Goal: Task Accomplishment & Management: Complete application form

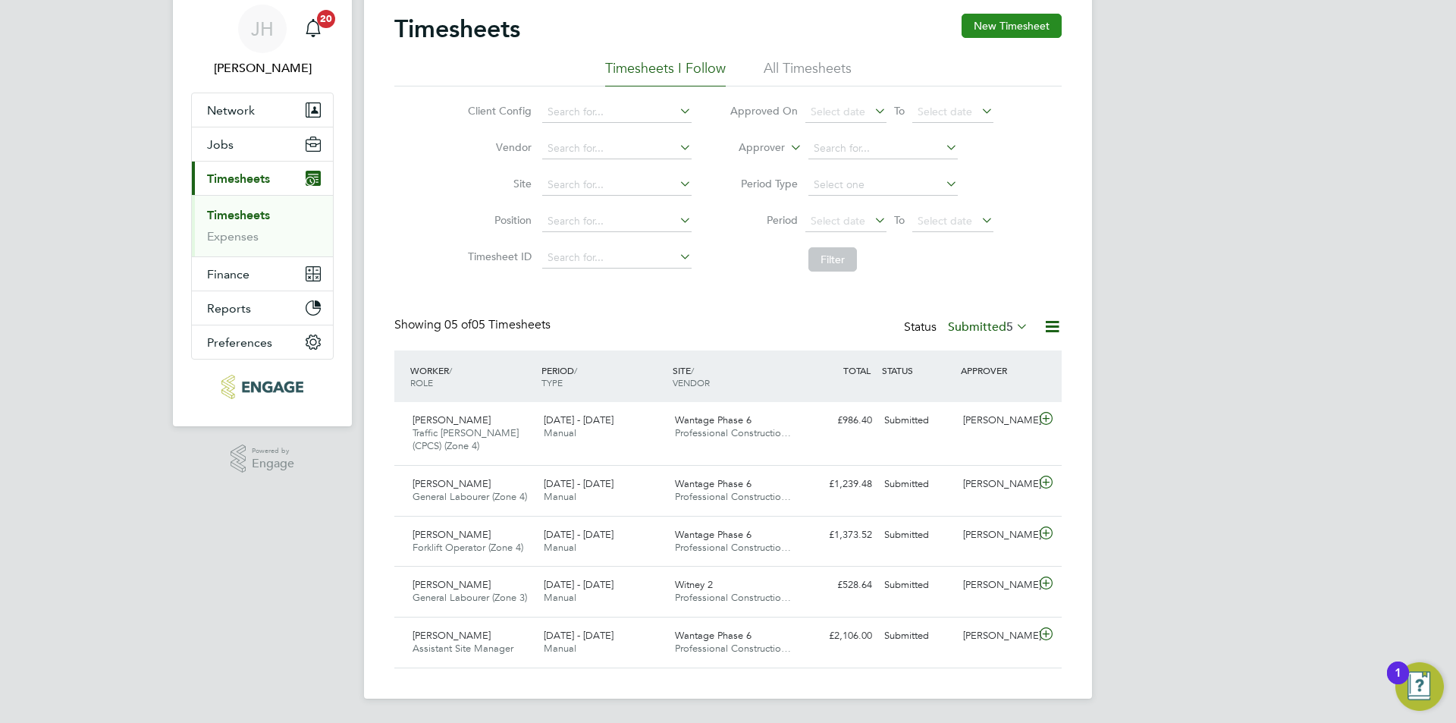
click at [1027, 20] on button "New Timesheet" at bounding box center [1012, 26] width 100 height 24
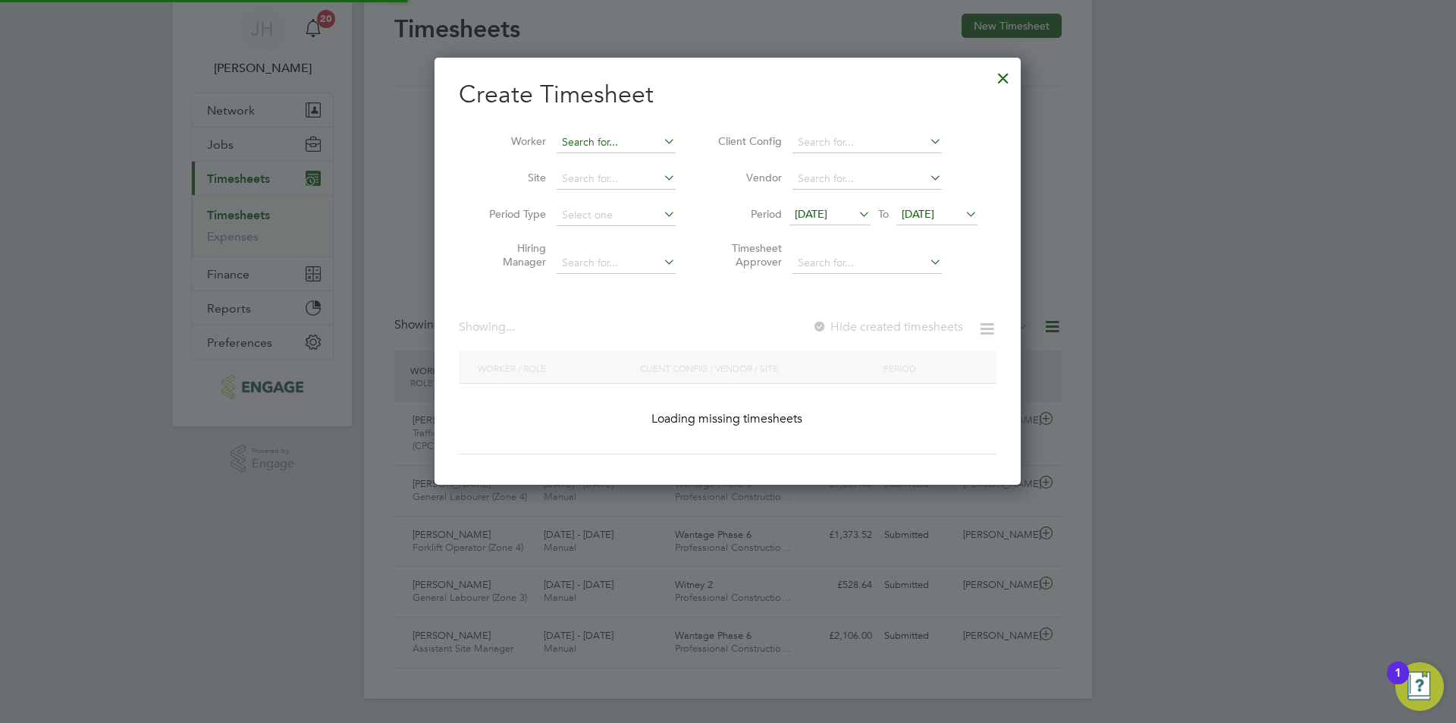
scroll to position [1716, 587]
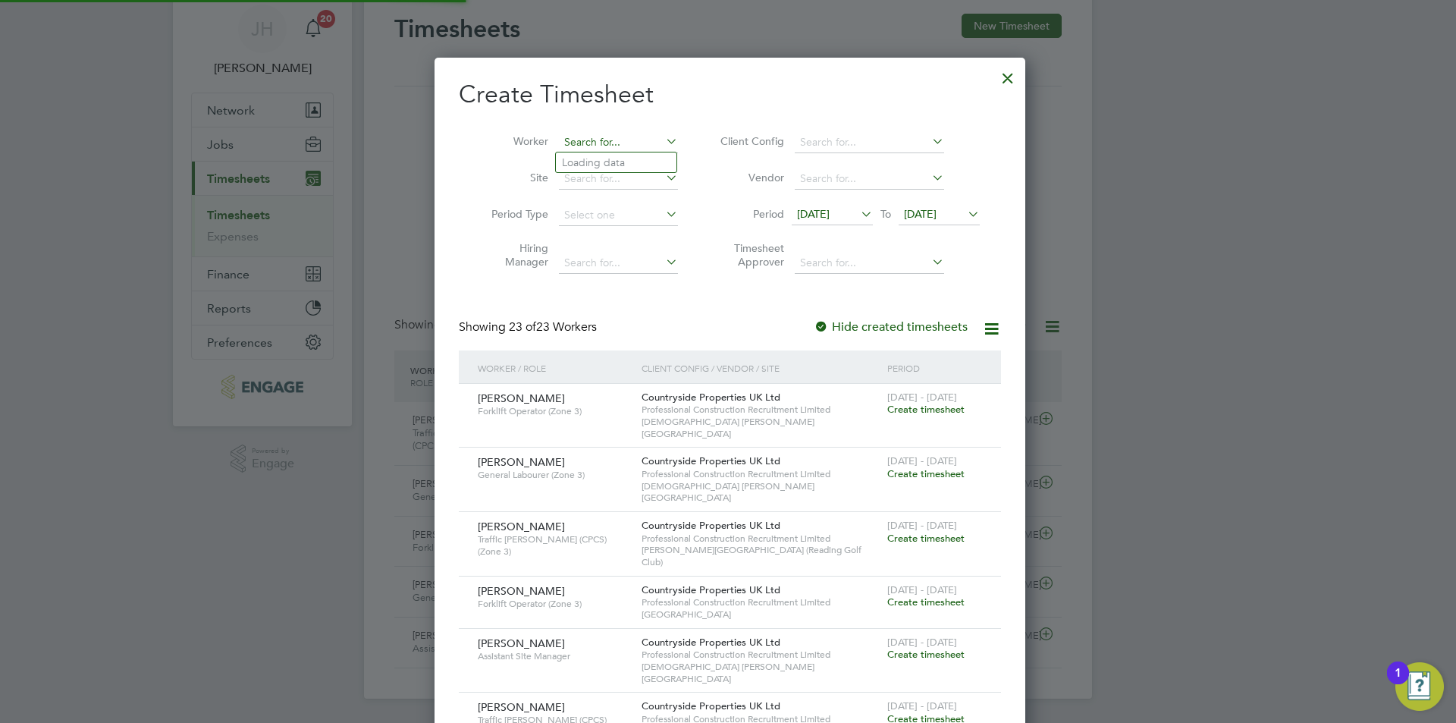
click at [586, 132] on input at bounding box center [618, 142] width 119 height 21
click at [601, 157] on li "Sandra Ives" at bounding box center [616, 162] width 121 height 20
type input "Sandra Ives"
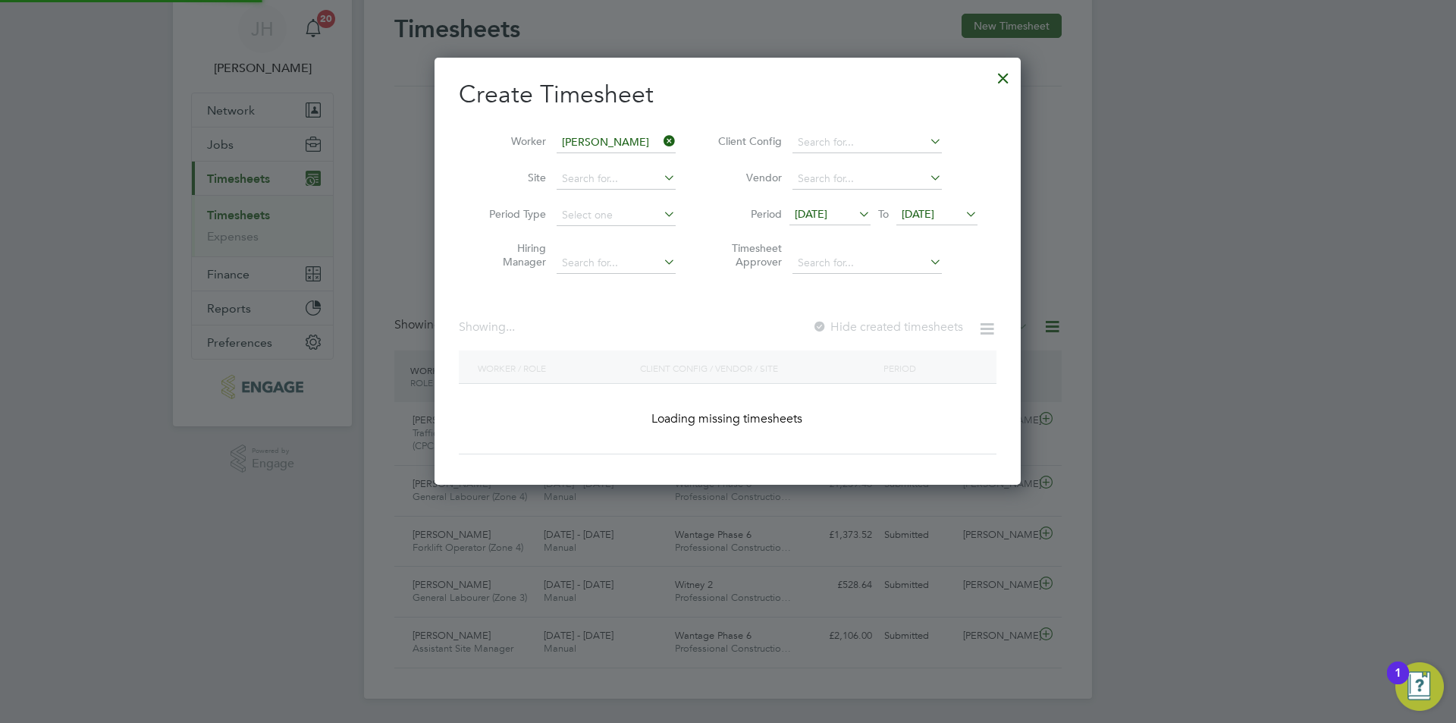
scroll to position [409, 587]
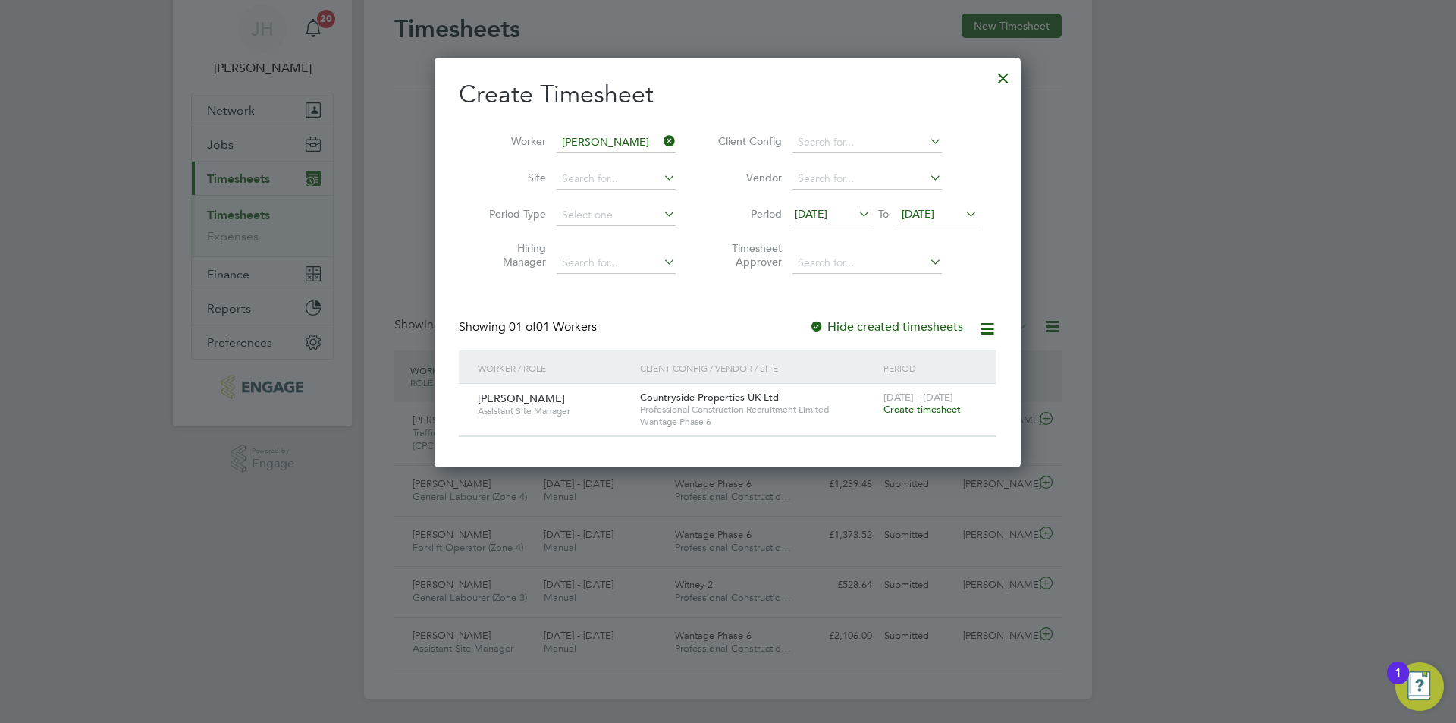
click at [912, 409] on span "Create timesheet" at bounding box center [922, 409] width 77 height 13
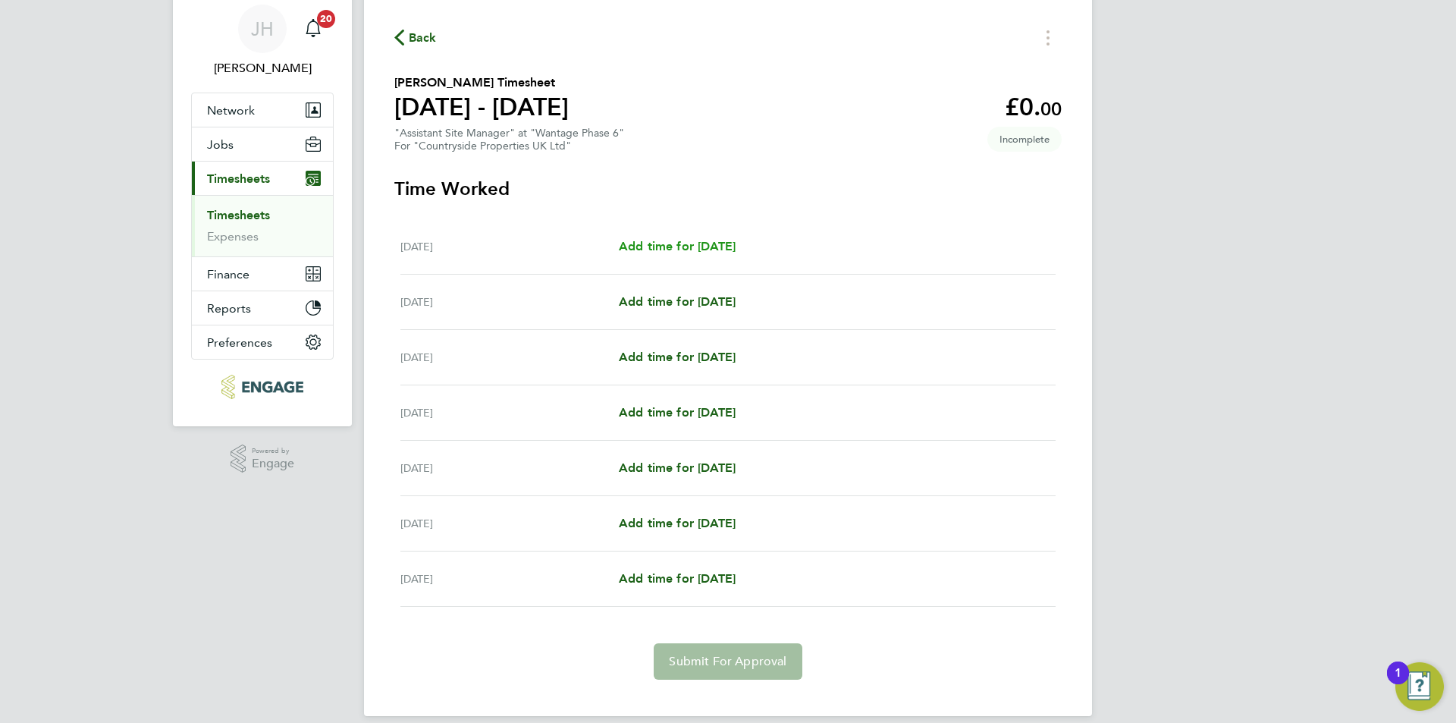
click at [736, 253] on link "Add time for Mon 22 Sep" at bounding box center [677, 246] width 117 height 18
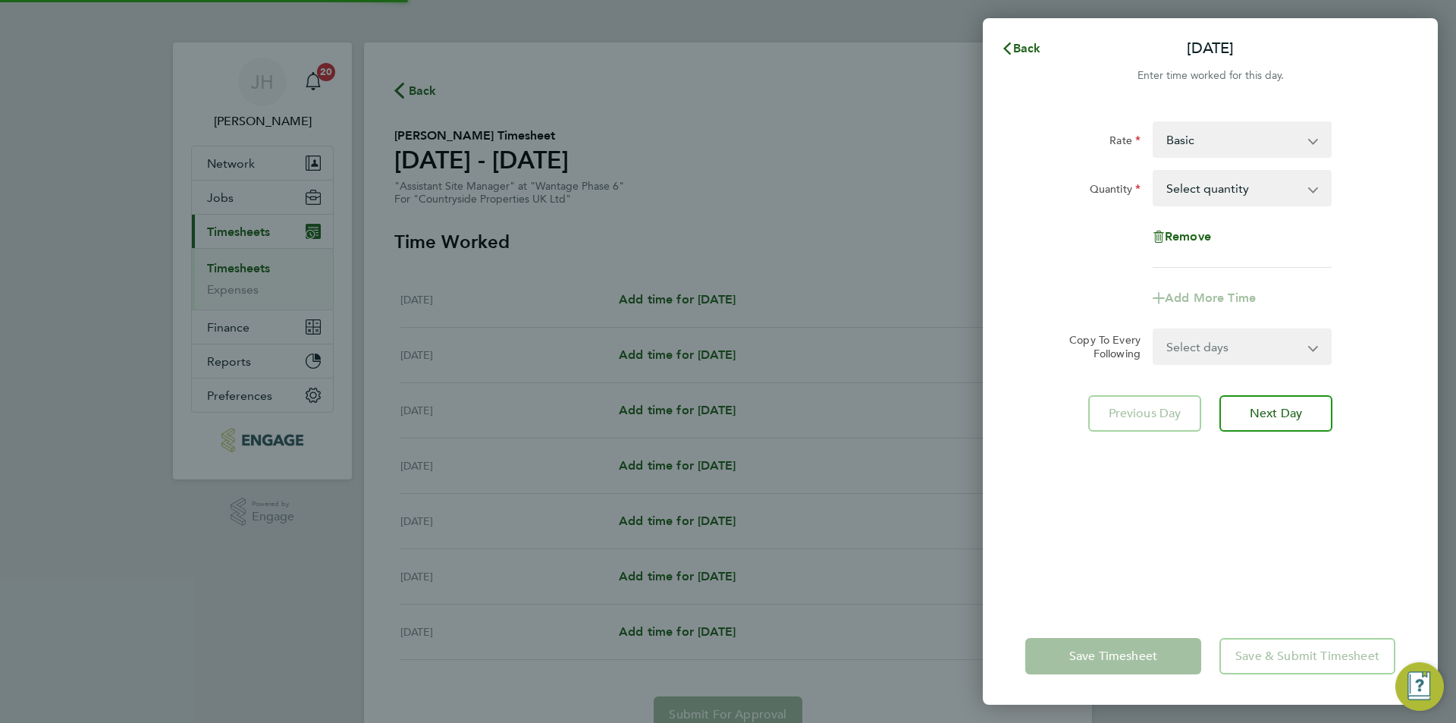
drag, startPoint x: 1277, startPoint y: 140, endPoint x: 1259, endPoint y: 154, distance: 22.2
click at [1276, 140] on select "Basic ASM - 351.00" at bounding box center [1233, 139] width 158 height 33
select select "30"
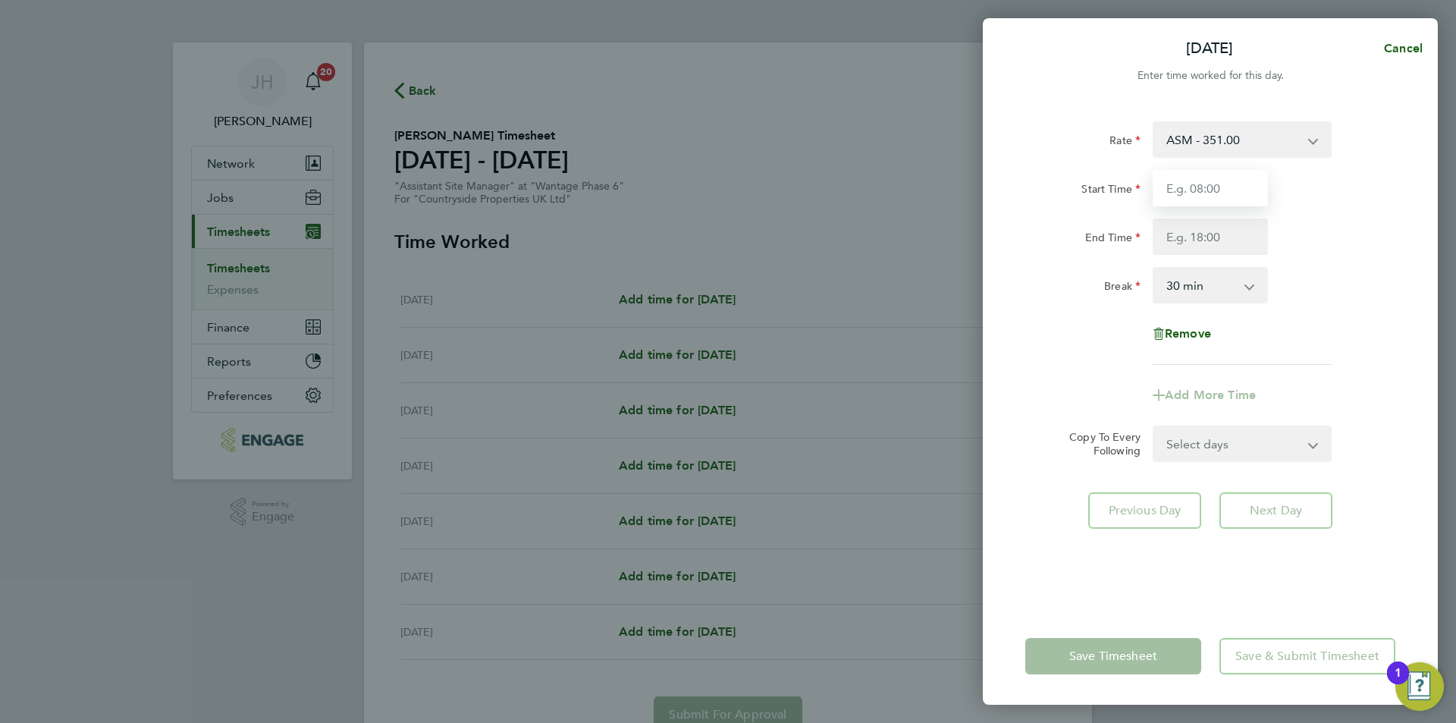
click at [1232, 203] on input "Start Time" at bounding box center [1210, 188] width 115 height 36
type input "07:30"
type input "09:00"
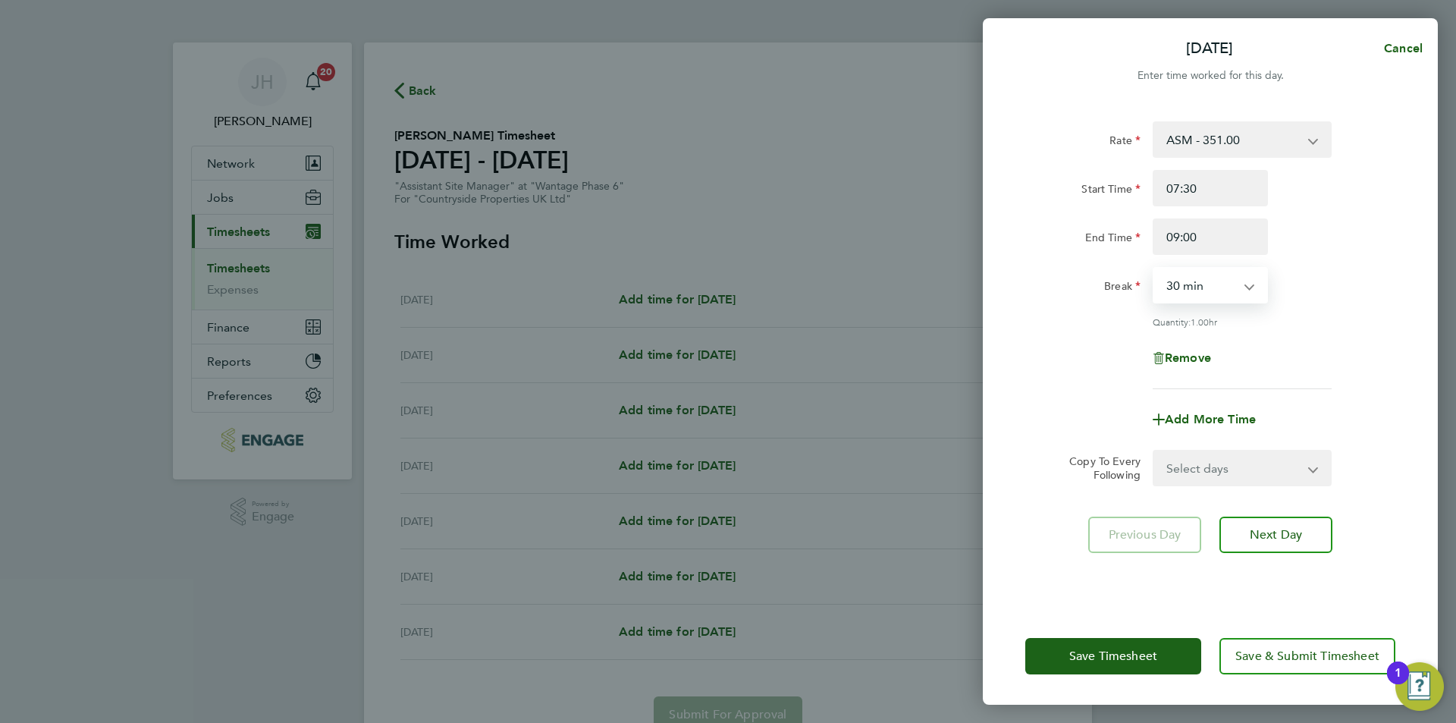
click at [1261, 478] on select "Select days Day Weekday (Mon-Fri) Weekend (Sat-Sun) Tuesday Wednesday Thursday …" at bounding box center [1233, 467] width 159 height 33
select select "DAY"
click at [1154, 451] on select "Select days Day Weekday (Mon-Fri) Weekend (Sat-Sun) Tuesday Wednesday Thursday …" at bounding box center [1233, 467] width 159 height 33
select select "2025-09-28"
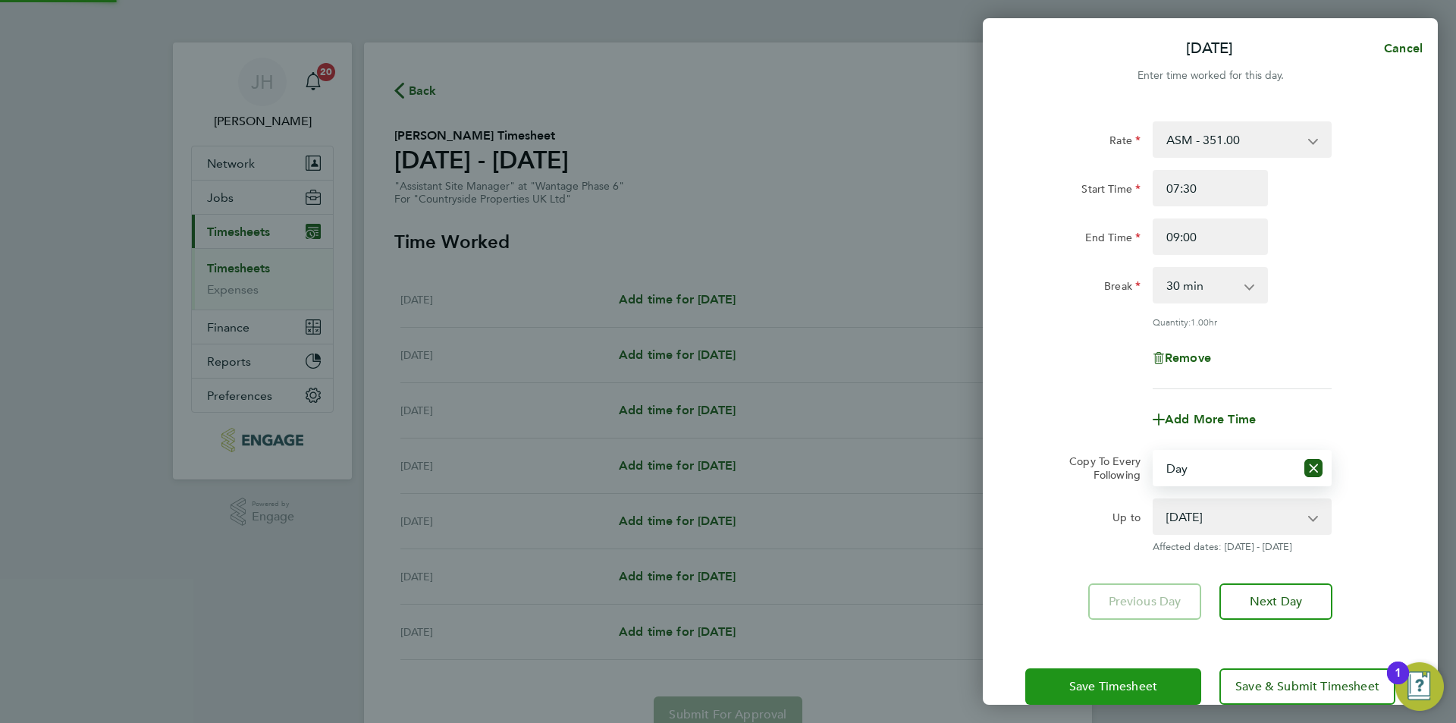
click at [1138, 680] on span "Save Timesheet" at bounding box center [1113, 686] width 88 height 15
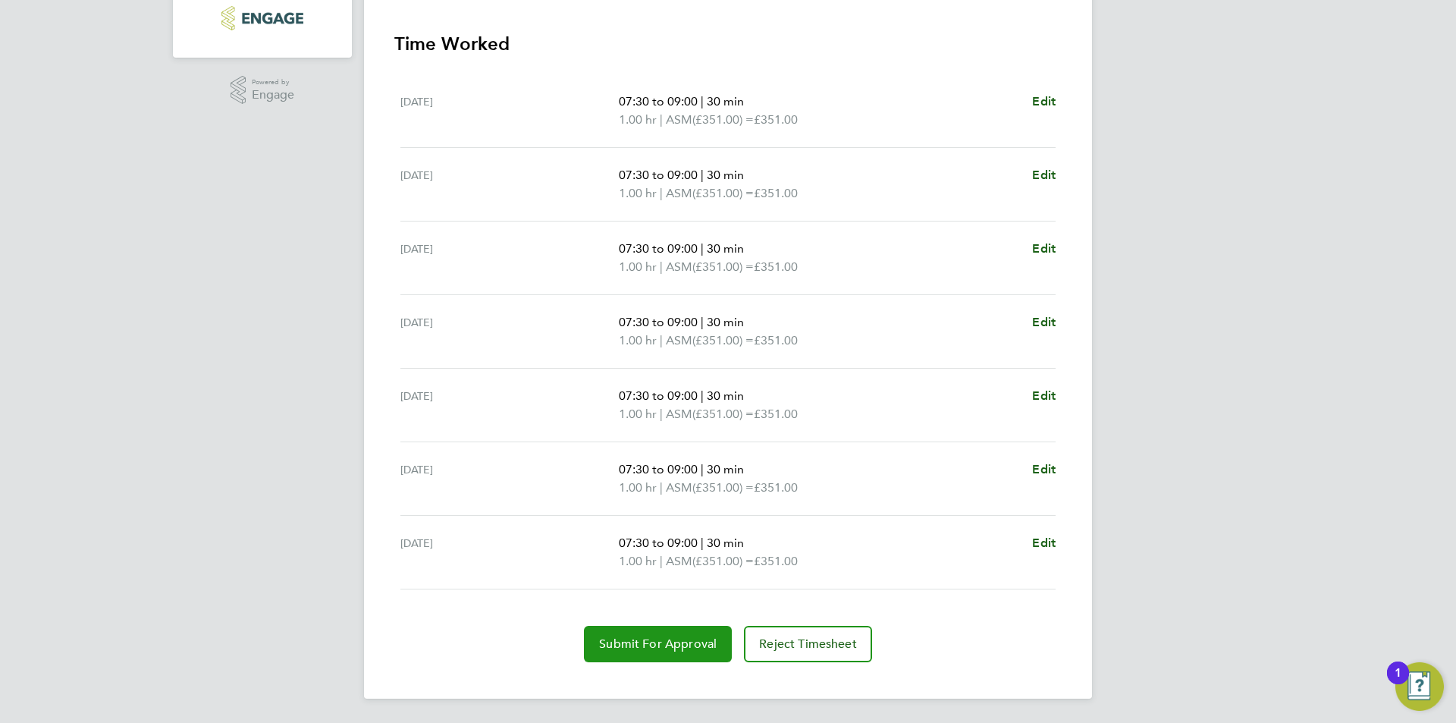
click at [641, 655] on button "Submit For Approval" at bounding box center [658, 644] width 148 height 36
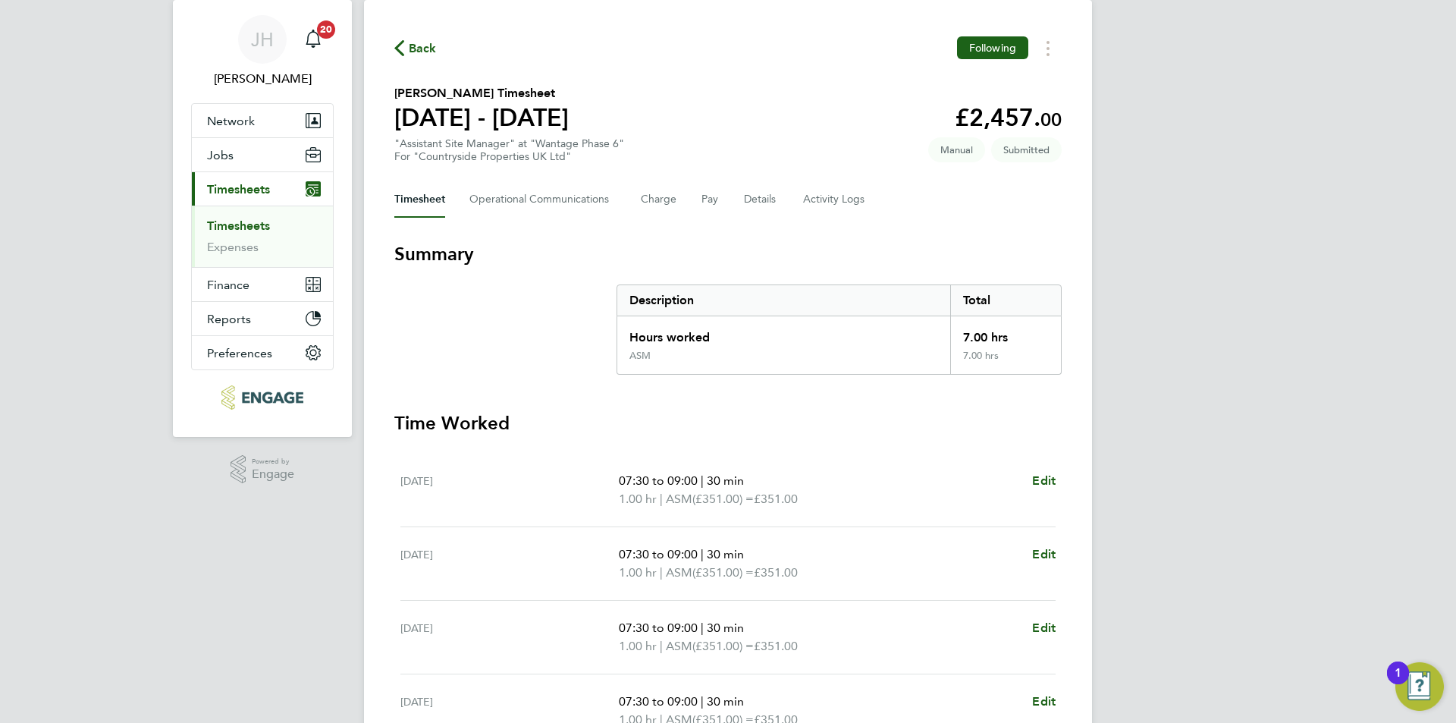
click at [418, 59] on div "Back Following" at bounding box center [727, 48] width 667 height 24
click at [422, 50] on span "Back" at bounding box center [423, 48] width 28 height 18
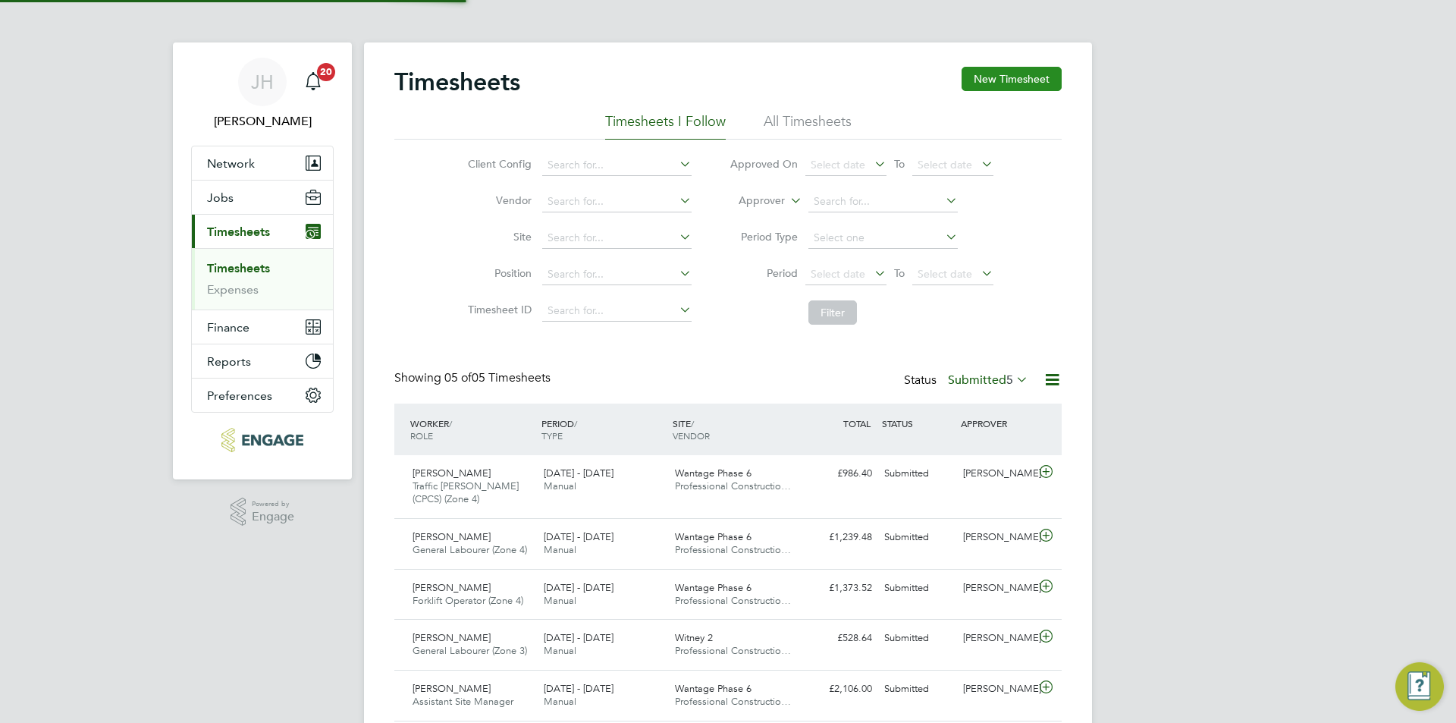
click at [1012, 74] on button "New Timesheet" at bounding box center [1012, 79] width 100 height 24
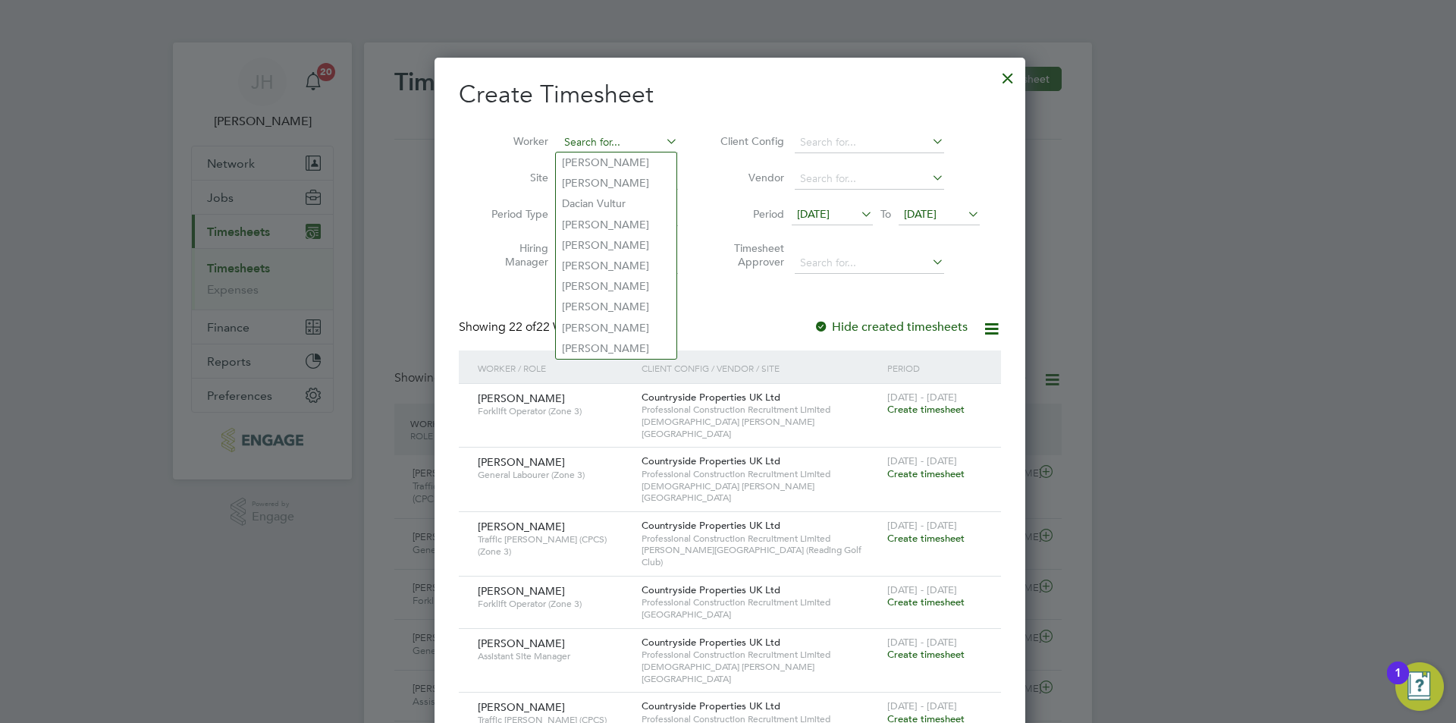
click at [583, 133] on input at bounding box center [618, 142] width 119 height 21
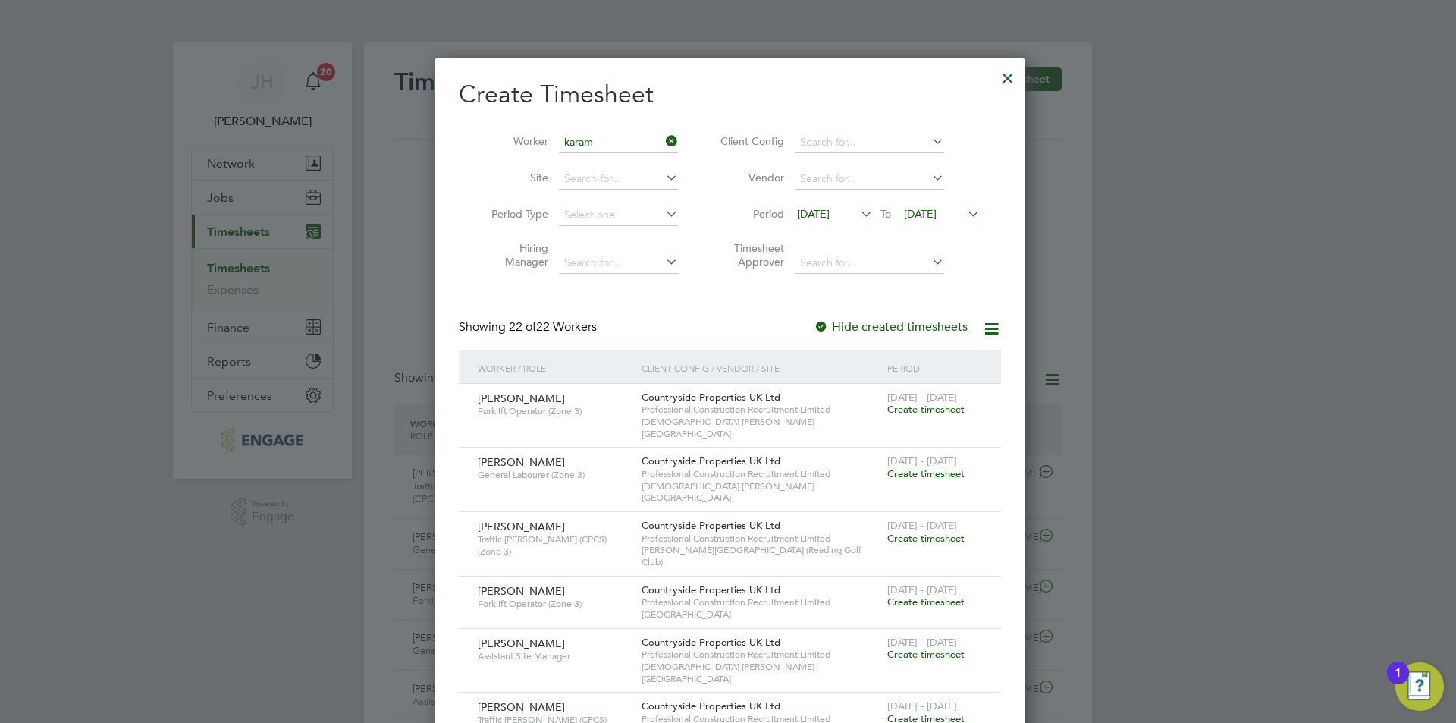
click at [618, 181] on li "Karam jit Singh" at bounding box center [622, 183] width 132 height 20
type input "Karamjit Singh"
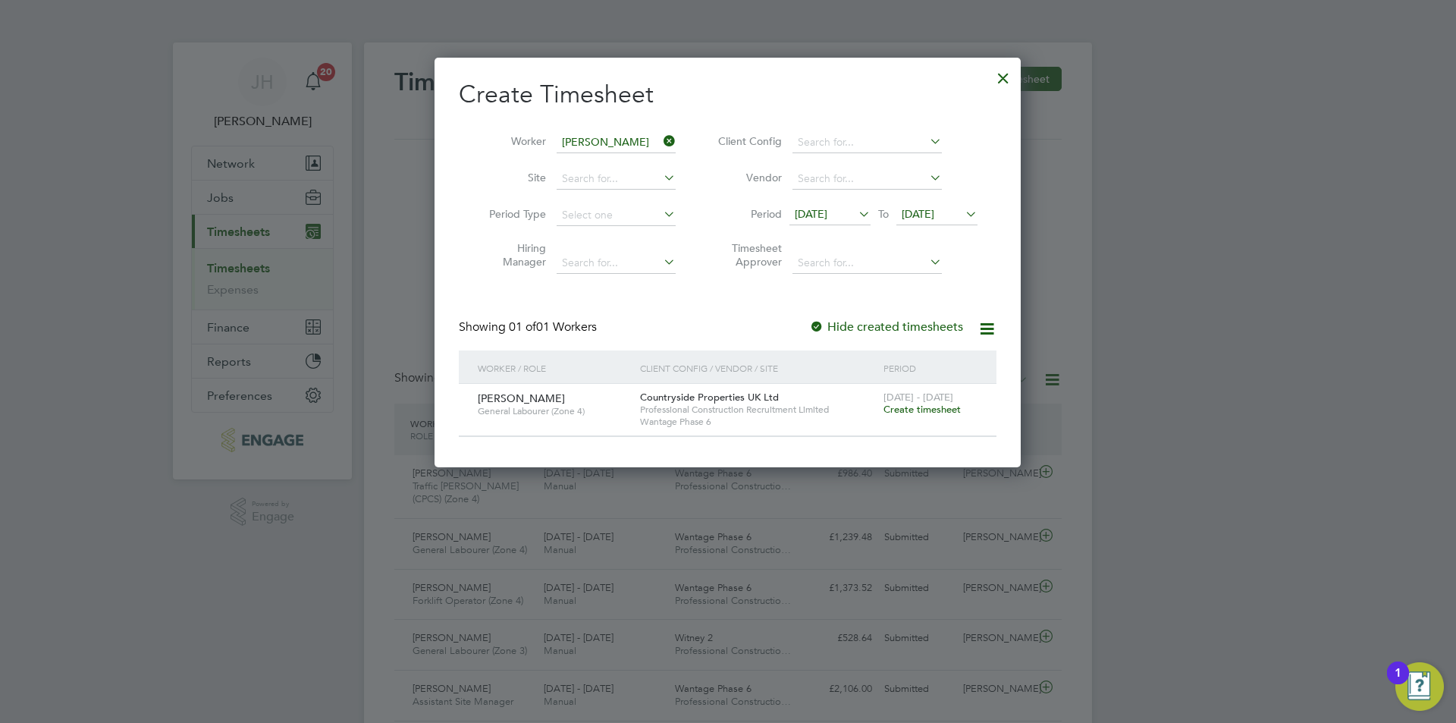
click at [931, 397] on span "22 - 28 Sep 2025" at bounding box center [919, 397] width 70 height 13
click at [933, 407] on span "Create timesheet" at bounding box center [922, 409] width 77 height 13
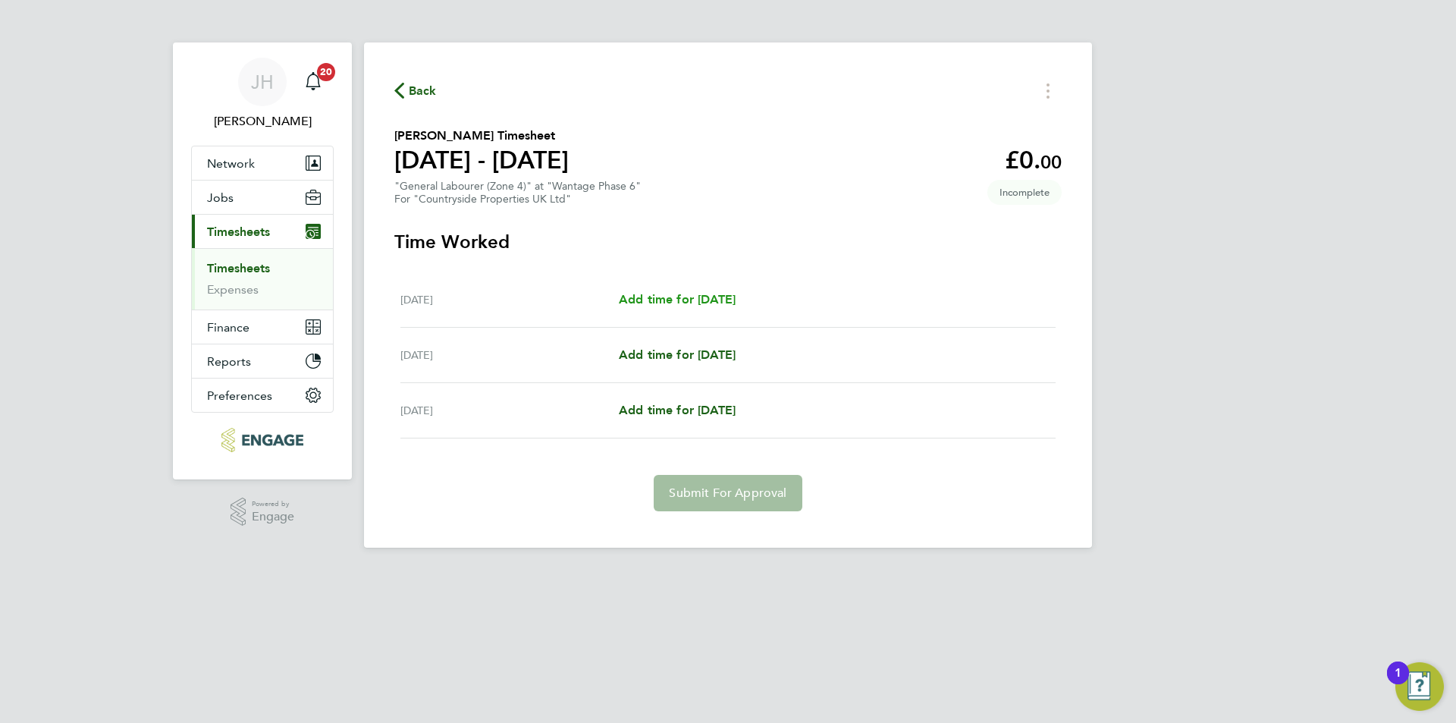
click at [718, 306] on link "Add time for Tue 23 Sep" at bounding box center [677, 299] width 117 height 18
select select "30"
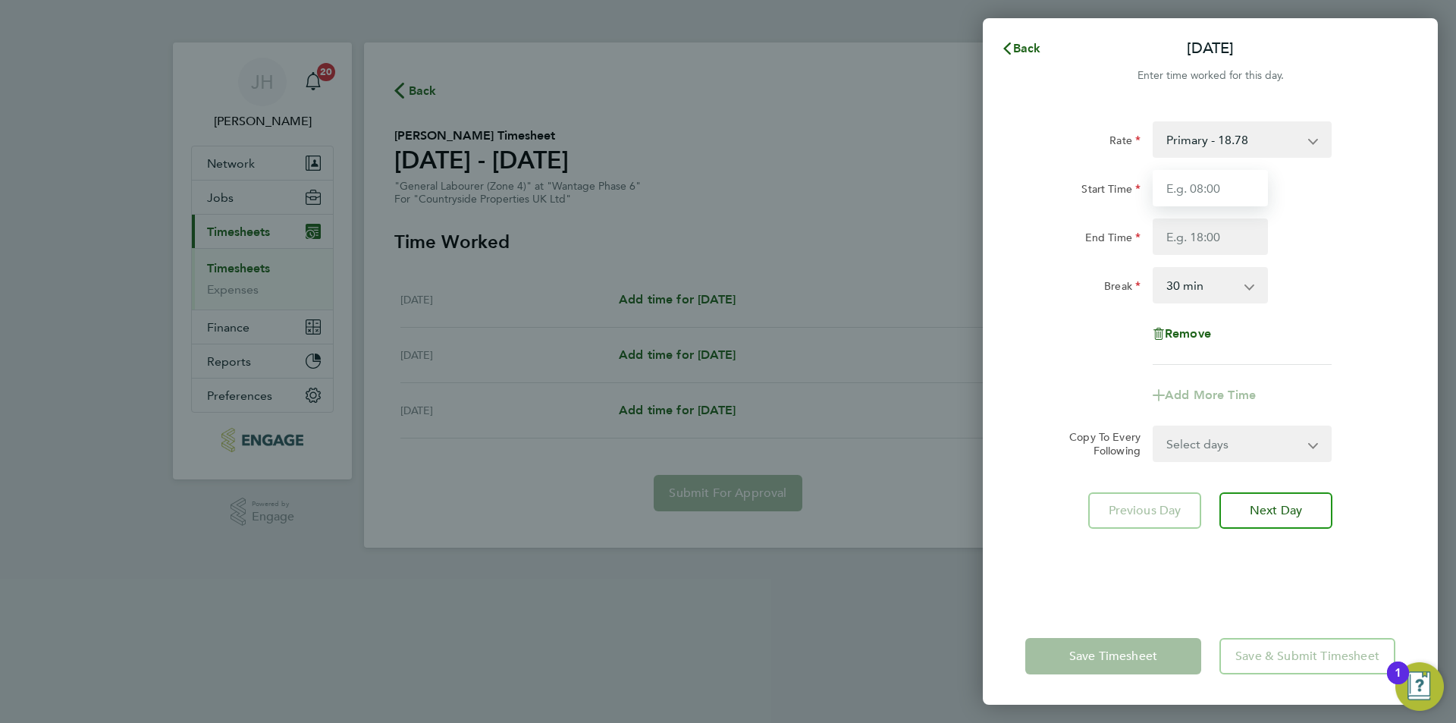
click at [1169, 183] on input "Start Time" at bounding box center [1210, 188] width 115 height 36
type input "07:30"
type input "17:00"
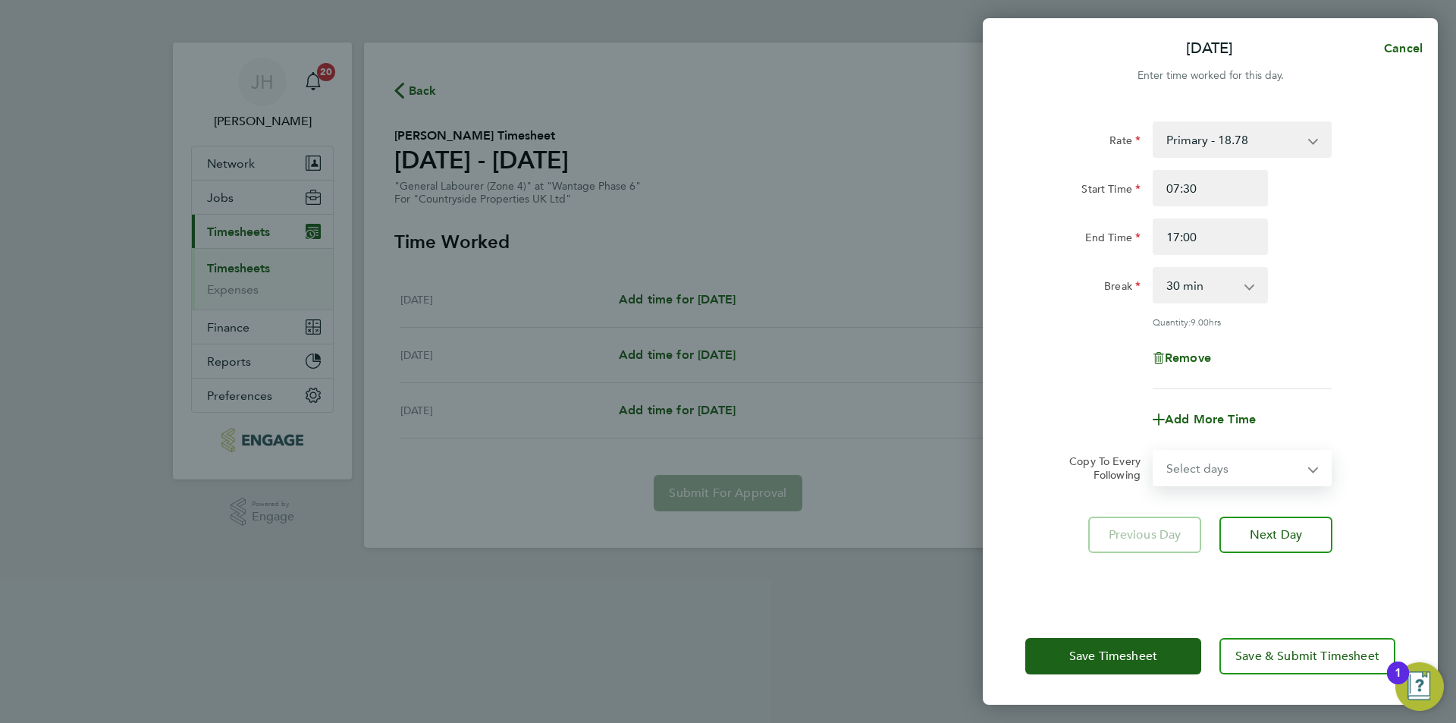
click at [1195, 454] on select "Select days Day Wednesday Thursday" at bounding box center [1233, 467] width 159 height 33
select select "WED"
click at [1154, 451] on select "Select days Day Wednesday Thursday" at bounding box center [1233, 467] width 159 height 33
select select "2025-09-25"
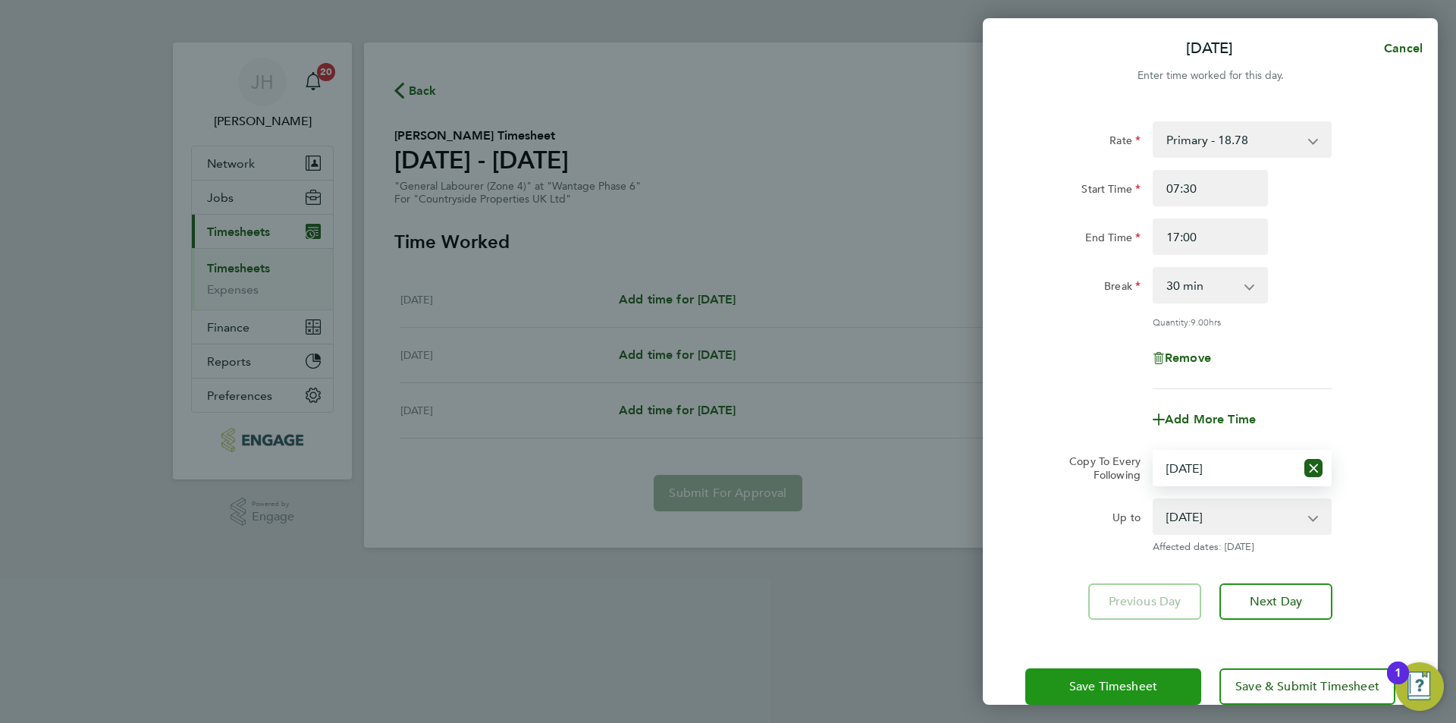
click at [1121, 696] on button "Save Timesheet" at bounding box center [1113, 686] width 176 height 36
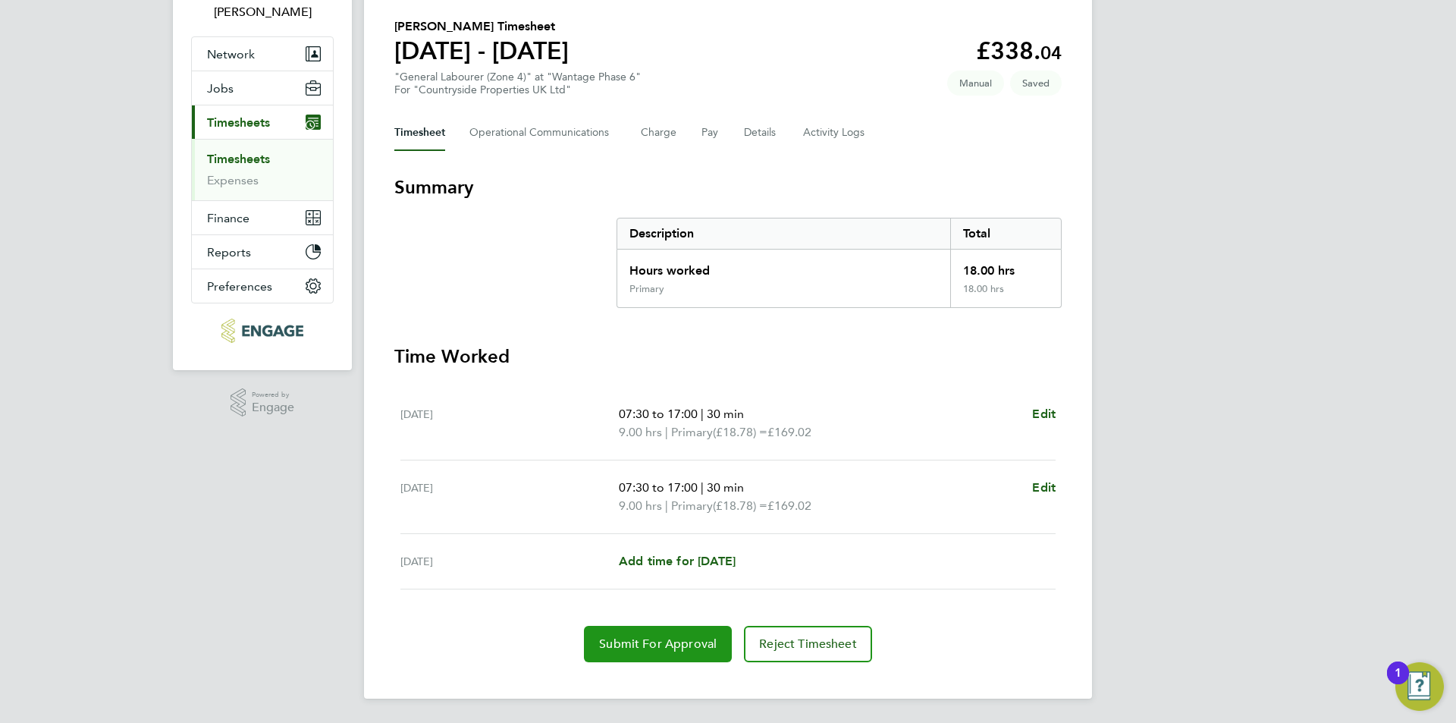
click at [673, 639] on span "Submit For Approval" at bounding box center [658, 643] width 118 height 15
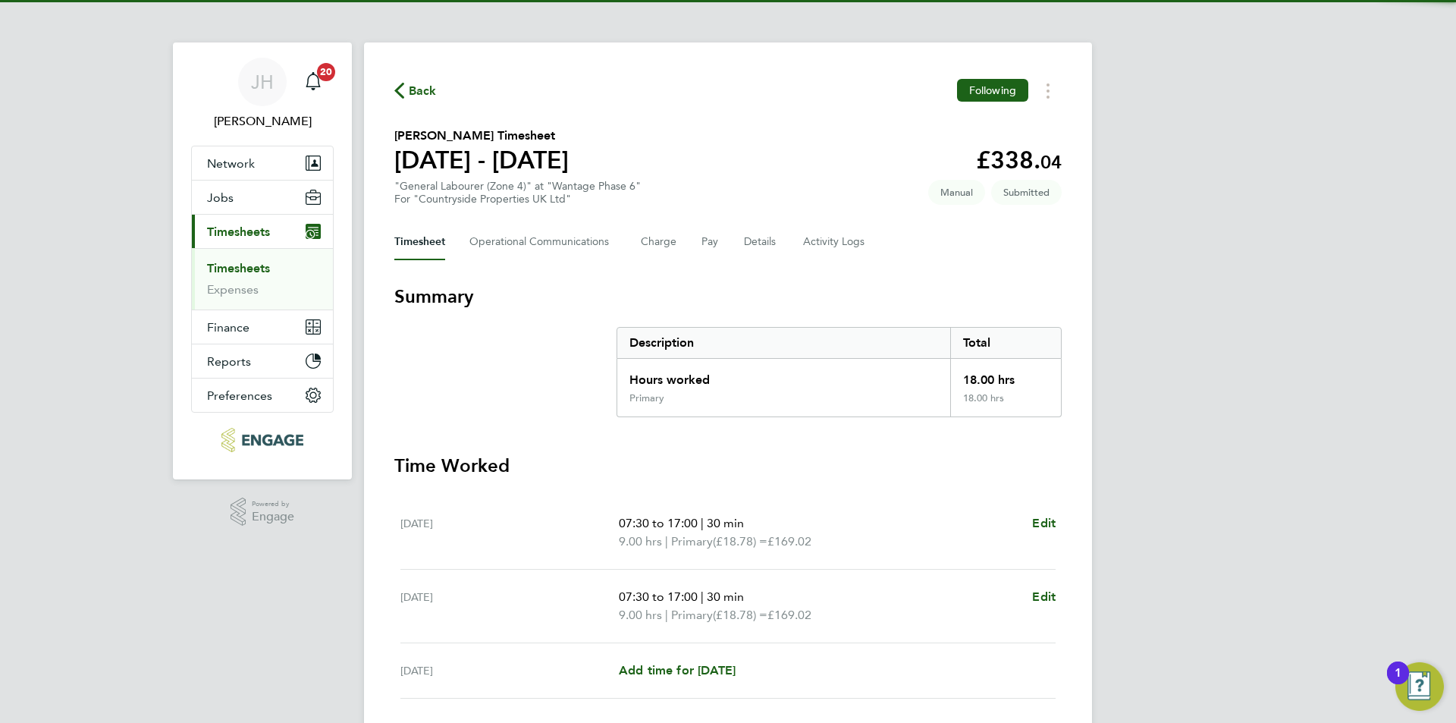
click at [416, 93] on span "Back" at bounding box center [423, 91] width 28 height 18
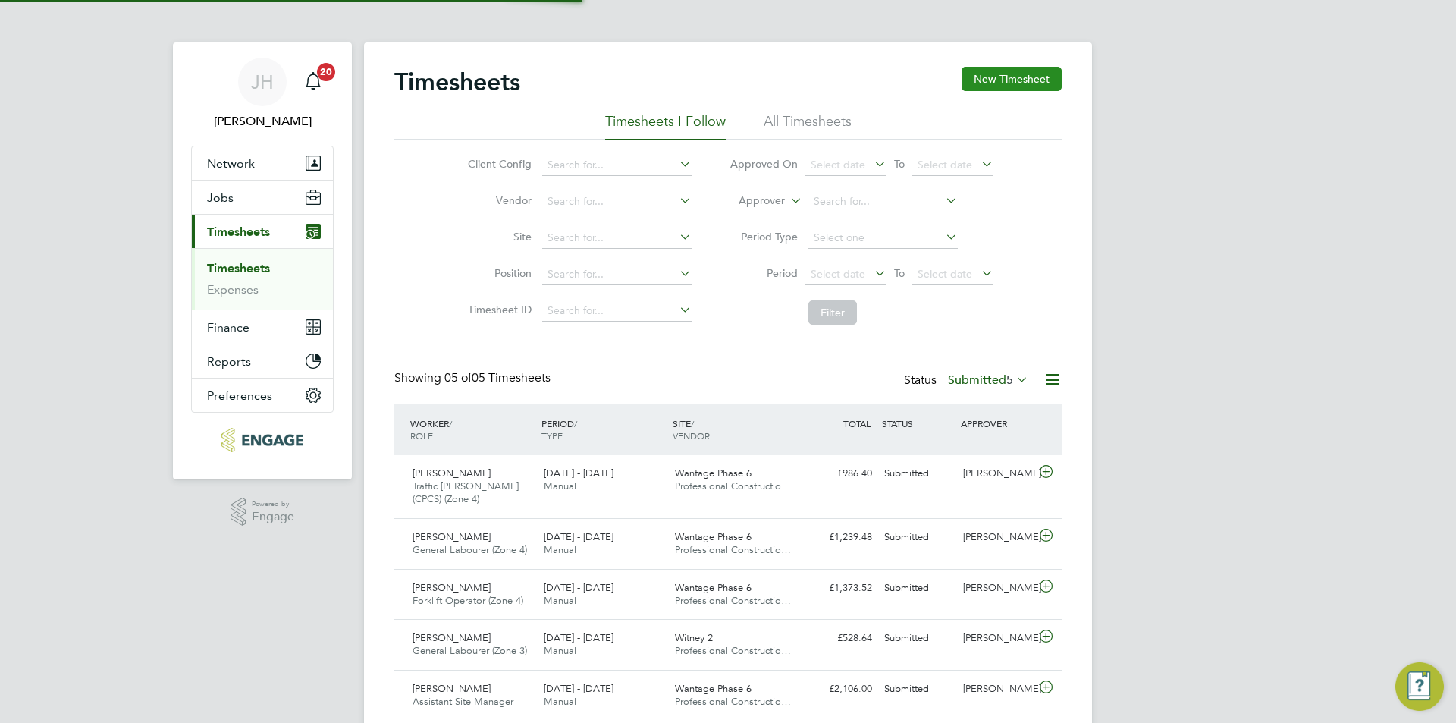
click at [1009, 78] on button "New Timesheet" at bounding box center [1012, 79] width 100 height 24
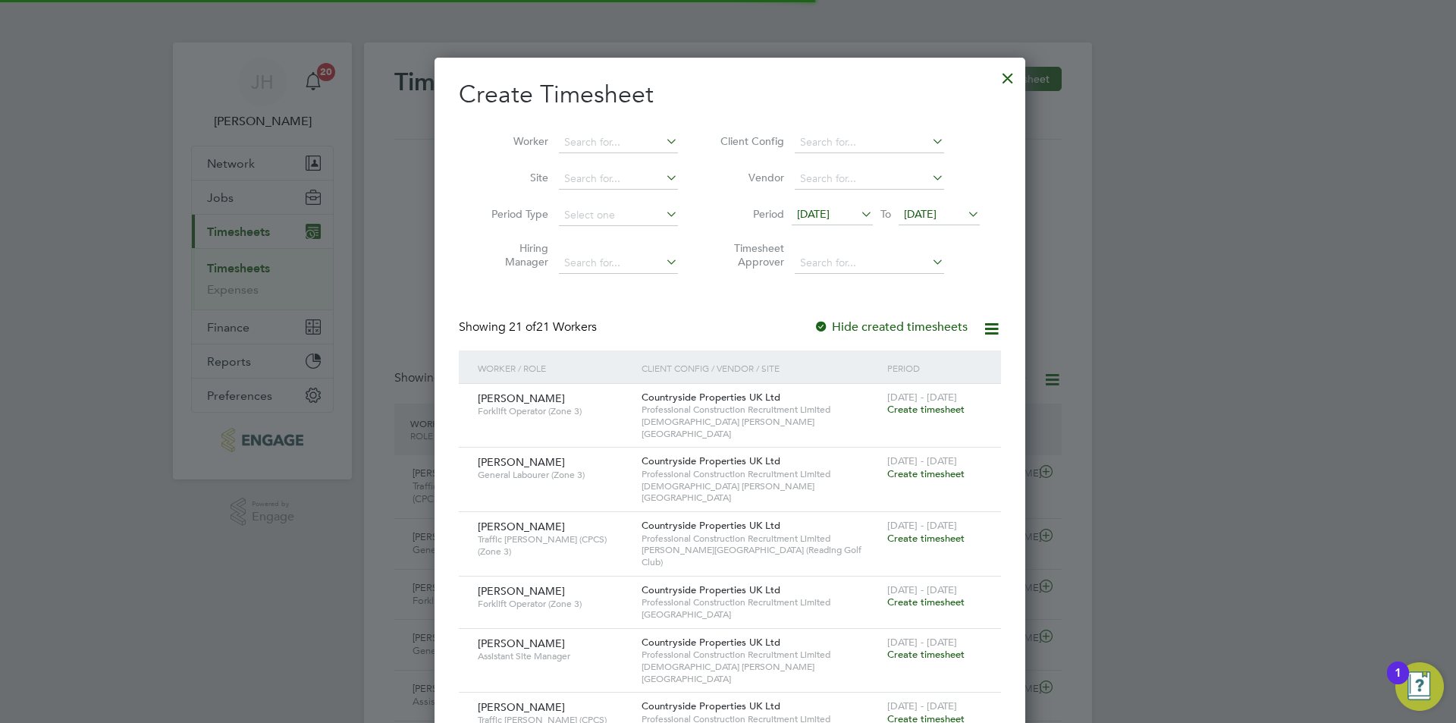
click at [593, 131] on li "Worker" at bounding box center [579, 142] width 236 height 36
click at [595, 137] on input at bounding box center [618, 142] width 119 height 21
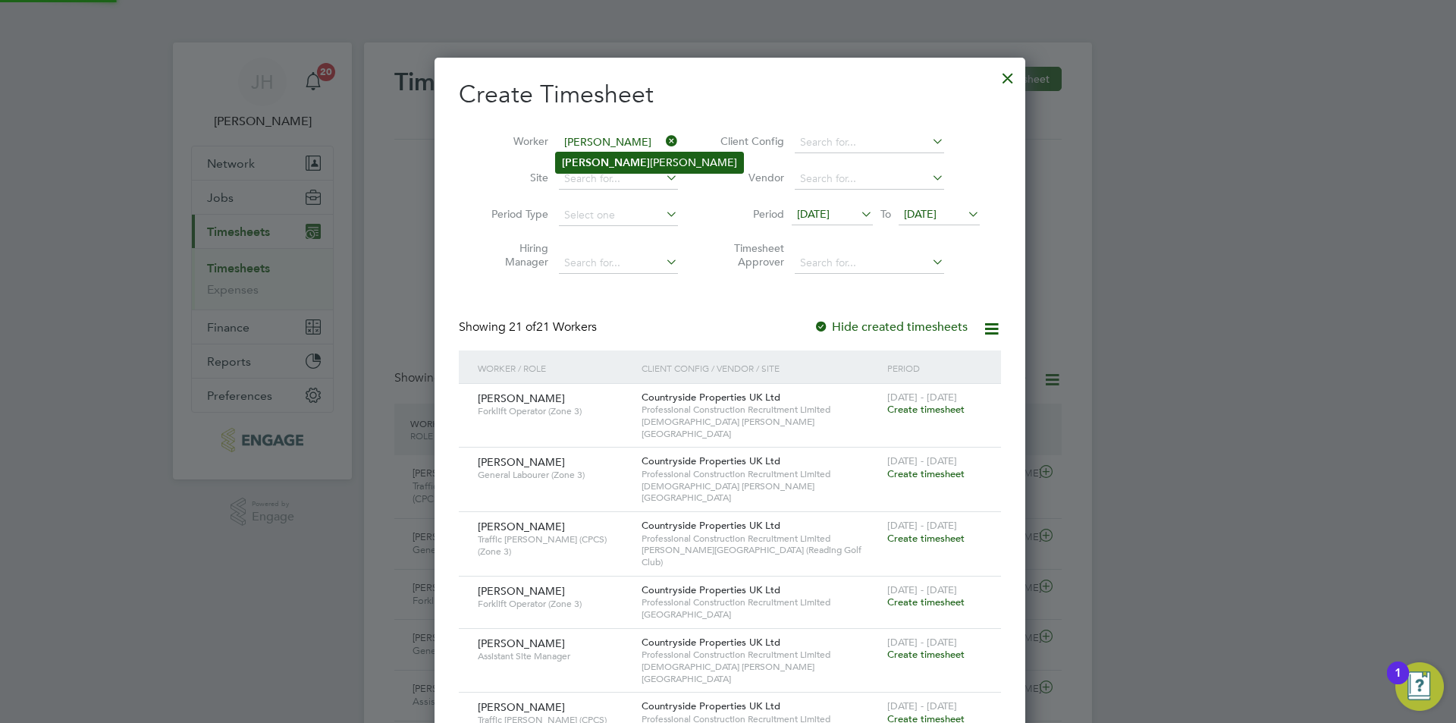
click at [615, 155] on li "Rinku Rinku" at bounding box center [649, 162] width 187 height 20
type input "Rinku Rinku"
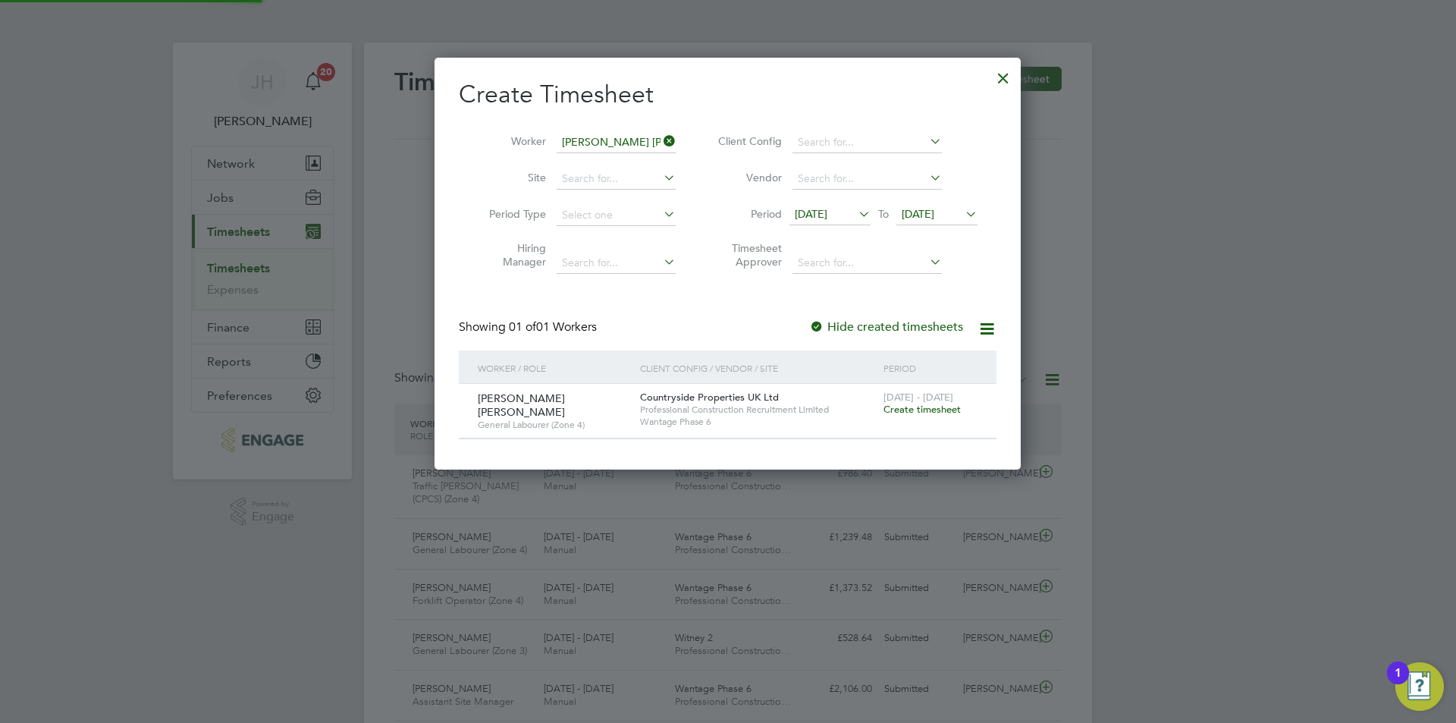
click at [922, 411] on span "Create timesheet" at bounding box center [922, 409] width 77 height 13
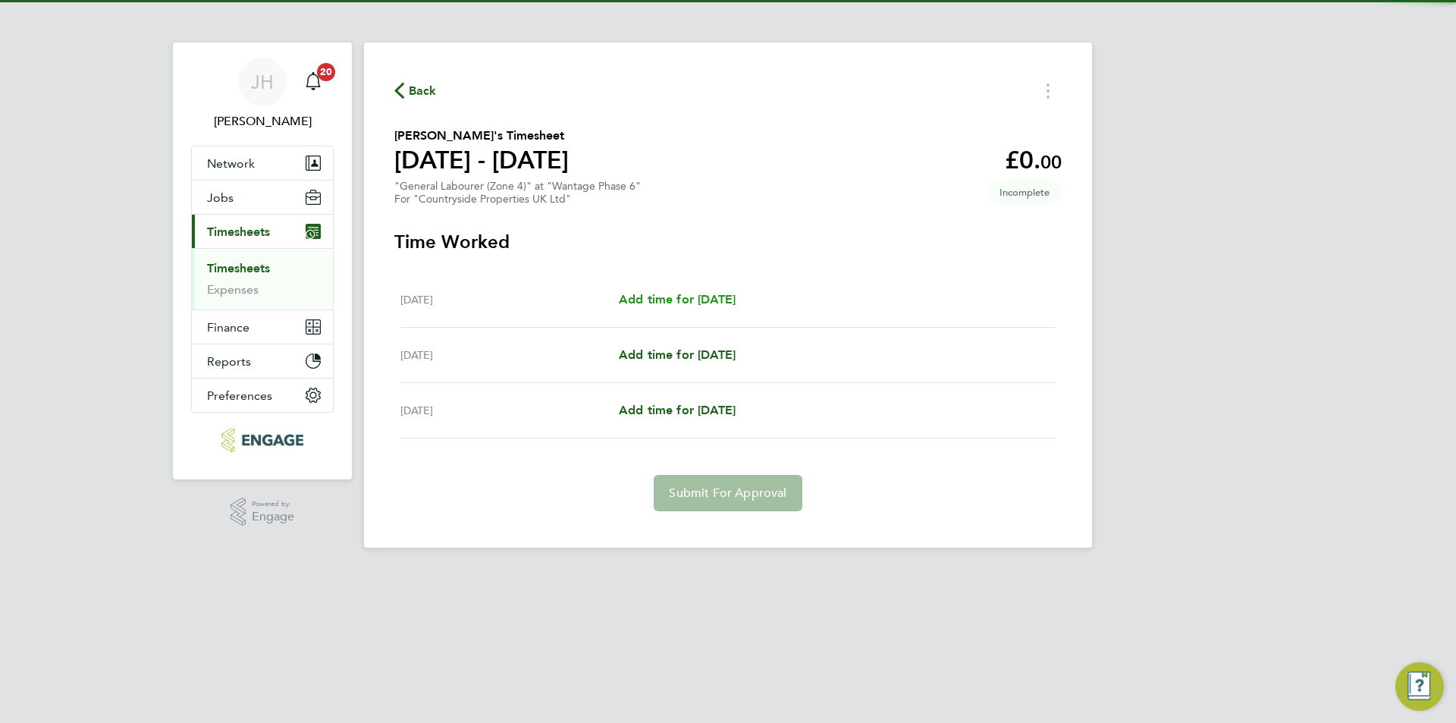
click at [715, 302] on span "Add time for Tue 23 Sep" at bounding box center [677, 299] width 117 height 14
select select "30"
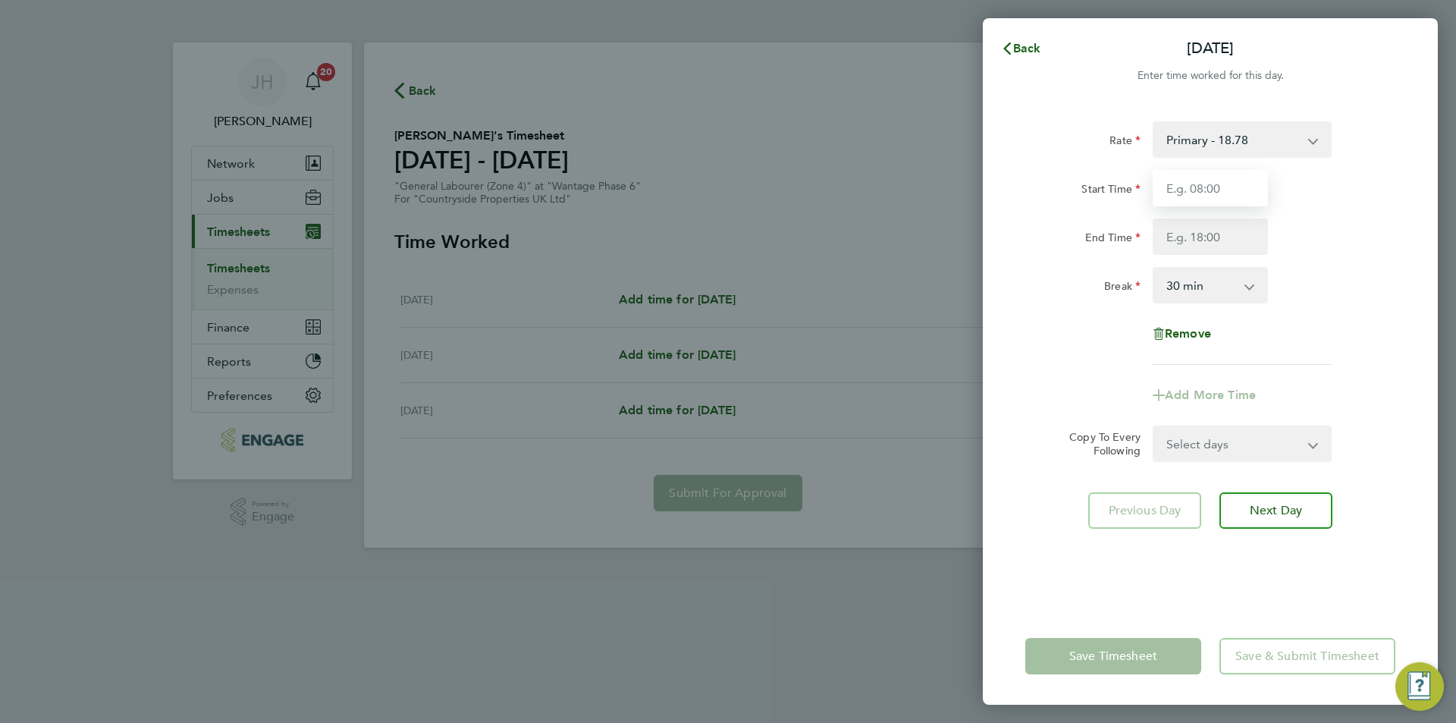
click at [1216, 189] on input "Start Time" at bounding box center [1210, 188] width 115 height 36
type input "07:30"
type input "17:00"
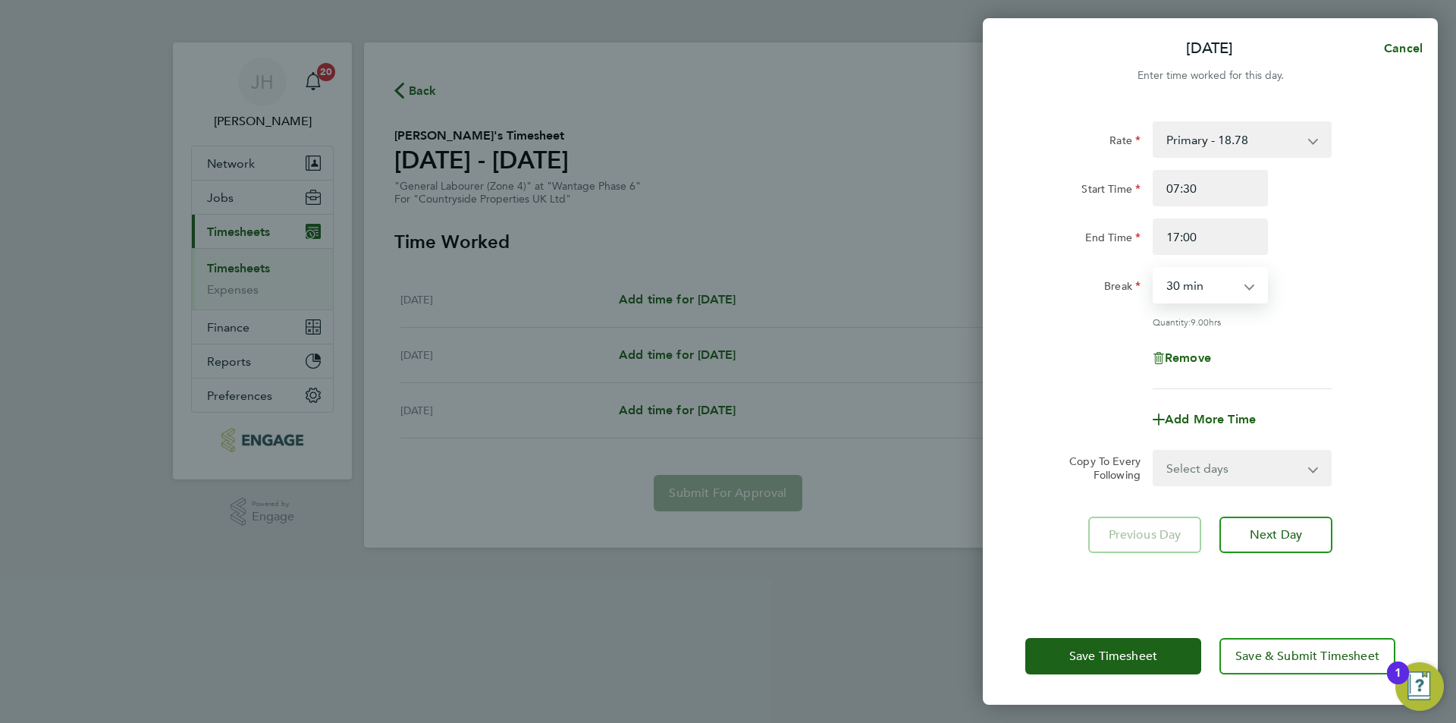
click at [1198, 463] on select "Select days Day Wednesday Thursday" at bounding box center [1233, 467] width 159 height 33
select select "WED"
click at [1154, 451] on select "Select days Day Wednesday Thursday" at bounding box center [1233, 467] width 159 height 33
select select "2025-09-25"
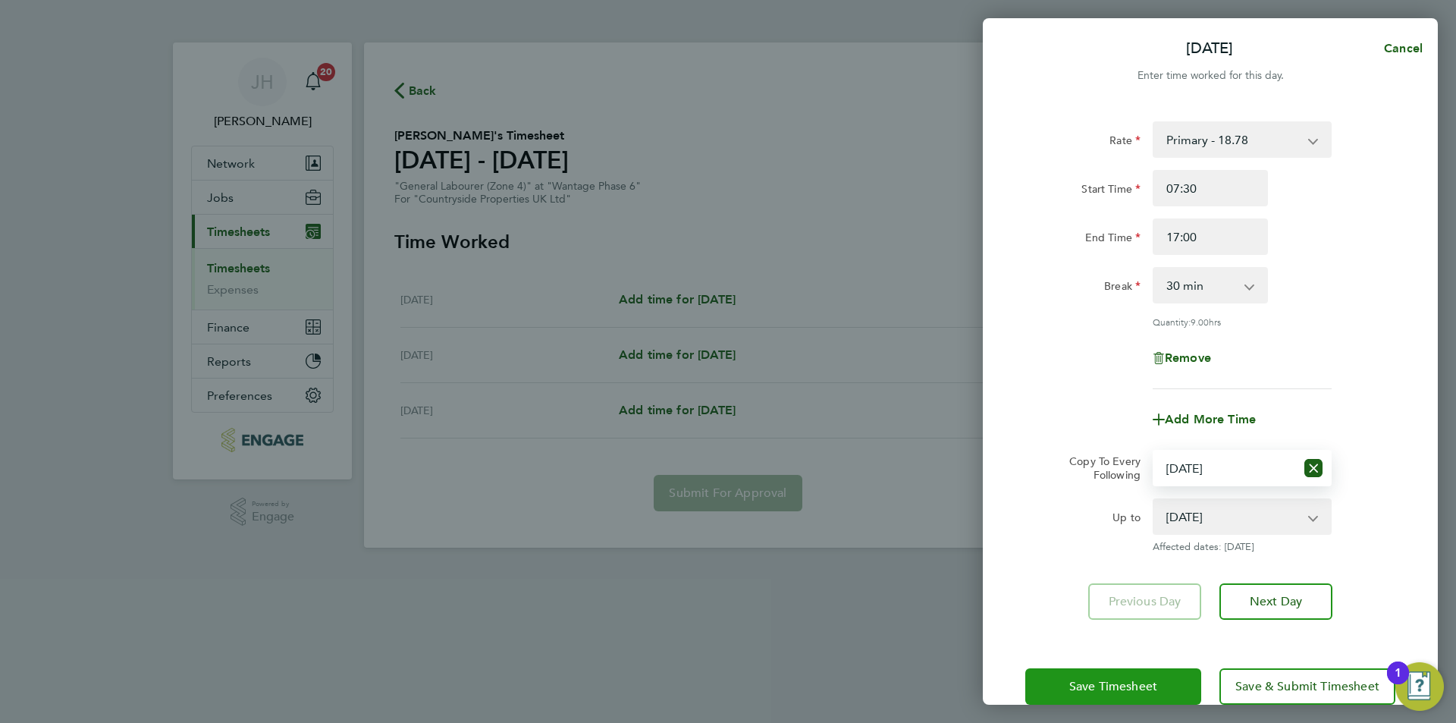
click at [1138, 668] on button "Save Timesheet" at bounding box center [1113, 686] width 176 height 36
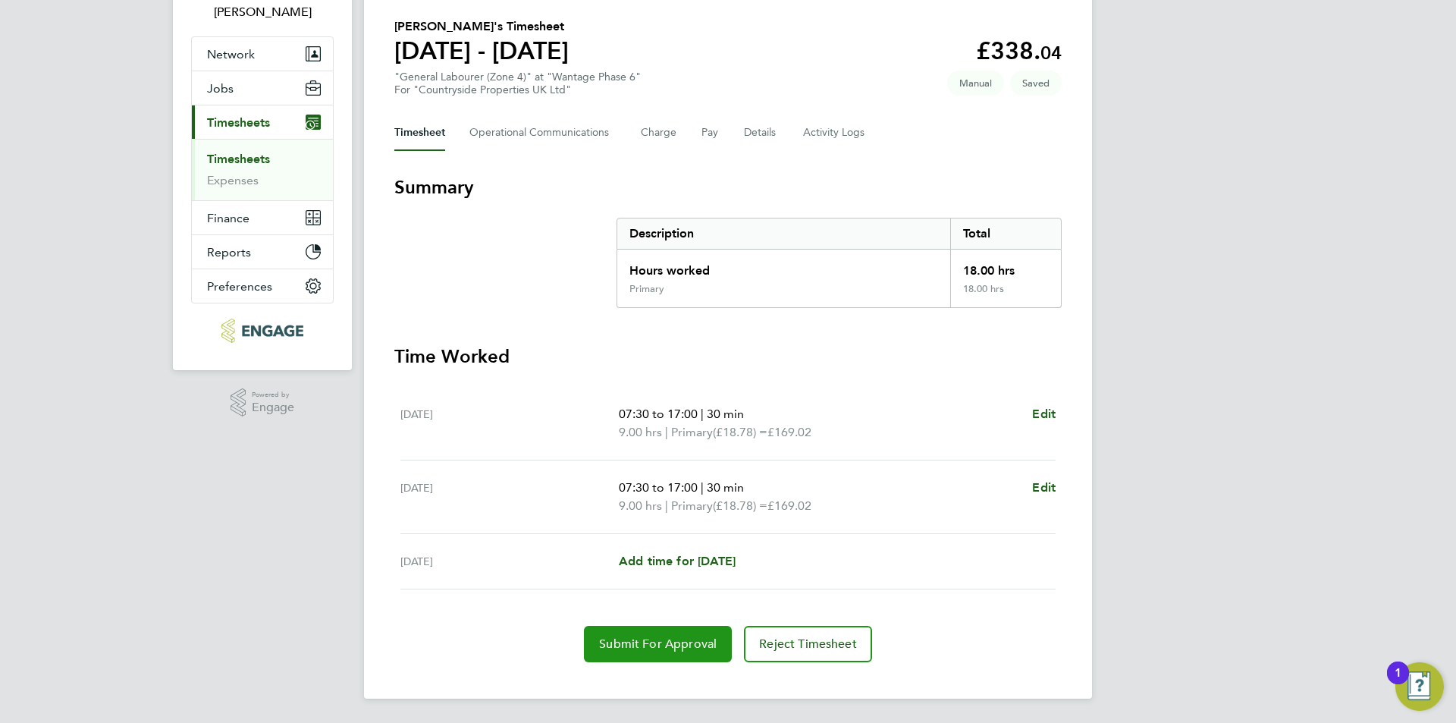
click at [661, 636] on button "Submit For Approval" at bounding box center [658, 644] width 148 height 36
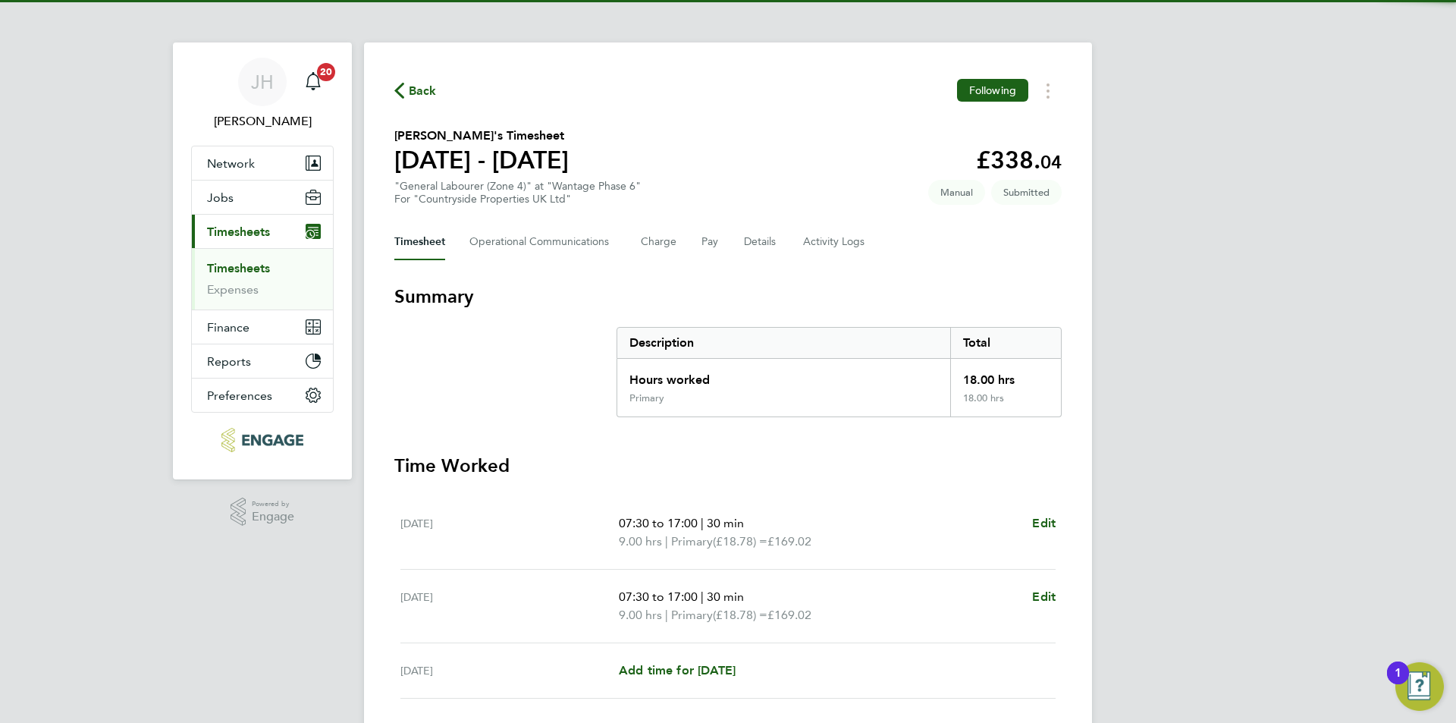
click at [413, 84] on span "Back" at bounding box center [423, 91] width 28 height 18
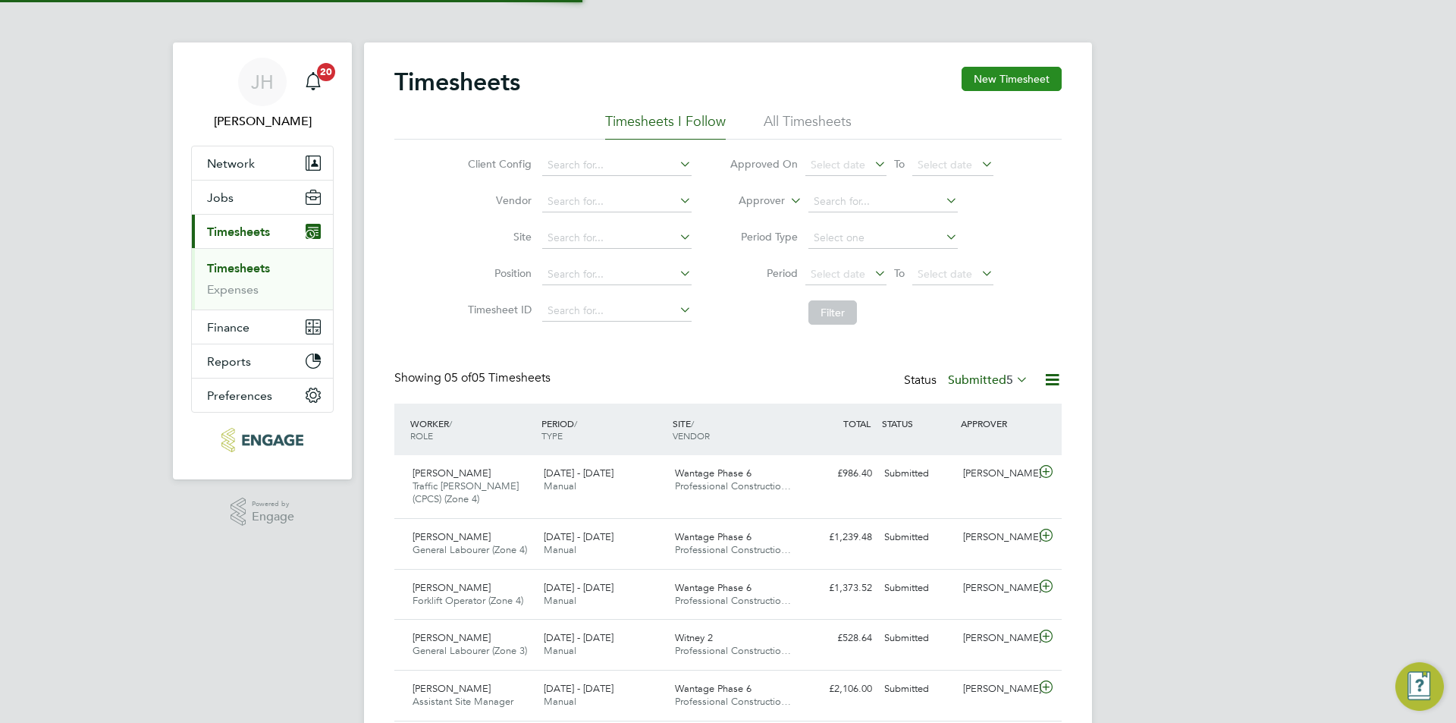
click at [1000, 89] on button "New Timesheet" at bounding box center [1012, 79] width 100 height 24
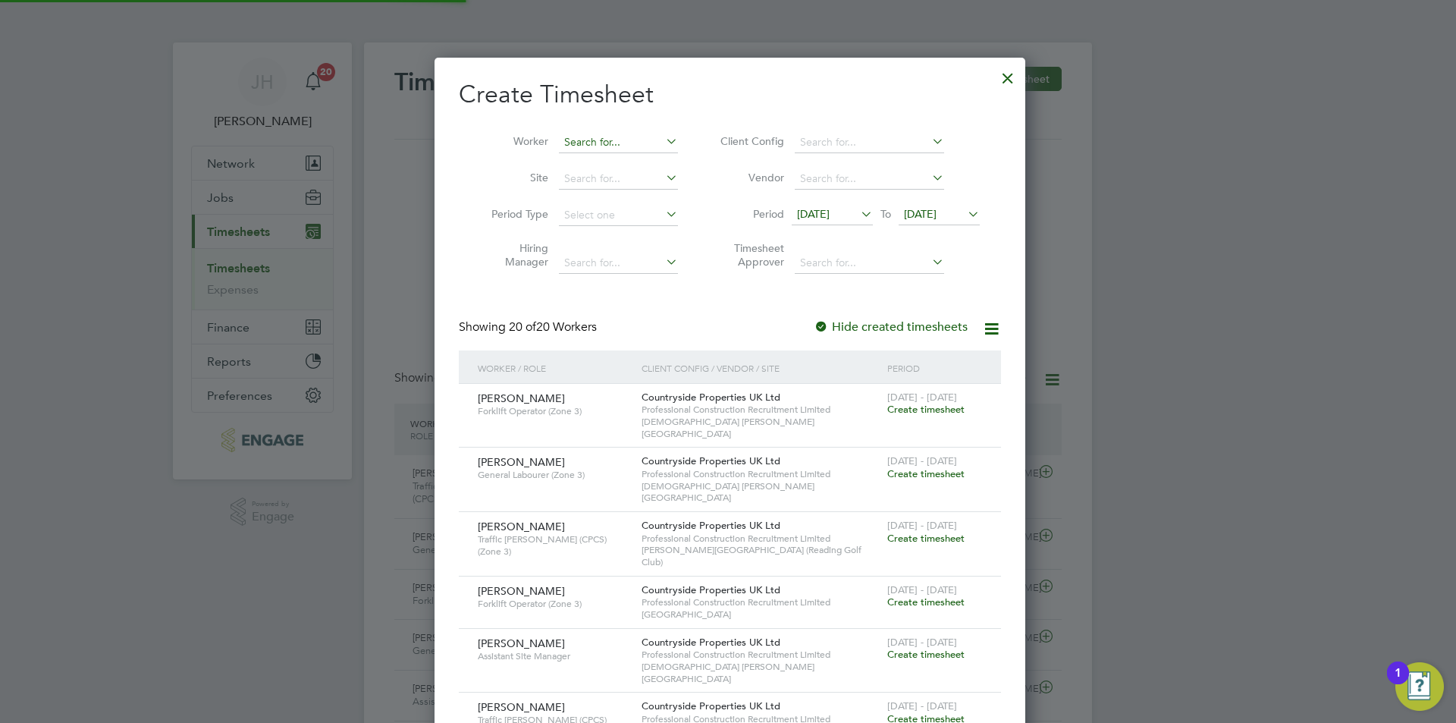
click at [610, 142] on input at bounding box center [618, 142] width 119 height 21
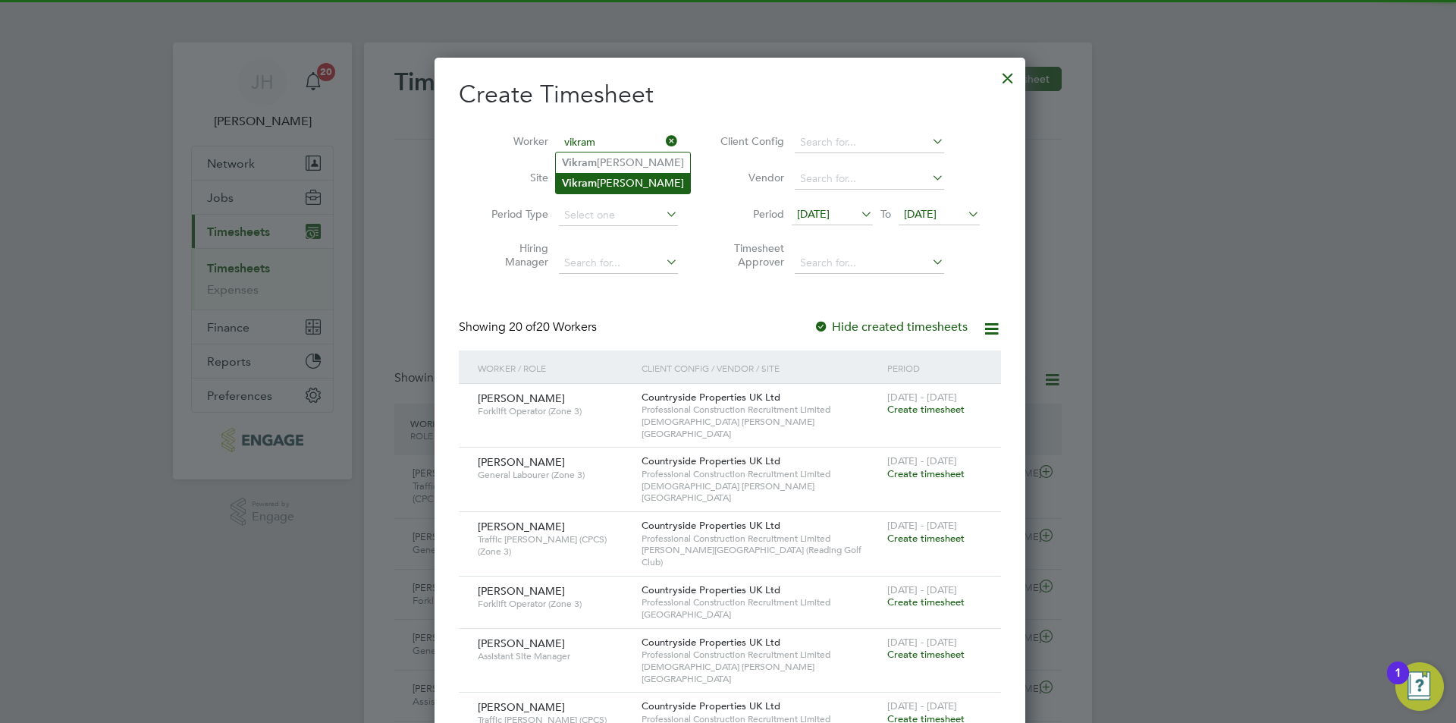
click at [624, 181] on li "Vikram Singh" at bounding box center [623, 183] width 134 height 20
type input "Vikram Singh"
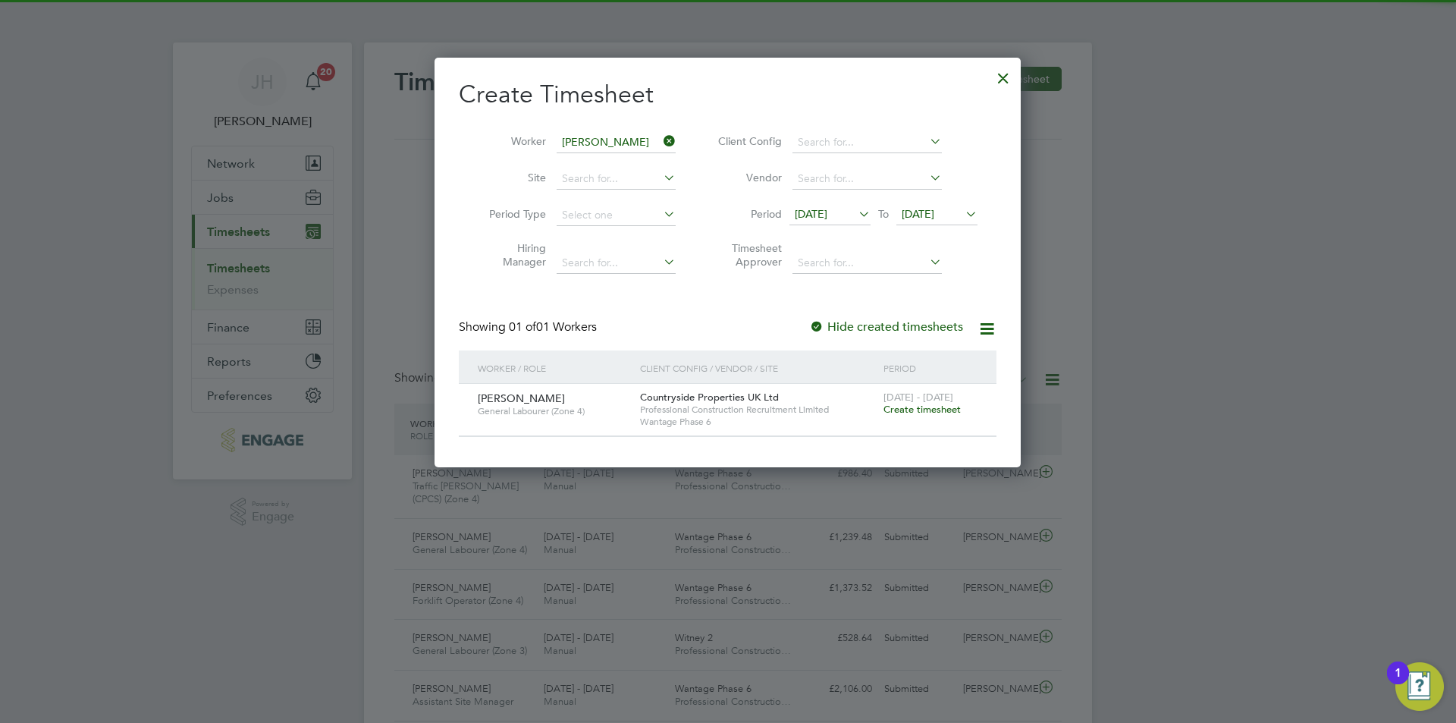
click at [916, 407] on span "Create timesheet" at bounding box center [922, 409] width 77 height 13
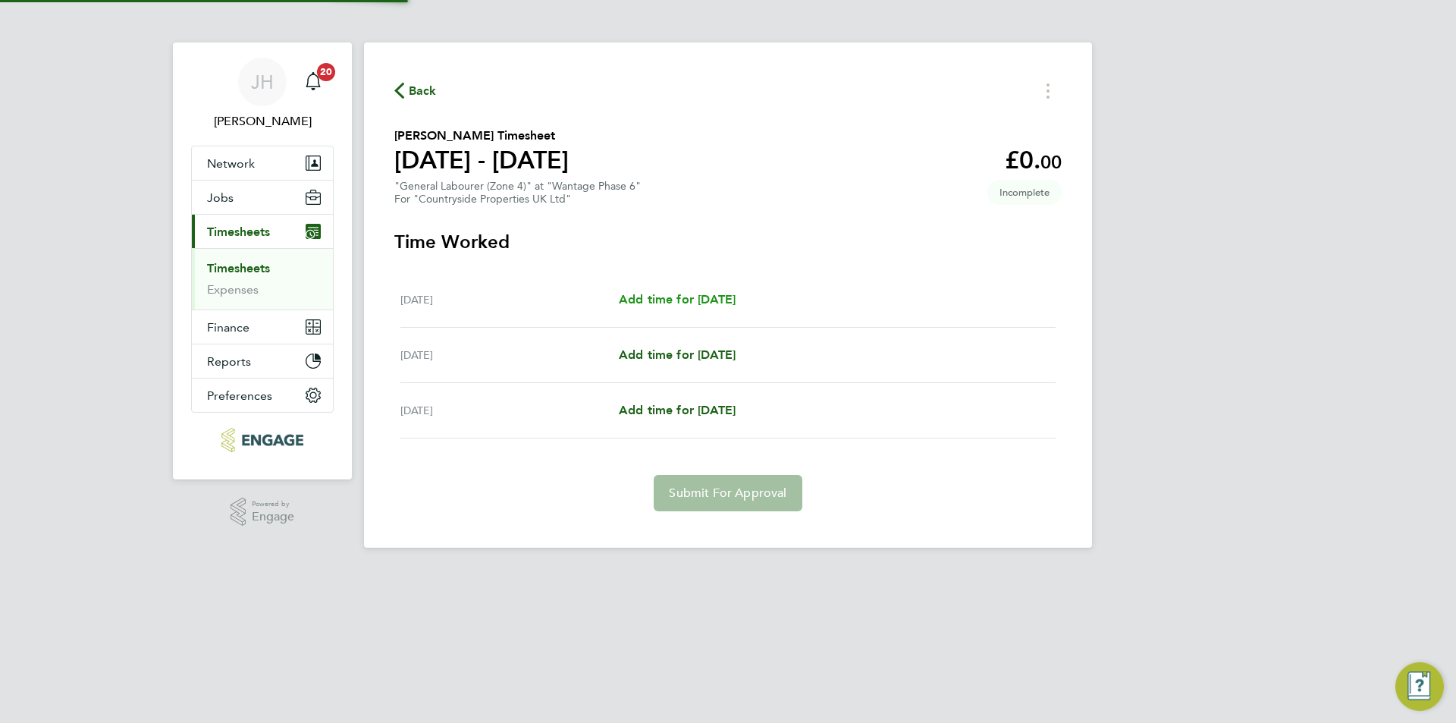
click at [696, 297] on span "Add time for Tue 23 Sep" at bounding box center [677, 299] width 117 height 14
select select "30"
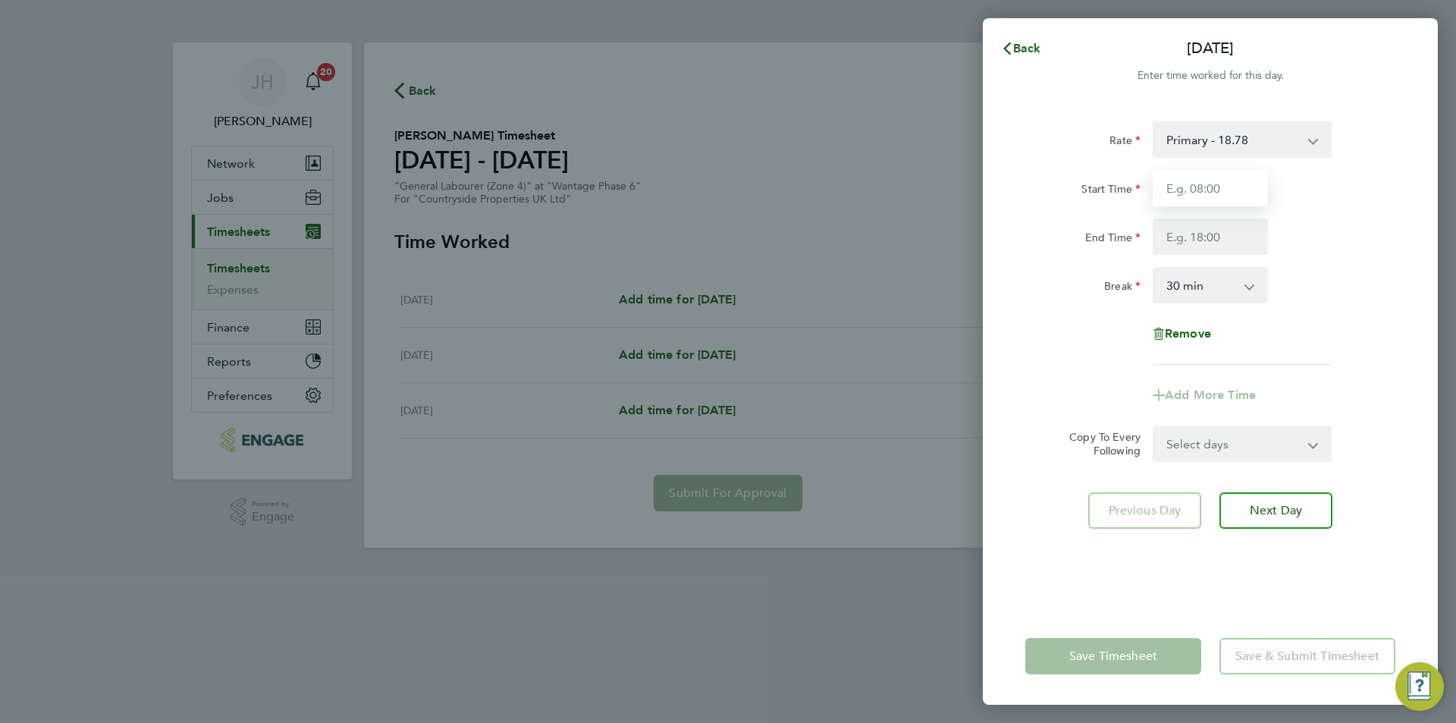
click at [1201, 189] on input "Start Time" at bounding box center [1210, 188] width 115 height 36
type input "07:30"
type input "17:00"
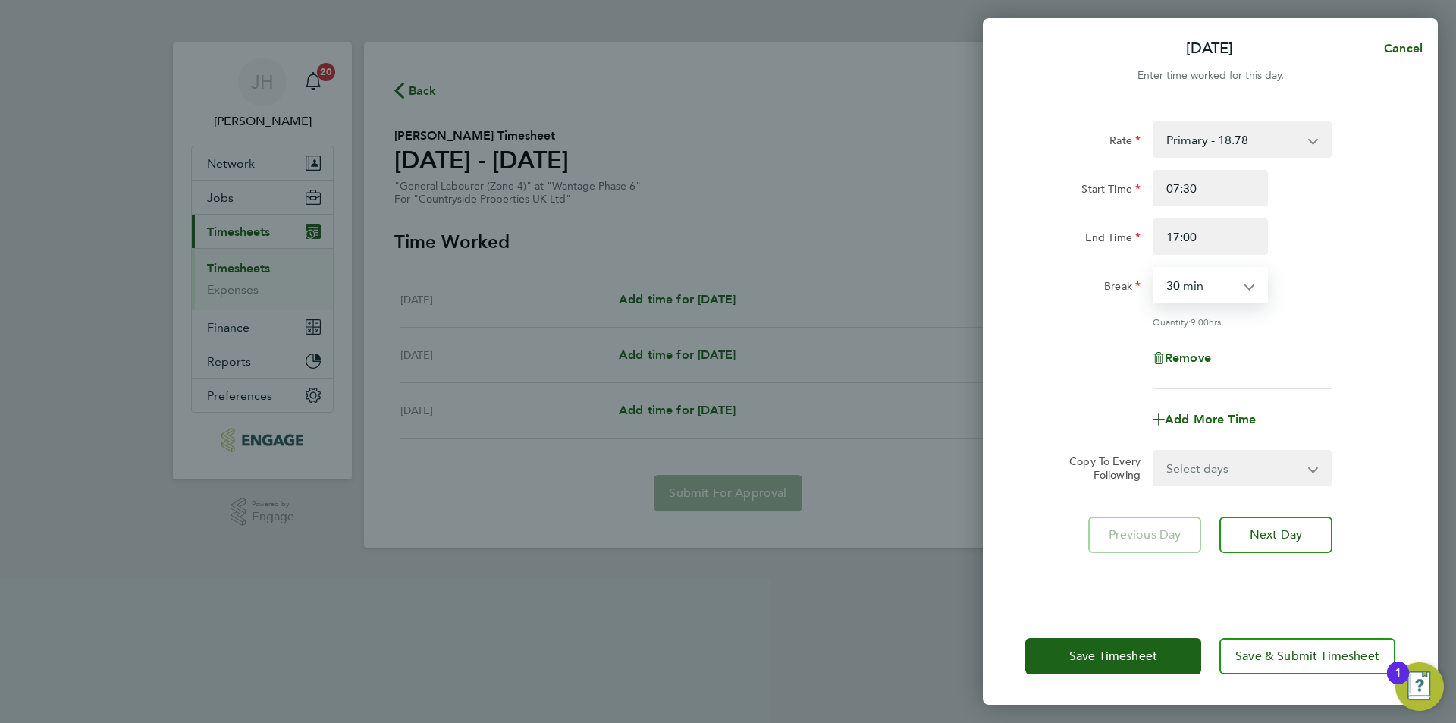
click at [1207, 480] on select "Select days Day Wednesday Thursday" at bounding box center [1233, 467] width 159 height 33
select select "WED"
click at [1154, 451] on select "Select days Day Wednesday Thursday" at bounding box center [1233, 467] width 159 height 33
select select "2025-09-25"
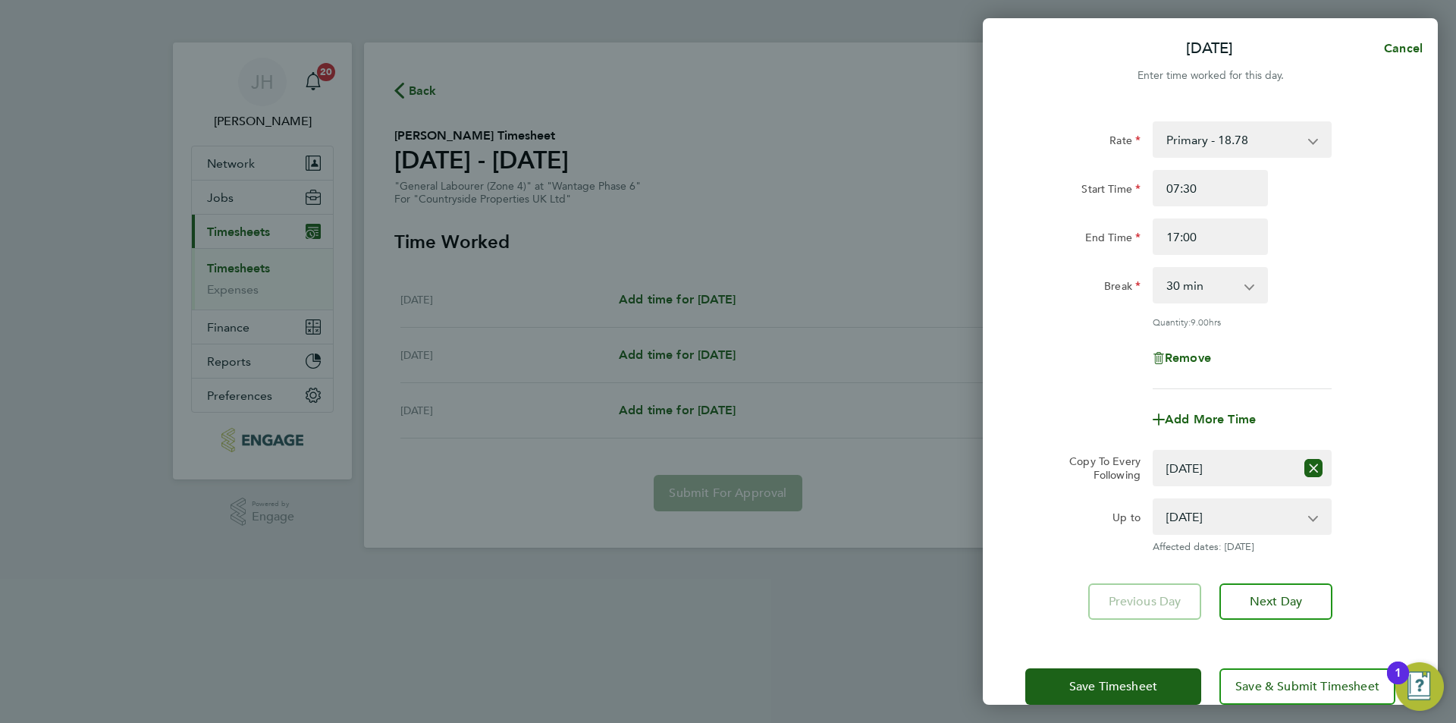
click at [1154, 666] on div "Save Timesheet Save & Submit Timesheet" at bounding box center [1210, 686] width 455 height 97
click at [1133, 688] on span "Save Timesheet" at bounding box center [1113, 686] width 88 height 15
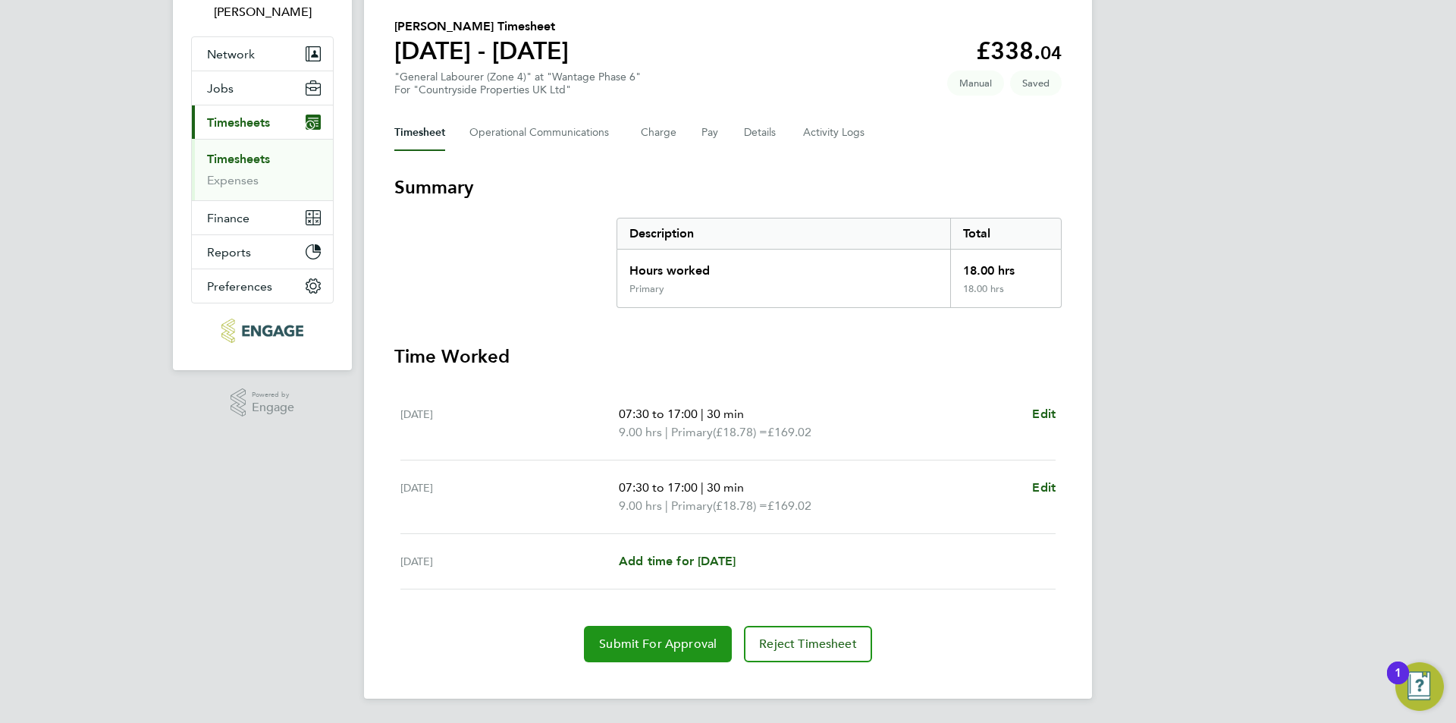
click at [687, 642] on span "Submit For Approval" at bounding box center [658, 643] width 118 height 15
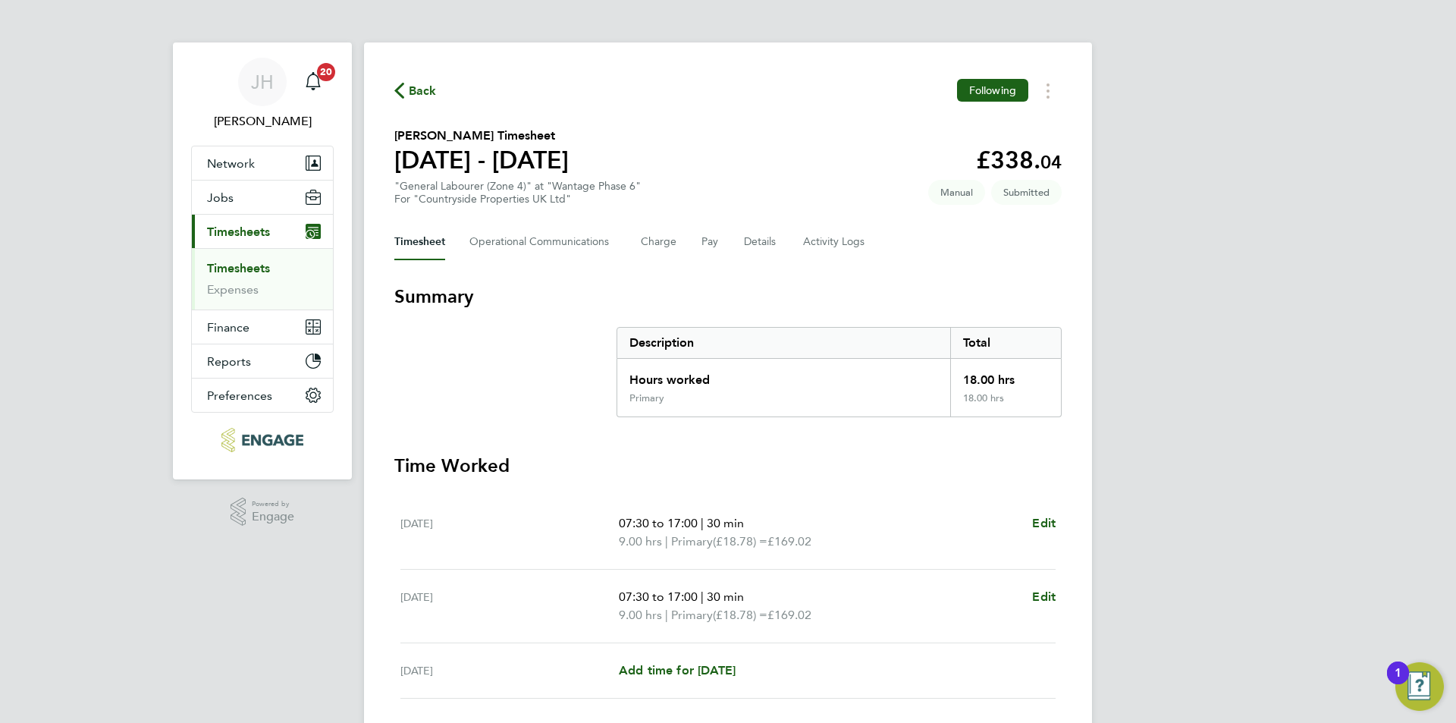
click at [416, 86] on span "Back" at bounding box center [423, 91] width 28 height 18
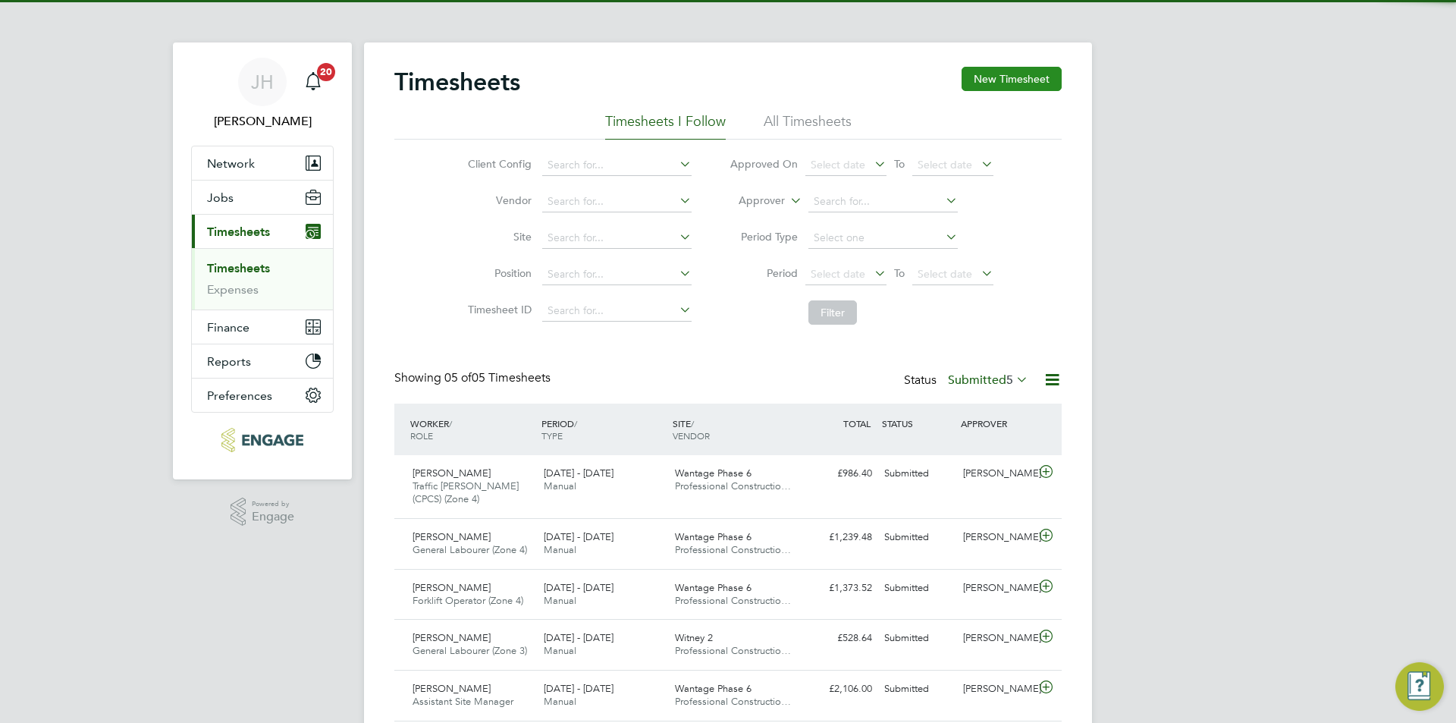
drag, startPoint x: 1045, startPoint y: 89, endPoint x: 1038, endPoint y: 88, distance: 7.7
click at [1044, 89] on button "New Timesheet" at bounding box center [1012, 79] width 100 height 24
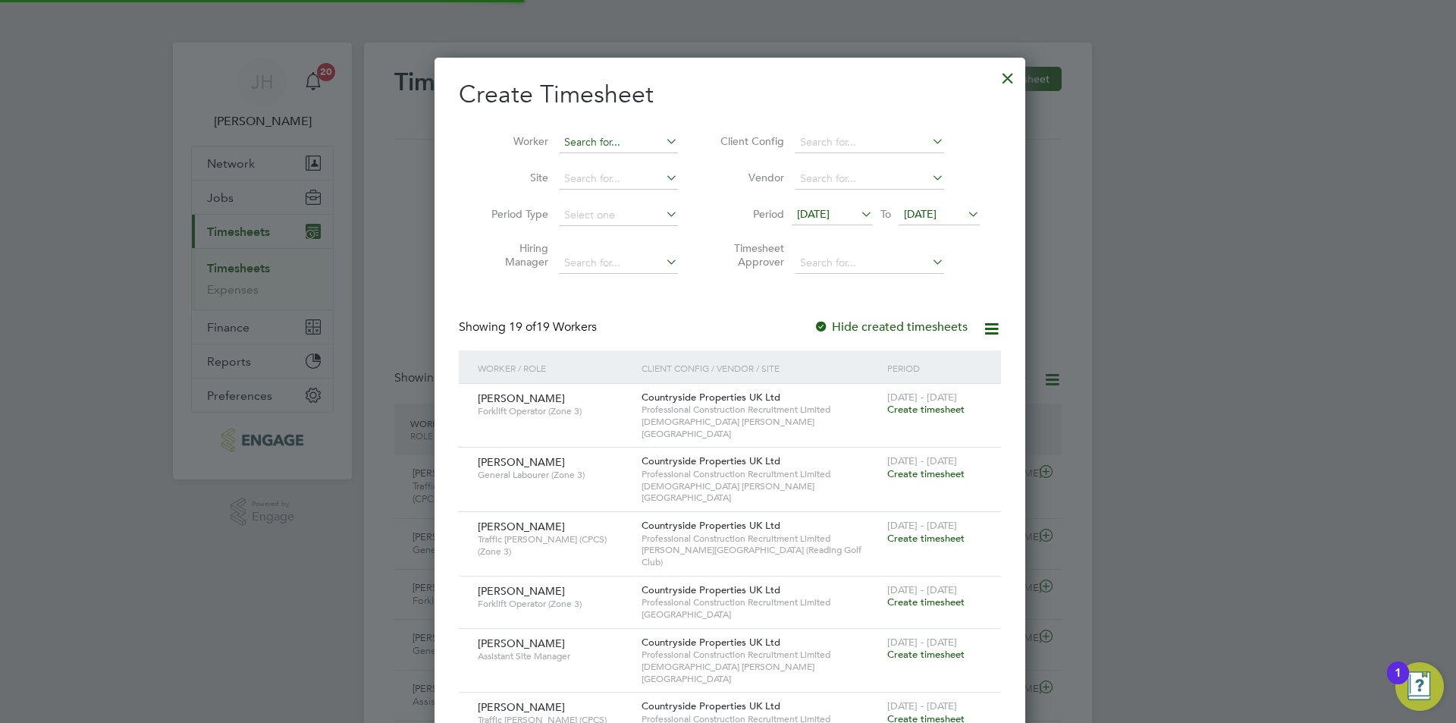
click at [599, 137] on input at bounding box center [618, 142] width 119 height 21
click at [607, 156] on b "Pawande" at bounding box center [585, 162] width 46 height 13
type input "Pawandeep Singh"
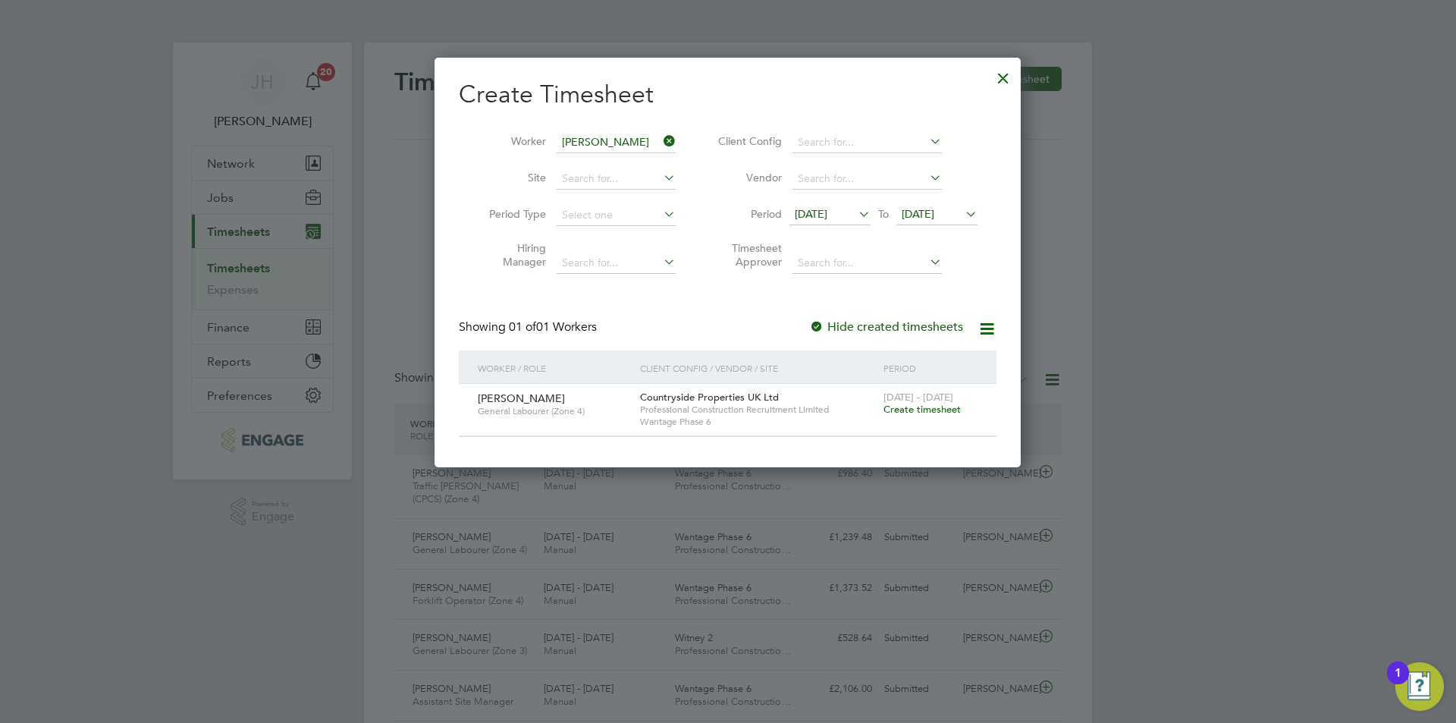
click at [922, 404] on span "Create timesheet" at bounding box center [922, 409] width 77 height 13
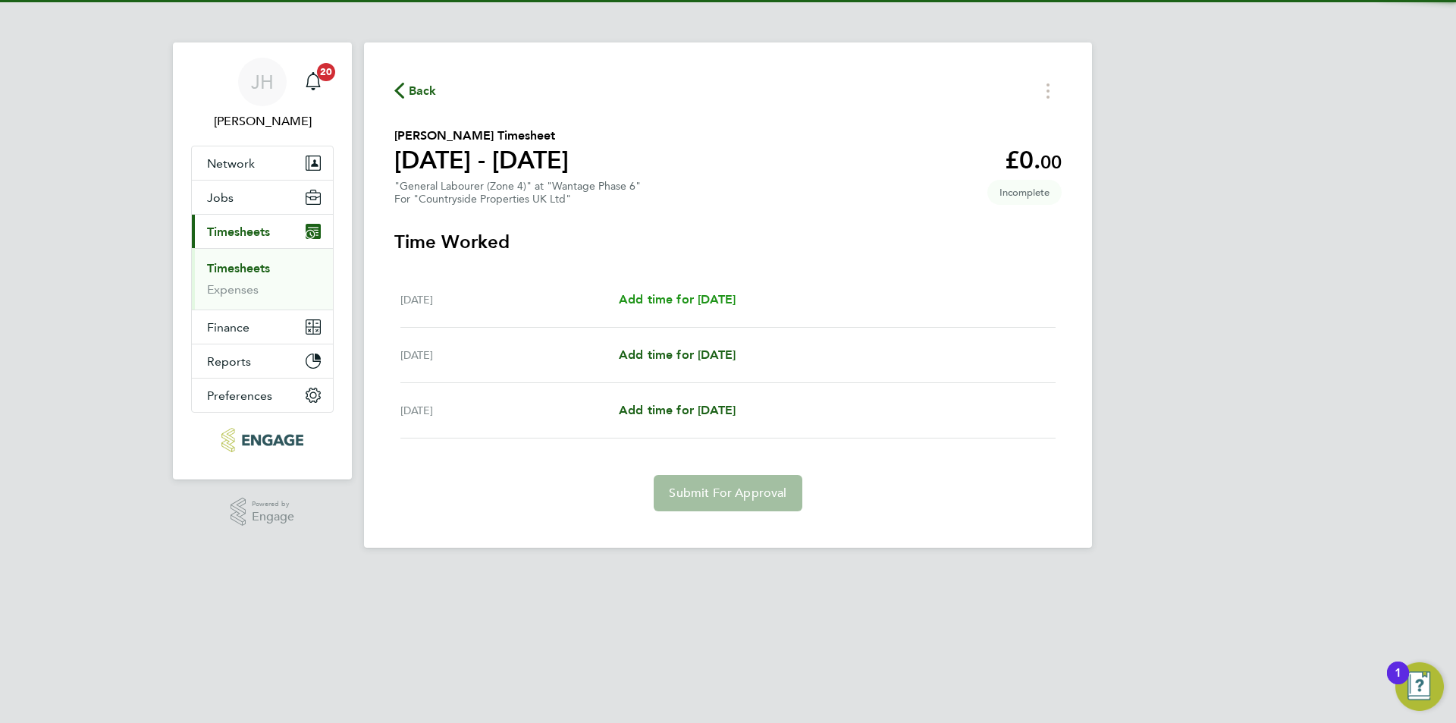
click at [711, 300] on span "Add time for Tue 23 Sep" at bounding box center [677, 299] width 117 height 14
select select "30"
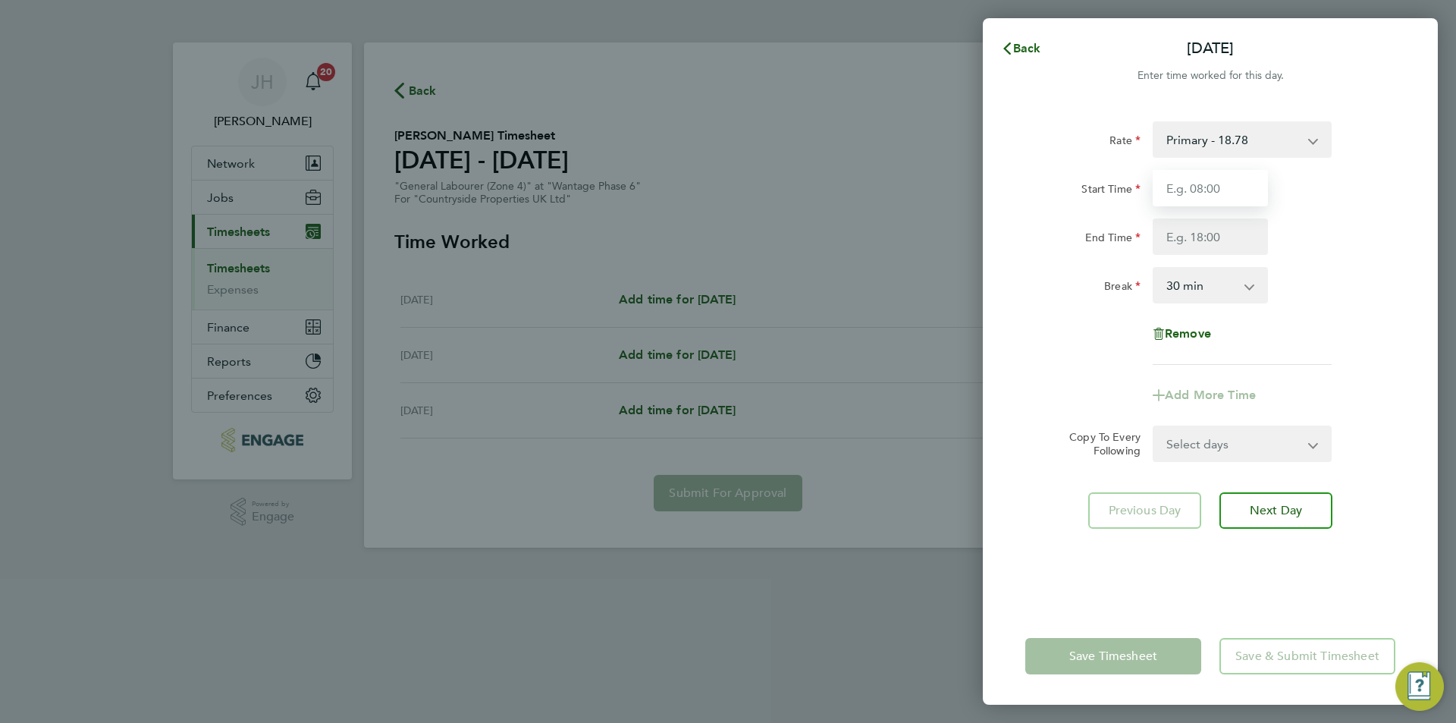
click at [1201, 186] on input "Start Time" at bounding box center [1210, 188] width 115 height 36
type input "07:30"
type input "17:00"
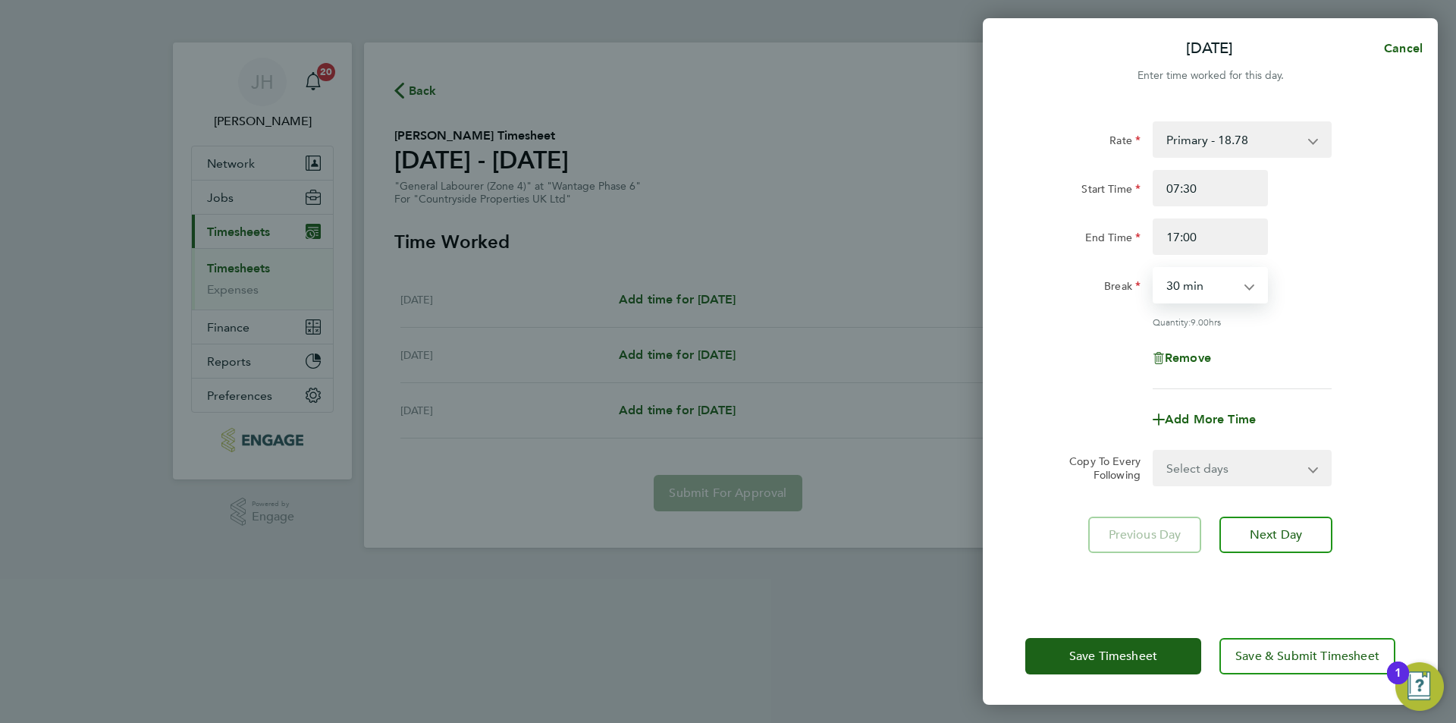
click at [1214, 478] on select "Select days Day Wednesday Thursday" at bounding box center [1233, 467] width 159 height 33
select select "WED"
click at [1154, 451] on select "Select days Day Wednesday Thursday" at bounding box center [1233, 467] width 159 height 33
select select "2025-09-25"
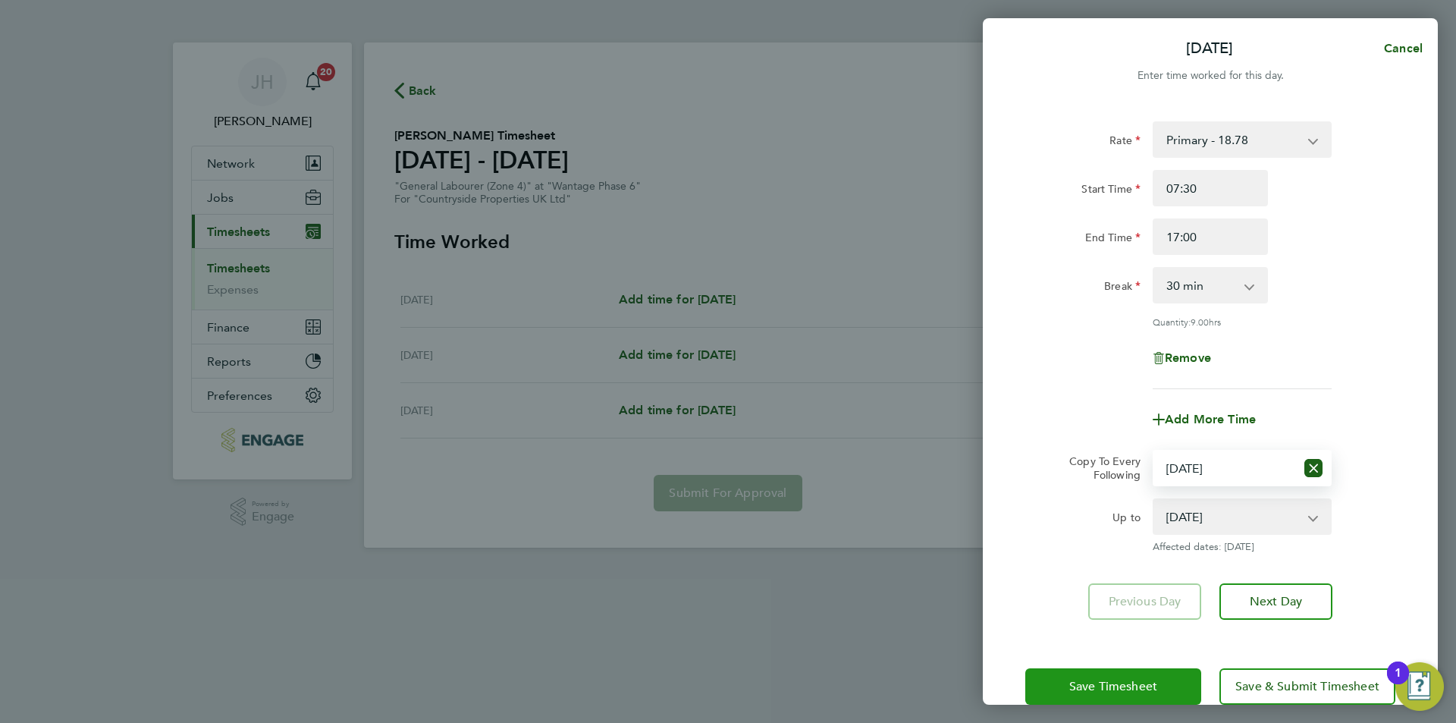
click at [1160, 666] on div "Save Timesheet Save & Submit Timesheet" at bounding box center [1210, 686] width 455 height 97
click at [1157, 674] on button "Save Timesheet" at bounding box center [1113, 686] width 176 height 36
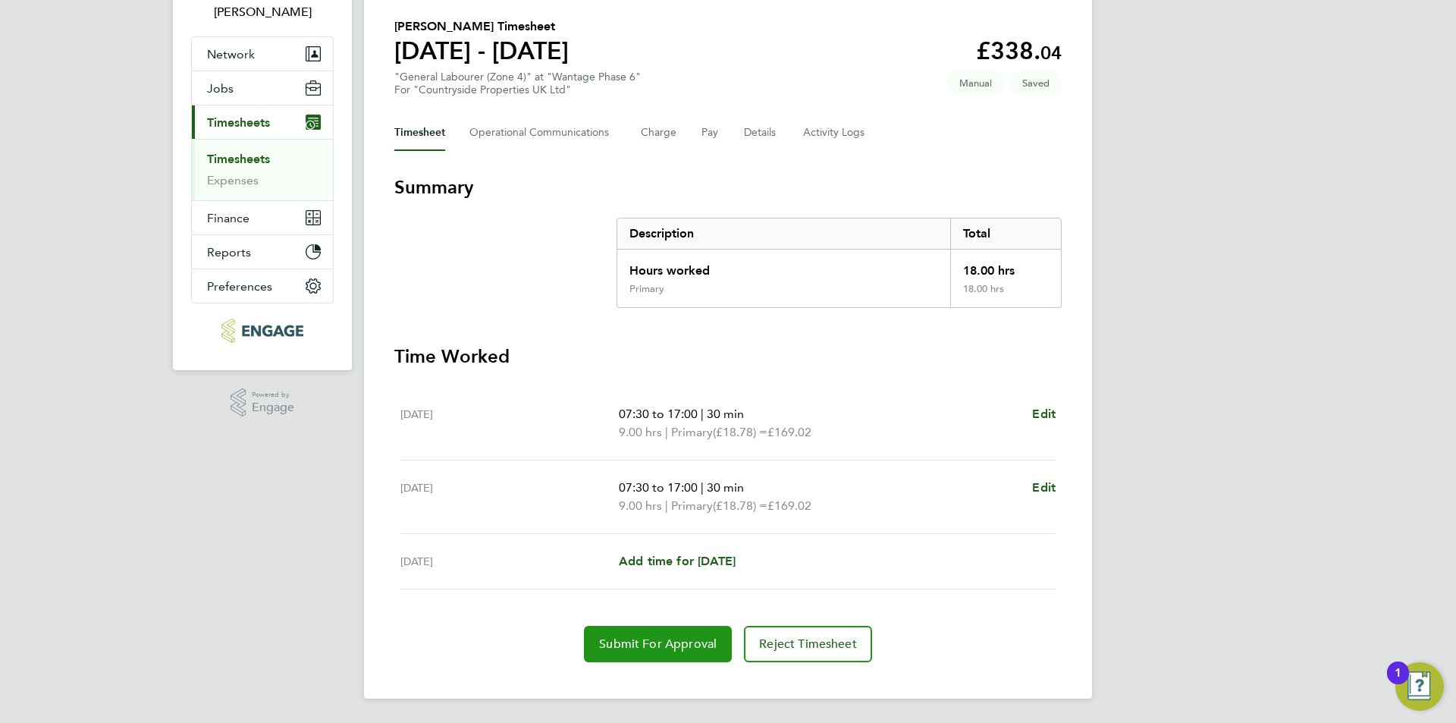
click at [680, 647] on span "Submit For Approval" at bounding box center [658, 643] width 118 height 15
click at [1184, 320] on div "JH Jess Hogan Notifications 20 Applications: Network Team Members Businesses Si…" at bounding box center [728, 307] width 1456 height 832
click at [265, 159] on link "Timesheets" at bounding box center [238, 159] width 63 height 14
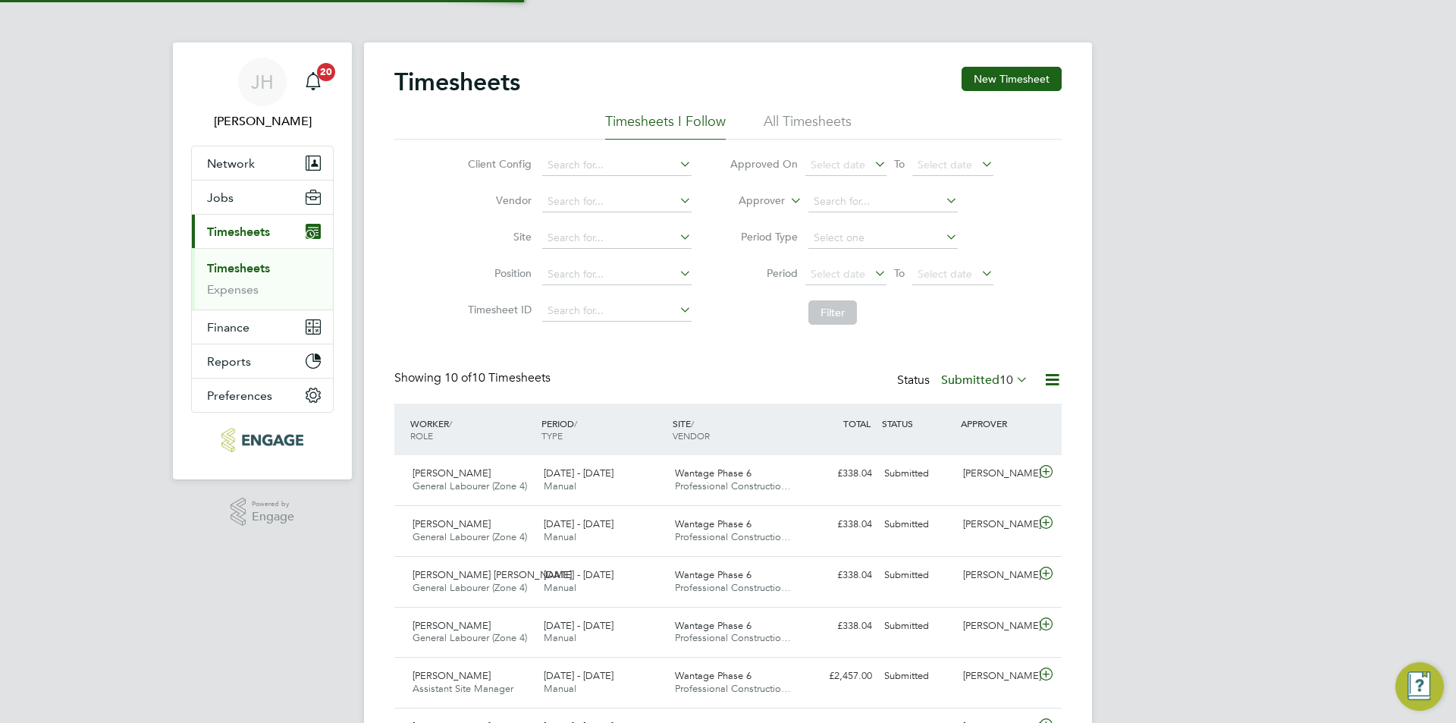
scroll to position [8, 8]
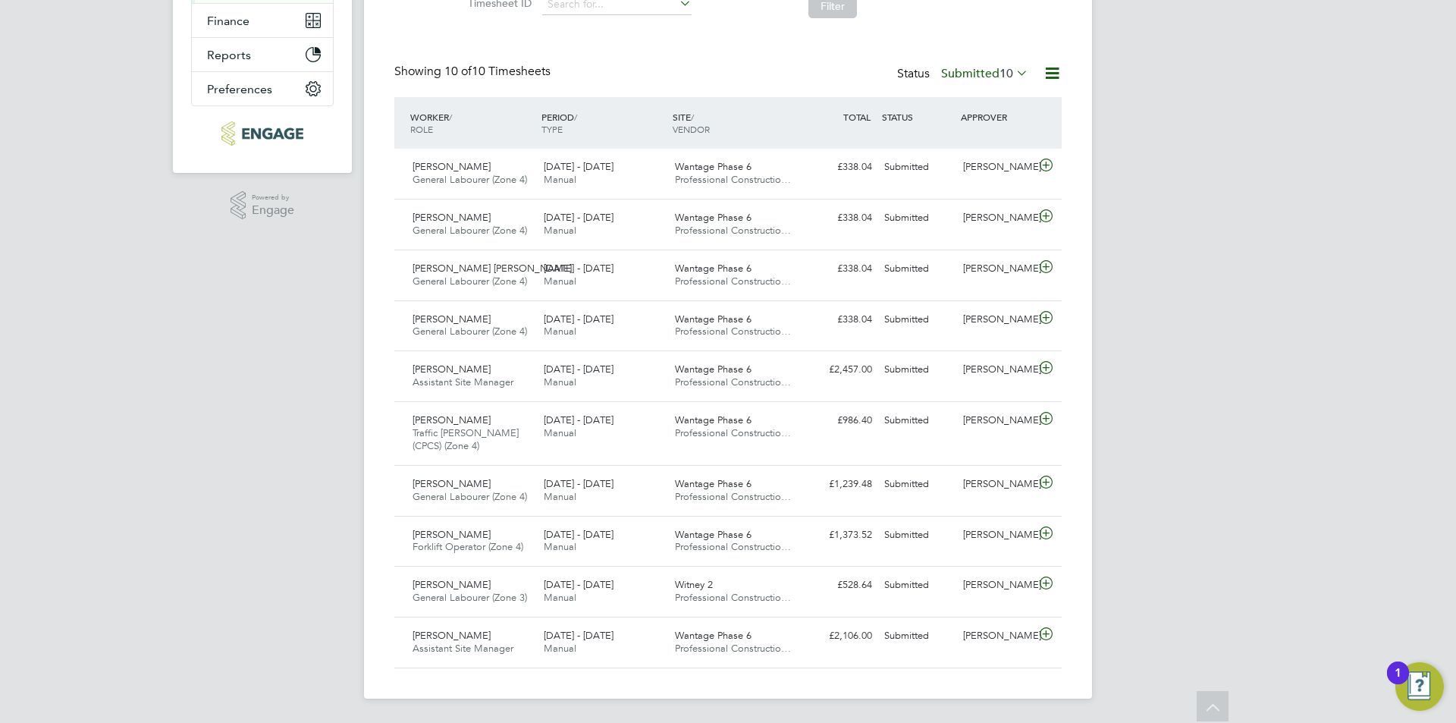
click at [969, 72] on label "Submitted 10" at bounding box center [984, 73] width 87 height 15
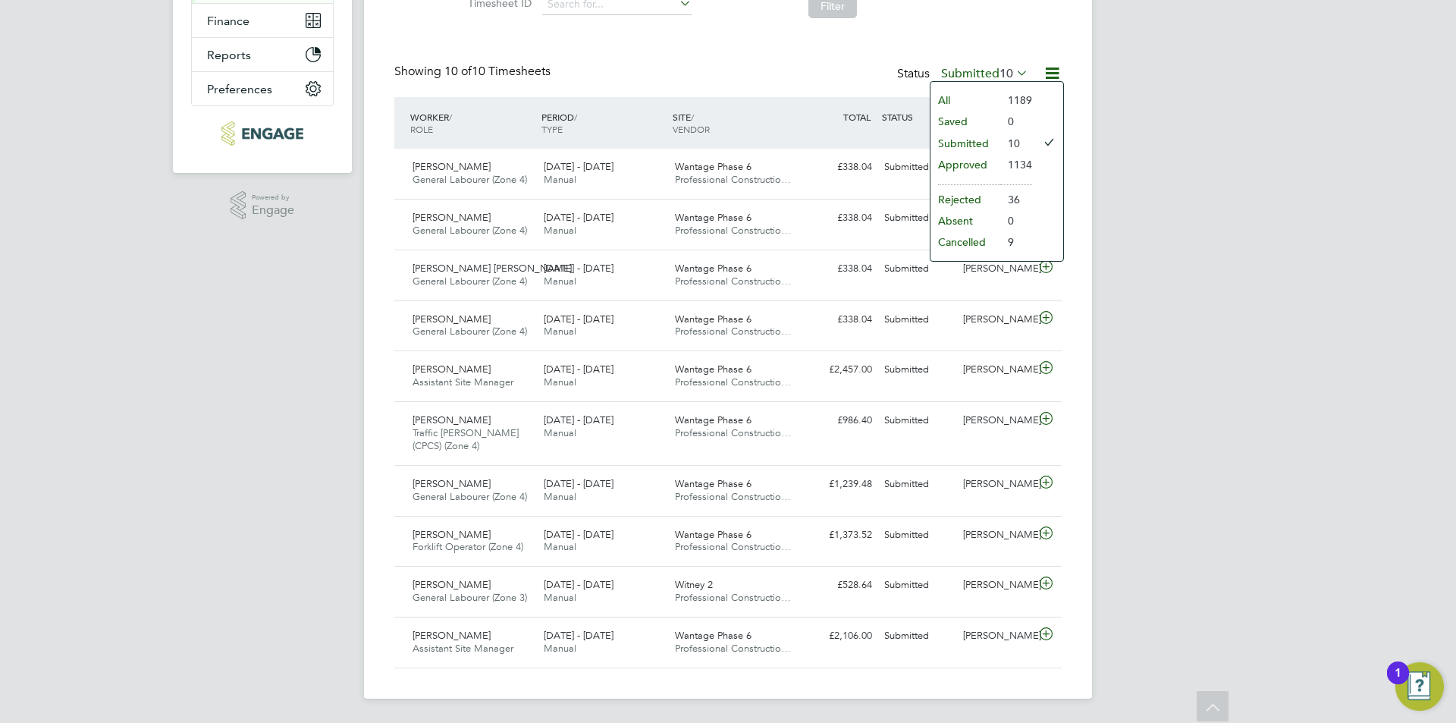
click at [981, 160] on li "Approved" at bounding box center [966, 164] width 70 height 21
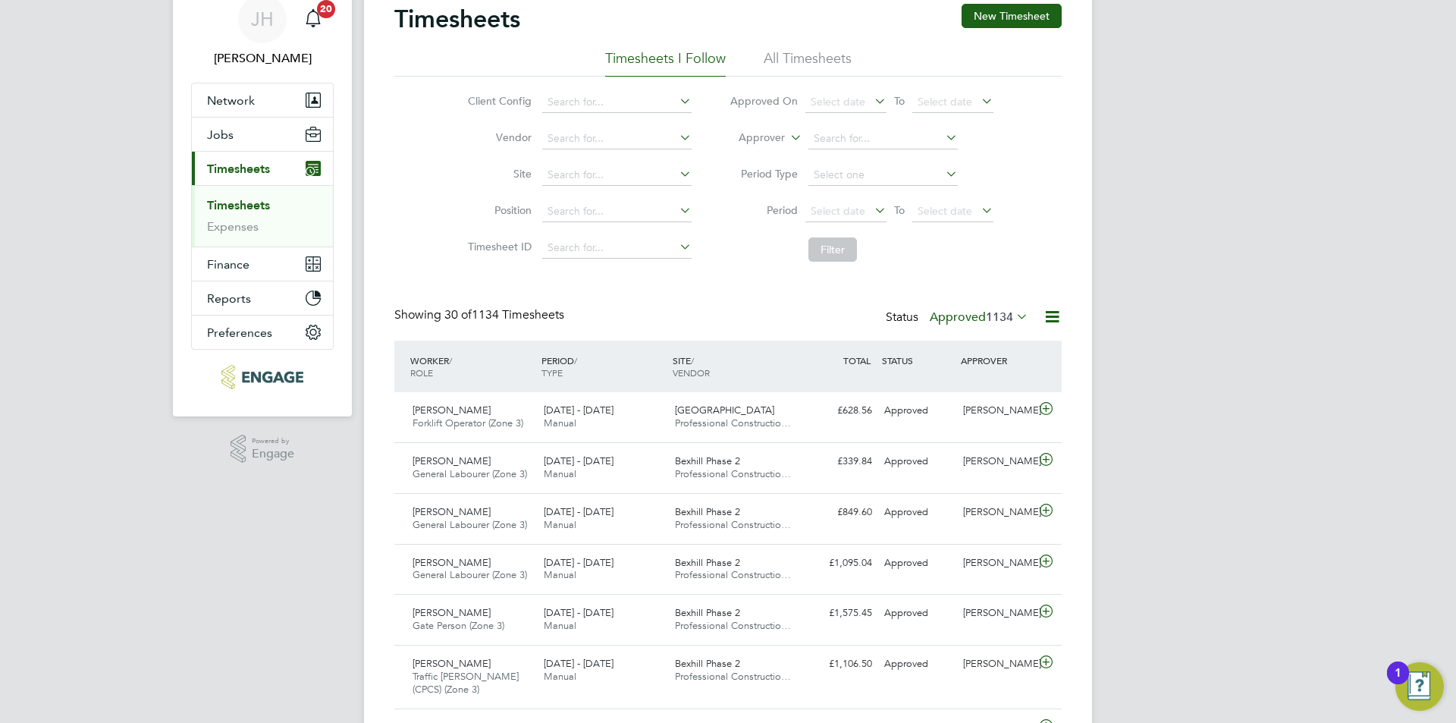
click at [819, 46] on div "Timesheets New Timesheet" at bounding box center [727, 27] width 667 height 46
click at [819, 58] on li "All Timesheets" at bounding box center [808, 62] width 88 height 27
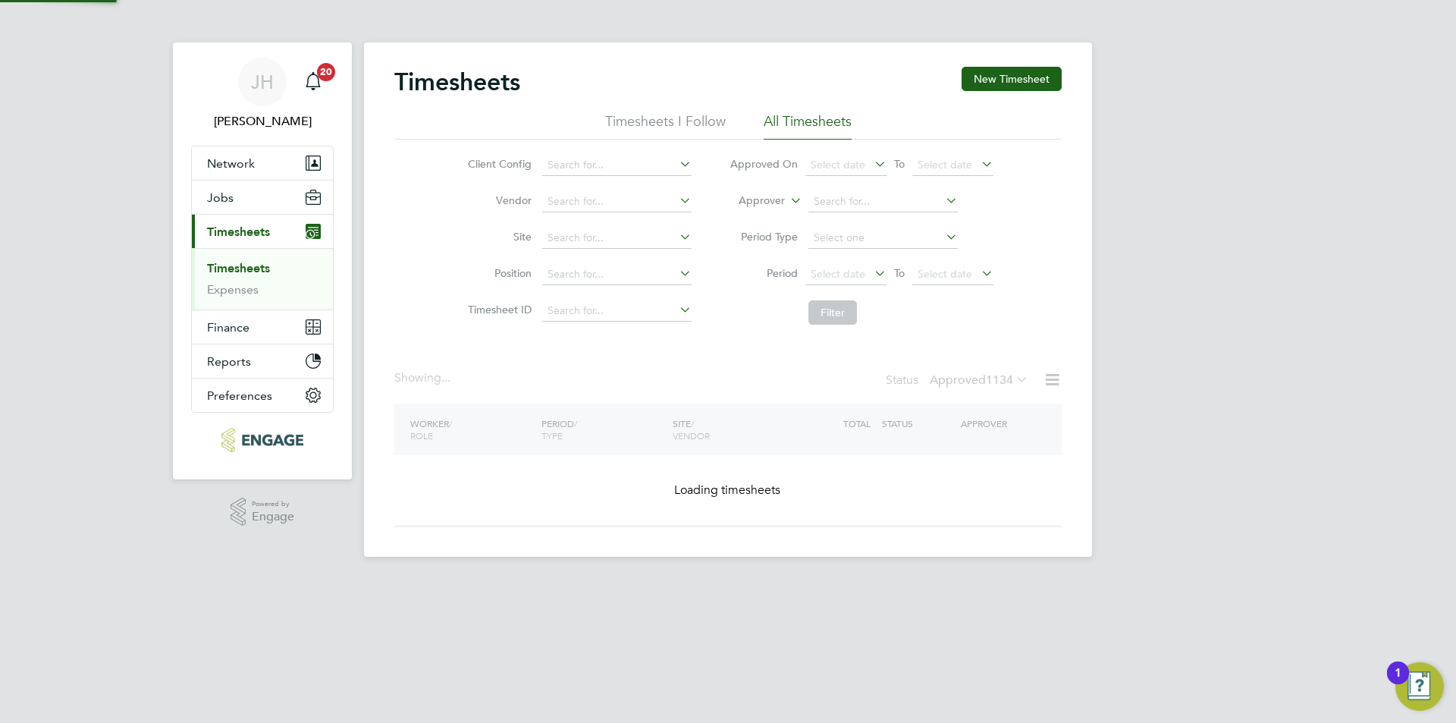
click at [997, 382] on span "1134" at bounding box center [999, 379] width 27 height 15
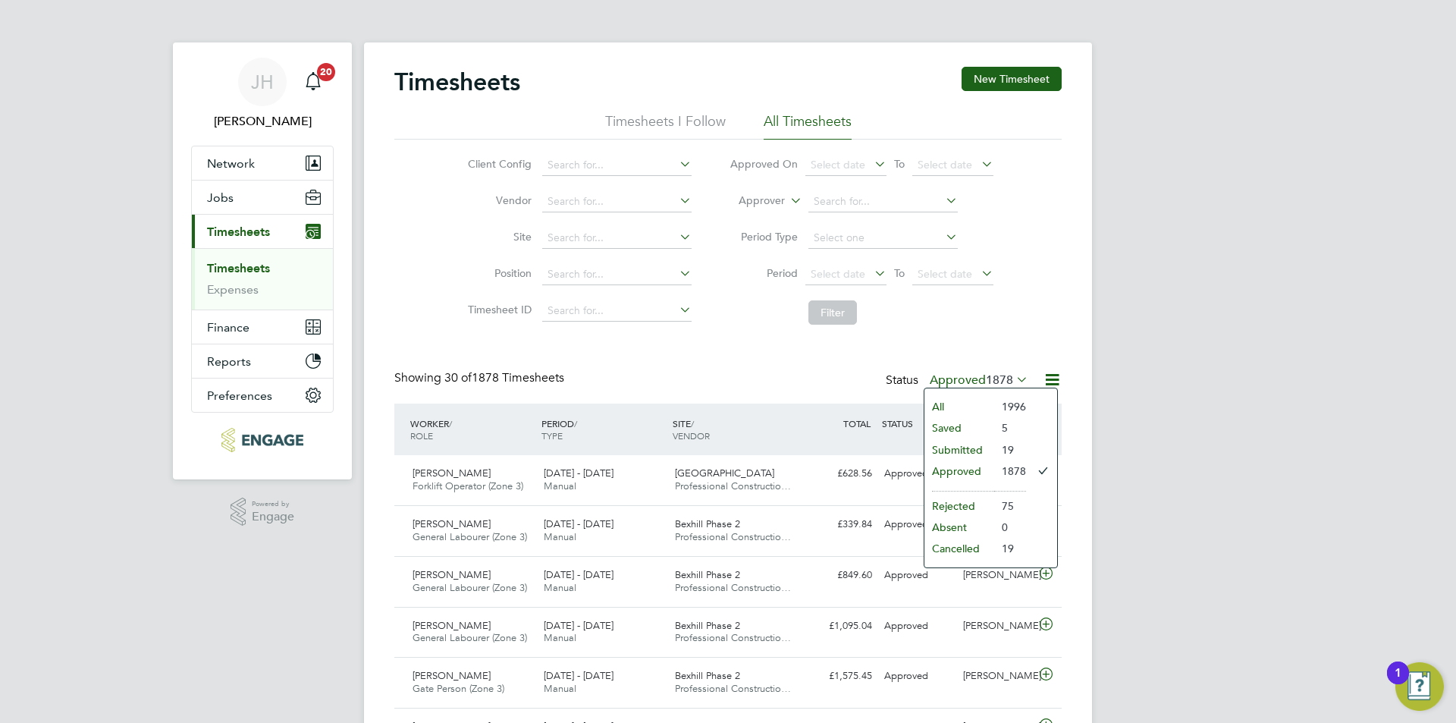
click at [987, 448] on li "Submitted" at bounding box center [960, 449] width 70 height 21
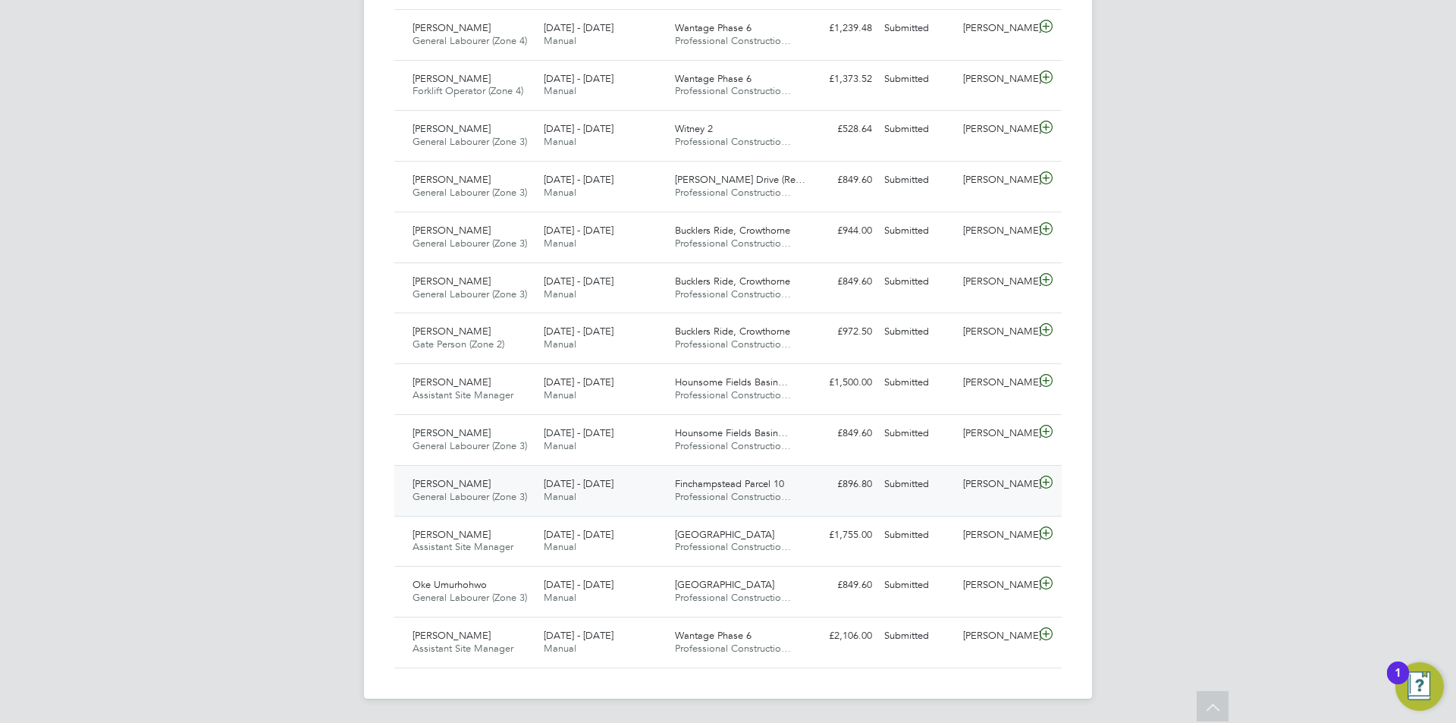
click at [997, 499] on div "John Heelan General Labourer (Zone 3) 22 - 28 Sep 2025 22 - 28 Sep 2025 Manual …" at bounding box center [727, 490] width 667 height 51
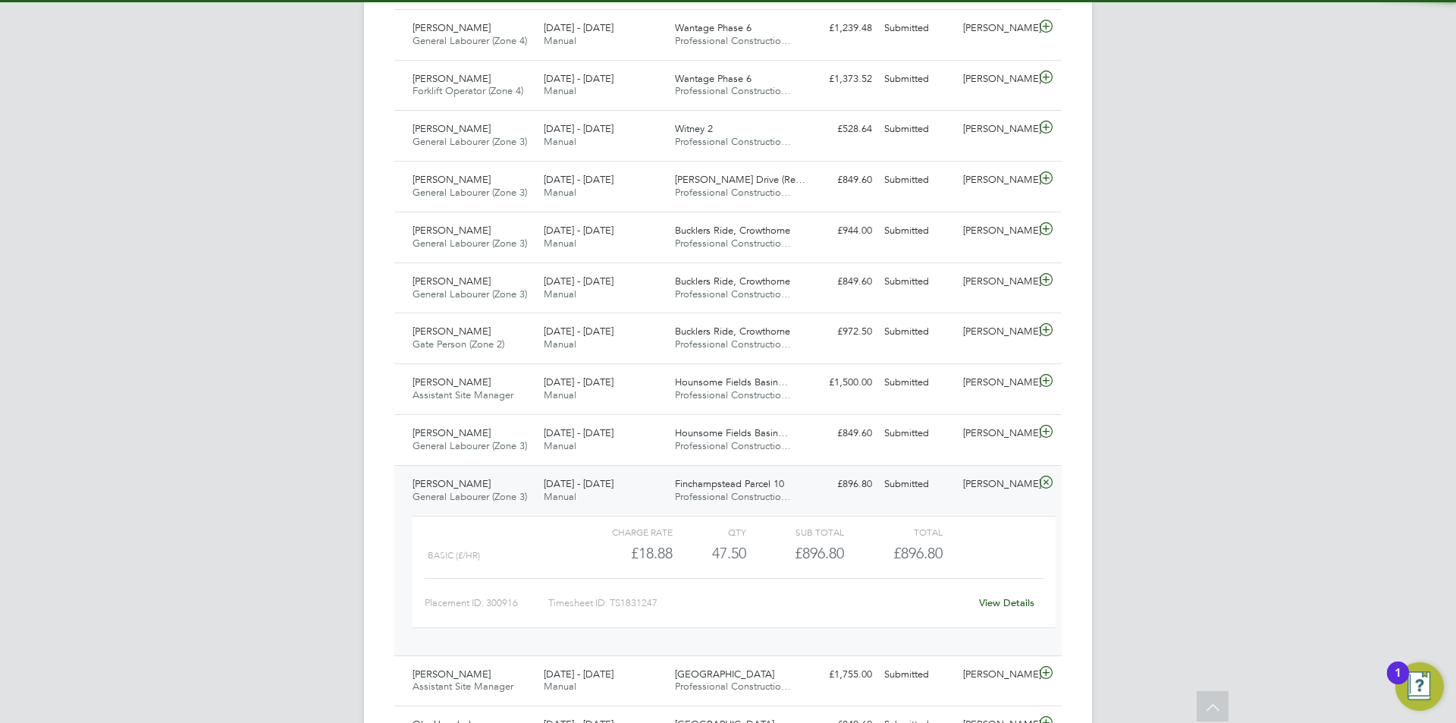
click at [1009, 596] on link "View Details" at bounding box center [1006, 602] width 55 height 13
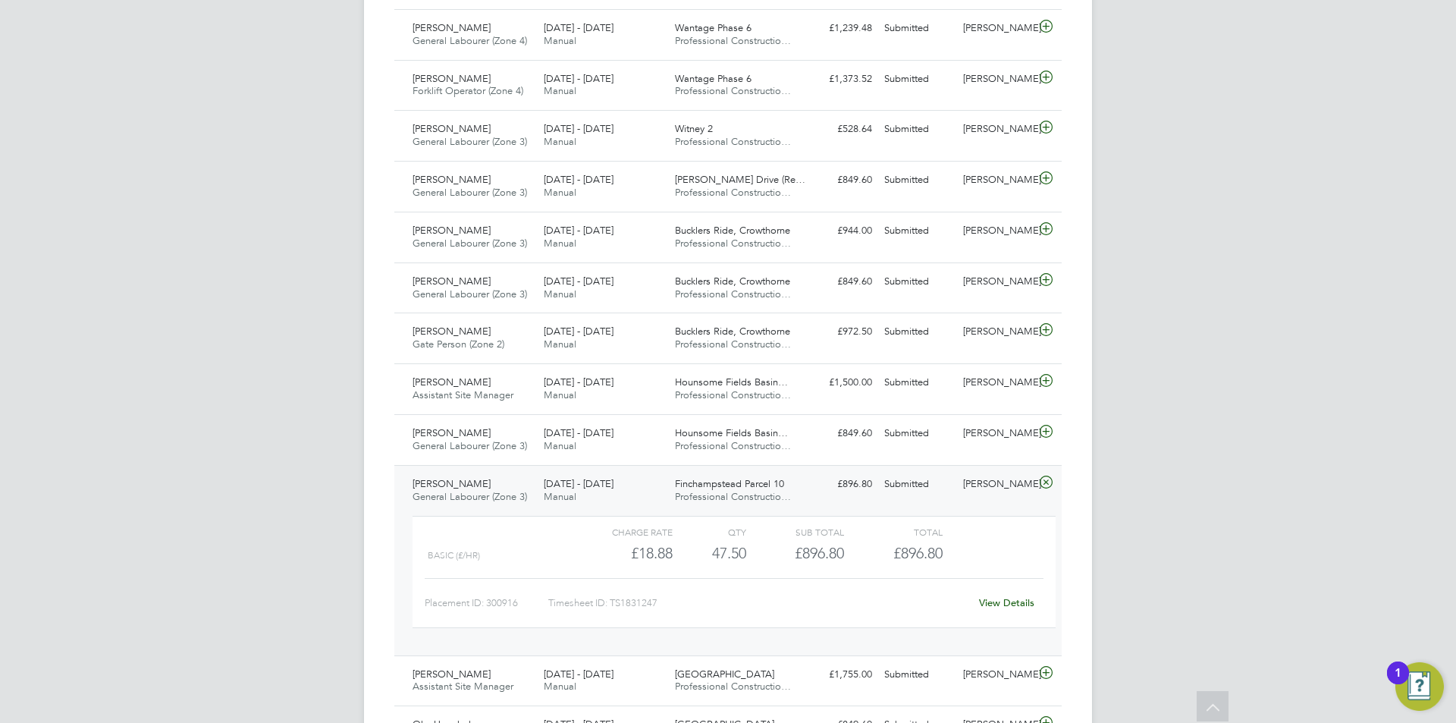
click at [971, 488] on div "Sam Lester" at bounding box center [996, 484] width 79 height 25
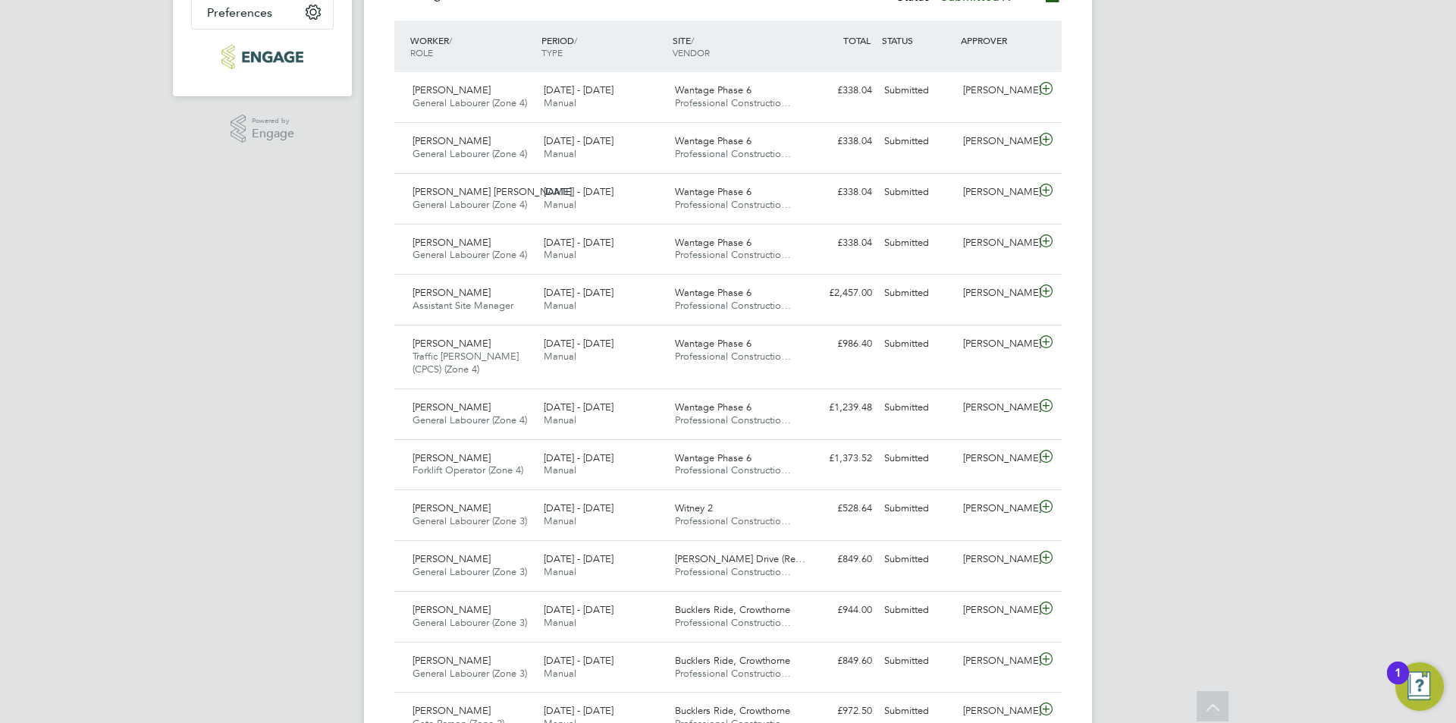
click at [1180, 429] on div "JH Jess Hogan Notifications 20 Applications: Network Team Members Businesses Si…" at bounding box center [728, 359] width 1456 height 1485
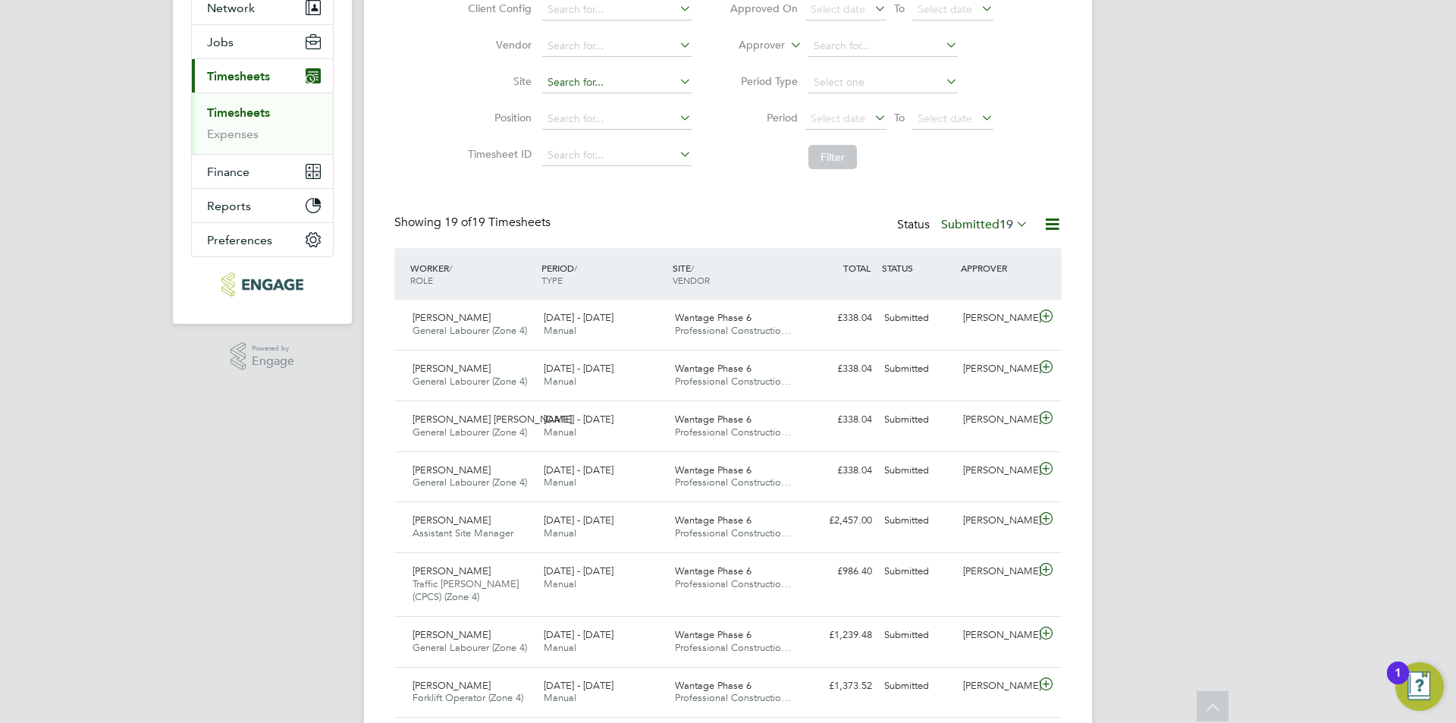
click at [602, 77] on input at bounding box center [616, 82] width 149 height 21
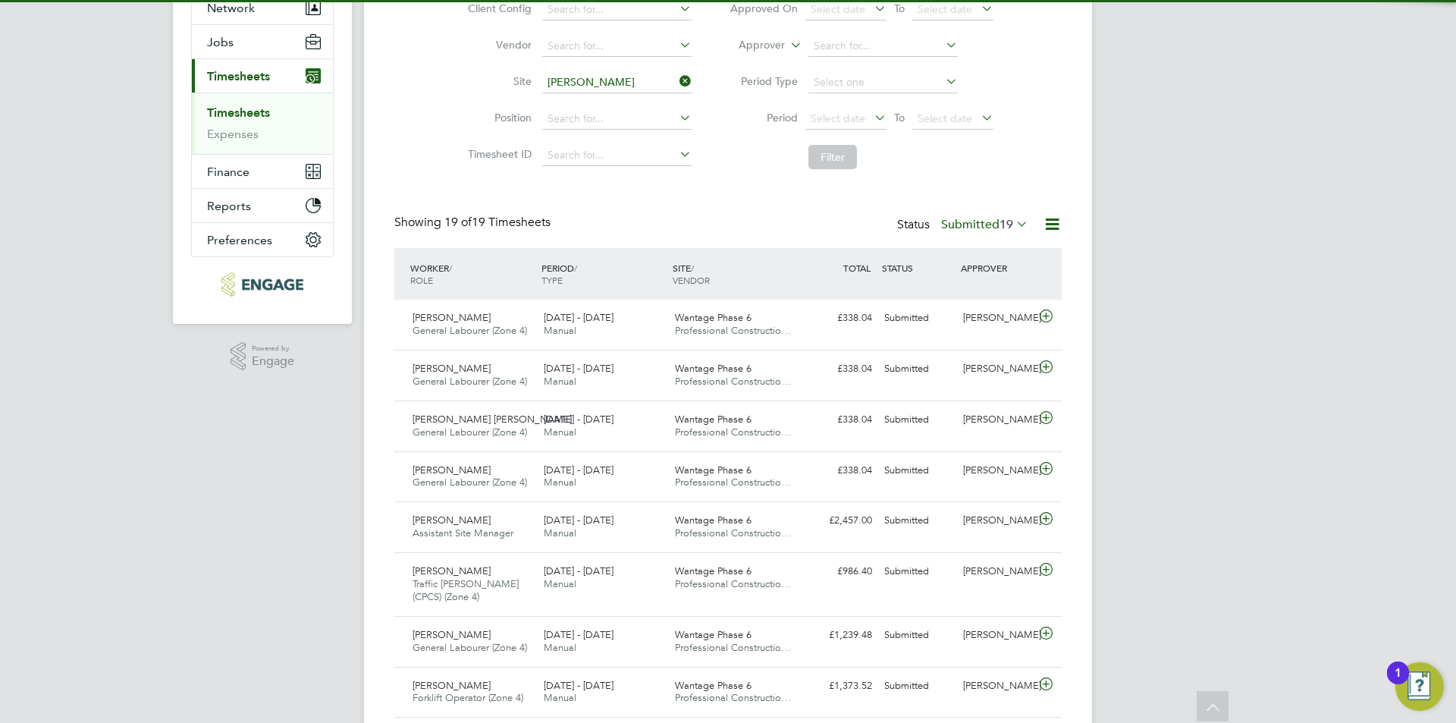
click at [639, 103] on li "Emmer Green Drive (Reading Golf Club)" at bounding box center [669, 103] width 257 height 20
type input "Emmer Green Drive (Reading Golf Club)"
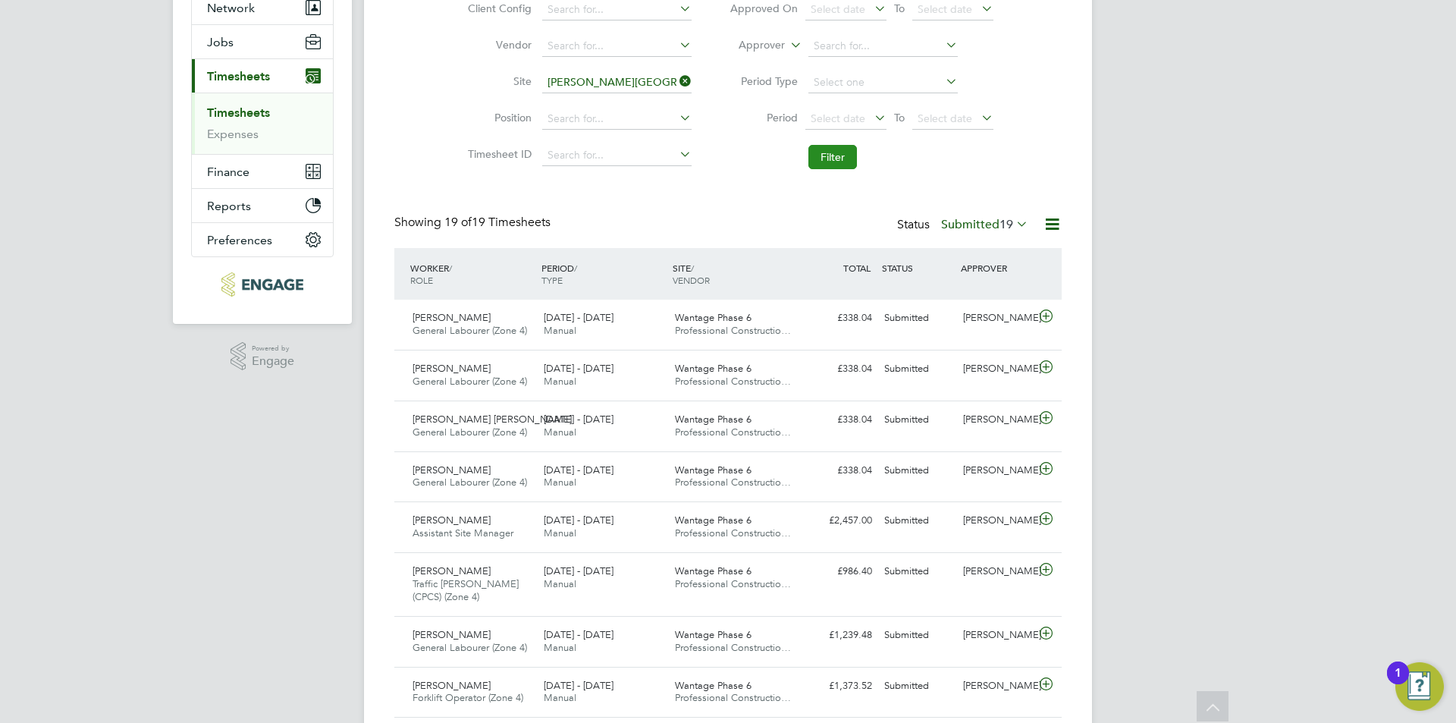
click at [827, 162] on button "Filter" at bounding box center [833, 157] width 49 height 24
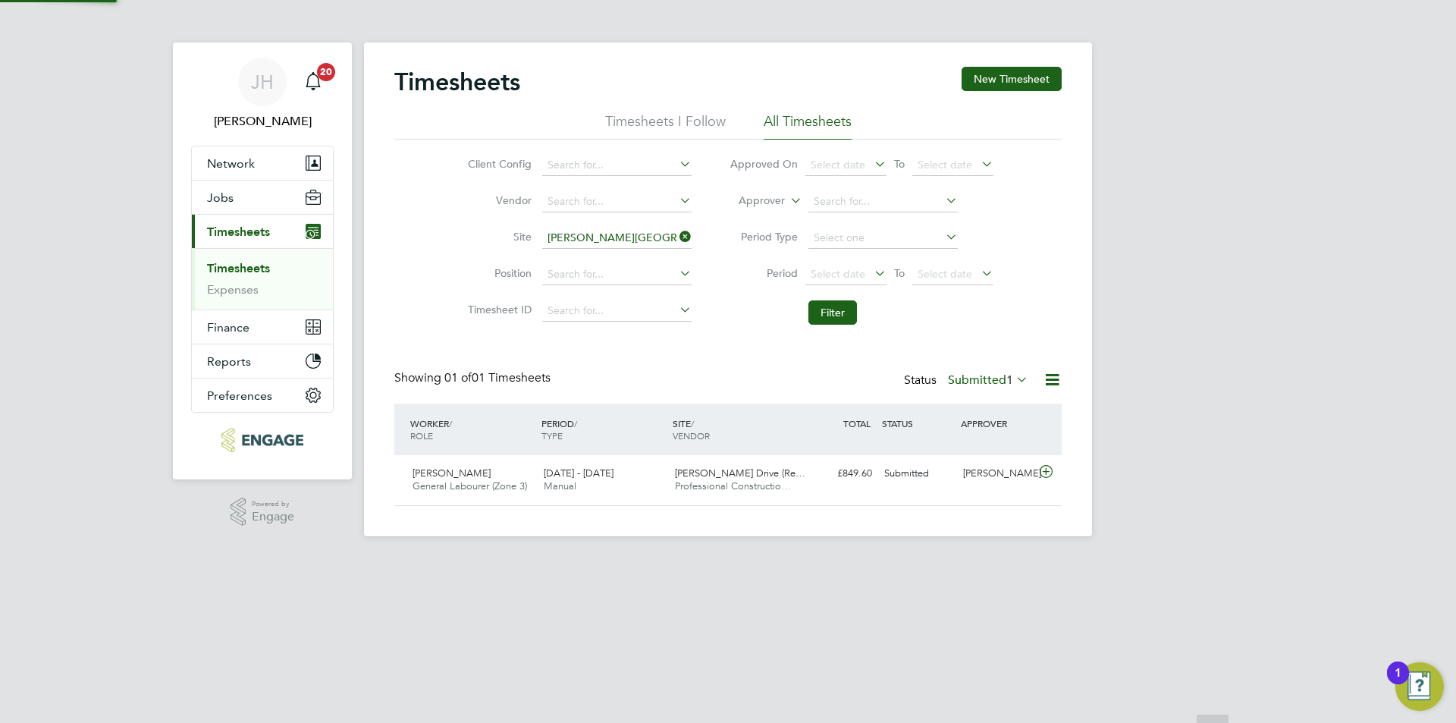
scroll to position [39, 132]
click at [1003, 385] on label "Submitted 1" at bounding box center [988, 379] width 80 height 15
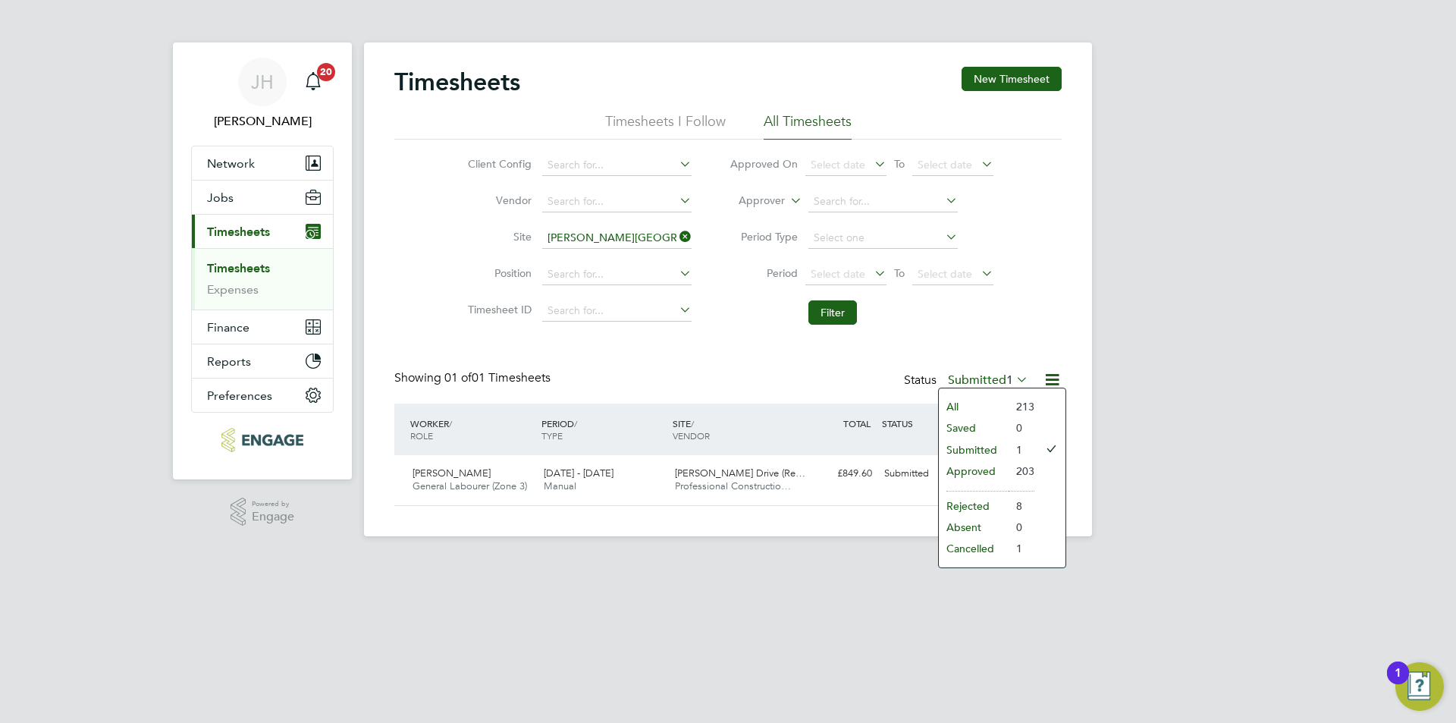
click at [969, 471] on li "Approved" at bounding box center [974, 470] width 70 height 21
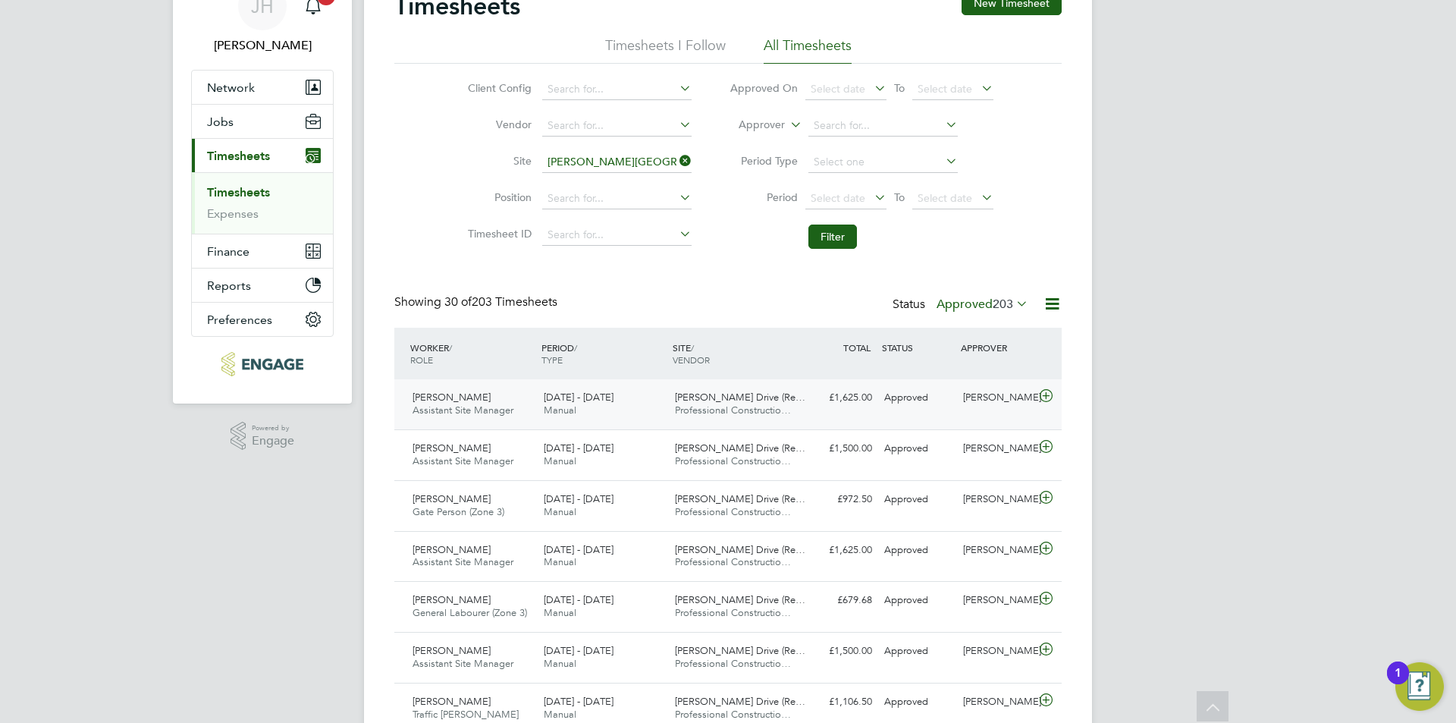
click at [1008, 406] on div "Dan Knowles" at bounding box center [996, 397] width 79 height 25
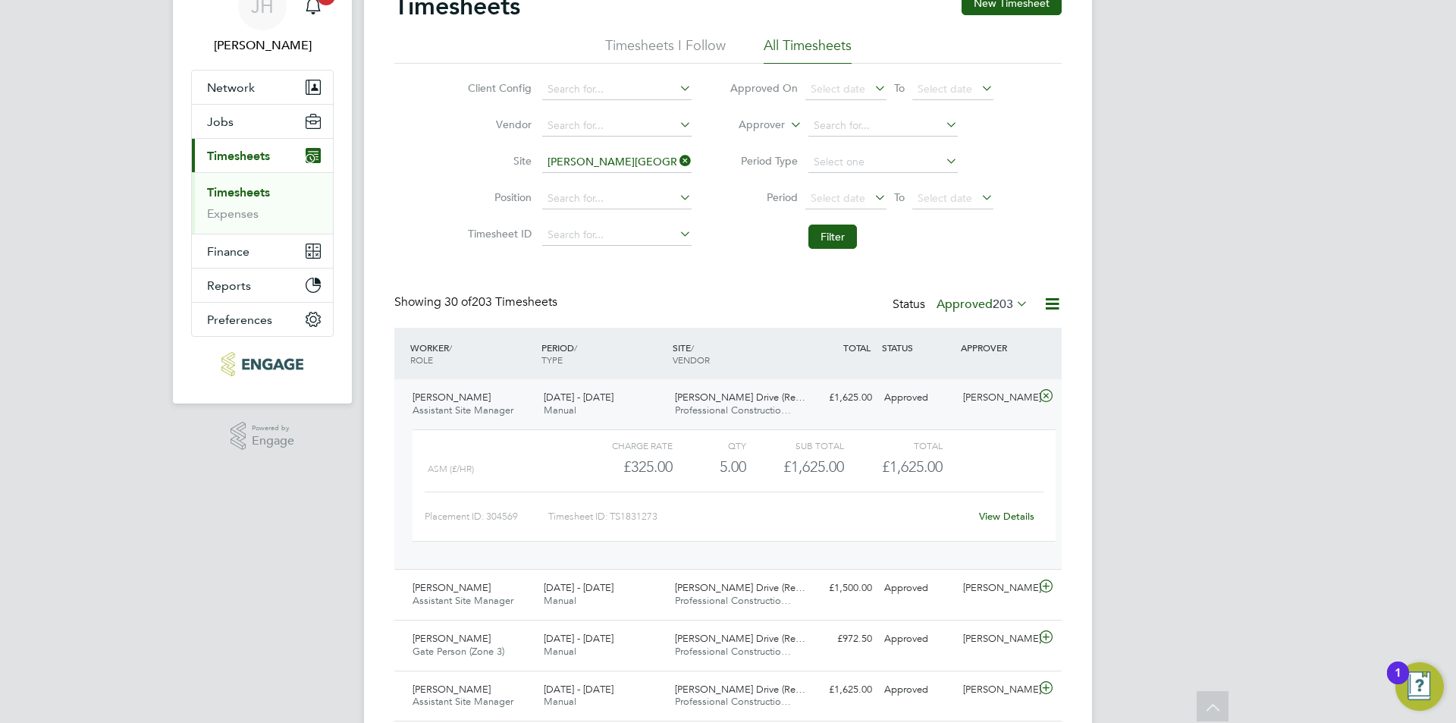
click at [1000, 519] on link "View Details" at bounding box center [1006, 516] width 55 height 13
click at [1003, 407] on div "Dan Knowles" at bounding box center [996, 397] width 79 height 25
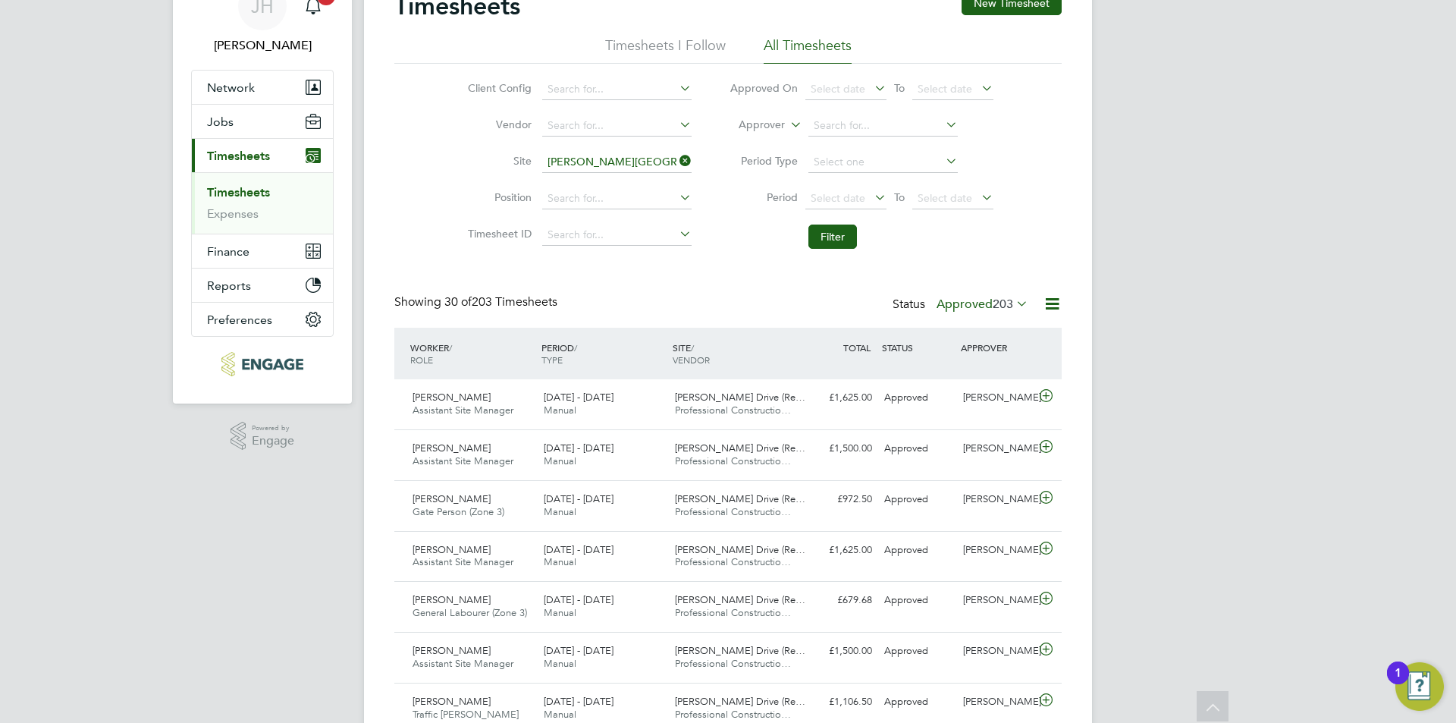
click at [1013, 308] on icon at bounding box center [1013, 303] width 0 height 21
click at [990, 379] on li "Submitted" at bounding box center [969, 373] width 70 height 21
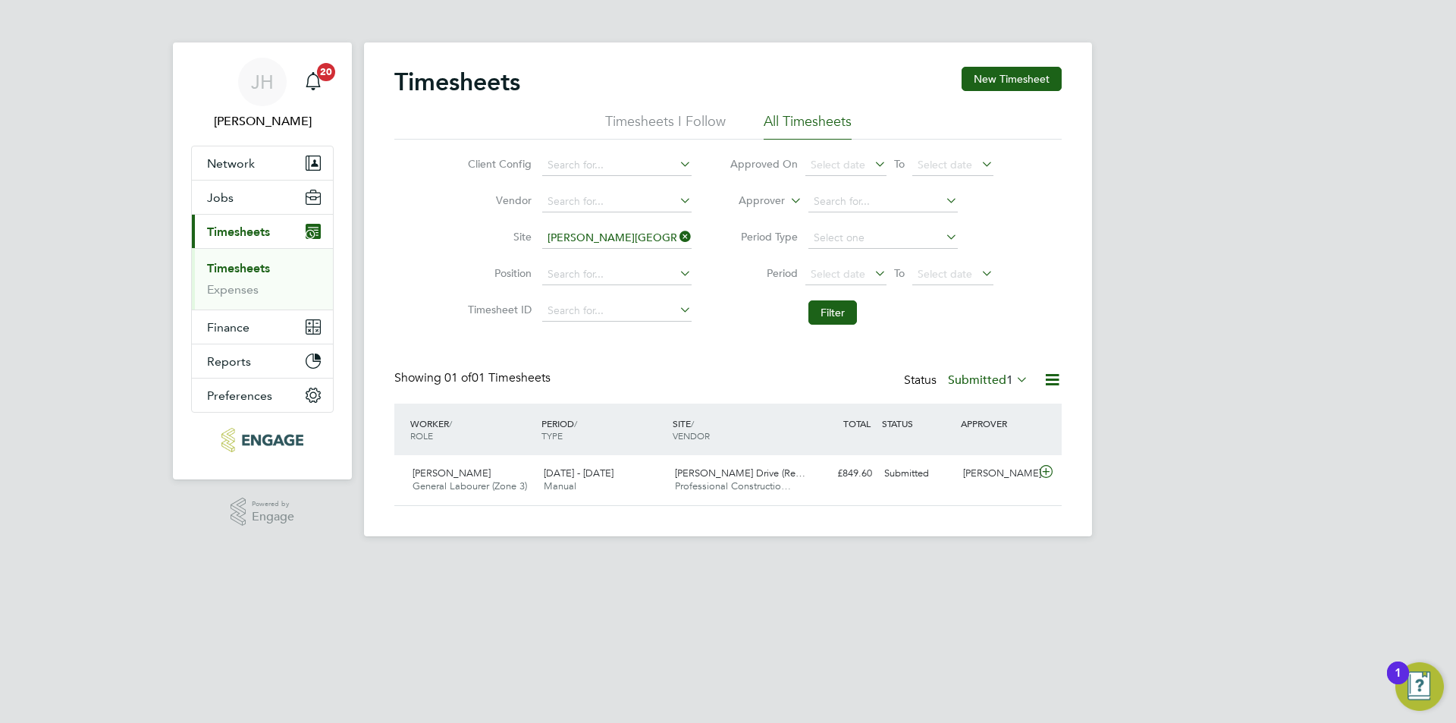
click at [1000, 380] on label "Submitted 1" at bounding box center [988, 379] width 80 height 15
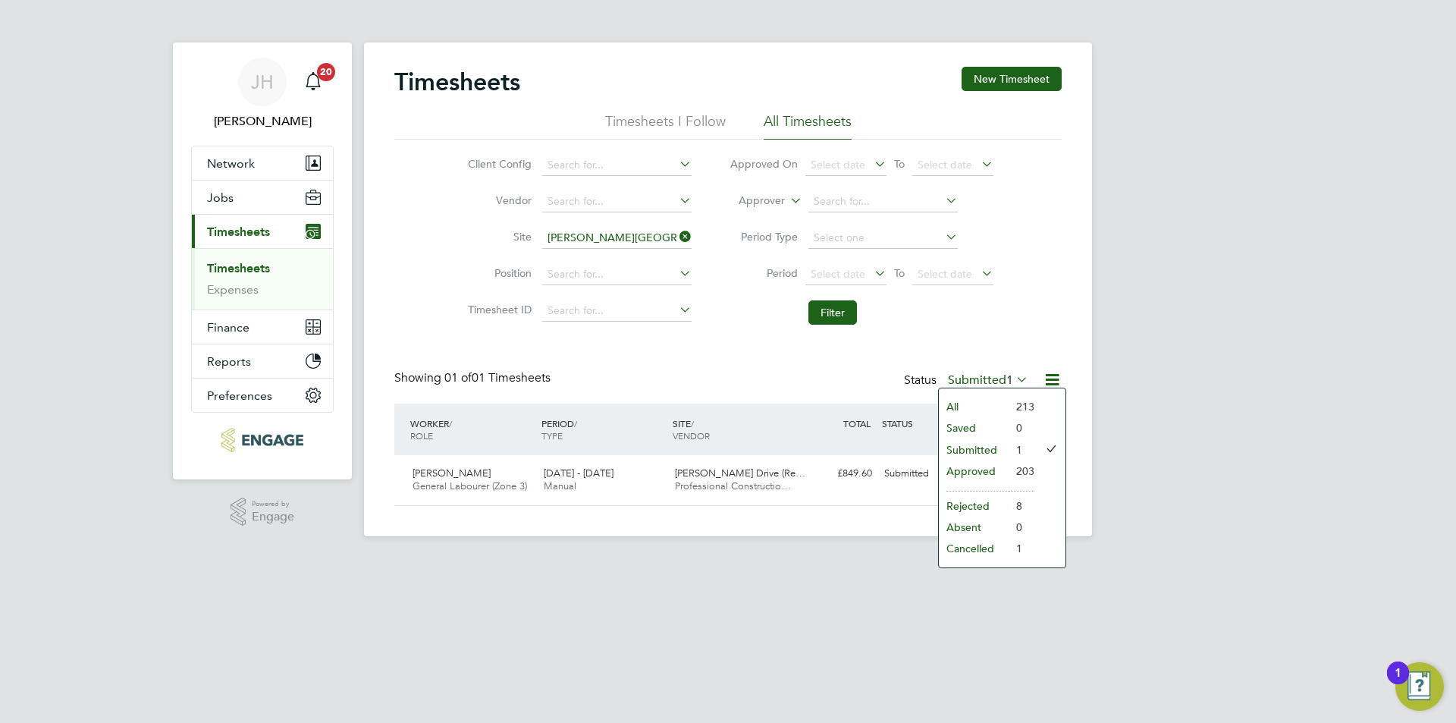
click at [978, 465] on li "Approved" at bounding box center [974, 470] width 70 height 21
click at [964, 482] on div "Timesheets New Timesheet Timesheets I Follow All Timesheets Client Config Vendo…" at bounding box center [727, 286] width 667 height 439
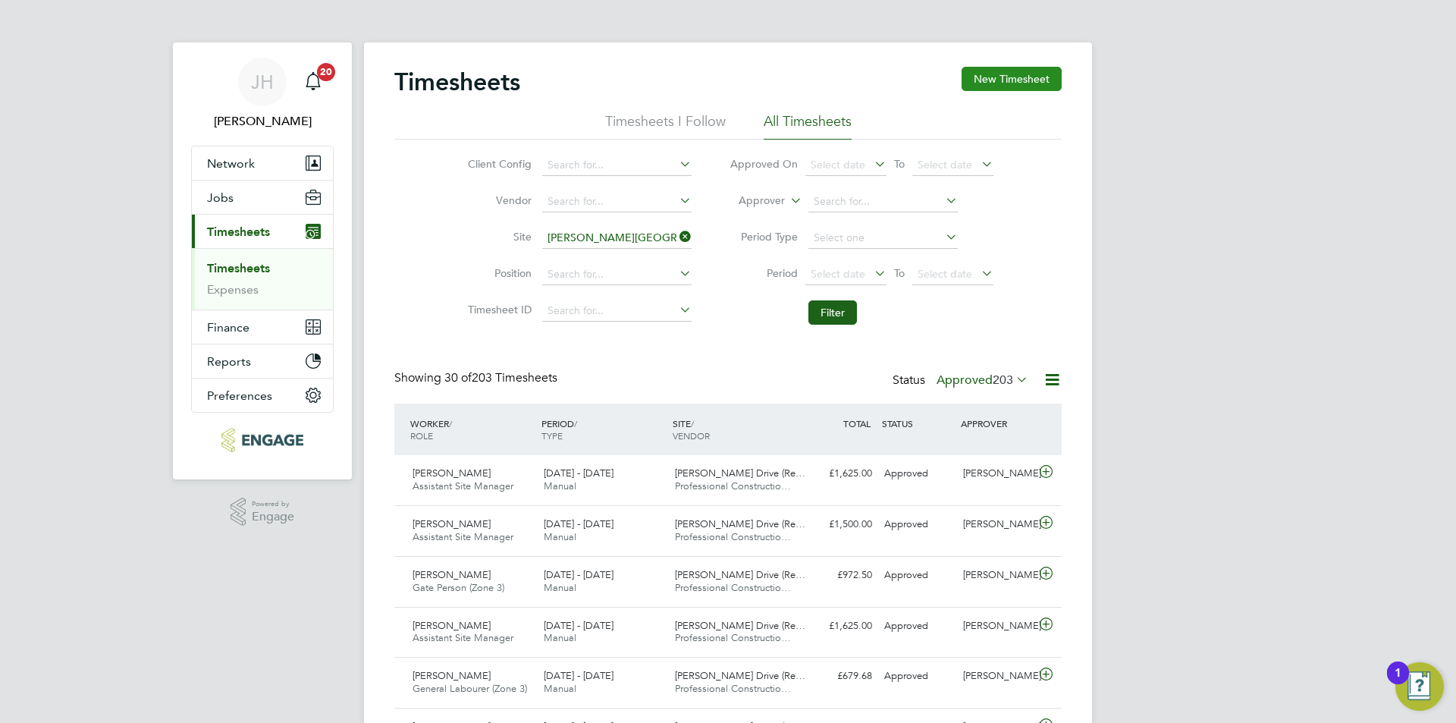
click at [1032, 81] on button "New Timesheet" at bounding box center [1012, 79] width 100 height 24
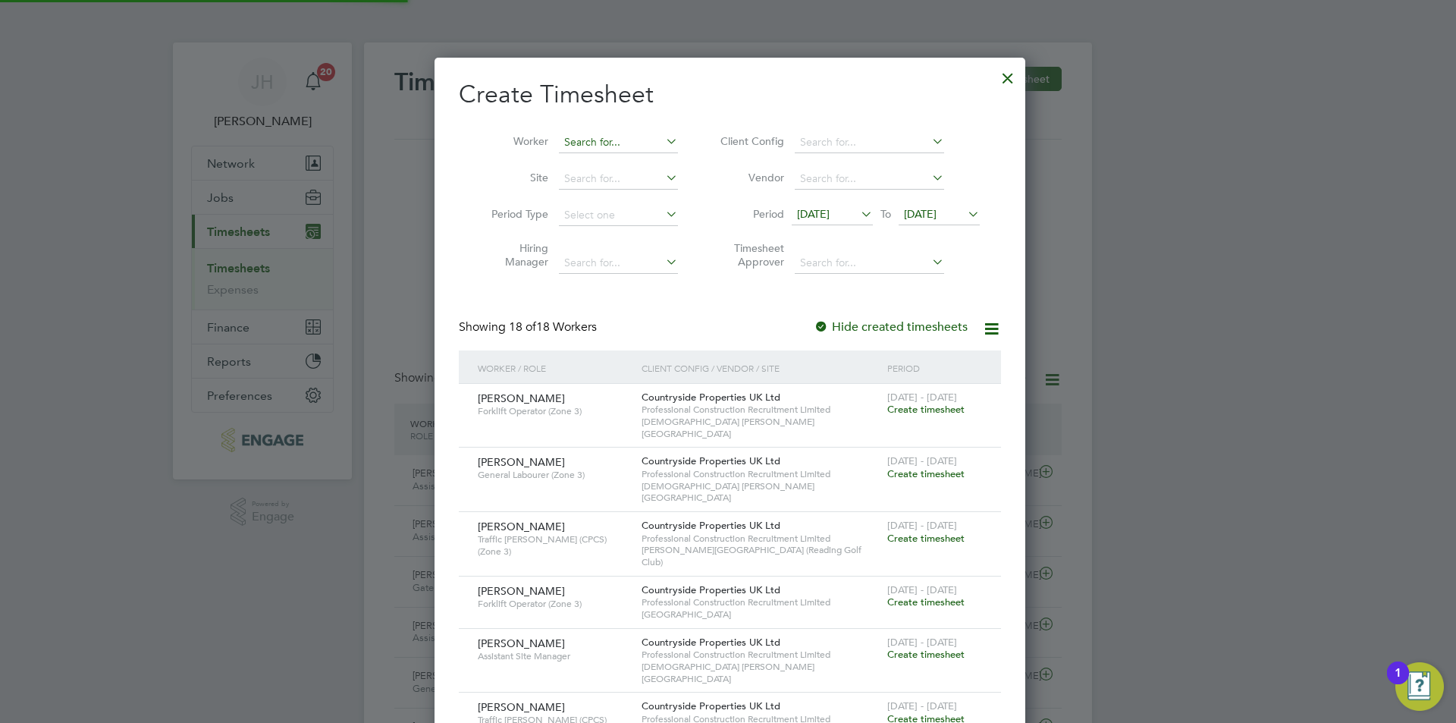
click at [639, 136] on input at bounding box center [618, 142] width 119 height 21
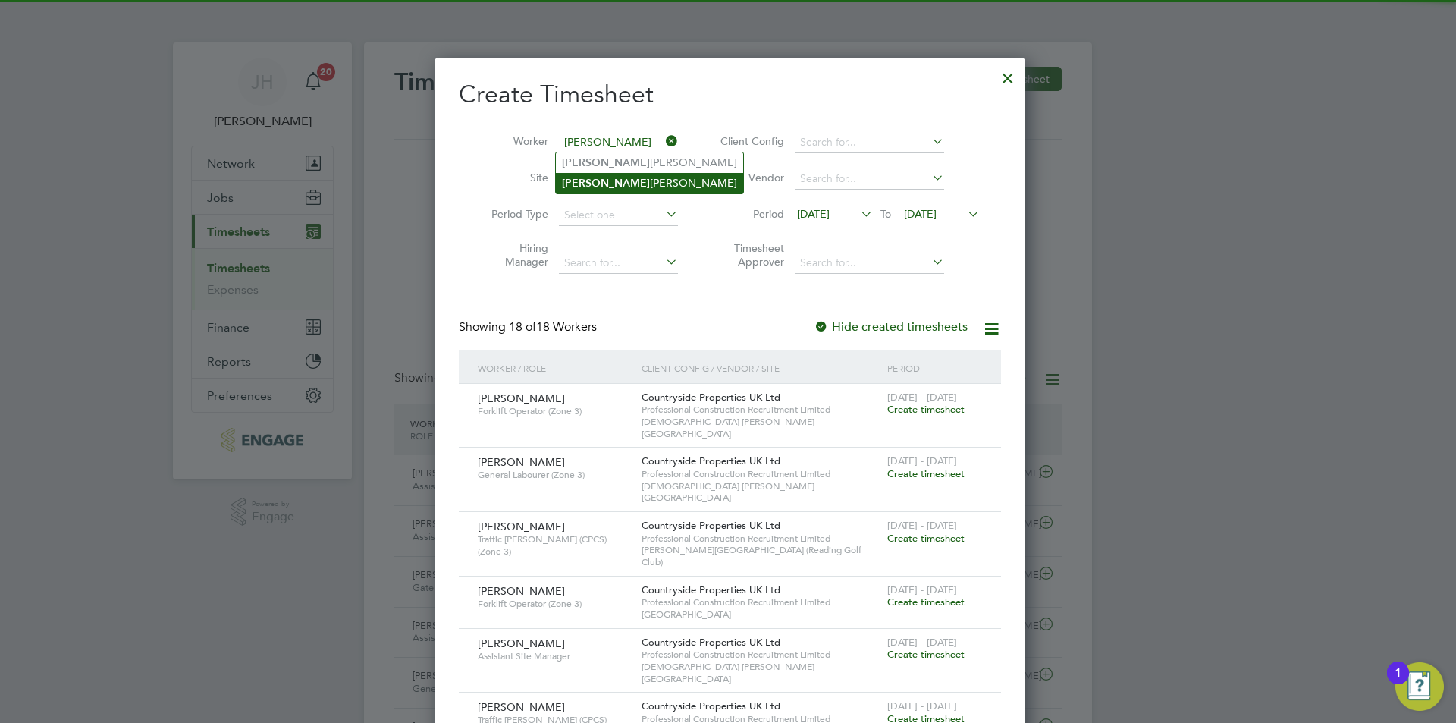
click at [622, 184] on li "Dave Jones" at bounding box center [649, 183] width 187 height 20
type input "Dave Jones"
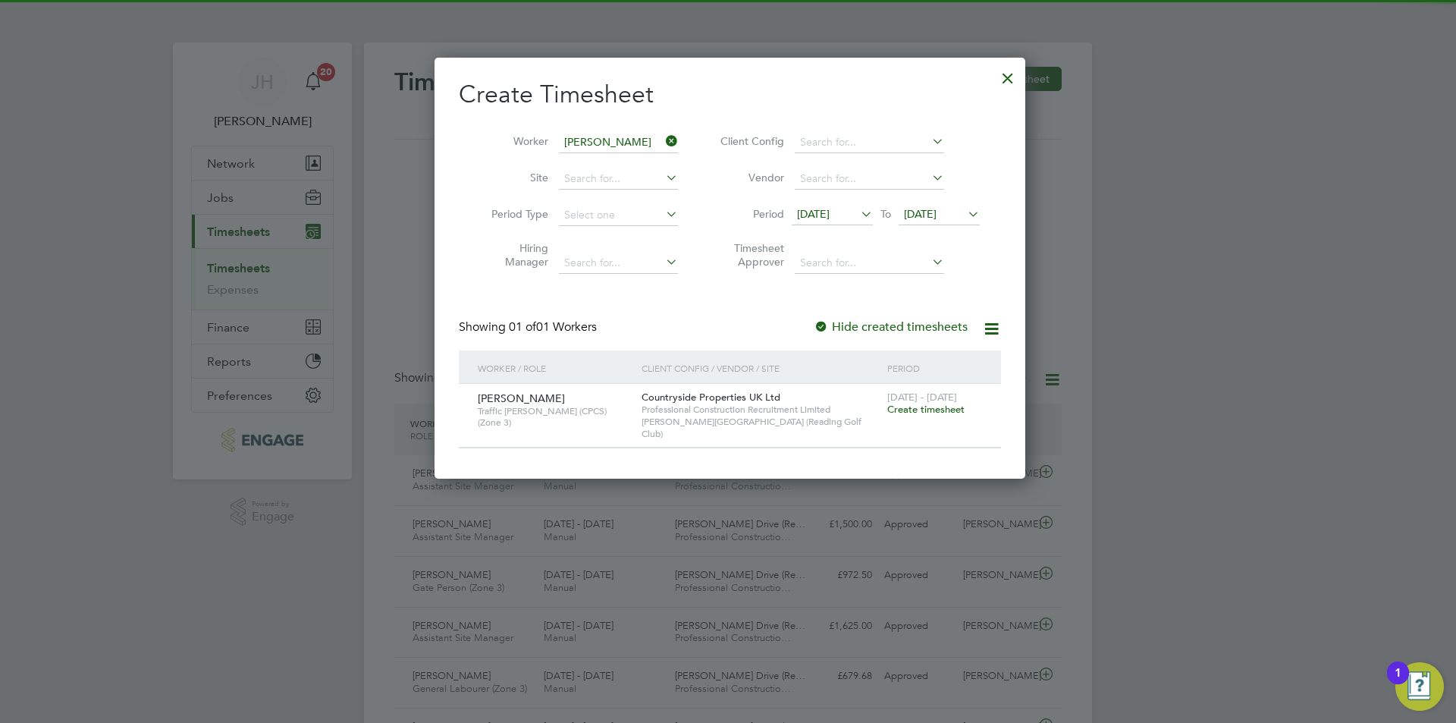
click at [947, 413] on span "Create timesheet" at bounding box center [925, 409] width 77 height 13
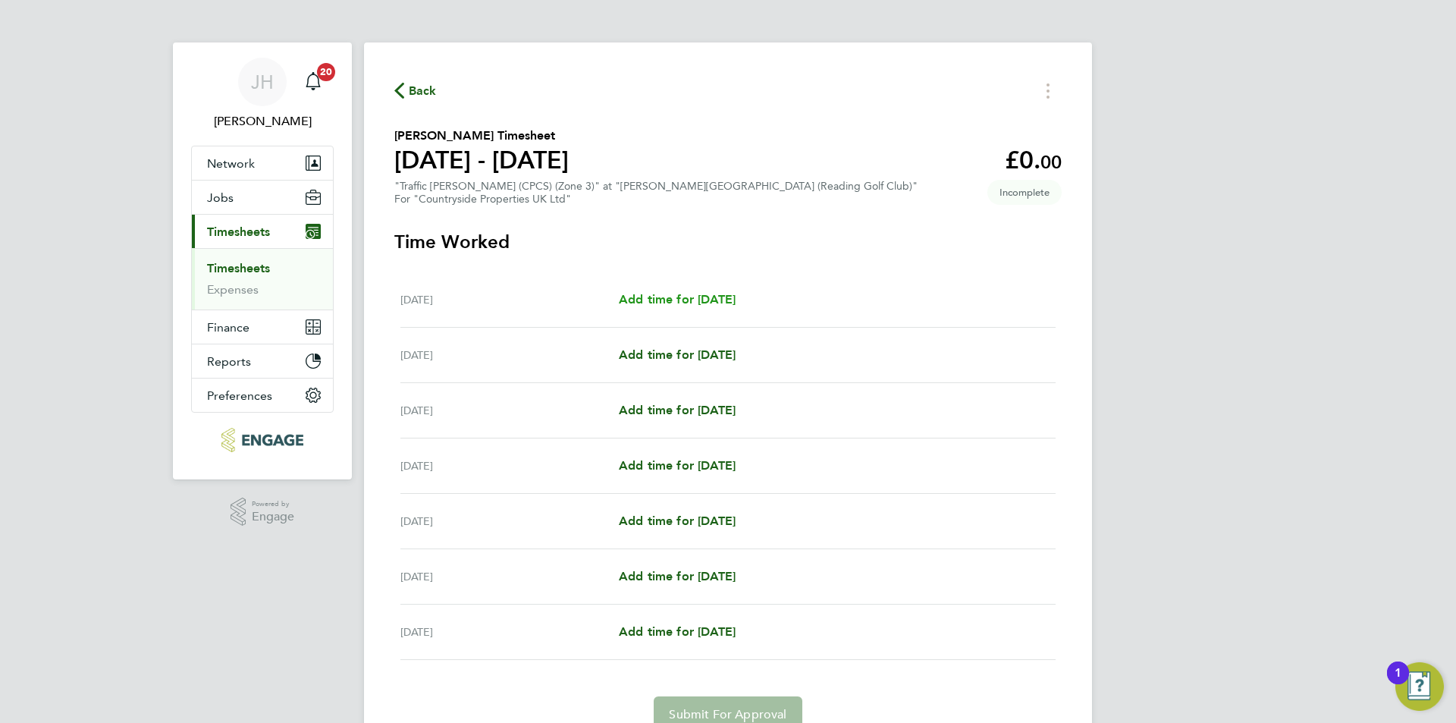
click at [699, 292] on span "Add time for Mon 22 Sep" at bounding box center [677, 299] width 117 height 14
select select "30"
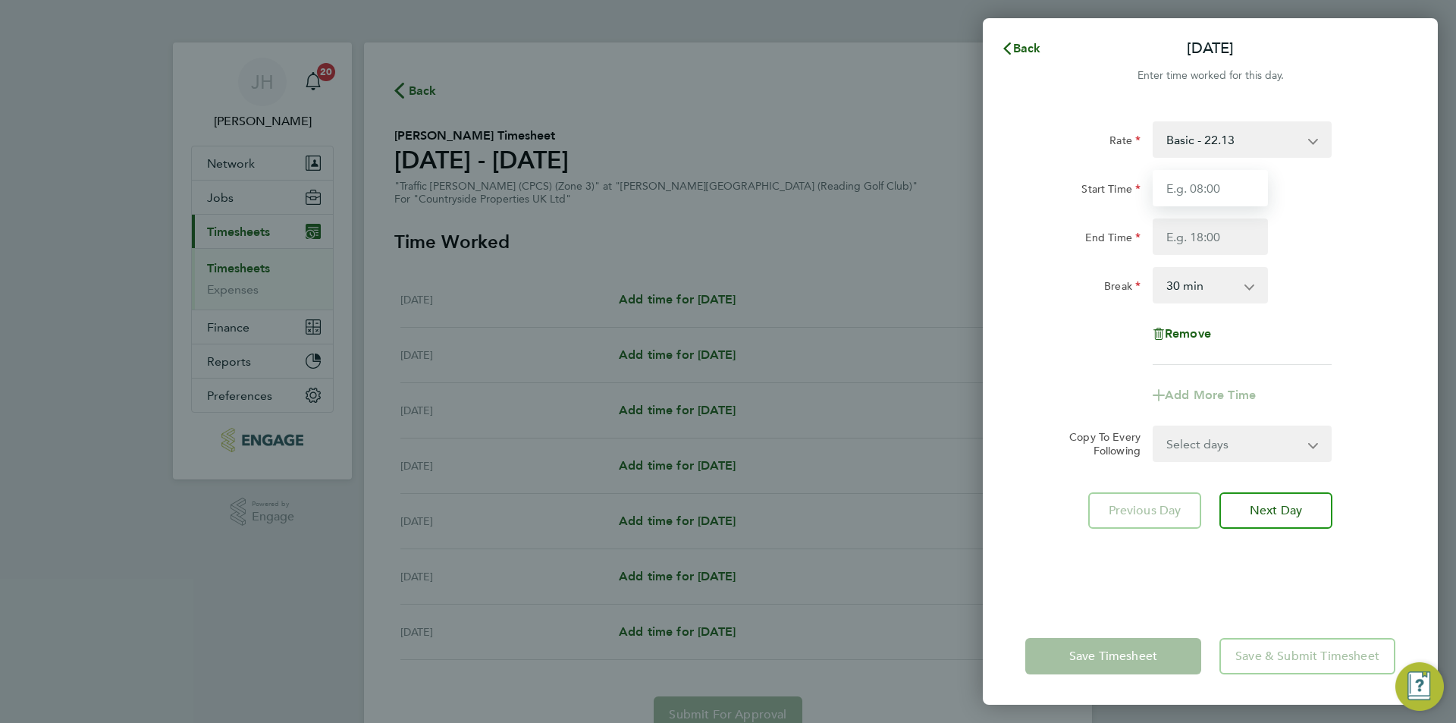
click at [1229, 191] on input "Start Time" at bounding box center [1210, 188] width 115 height 36
type input "07:30"
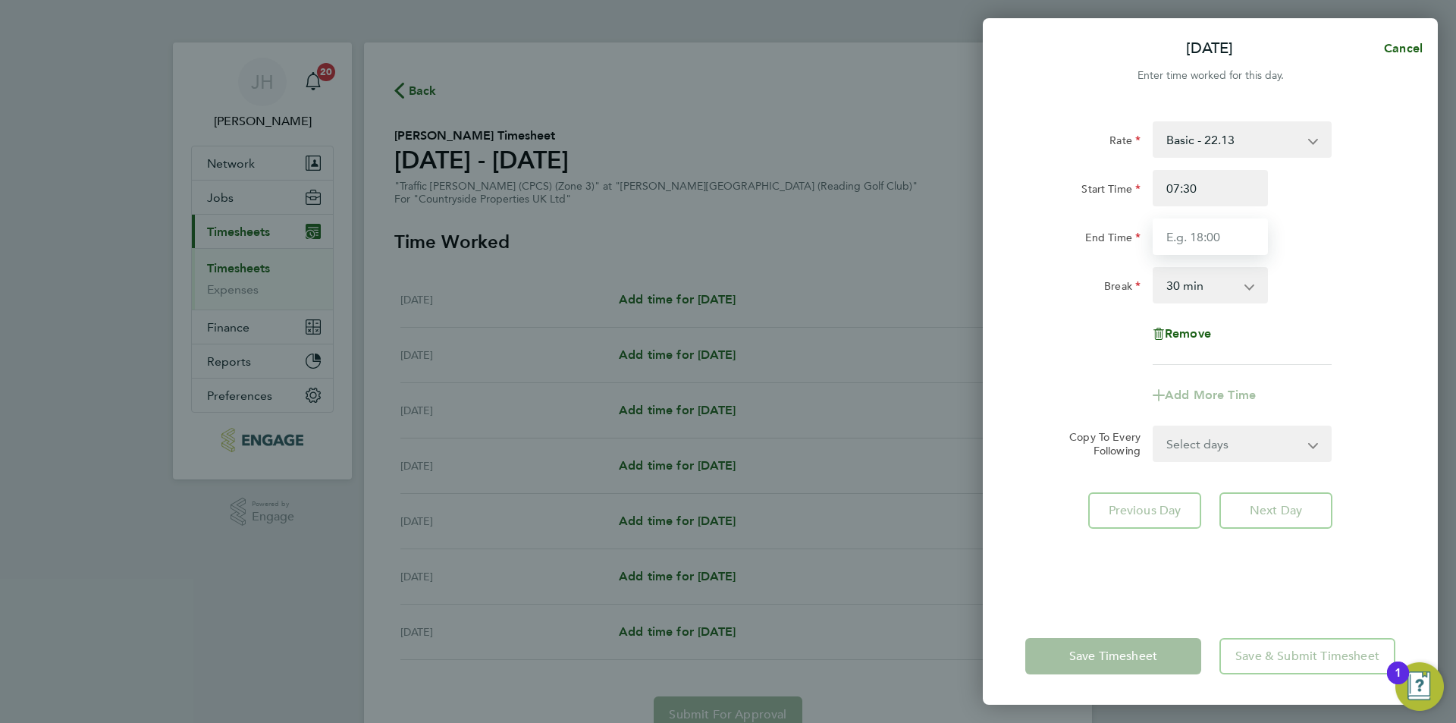
type input "7"
type input "18:00"
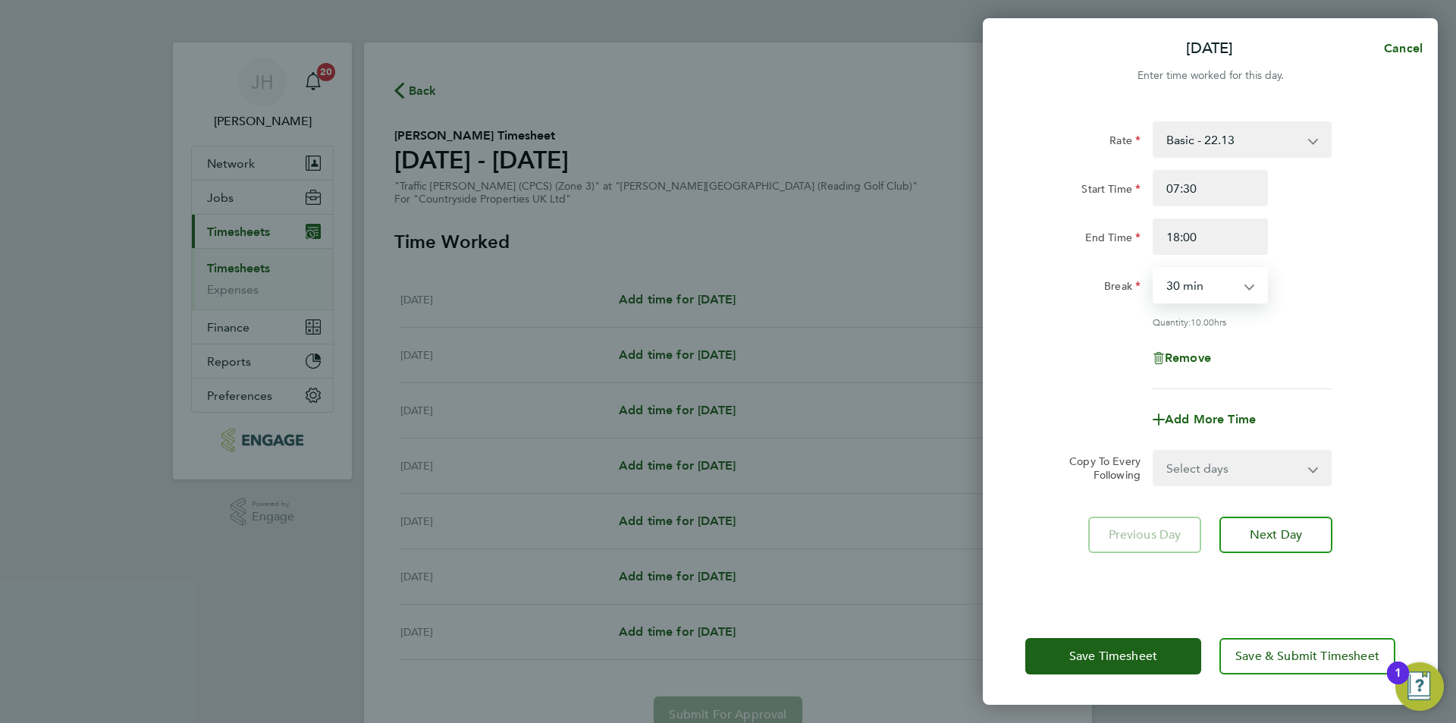
click at [1229, 467] on select "Select days Day Weekday (Mon-Fri) Weekend (Sat-Sun) Tuesday Wednesday Thursday …" at bounding box center [1233, 467] width 159 height 33
select select "WEEKDAY"
click at [1154, 451] on select "Select days Day Weekday (Mon-Fri) Weekend (Sat-Sun) Tuesday Wednesday Thursday …" at bounding box center [1233, 467] width 159 height 33
select select "2025-09-28"
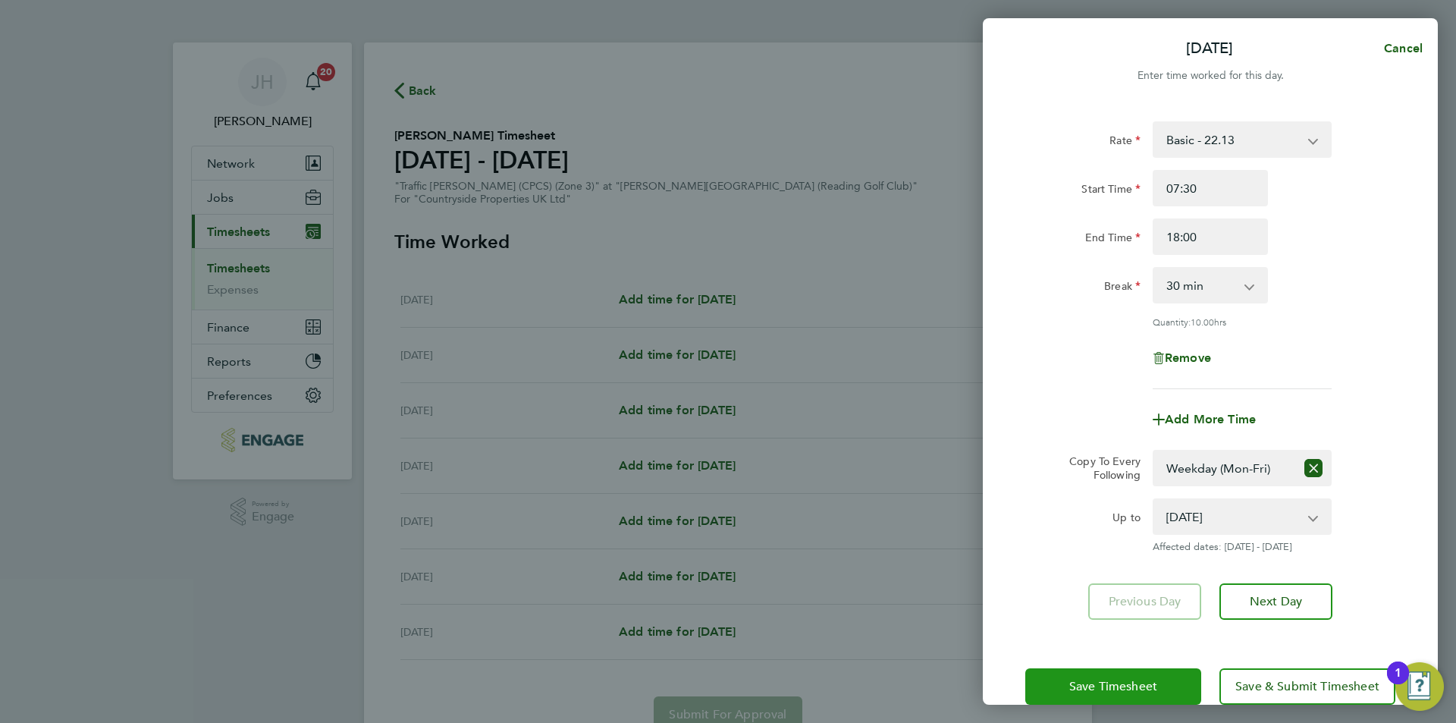
click at [1143, 679] on span "Save Timesheet" at bounding box center [1113, 686] width 88 height 15
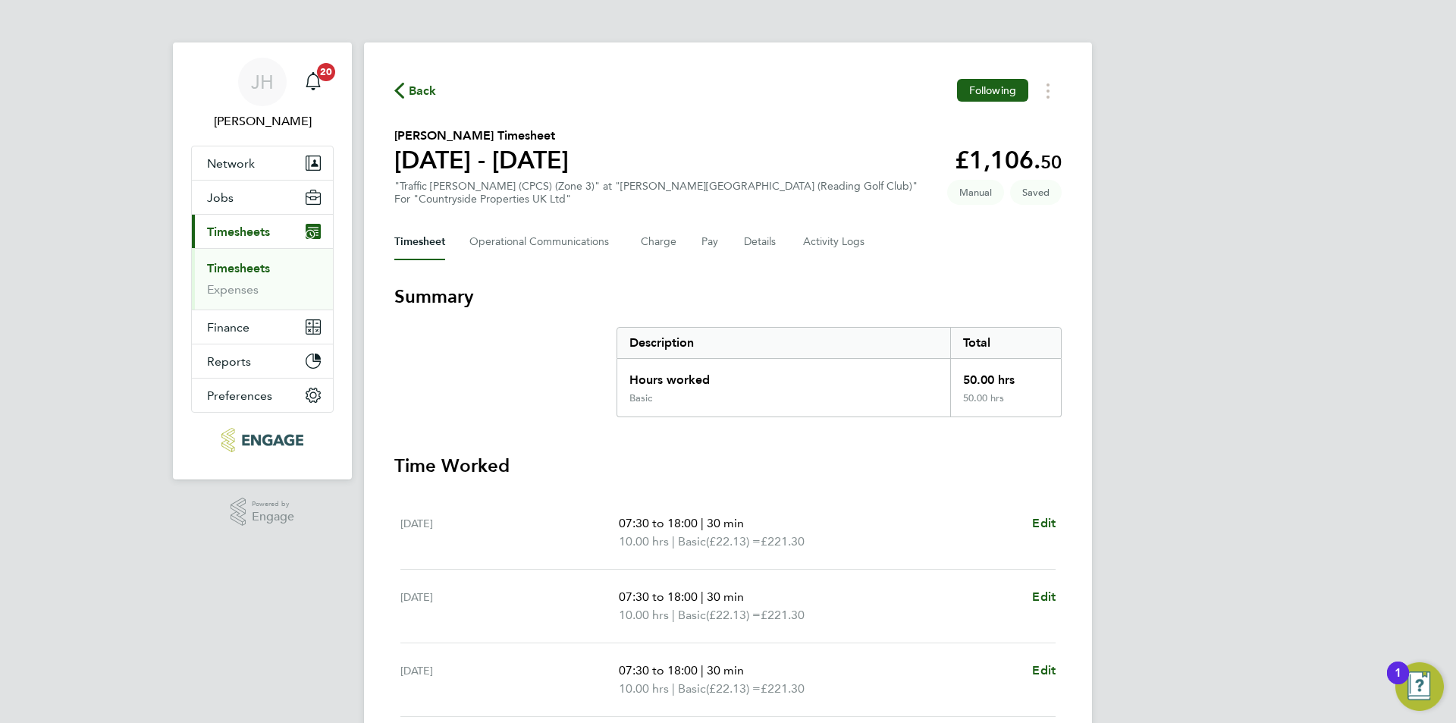
click at [399, 94] on icon "button" at bounding box center [399, 91] width 10 height 16
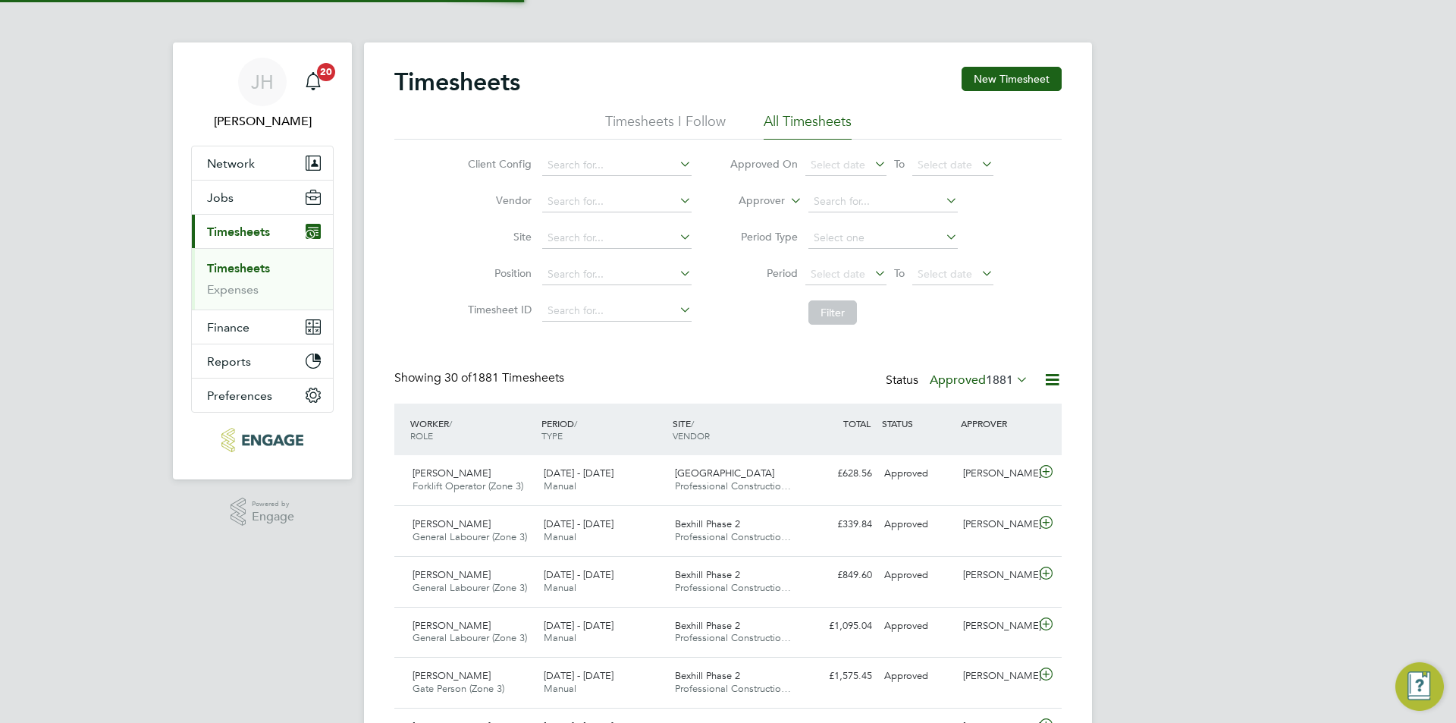
scroll to position [39, 132]
click at [1036, 78] on button "New Timesheet" at bounding box center [1012, 79] width 100 height 24
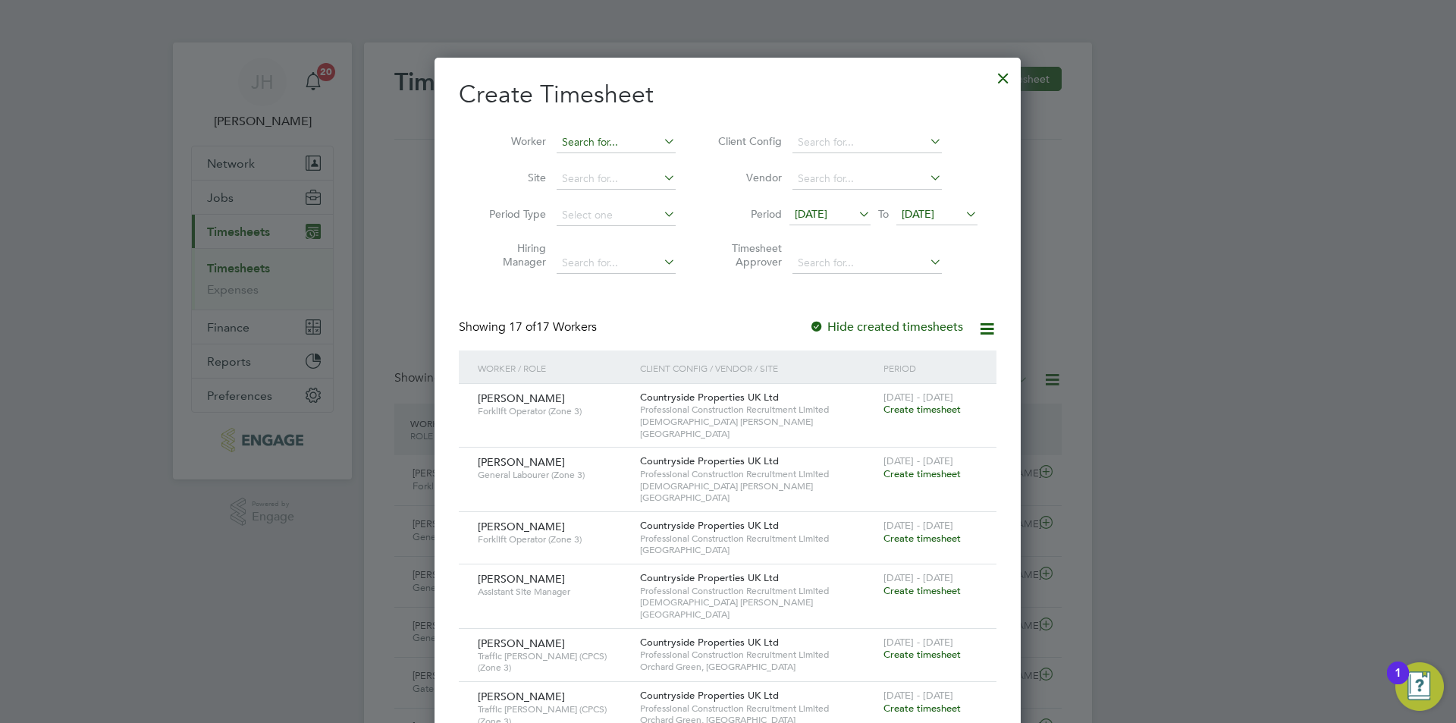
click at [629, 143] on input at bounding box center [616, 142] width 119 height 21
click at [624, 168] on li "Raymond Arthur" at bounding box center [649, 162] width 187 height 20
type input "Raymond Arthur"
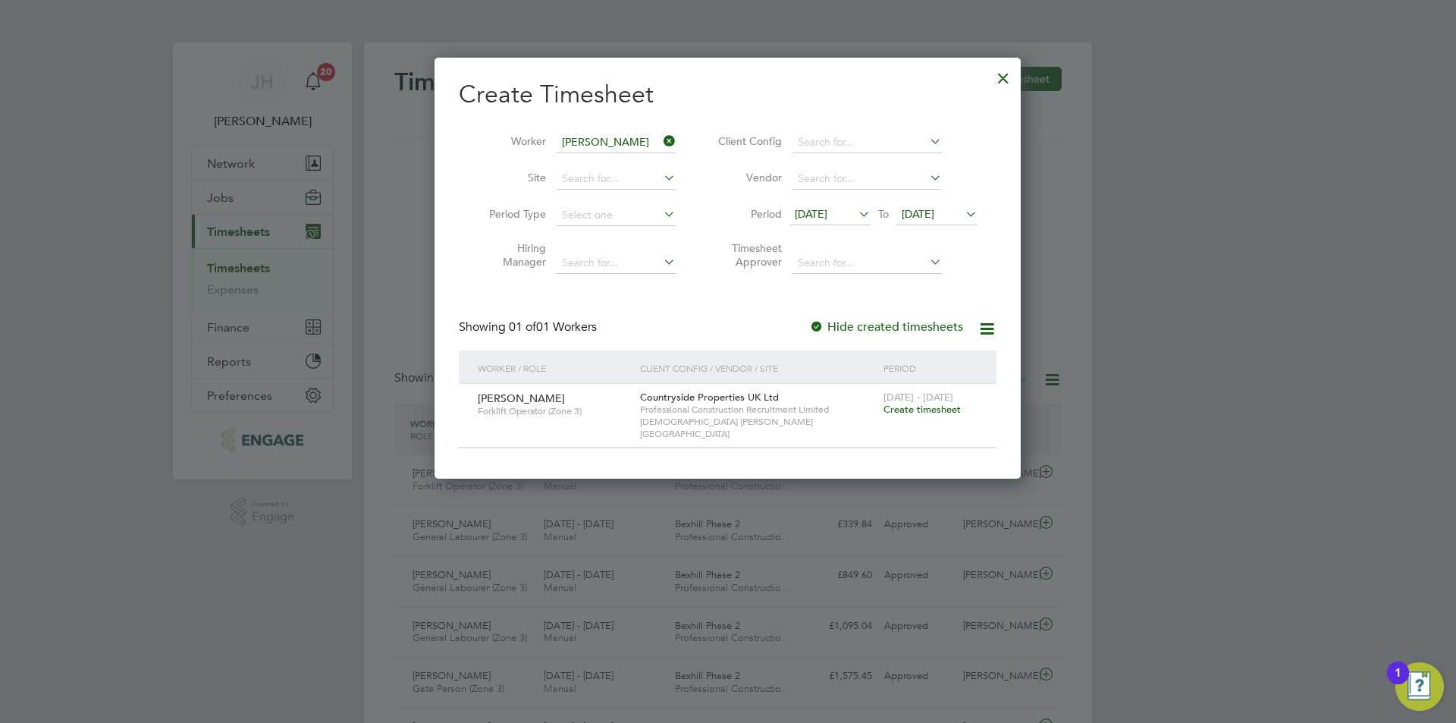
click at [947, 416] on div "22 - 28 Sep 2025 Create timesheet" at bounding box center [931, 404] width 102 height 41
click at [944, 411] on span "Create timesheet" at bounding box center [922, 409] width 77 height 13
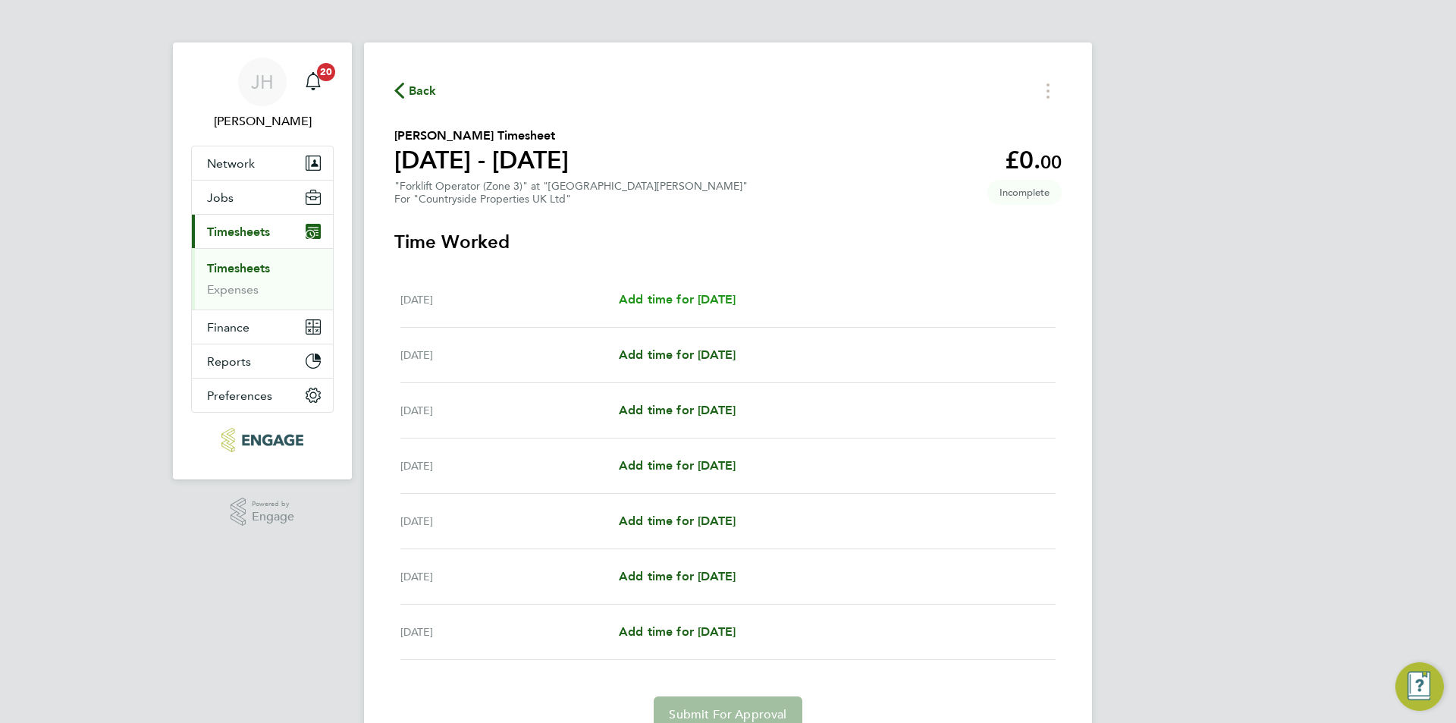
drag, startPoint x: 691, startPoint y: 284, endPoint x: 693, endPoint y: 292, distance: 8.6
click at [693, 285] on div "Mon 22 Sep Add time for Mon 22 Sep Add time for Mon 22 Sep" at bounding box center [727, 299] width 655 height 55
click at [698, 300] on span "Add time for Mon 22 Sep" at bounding box center [677, 299] width 117 height 14
select select "30"
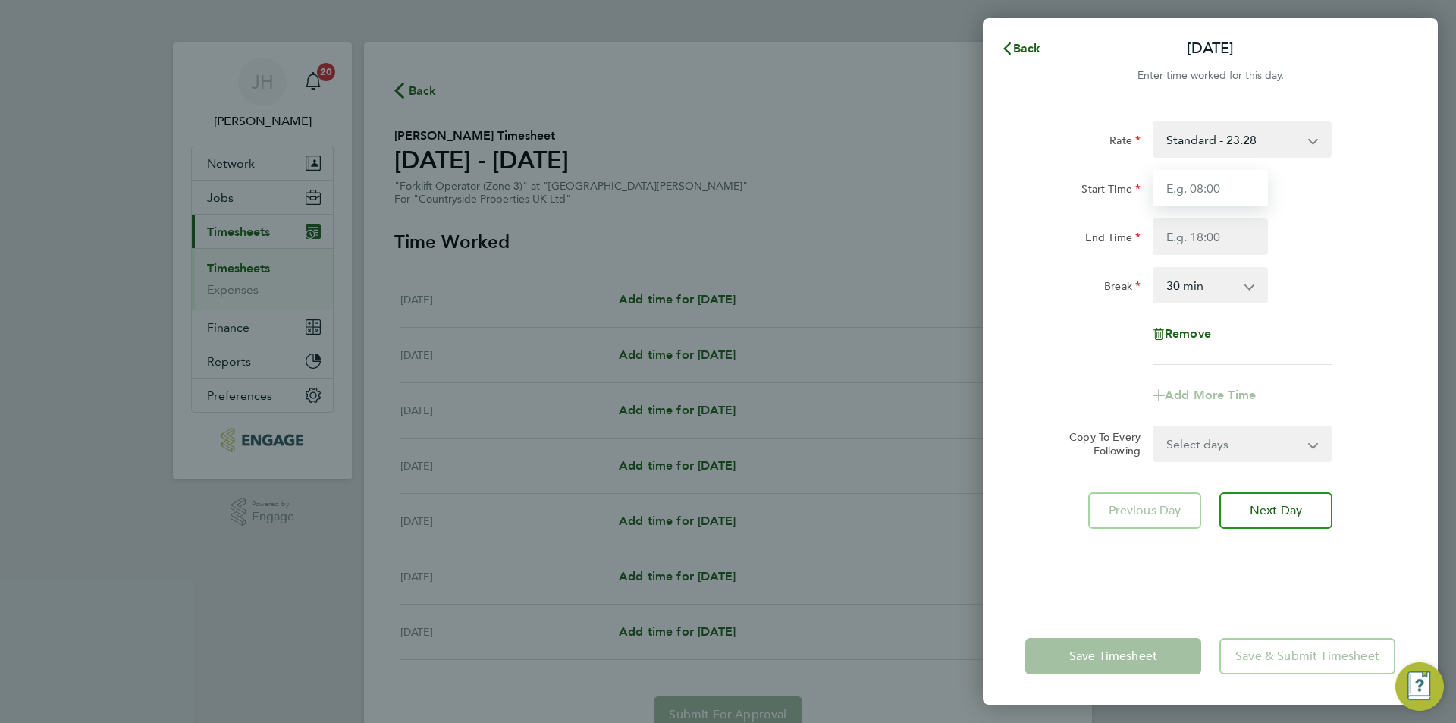
click at [1236, 194] on input "Start Time" at bounding box center [1210, 188] width 115 height 36
type input "07:30"
type input "17:00"
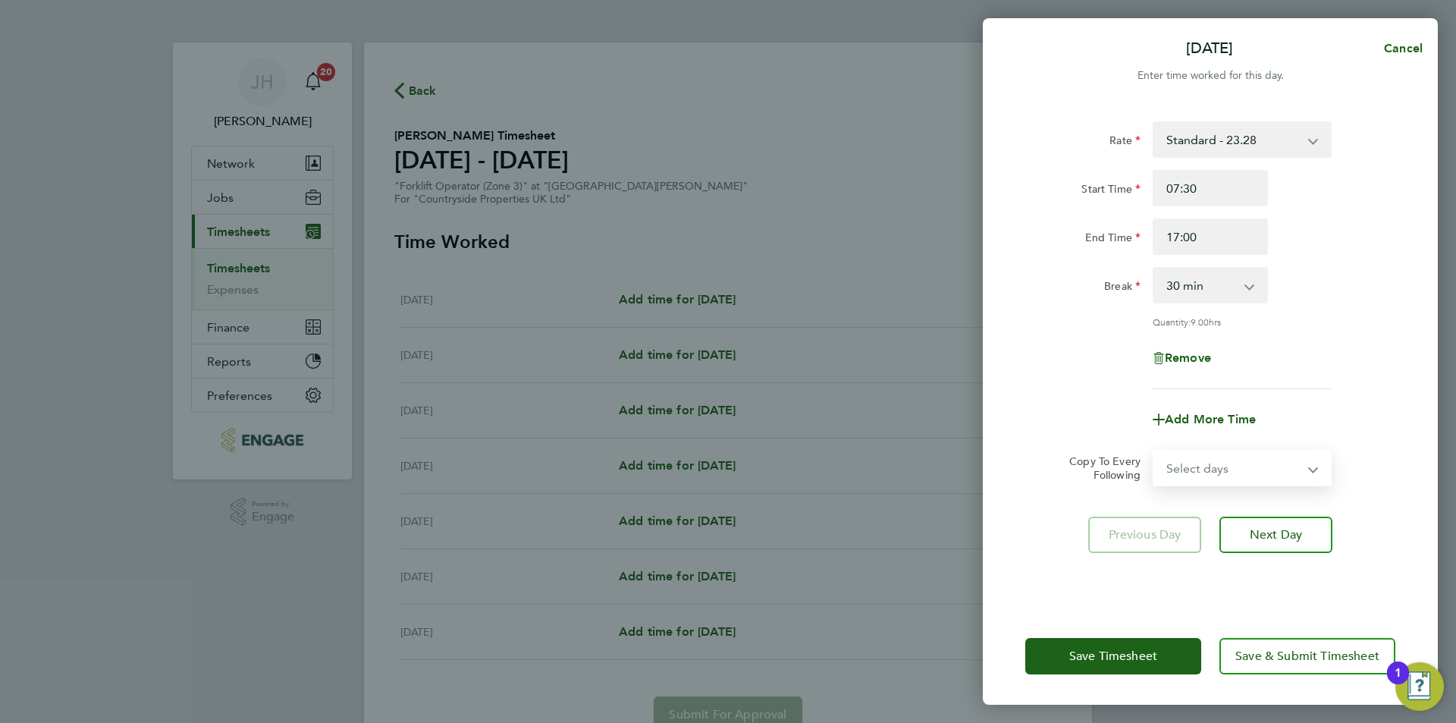
drag, startPoint x: 1276, startPoint y: 455, endPoint x: 1258, endPoint y: 473, distance: 25.2
click at [1276, 455] on select "Select days Day Weekday (Mon-Fri) Weekend (Sat-Sun) Tuesday Wednesday Thursday …" at bounding box center [1233, 467] width 159 height 33
select select "WEEKDAY"
click at [1154, 451] on select "Select days Day Weekday (Mon-Fri) Weekend (Sat-Sun) Tuesday Wednesday Thursday …" at bounding box center [1233, 467] width 159 height 33
select select "2025-09-28"
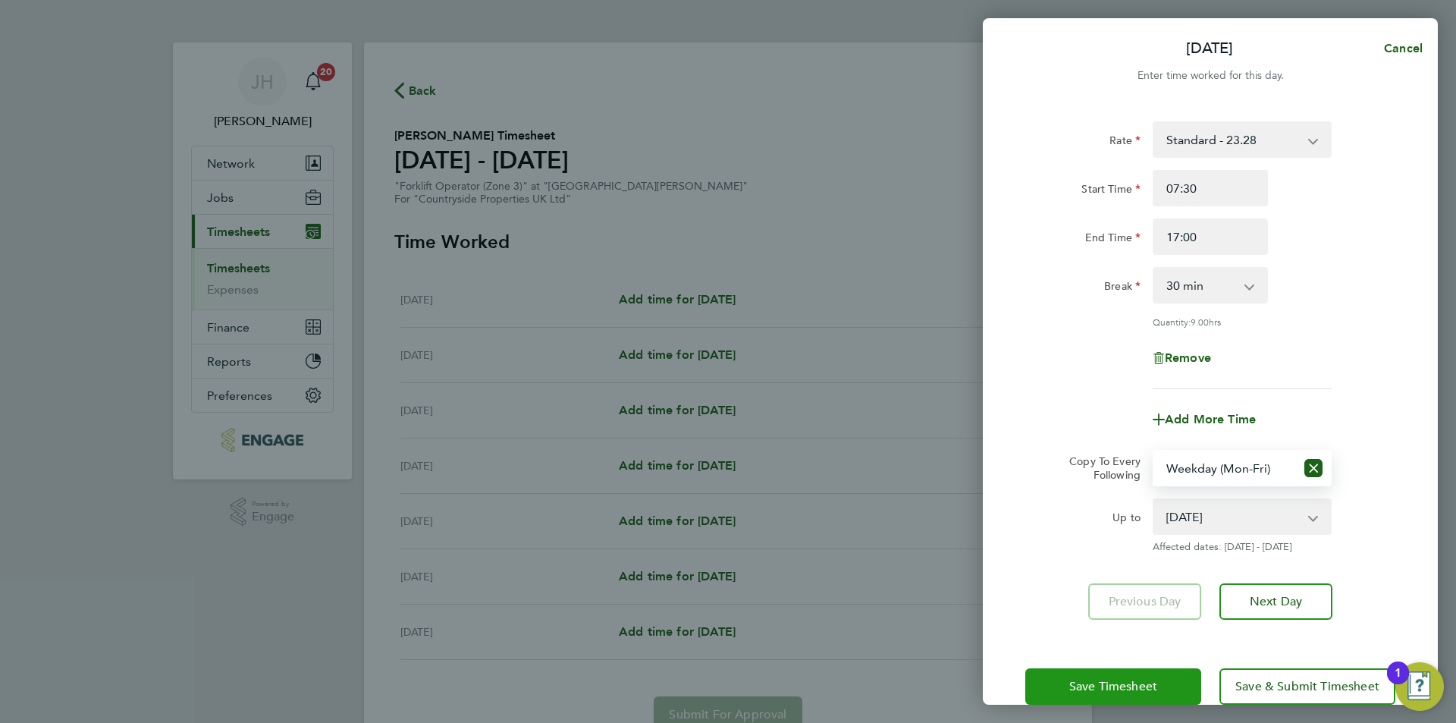
click at [1144, 670] on button "Save Timesheet" at bounding box center [1113, 686] width 176 height 36
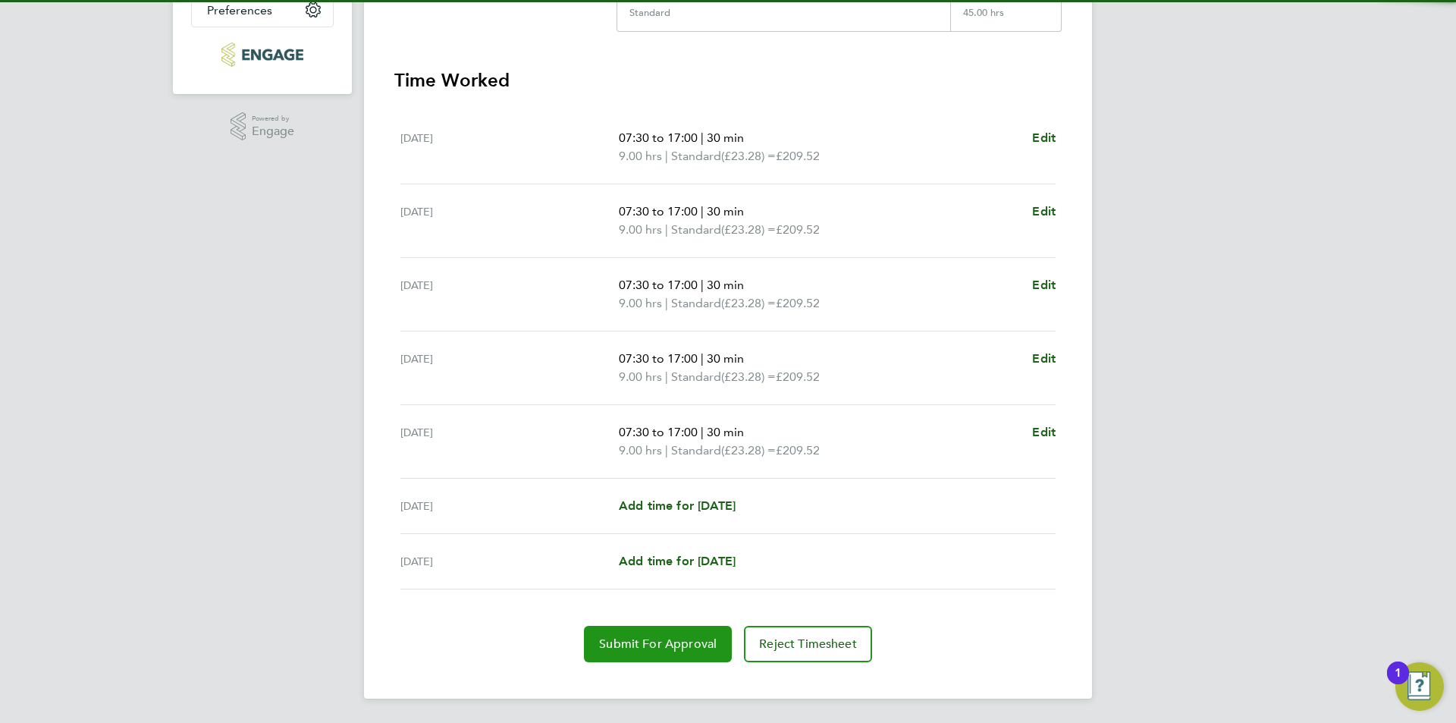
click at [657, 636] on button "Submit For Approval" at bounding box center [658, 644] width 148 height 36
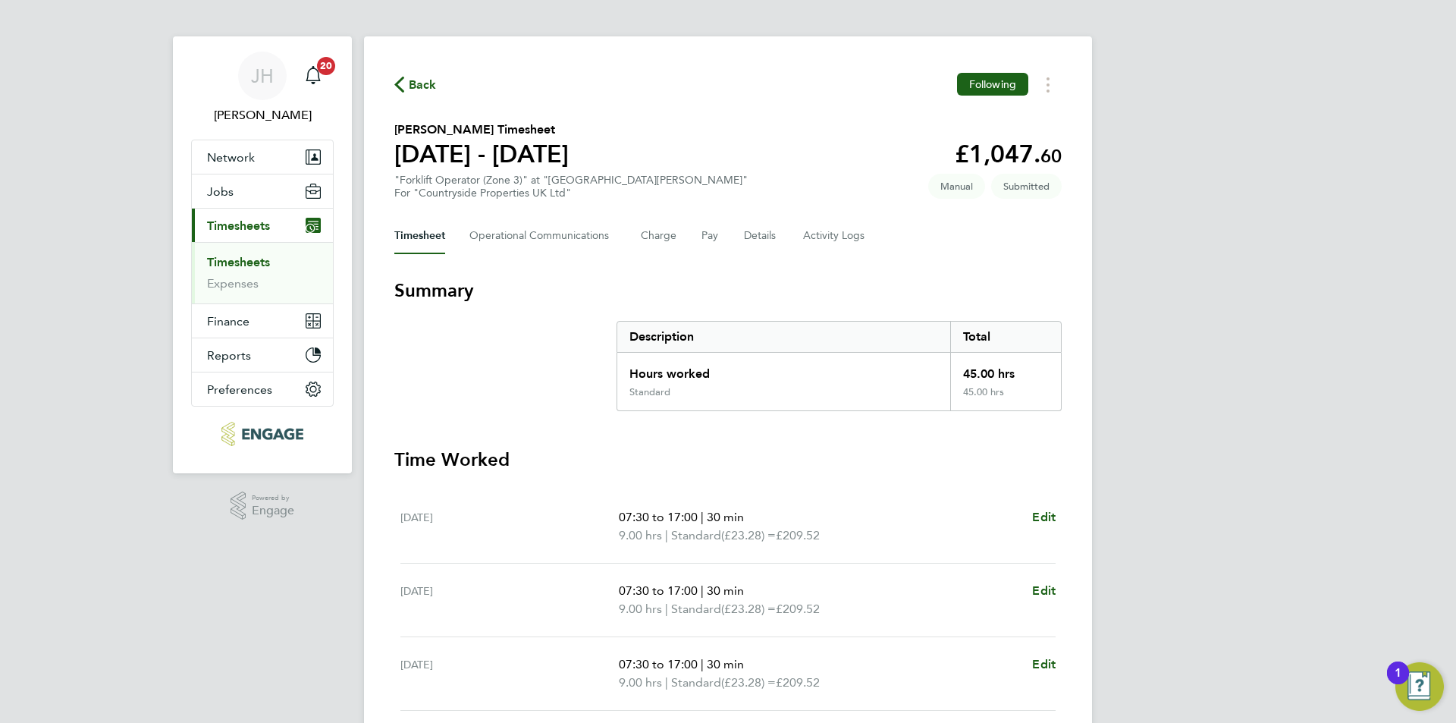
click at [403, 96] on div "Back Following" at bounding box center [727, 85] width 667 height 24
click at [406, 85] on span "Back" at bounding box center [415, 84] width 42 height 14
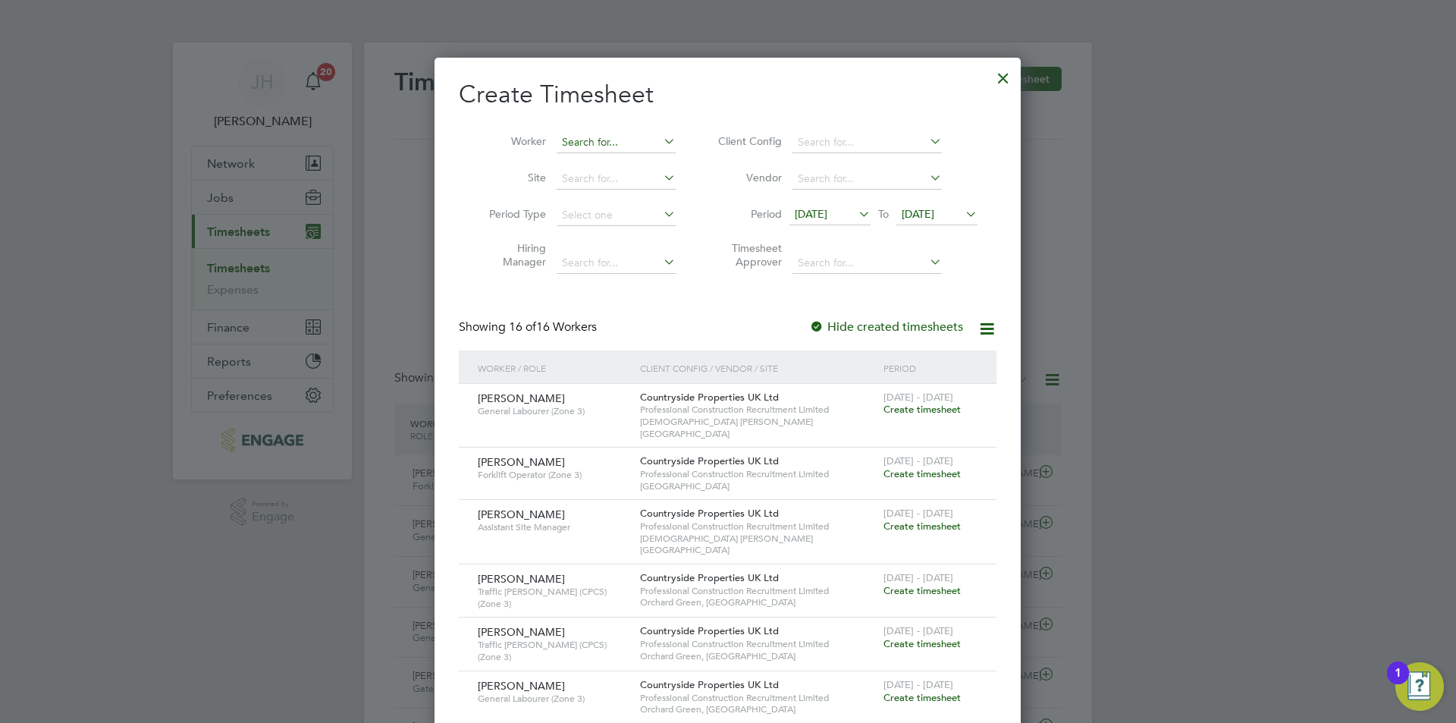
click at [626, 146] on input at bounding box center [616, 142] width 119 height 21
click at [639, 160] on li "Gaddiel Makumi" at bounding box center [616, 162] width 121 height 20
type input "Gaddiel Makumi"
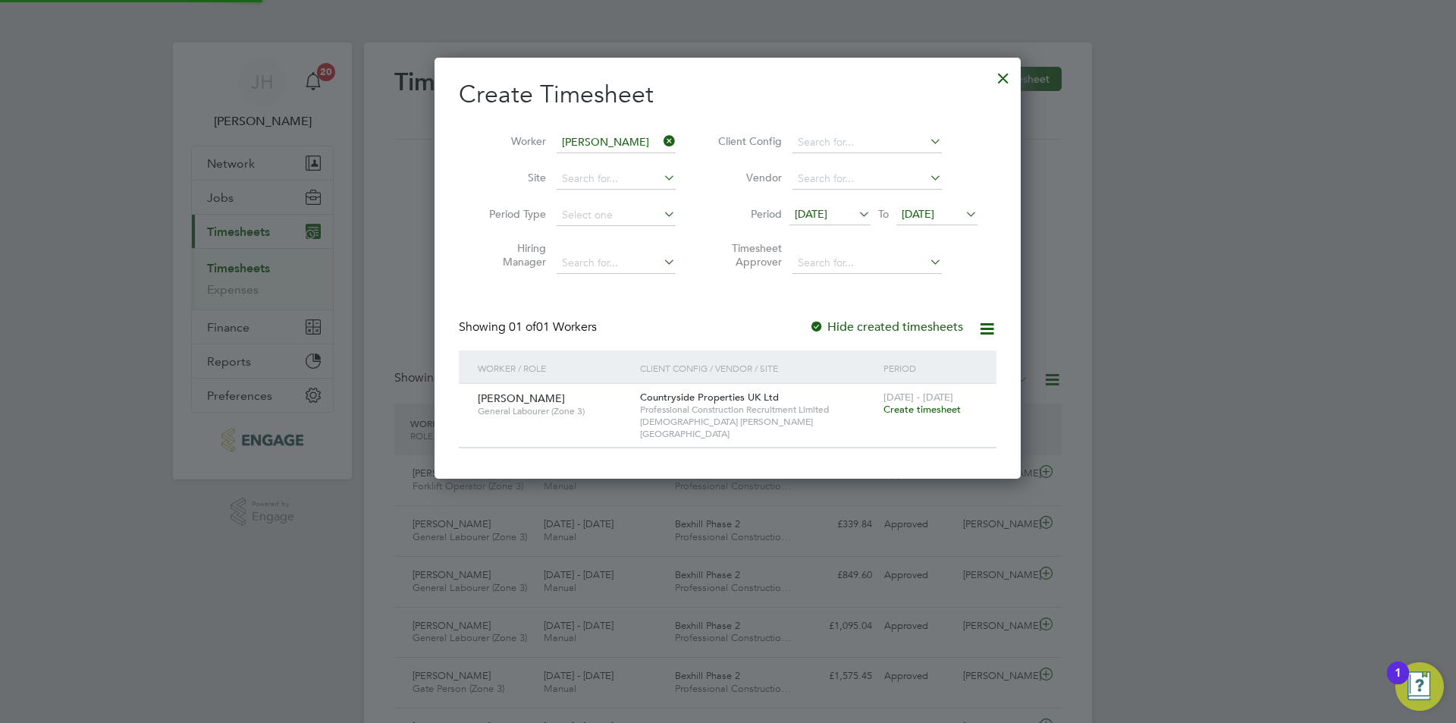
click at [910, 405] on span "Create timesheet" at bounding box center [922, 409] width 77 height 13
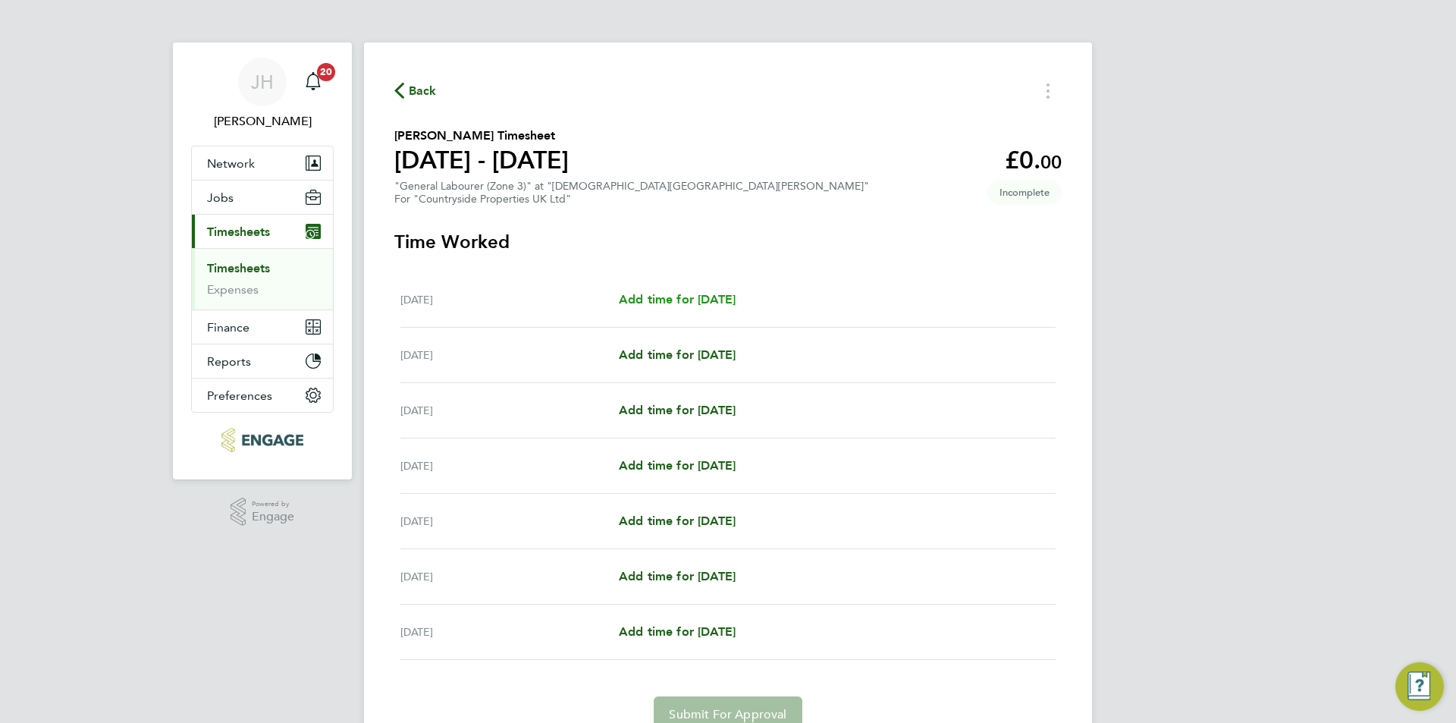
click at [733, 300] on span "Add time for Mon 22 Sep" at bounding box center [677, 299] width 117 height 14
select select "30"
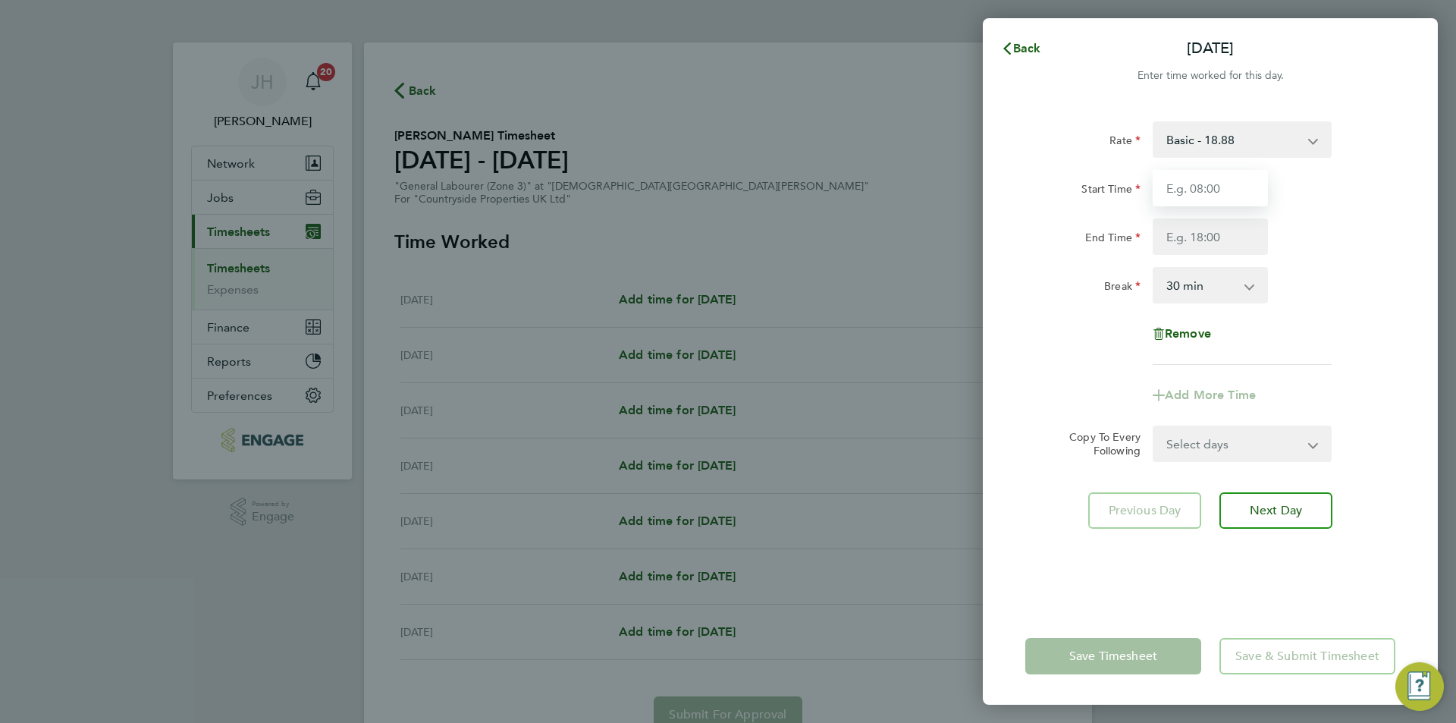
click at [1241, 199] on input "Start Time" at bounding box center [1210, 188] width 115 height 36
type input "07:30"
type input "17:00"
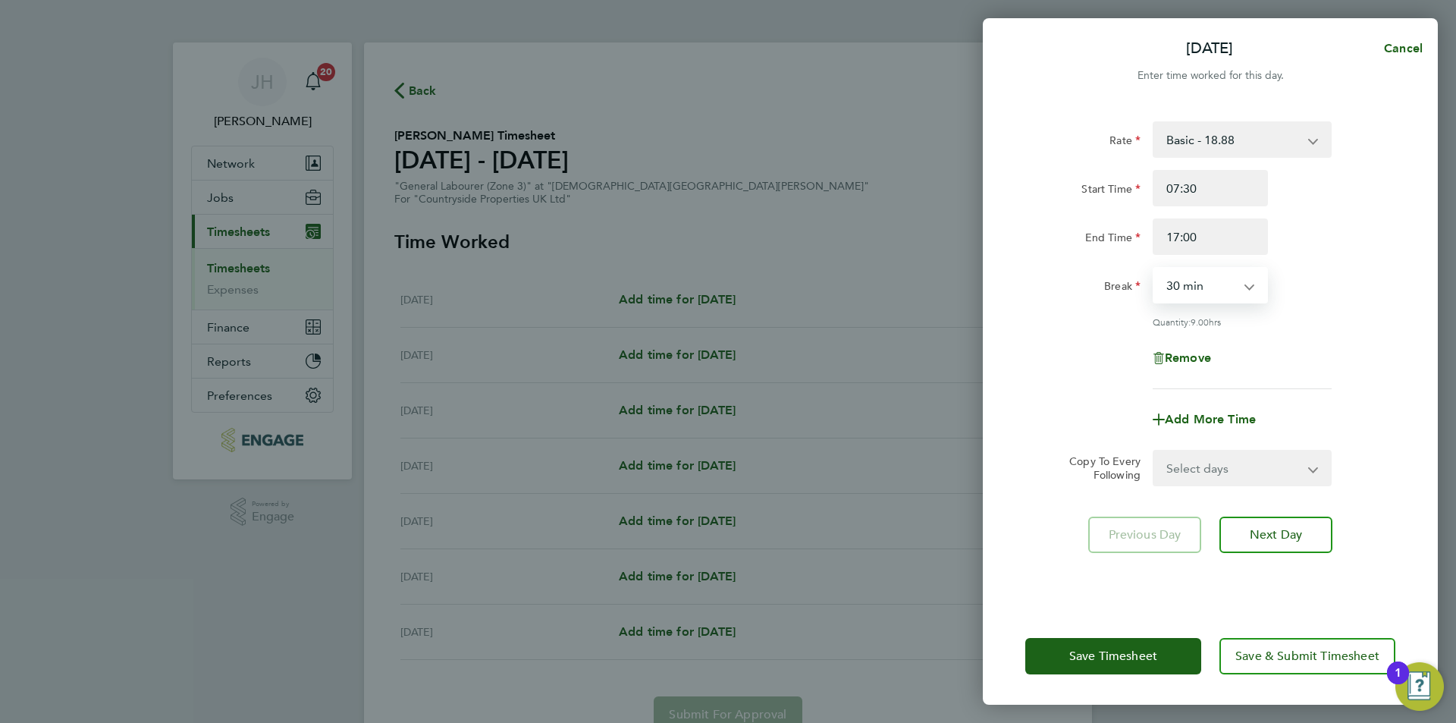
click at [1263, 474] on select "Select days Day Weekday (Mon-Fri) Weekend (Sat-Sun) Tuesday Wednesday Thursday …" at bounding box center [1233, 467] width 159 height 33
select select "WEEKDAY"
click at [1154, 451] on select "Select days Day Weekday (Mon-Fri) Weekend (Sat-Sun) Tuesday Wednesday Thursday …" at bounding box center [1233, 467] width 159 height 33
select select "2025-09-28"
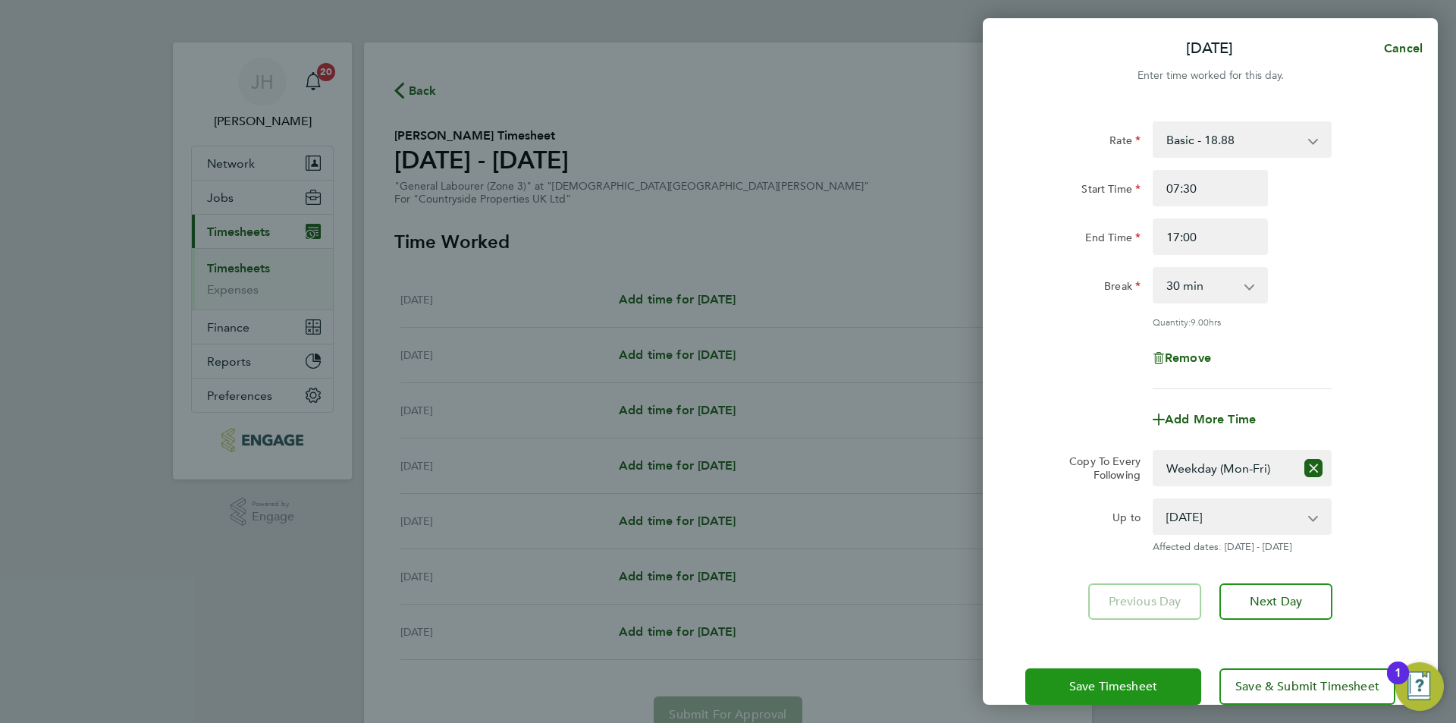
click at [1142, 668] on button "Save Timesheet" at bounding box center [1113, 686] width 176 height 36
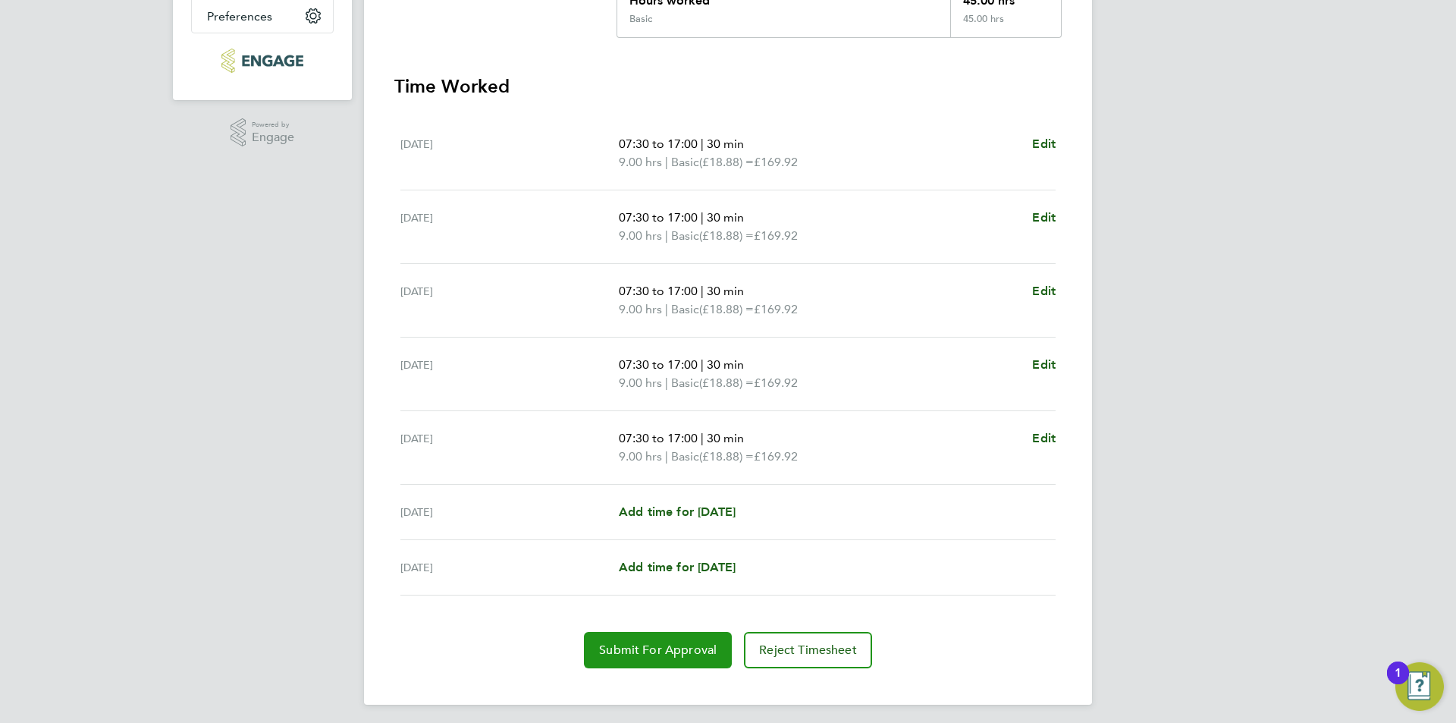
click at [659, 640] on button "Submit For Approval" at bounding box center [658, 650] width 148 height 36
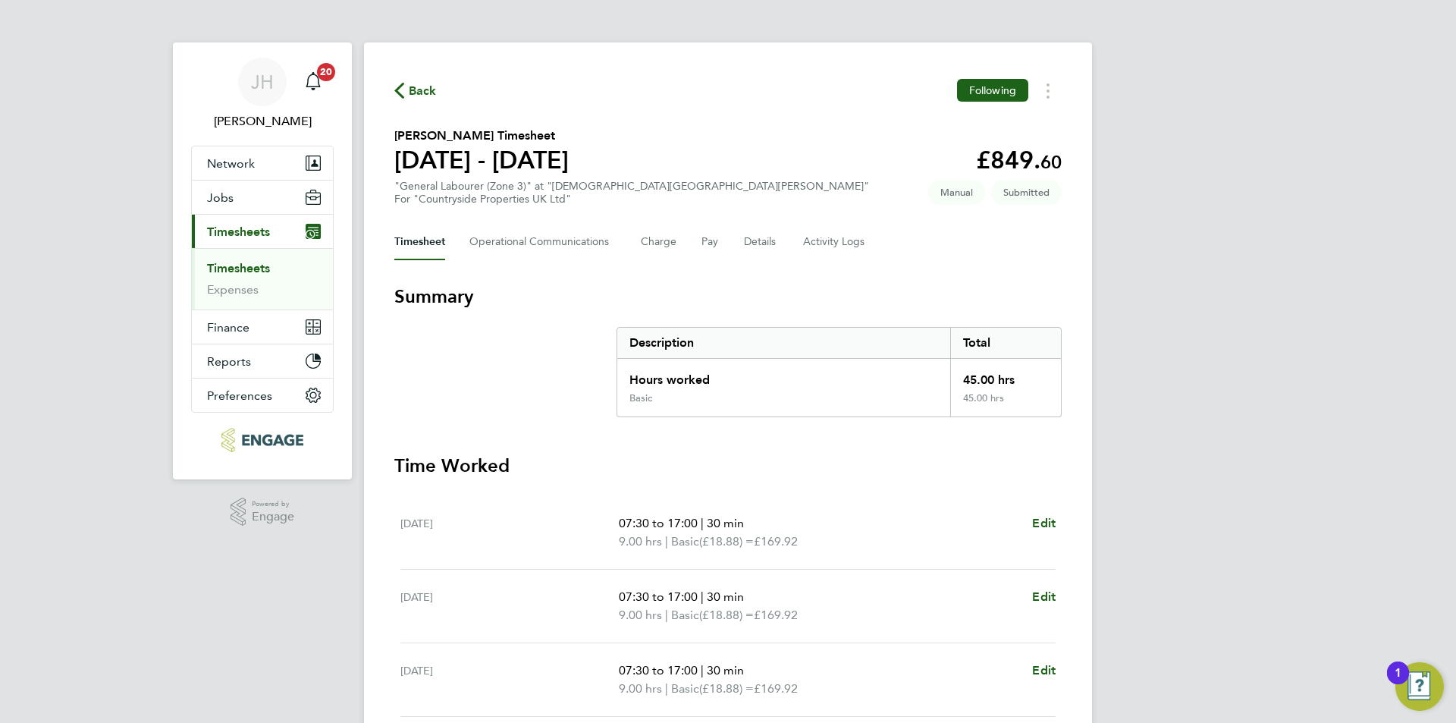
click at [395, 71] on div "Back Following Gaddiel Makumi's Timesheet 22 - 28 Sept 2025 £849. 60 "General L…" at bounding box center [728, 562] width 728 height 1041
click at [404, 83] on icon "button" at bounding box center [399, 91] width 10 height 16
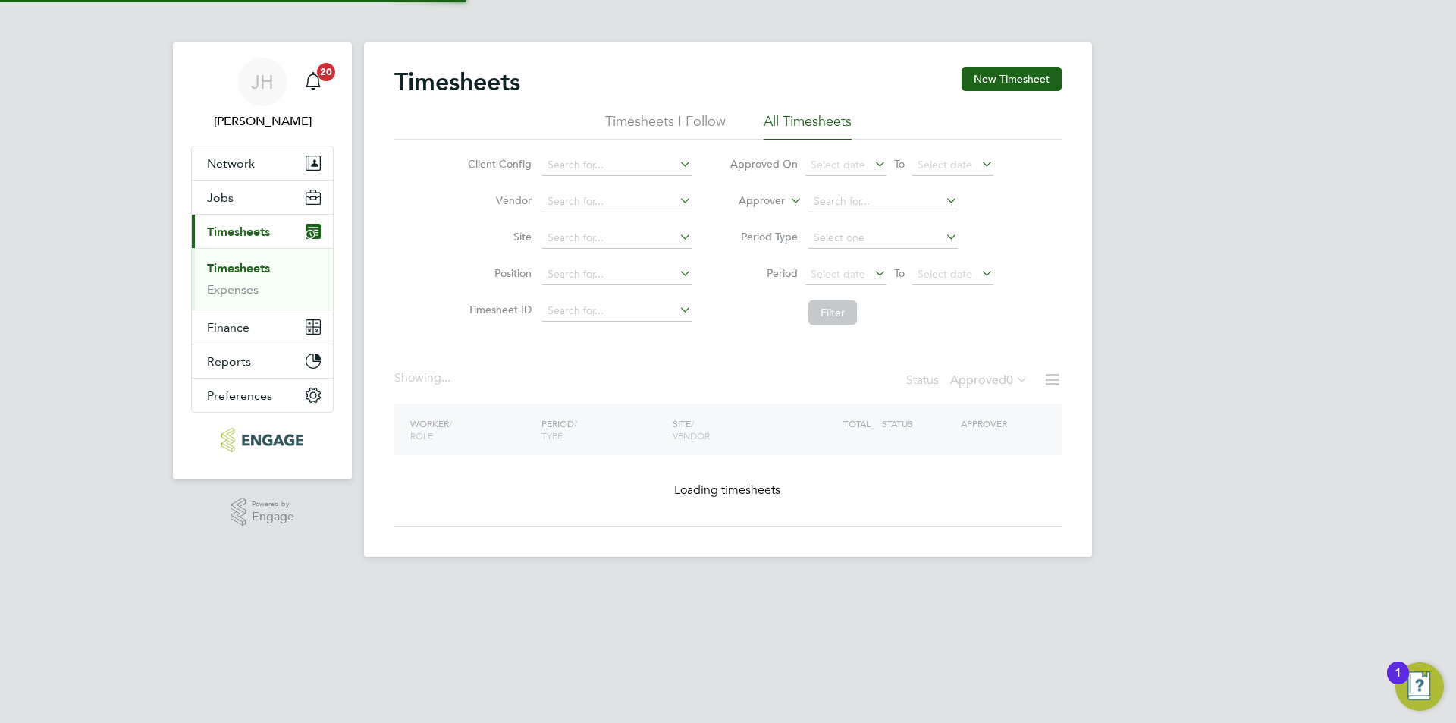
click at [1021, 77] on button "New Timesheet" at bounding box center [1012, 79] width 100 height 24
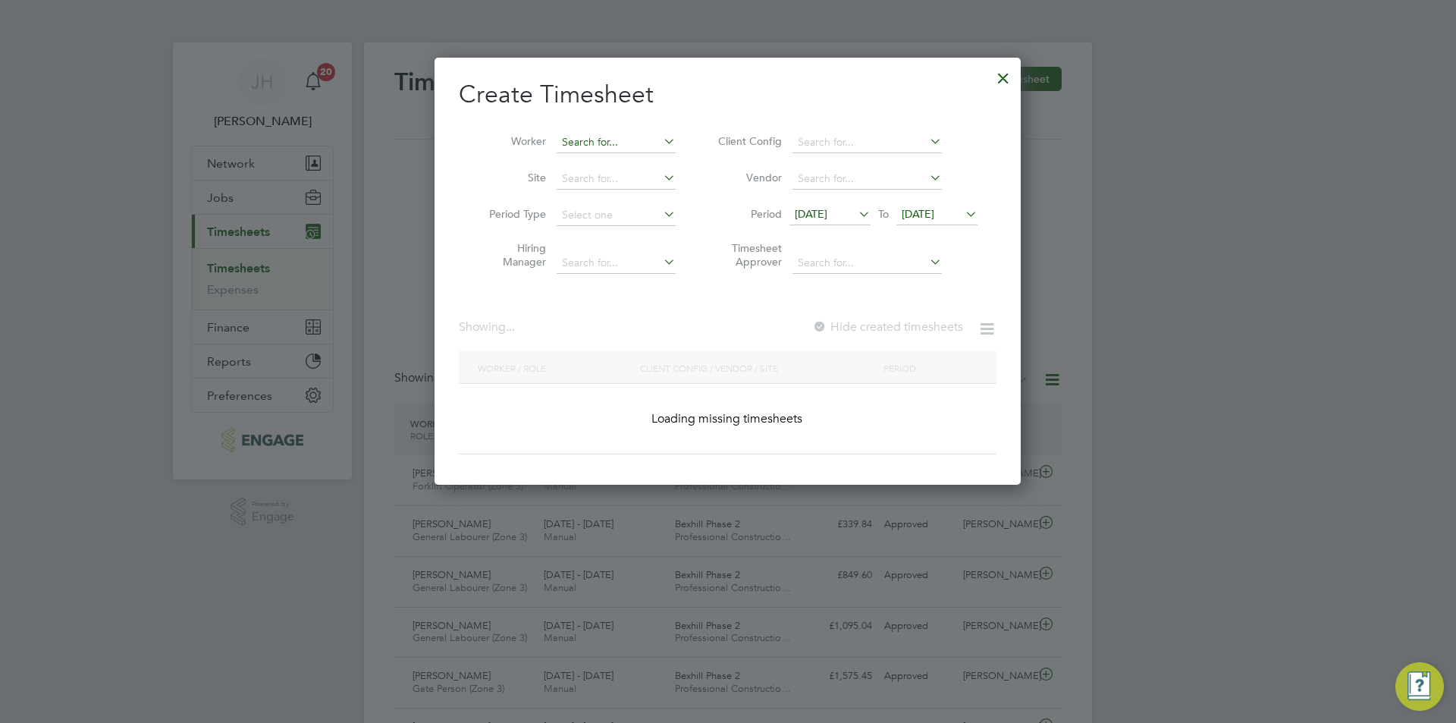
click at [608, 146] on input at bounding box center [616, 142] width 119 height 21
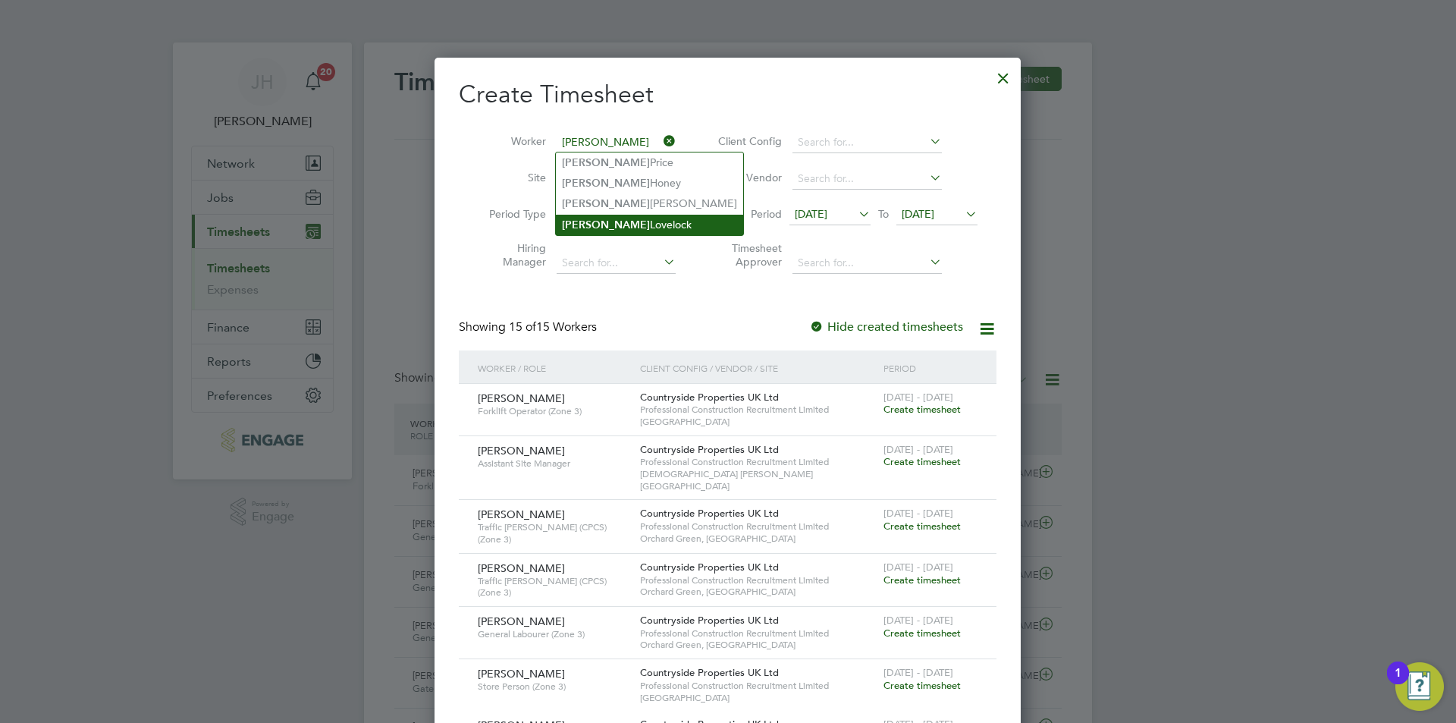
click at [626, 218] on li "Kevin Lovelock" at bounding box center [649, 225] width 187 height 20
type input "Kevin Lovelock"
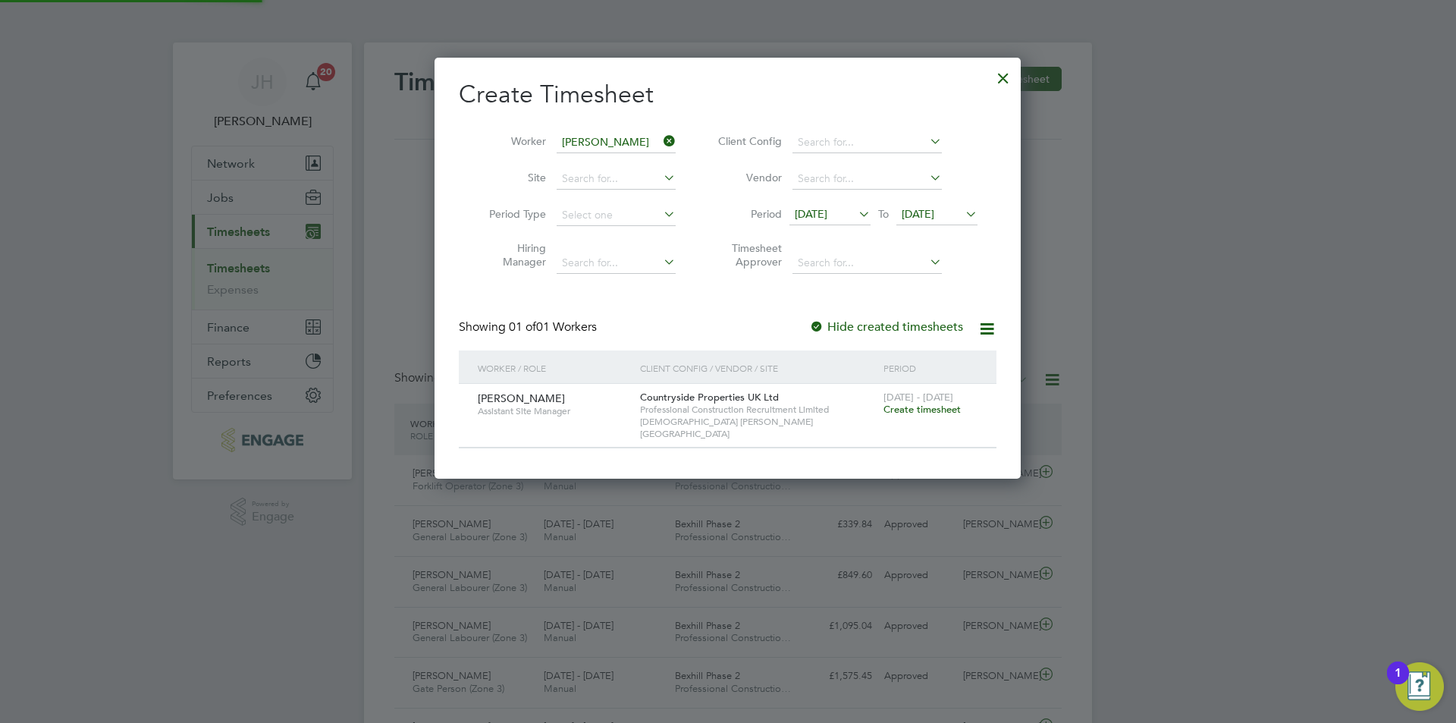
click at [931, 408] on span "Create timesheet" at bounding box center [922, 409] width 77 height 13
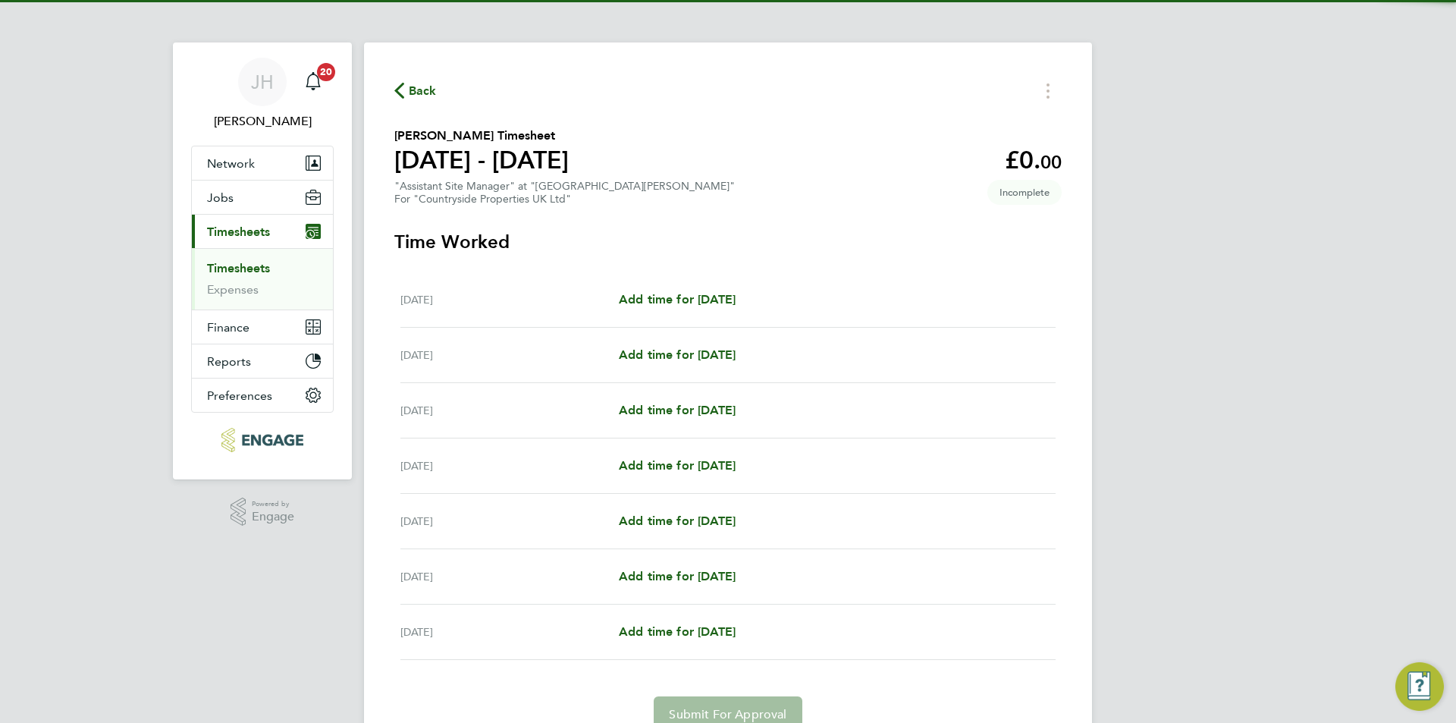
click at [731, 288] on div "Mon 22 Sep Add time for Mon 22 Sep Add time for Mon 22 Sep" at bounding box center [727, 299] width 655 height 55
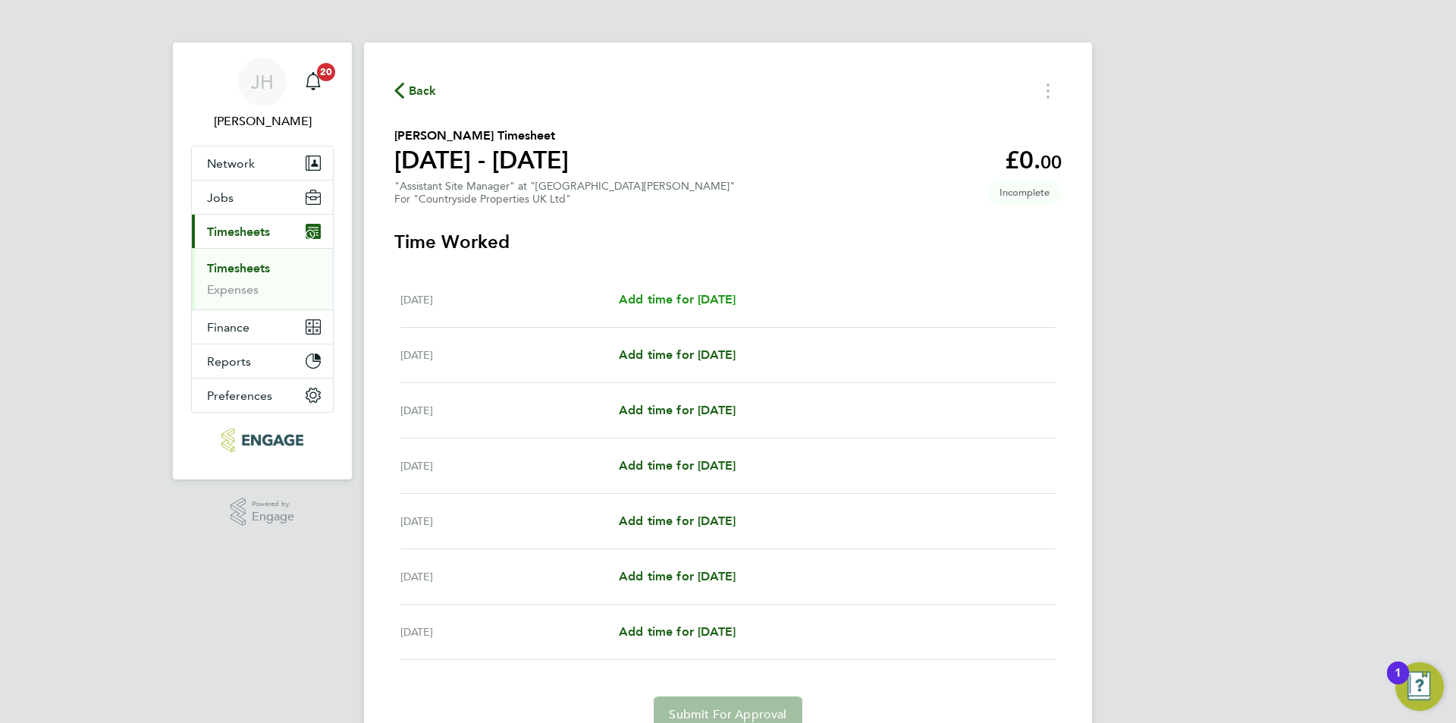
click at [698, 303] on span "Add time for Mon 22 Sep" at bounding box center [677, 299] width 117 height 14
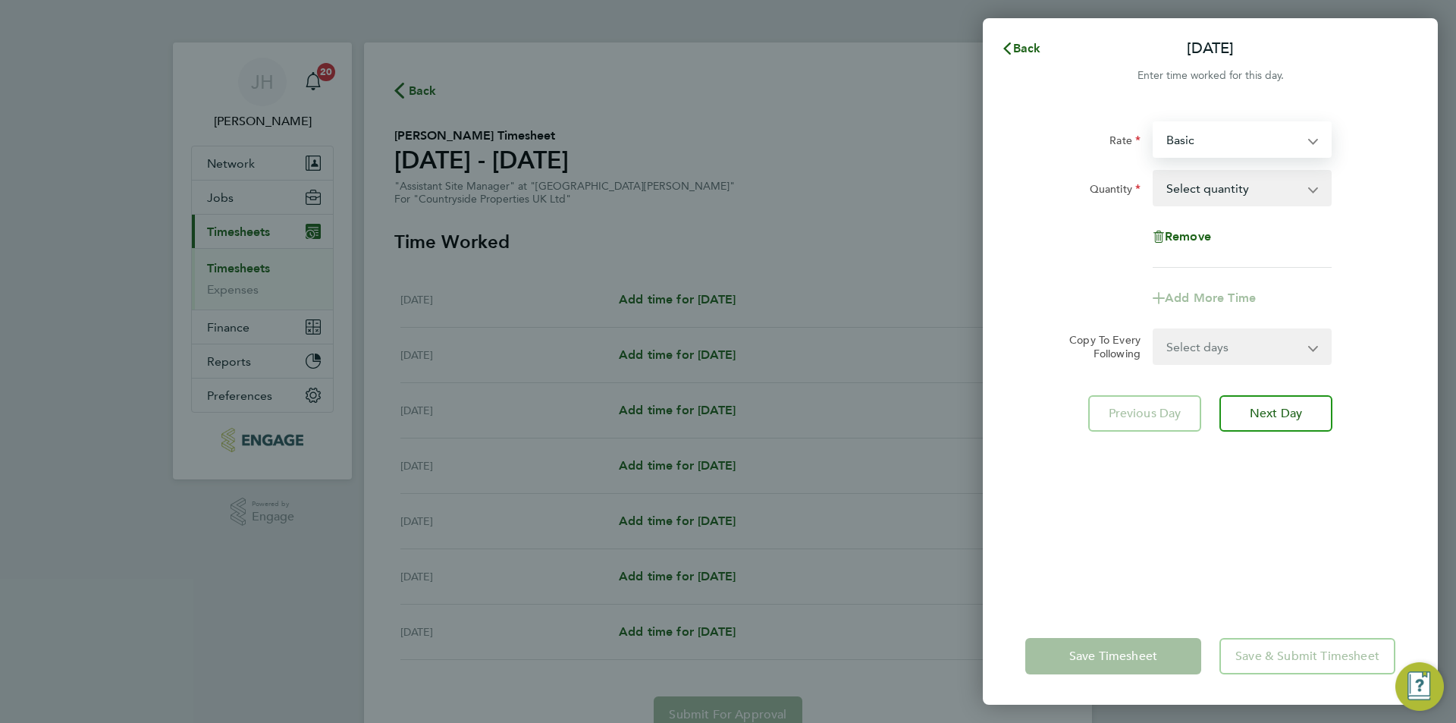
click at [1273, 150] on select "Basic ASM - 325.00" at bounding box center [1233, 139] width 158 height 33
select select "30"
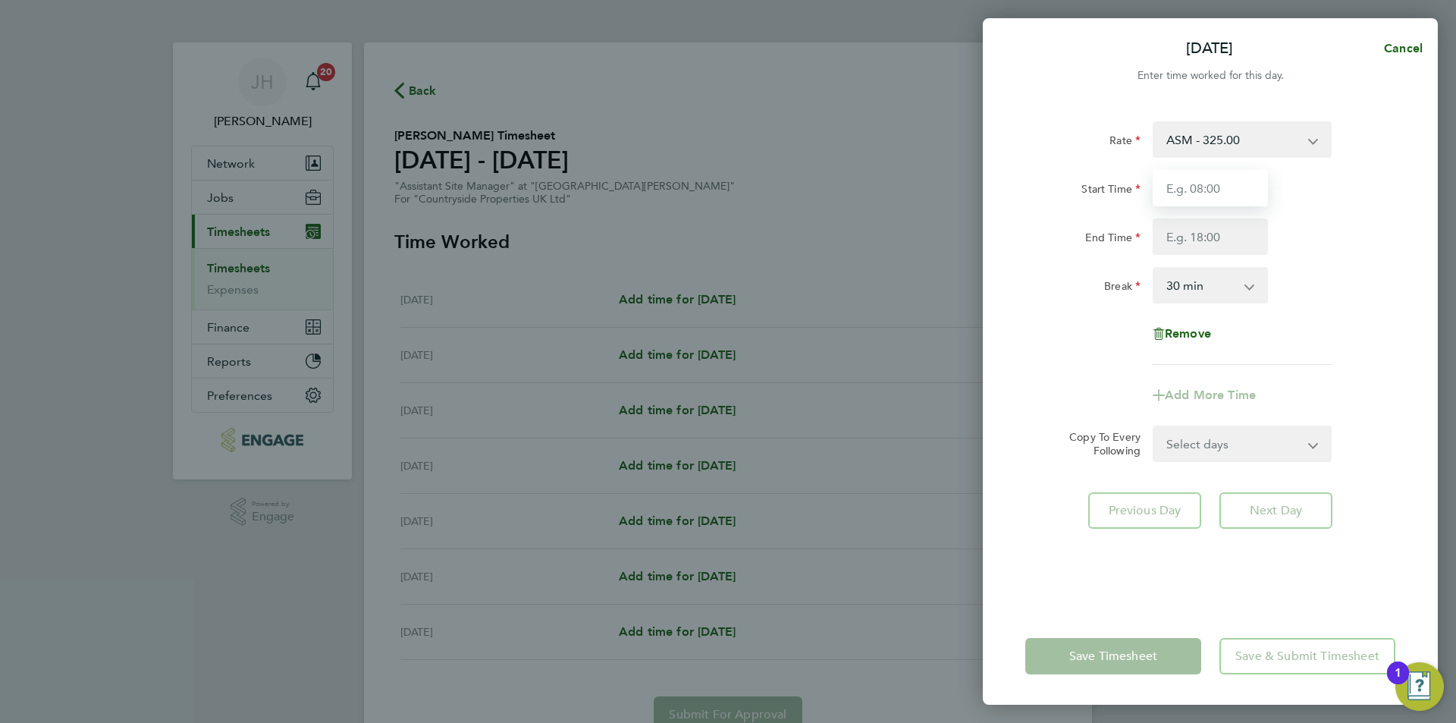
click at [1234, 203] on input "Start Time" at bounding box center [1210, 188] width 115 height 36
type input "07:30"
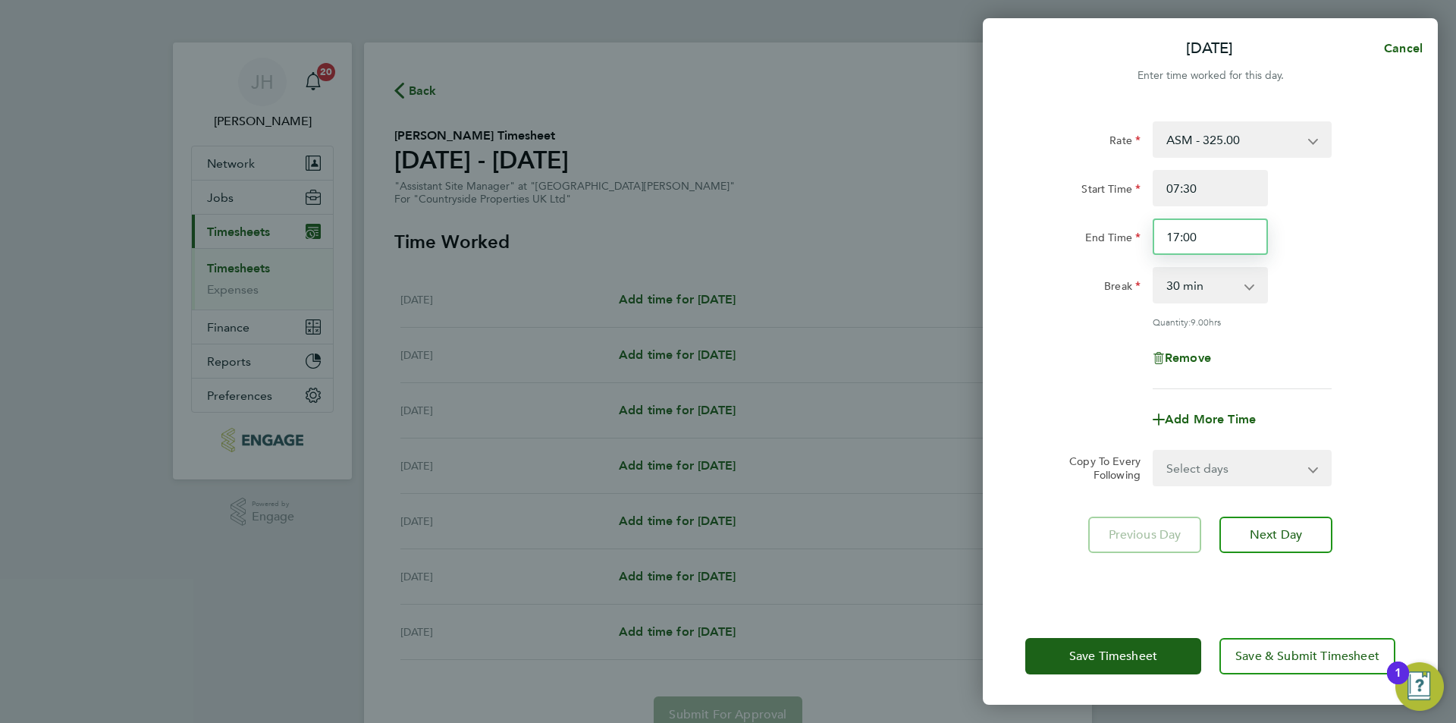
drag, startPoint x: 1226, startPoint y: 235, endPoint x: 1057, endPoint y: 234, distance: 169.1
click at [1057, 238] on div "End Time 17:00" at bounding box center [1210, 236] width 382 height 36
type input "09:00"
click at [1229, 454] on select "Select days Day Weekday (Mon-Fri) Weekend (Sat-Sun) Tuesday Wednesday Thursday …" at bounding box center [1233, 467] width 159 height 33
select select "WEEKDAY"
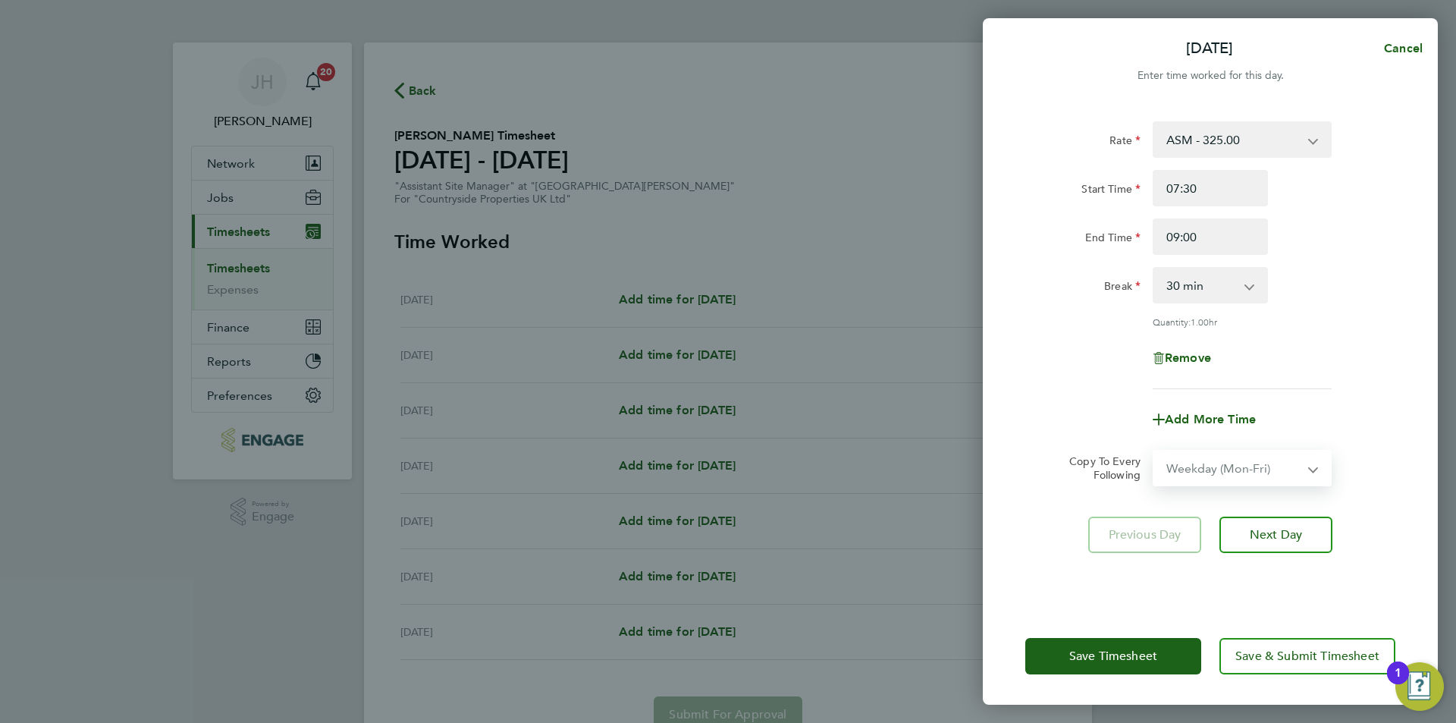
click at [1154, 451] on select "Select days Day Weekday (Mon-Fri) Weekend (Sat-Sun) Tuesday Wednesday Thursday …" at bounding box center [1233, 467] width 159 height 33
select select "2025-09-28"
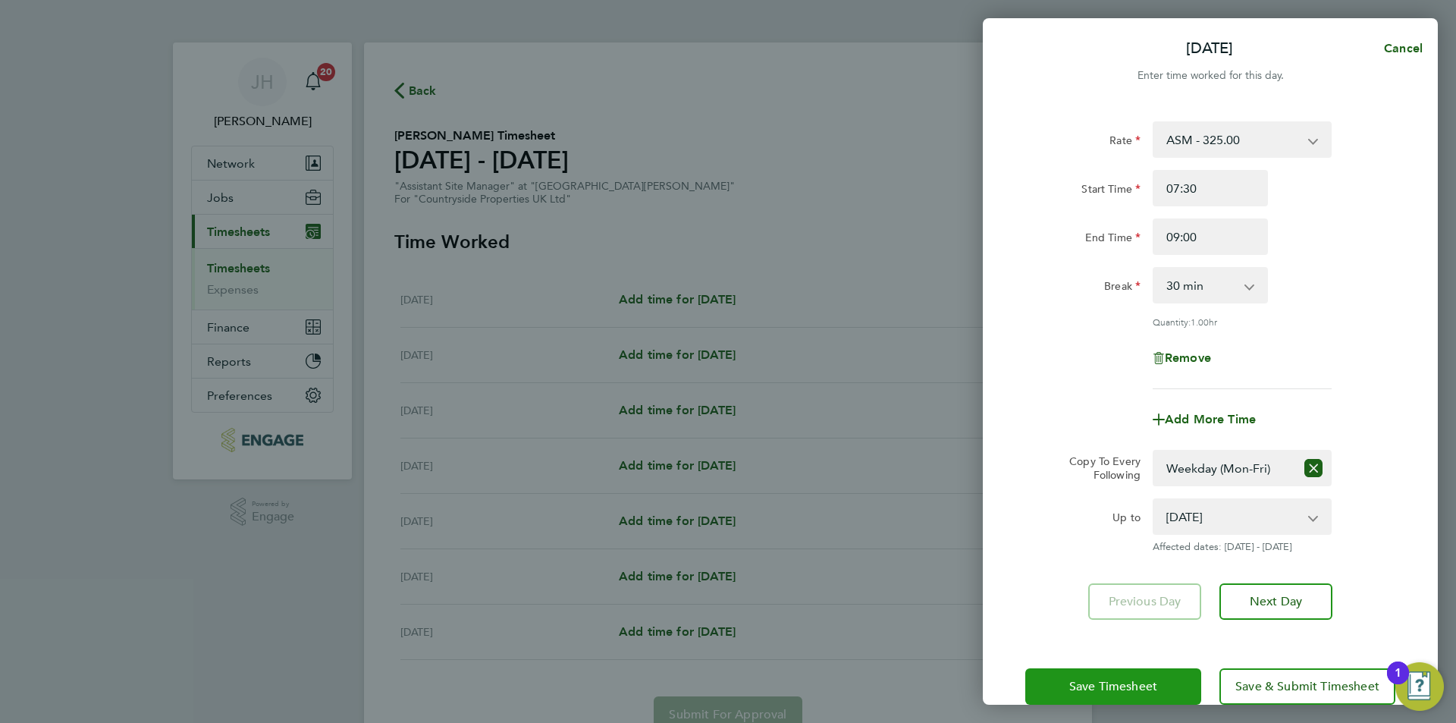
click at [1141, 668] on button "Save Timesheet" at bounding box center [1113, 686] width 176 height 36
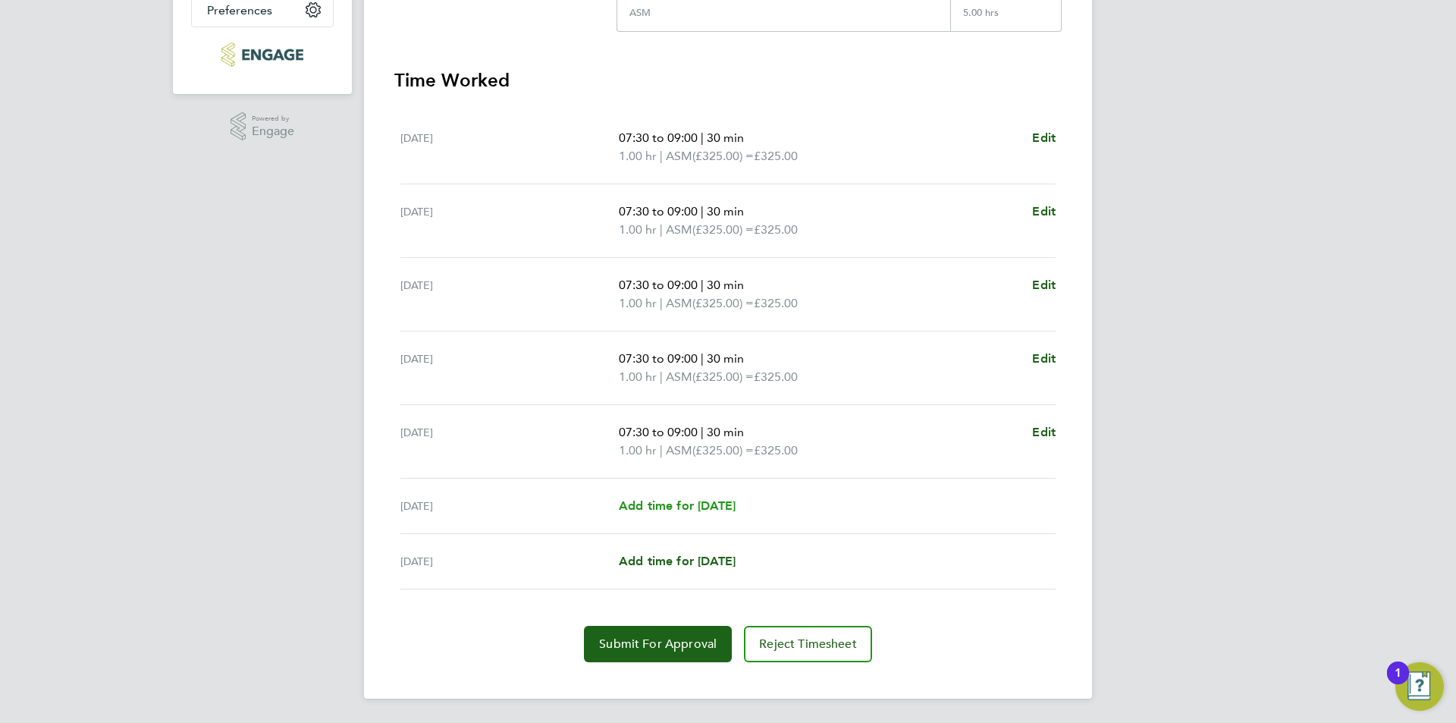
click at [698, 511] on span "Add time for [DATE]" at bounding box center [677, 505] width 117 height 14
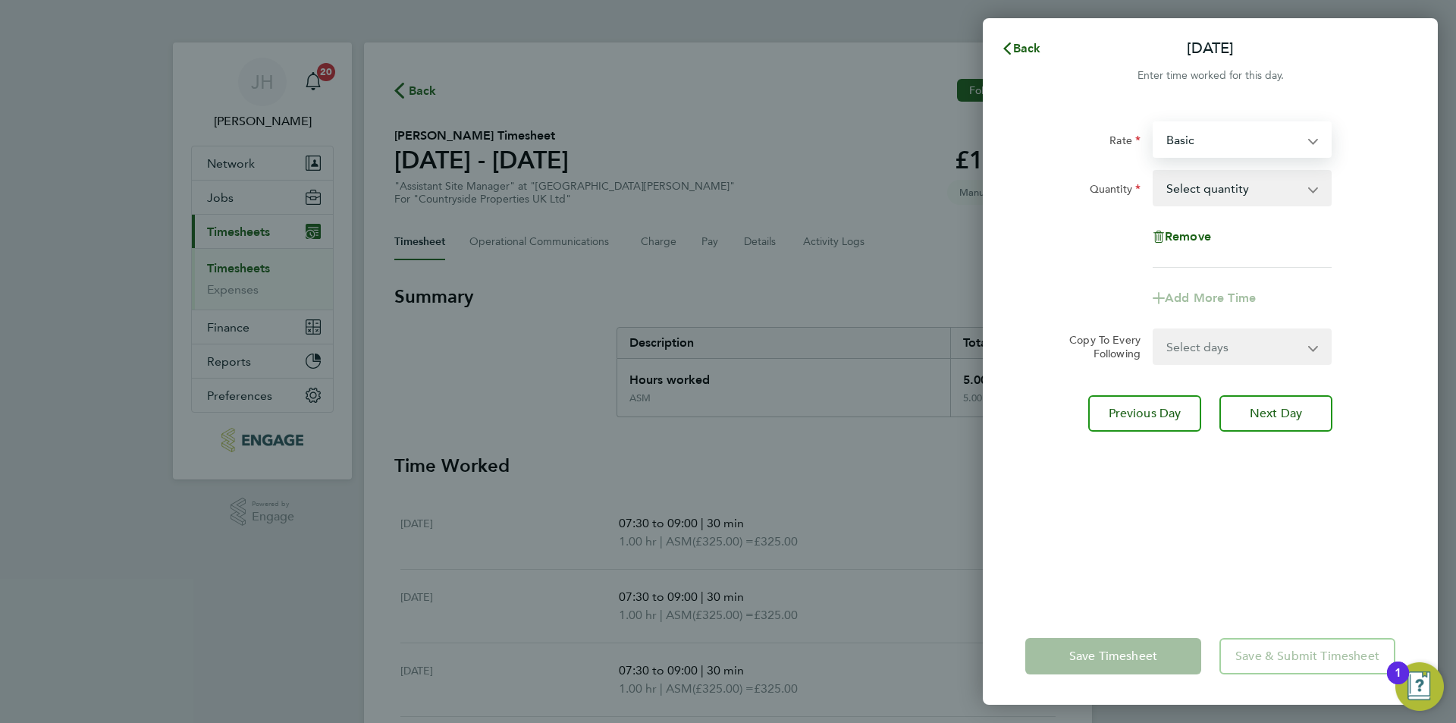
drag, startPoint x: 1235, startPoint y: 137, endPoint x: 1226, endPoint y: 146, distance: 12.9
click at [1235, 137] on select "Basic ASM - 325.00" at bounding box center [1233, 139] width 158 height 33
select select "30"
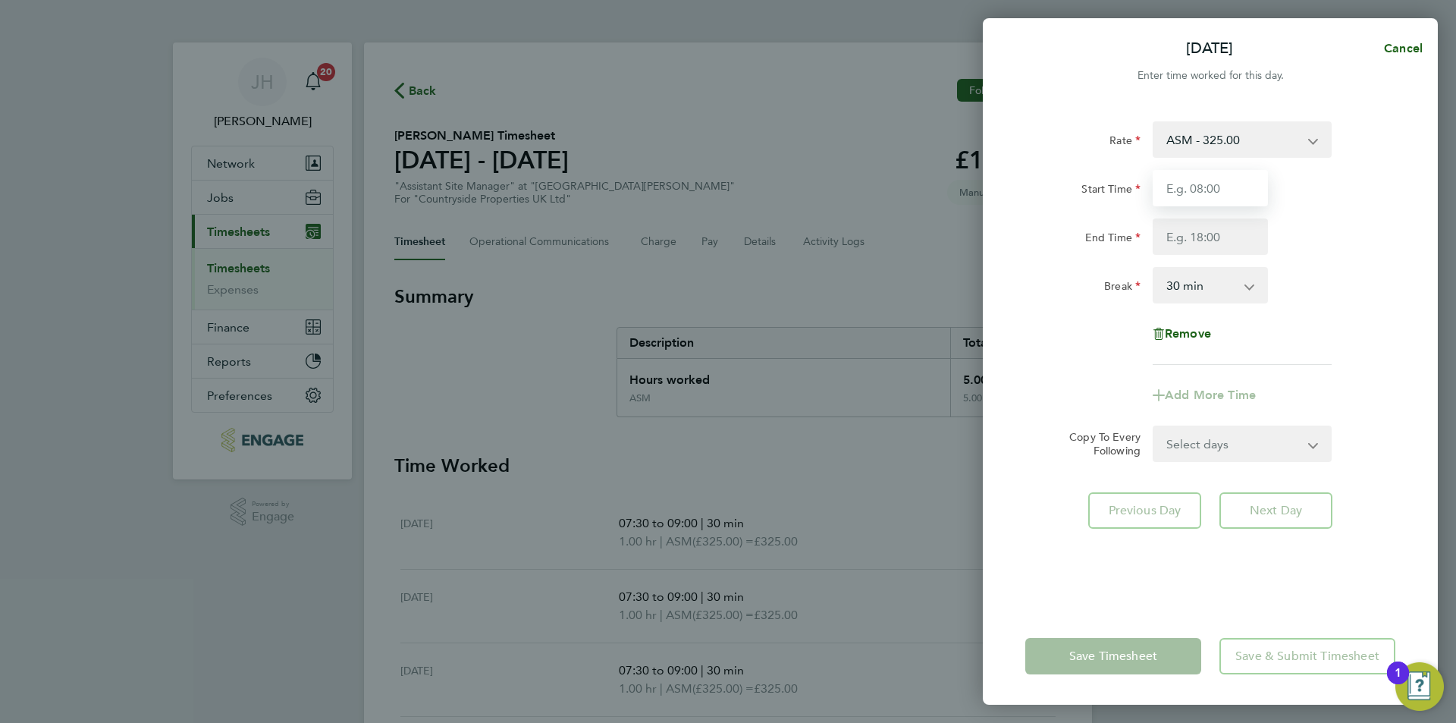
click at [1219, 196] on input "Start Time" at bounding box center [1210, 188] width 115 height 36
type input "07:30"
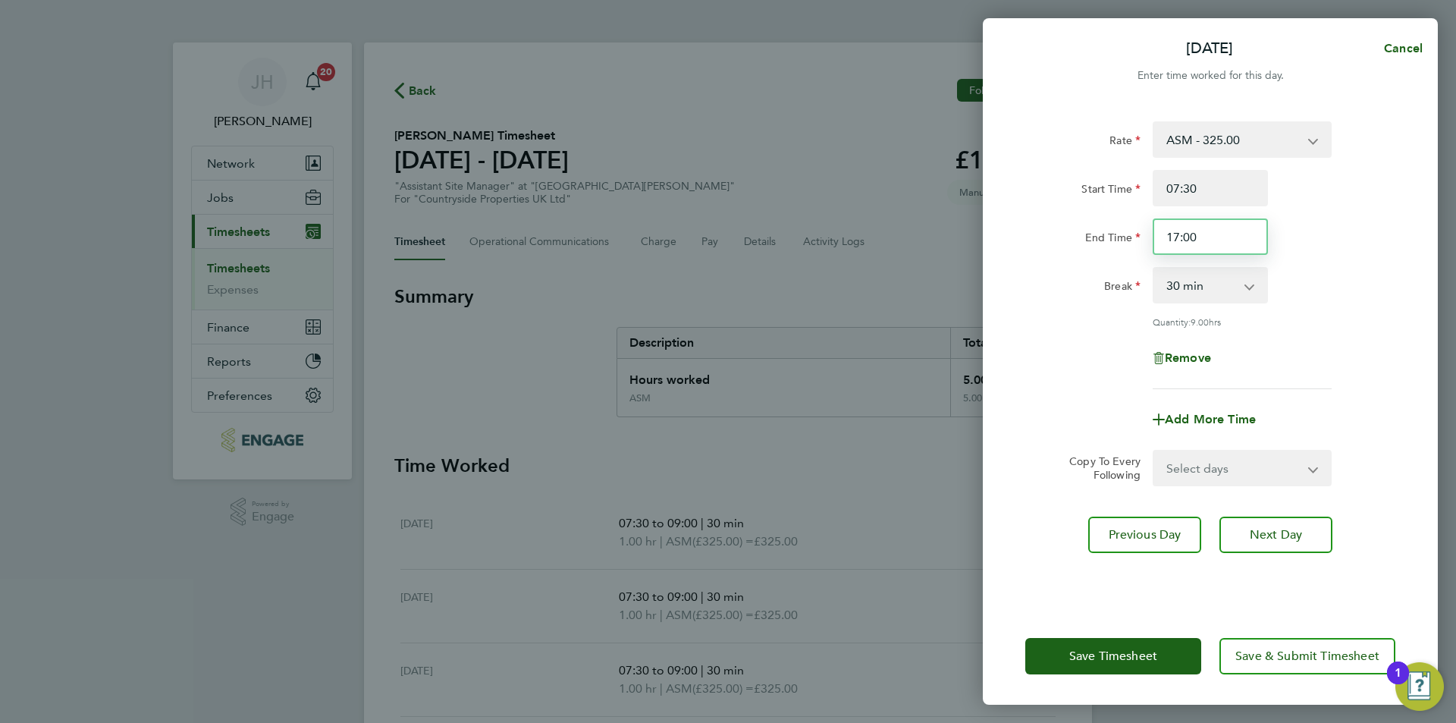
drag, startPoint x: 1221, startPoint y: 243, endPoint x: 1039, endPoint y: 205, distance: 186.1
click at [1038, 207] on div "Start Time 07:30 End Time 17:00" at bounding box center [1210, 212] width 382 height 85
type input "09:00"
click at [1062, 648] on button "Save Timesheet" at bounding box center [1113, 656] width 176 height 36
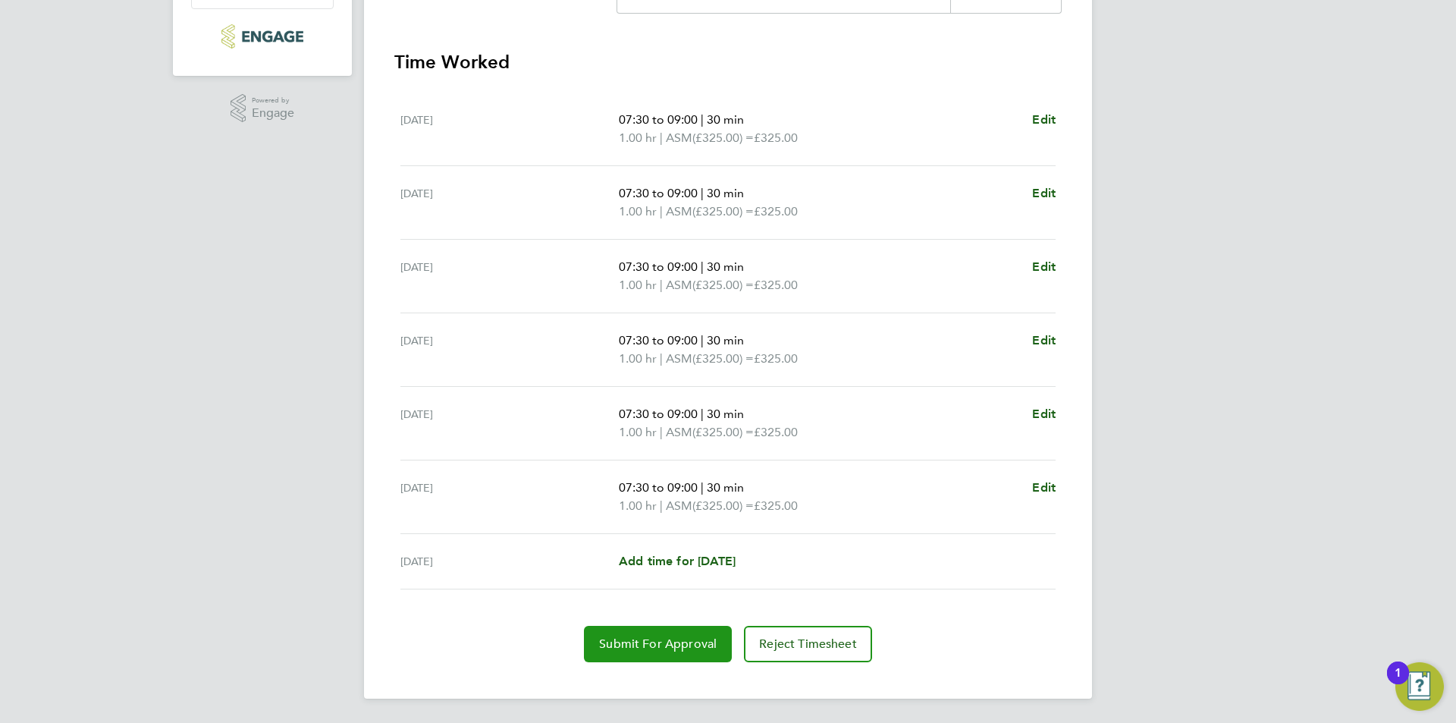
click at [670, 646] on span "Submit For Approval" at bounding box center [658, 643] width 118 height 15
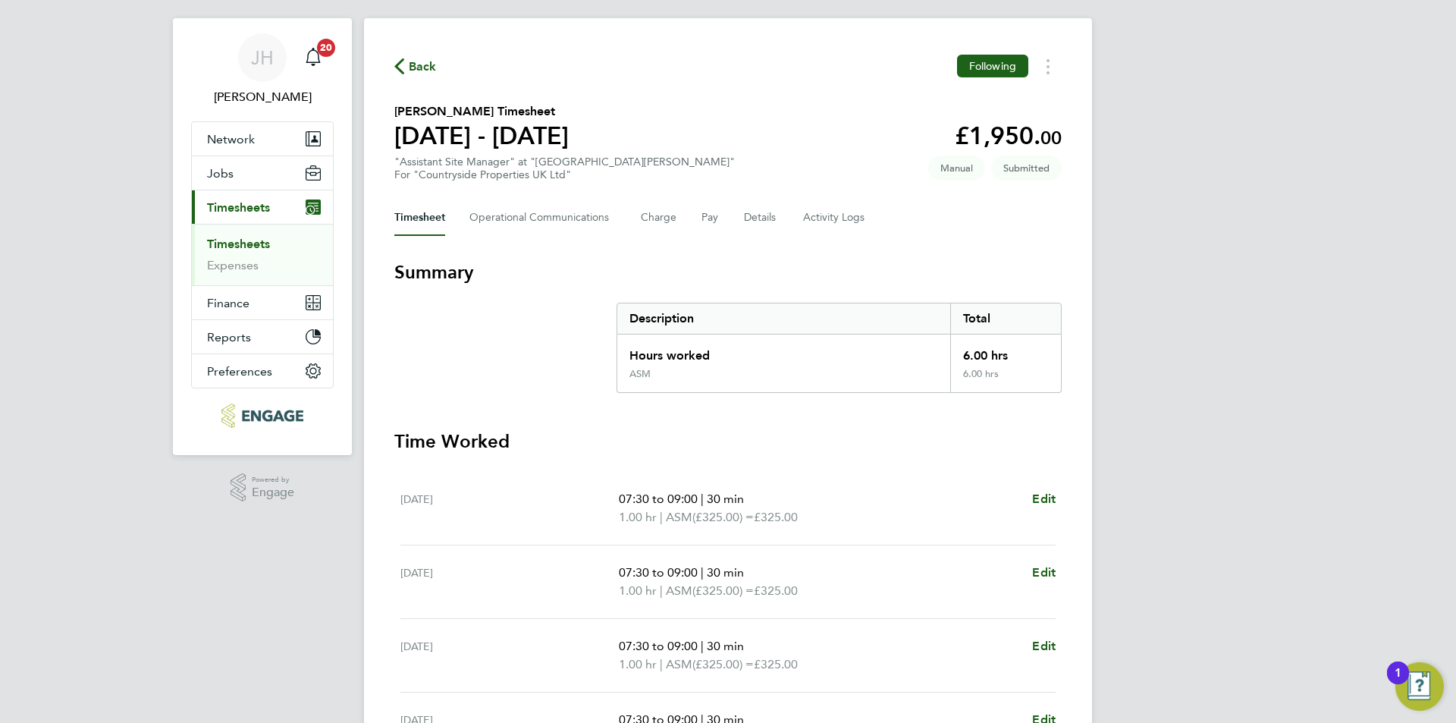
click at [421, 75] on span "Back" at bounding box center [423, 67] width 28 height 18
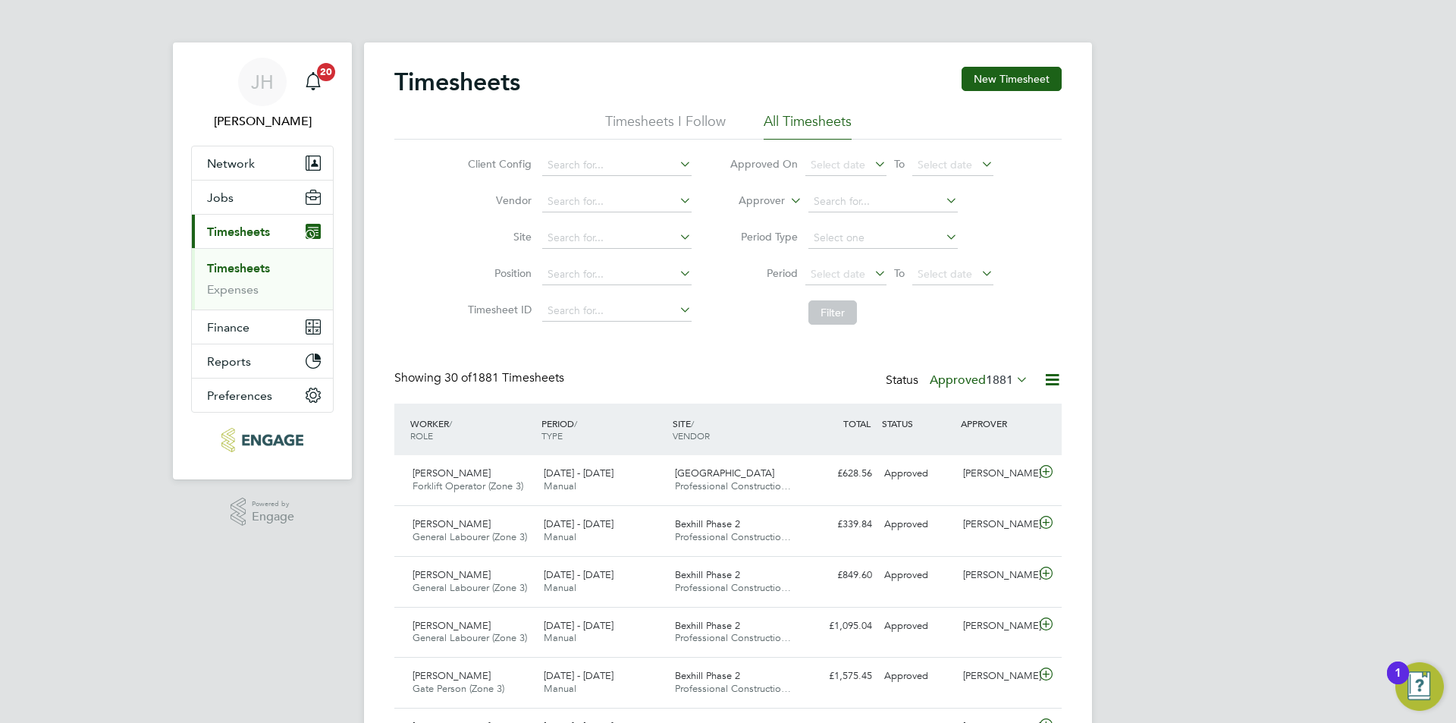
click at [1022, 73] on button "New Timesheet" at bounding box center [1012, 79] width 100 height 24
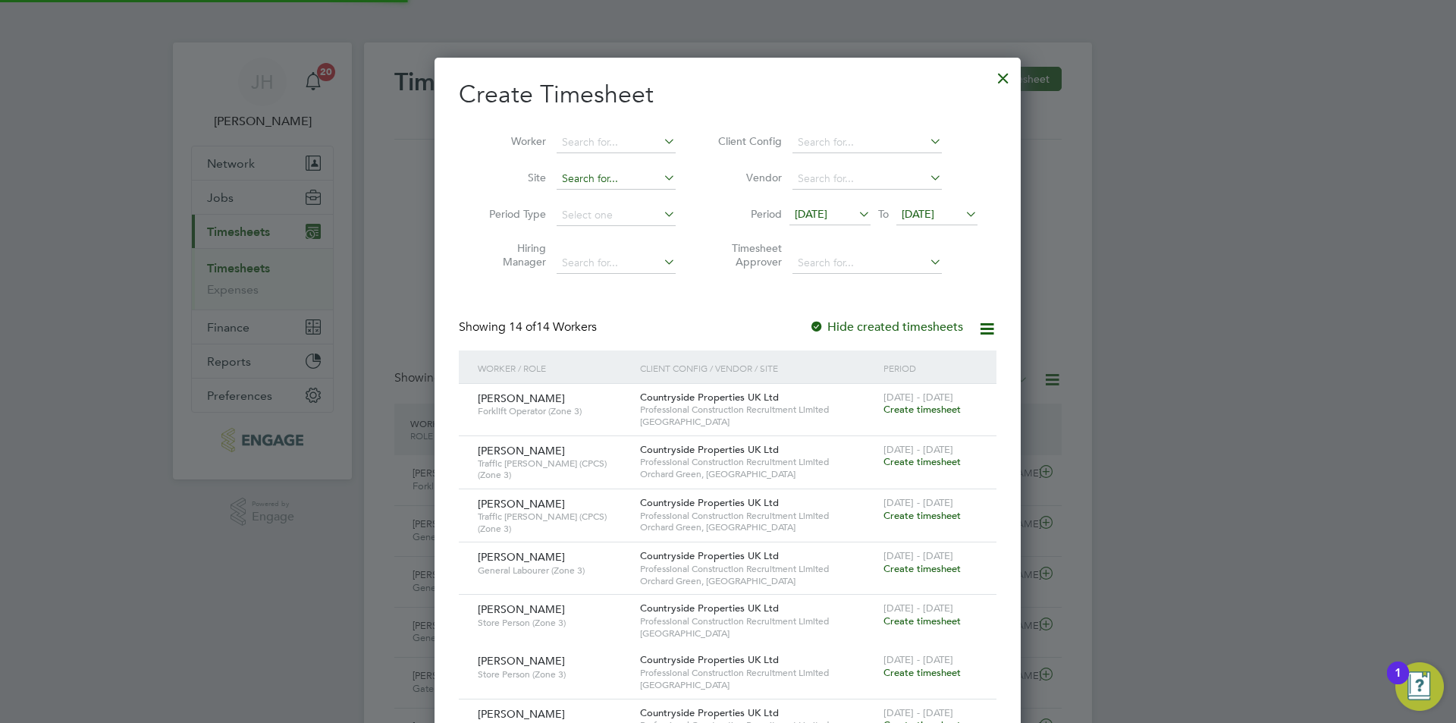
scroll to position [1245, 587]
click at [604, 166] on li "Site" at bounding box center [577, 179] width 236 height 36
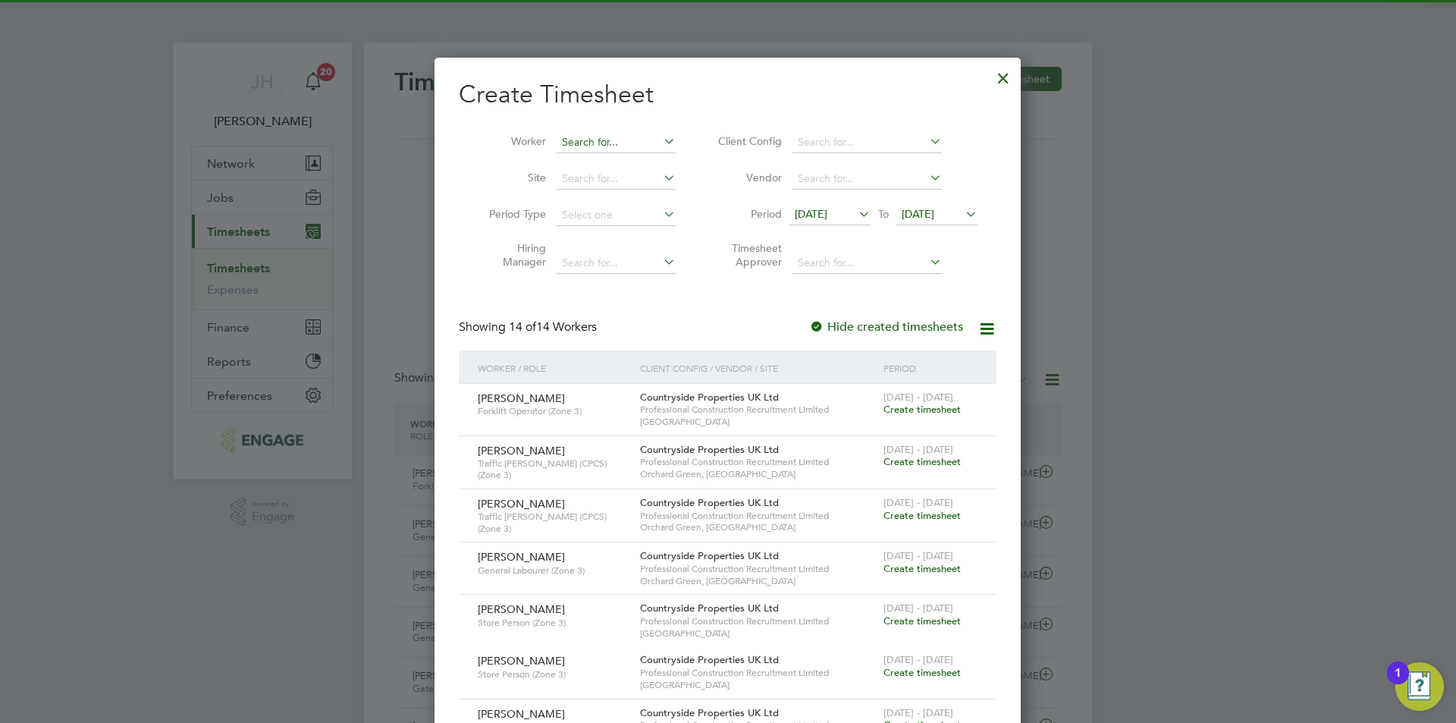
click at [607, 140] on input at bounding box center [616, 142] width 119 height 21
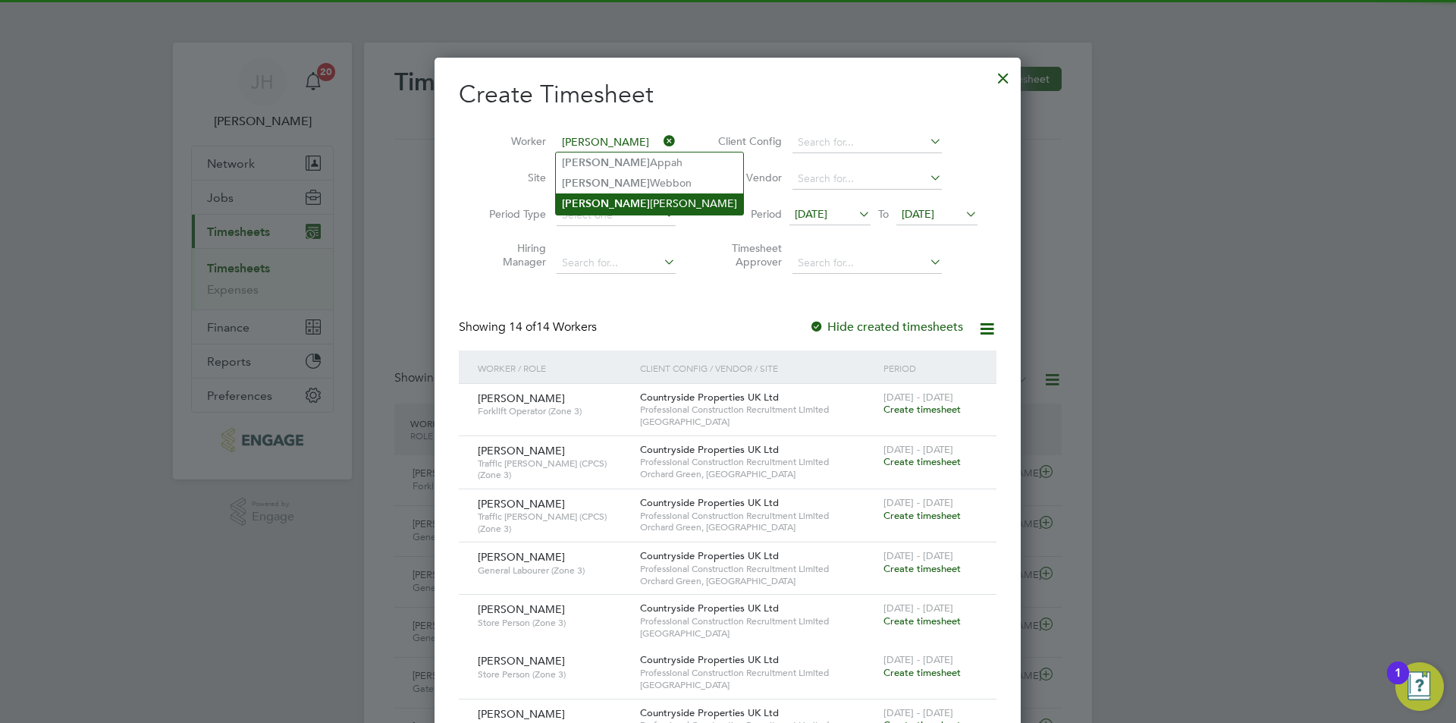
click at [634, 198] on li "George Coyle" at bounding box center [649, 203] width 187 height 20
type input "George Coyle"
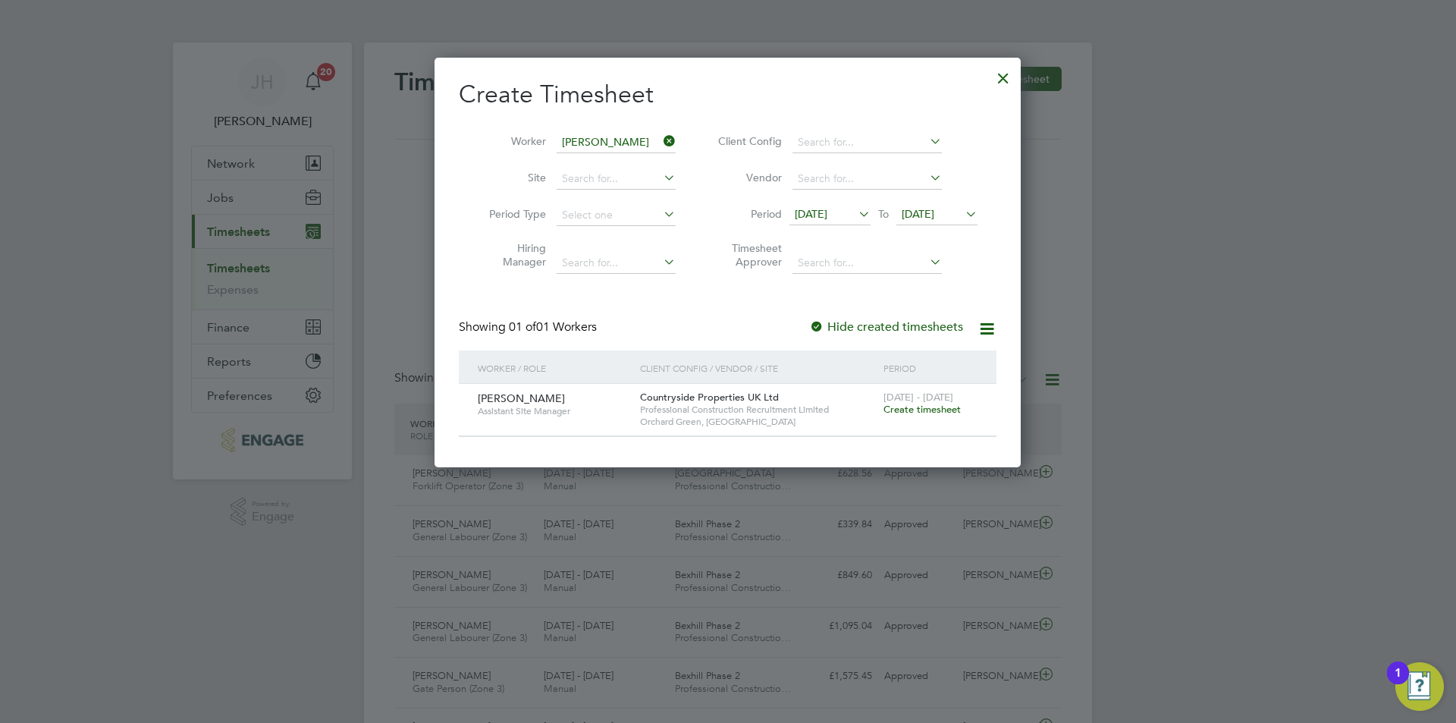
scroll to position [409, 587]
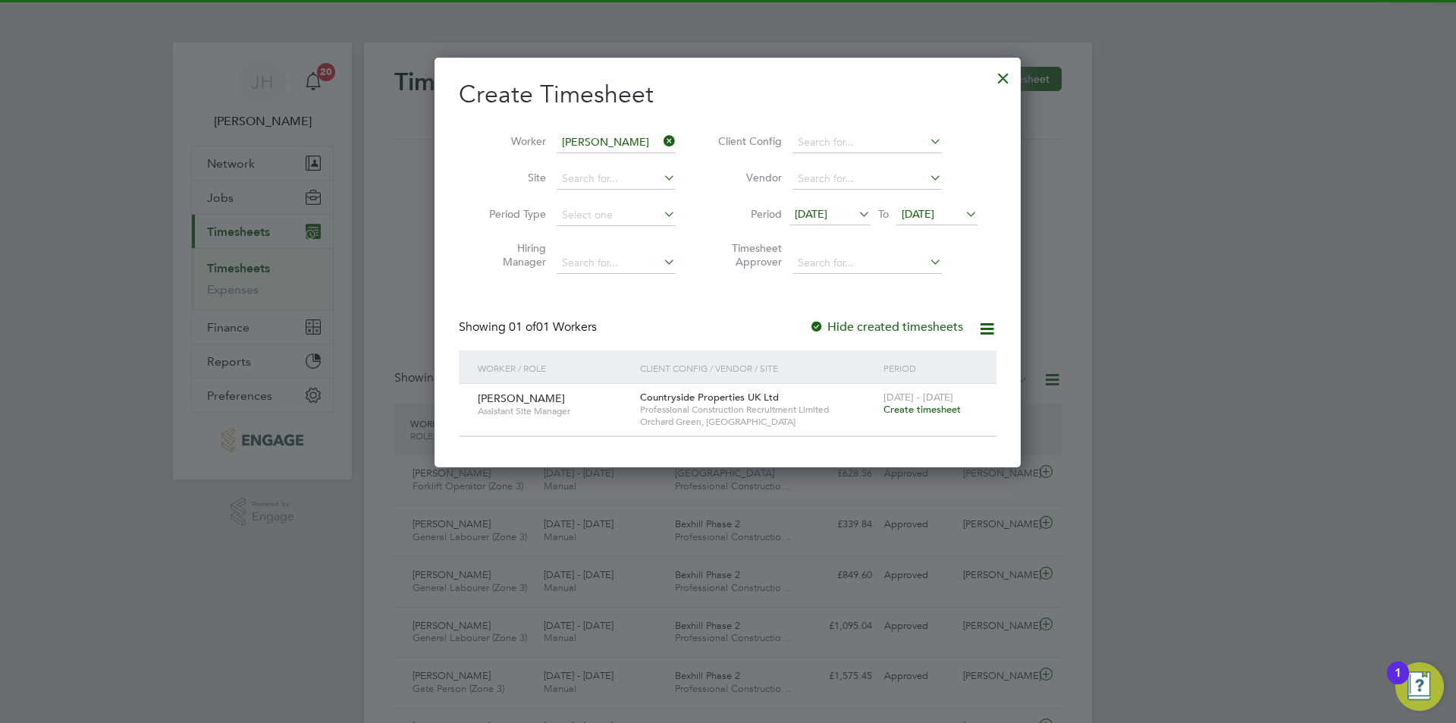
click at [917, 405] on span "Create timesheet" at bounding box center [922, 409] width 77 height 13
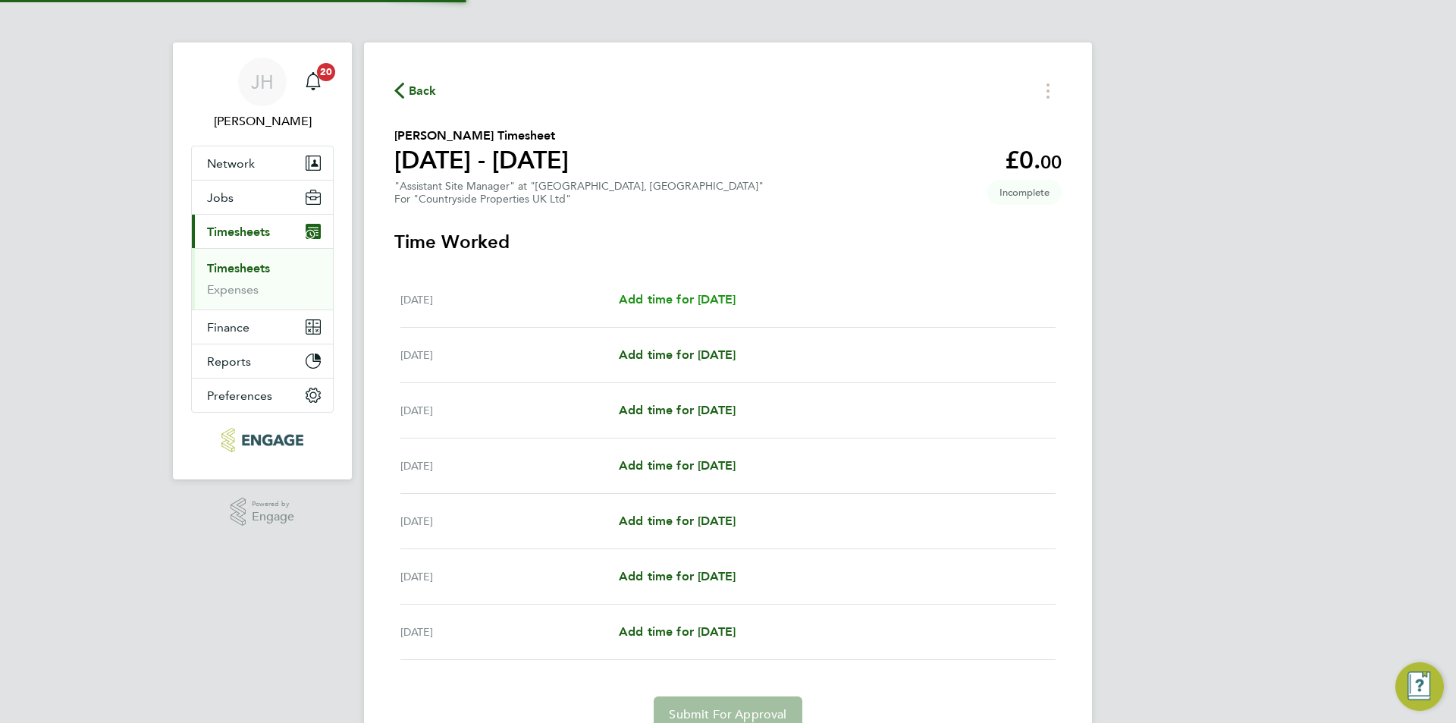
click at [696, 296] on span "Add time for Mon 22 Sep" at bounding box center [677, 299] width 117 height 14
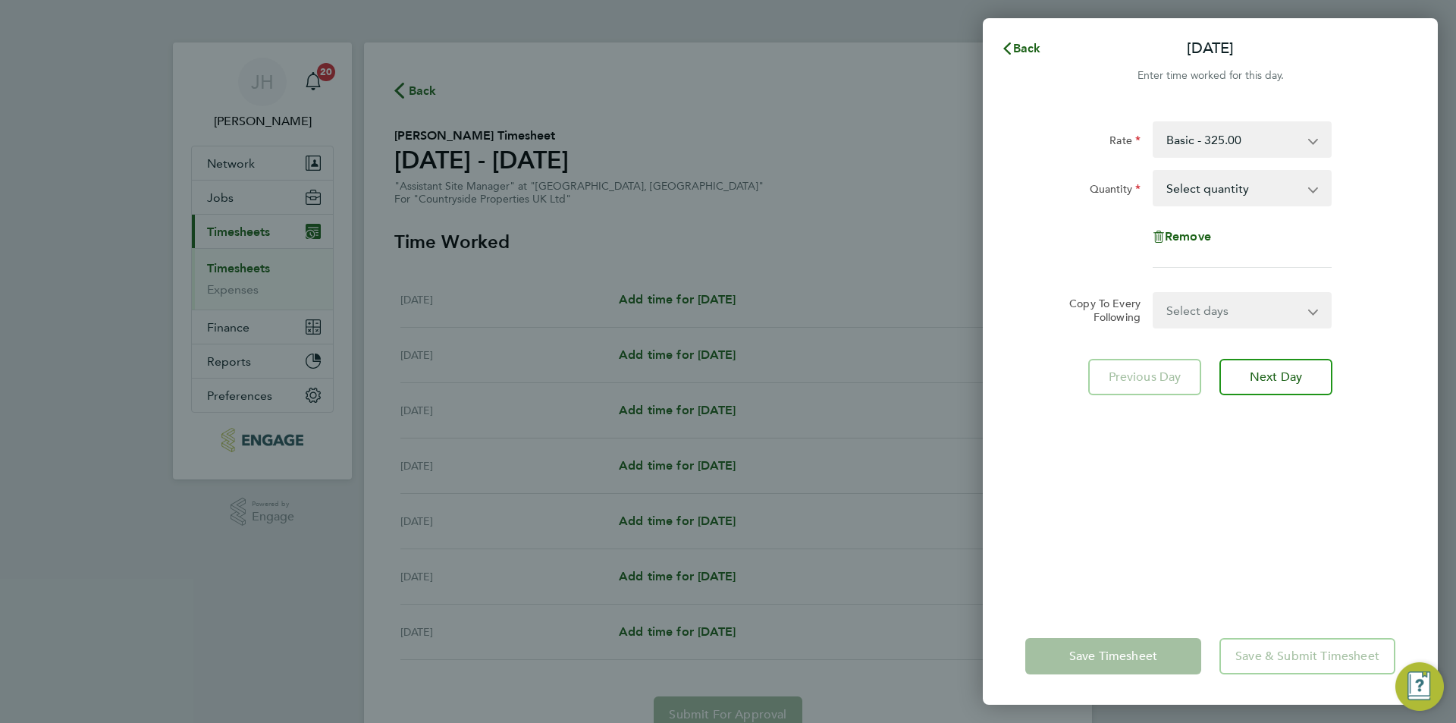
drag, startPoint x: 1179, startPoint y: 181, endPoint x: 1198, endPoint y: 173, distance: 21.1
click at [1190, 176] on select "Select quantity 0.5 1" at bounding box center [1233, 187] width 158 height 33
select select "1"
click at [1154, 171] on select "Select quantity 0.5 1" at bounding box center [1233, 187] width 158 height 33
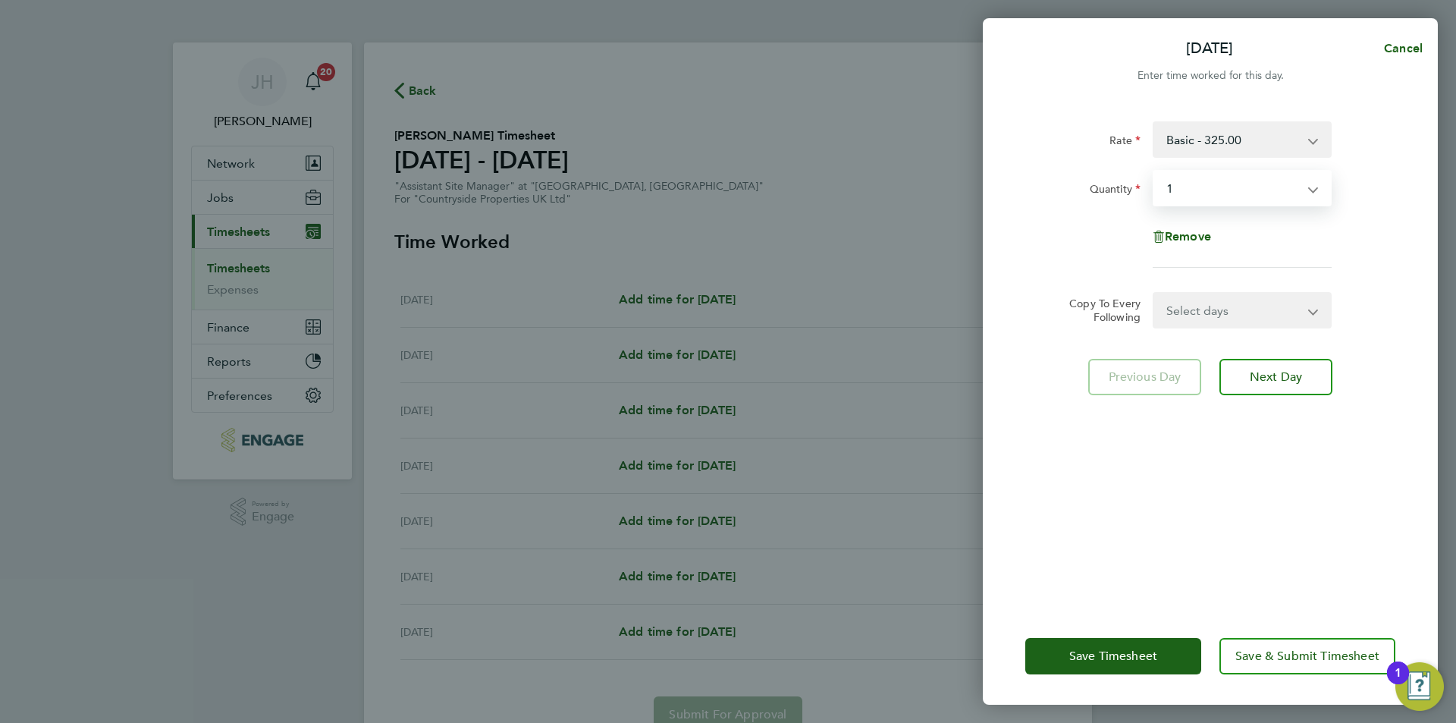
drag, startPoint x: 1199, startPoint y: 302, endPoint x: 1199, endPoint y: 316, distance: 14.4
click at [1199, 302] on select "Select days Day Weekday (Mon-Fri) Weekend (Sat-Sun) Tuesday Wednesday Thursday …" at bounding box center [1233, 310] width 159 height 33
select select "WEEKDAY"
click at [1154, 294] on select "Select days Day Weekday (Mon-Fri) Weekend (Sat-Sun) Tuesday Wednesday Thursday …" at bounding box center [1233, 310] width 159 height 33
select select "2025-09-28"
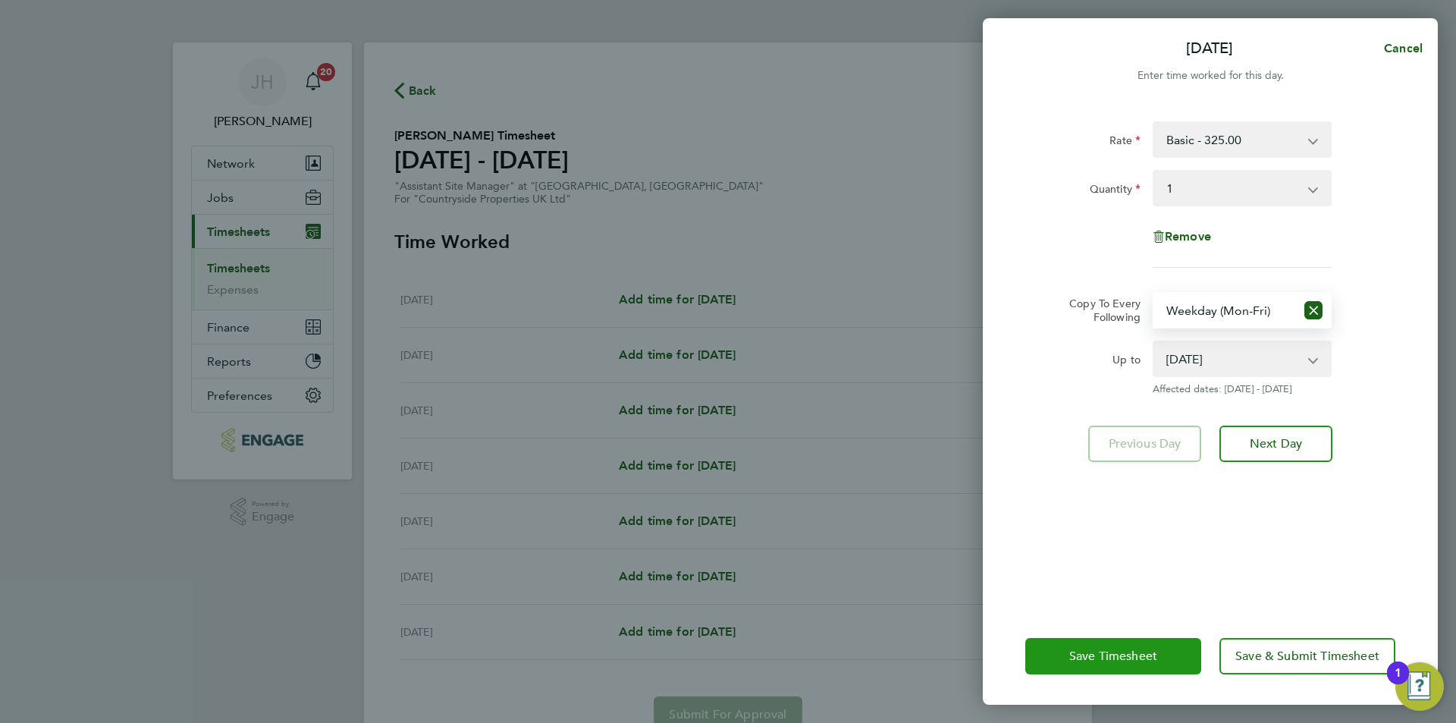
click at [1100, 659] on span "Save Timesheet" at bounding box center [1113, 655] width 88 height 15
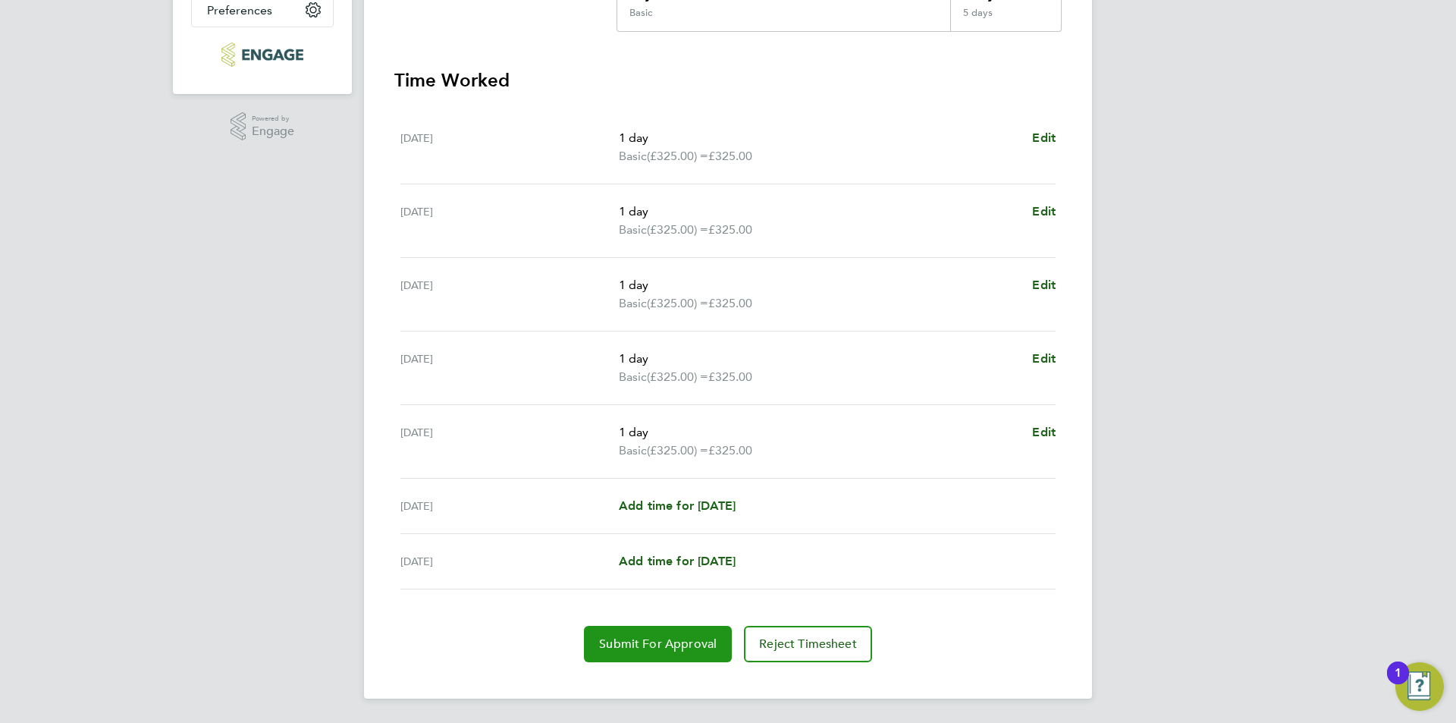
click at [647, 640] on span "Submit For Approval" at bounding box center [658, 643] width 118 height 15
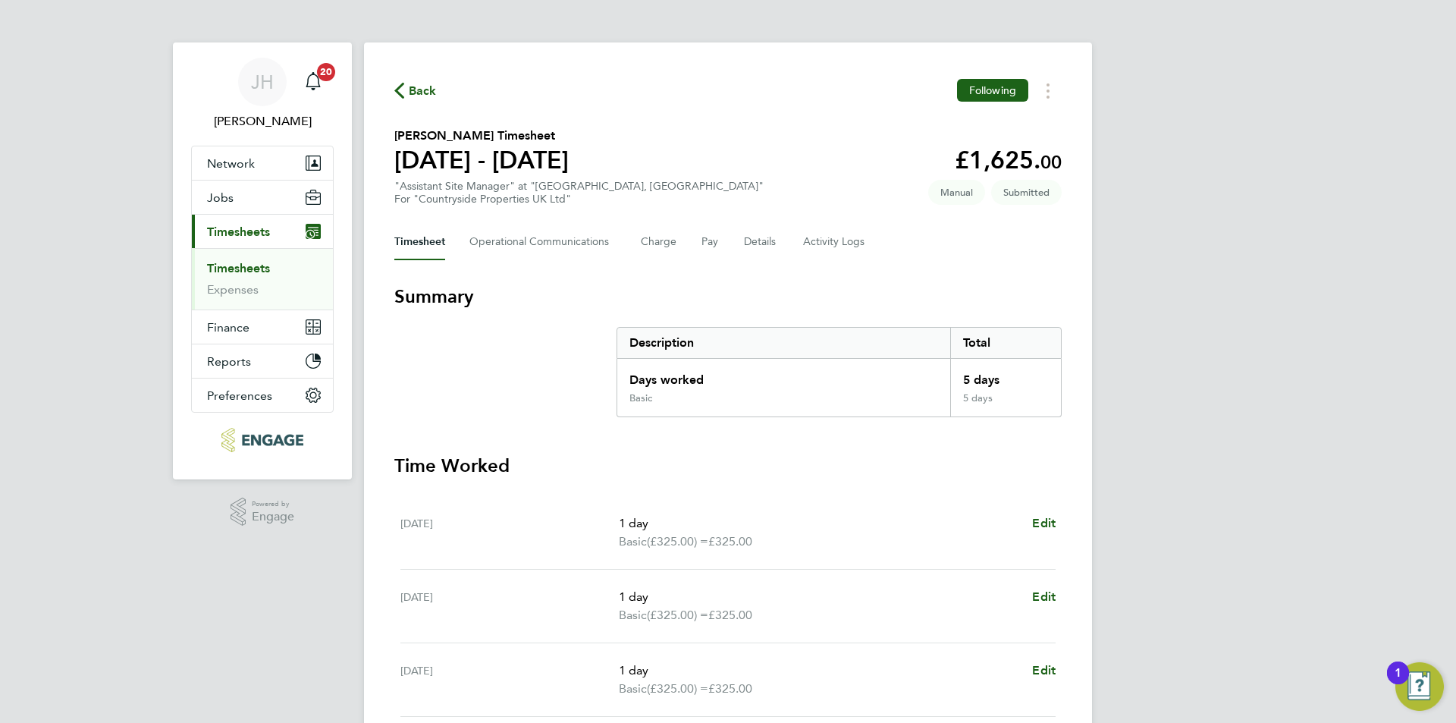
click at [426, 98] on span "Back" at bounding box center [423, 91] width 28 height 18
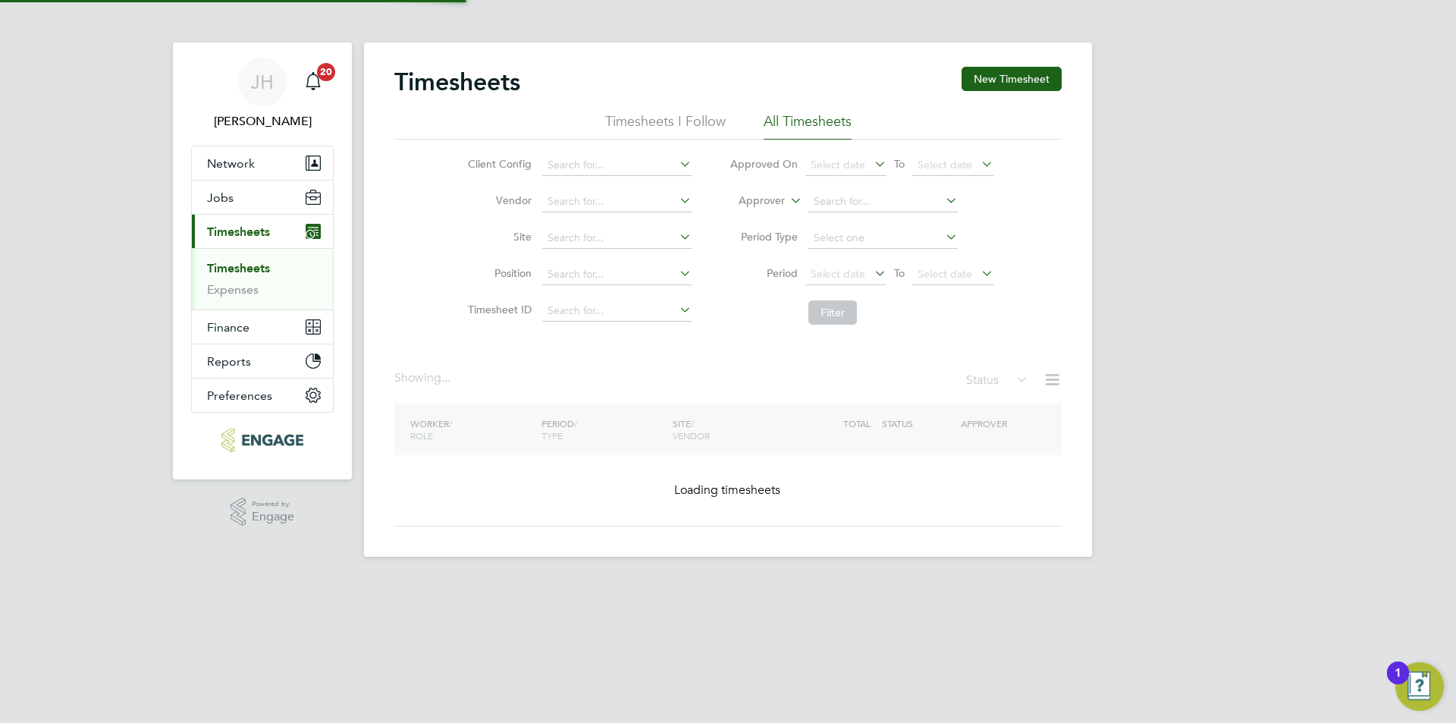
click at [1056, 78] on button "New Timesheet" at bounding box center [1012, 79] width 100 height 24
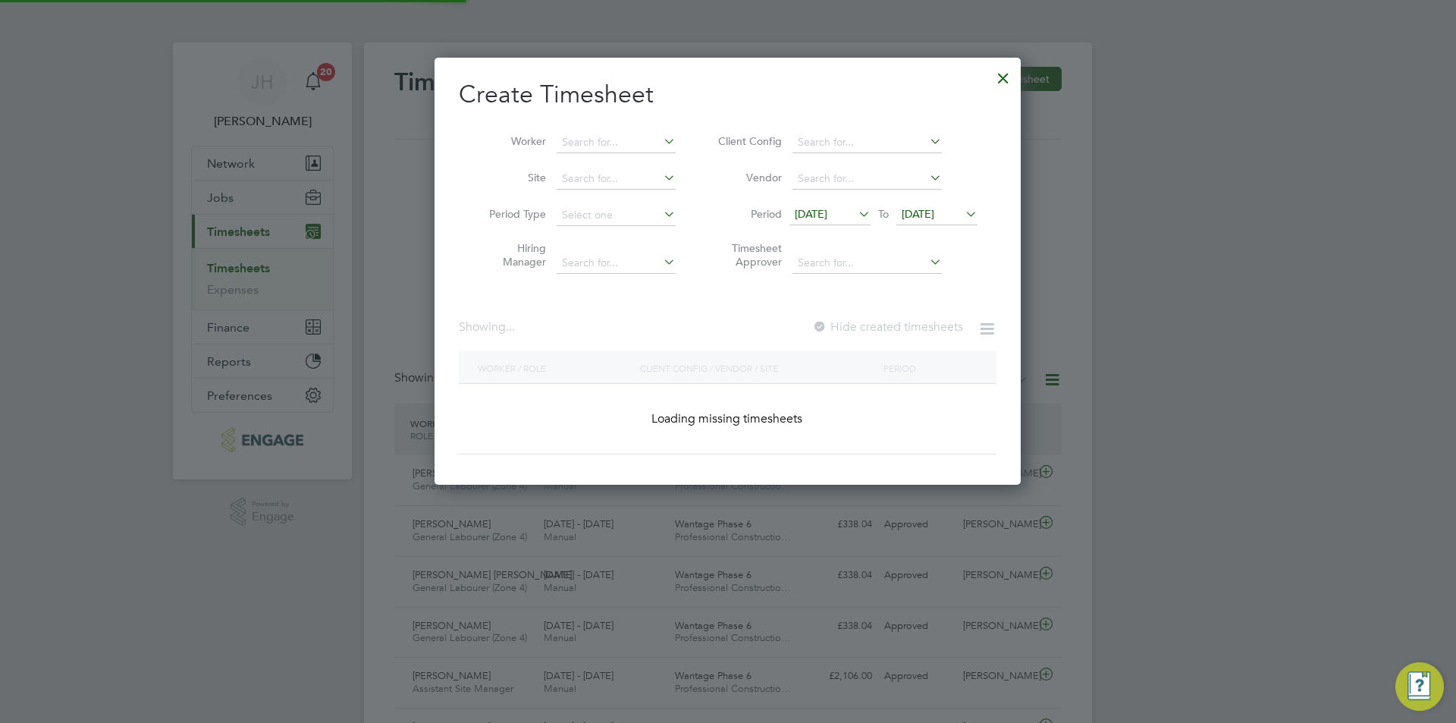
scroll to position [39, 132]
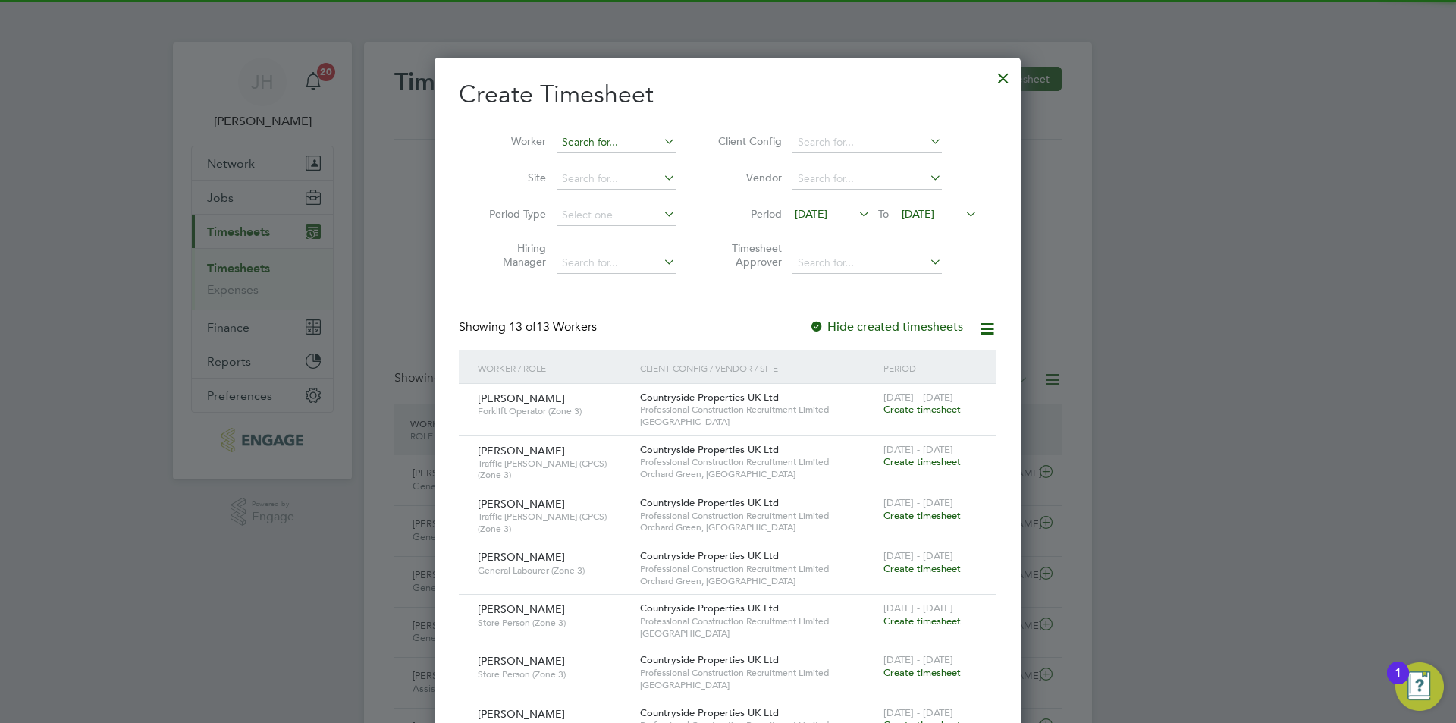
click at [600, 136] on input at bounding box center [616, 142] width 119 height 21
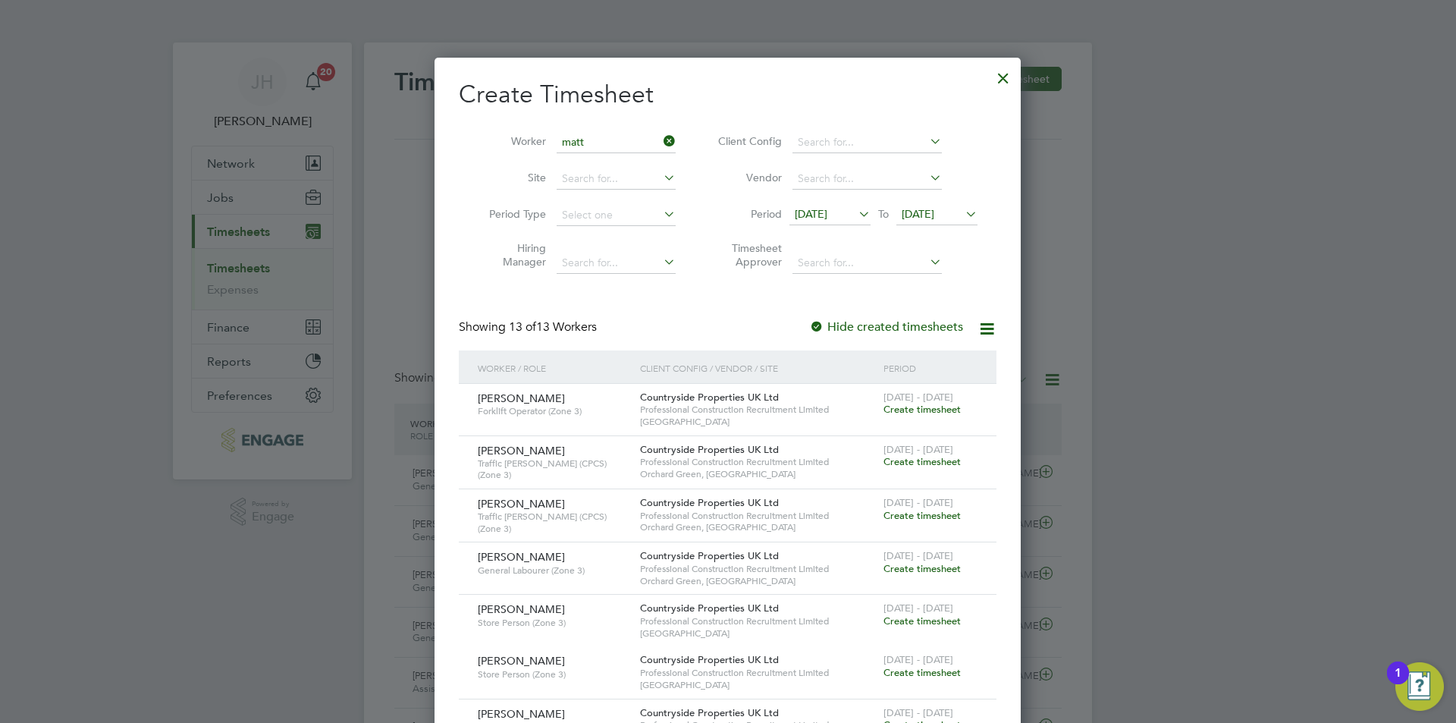
click at [648, 183] on li "Matt hew Merriman" at bounding box center [661, 183] width 211 height 20
type input "Matthew Merriman"
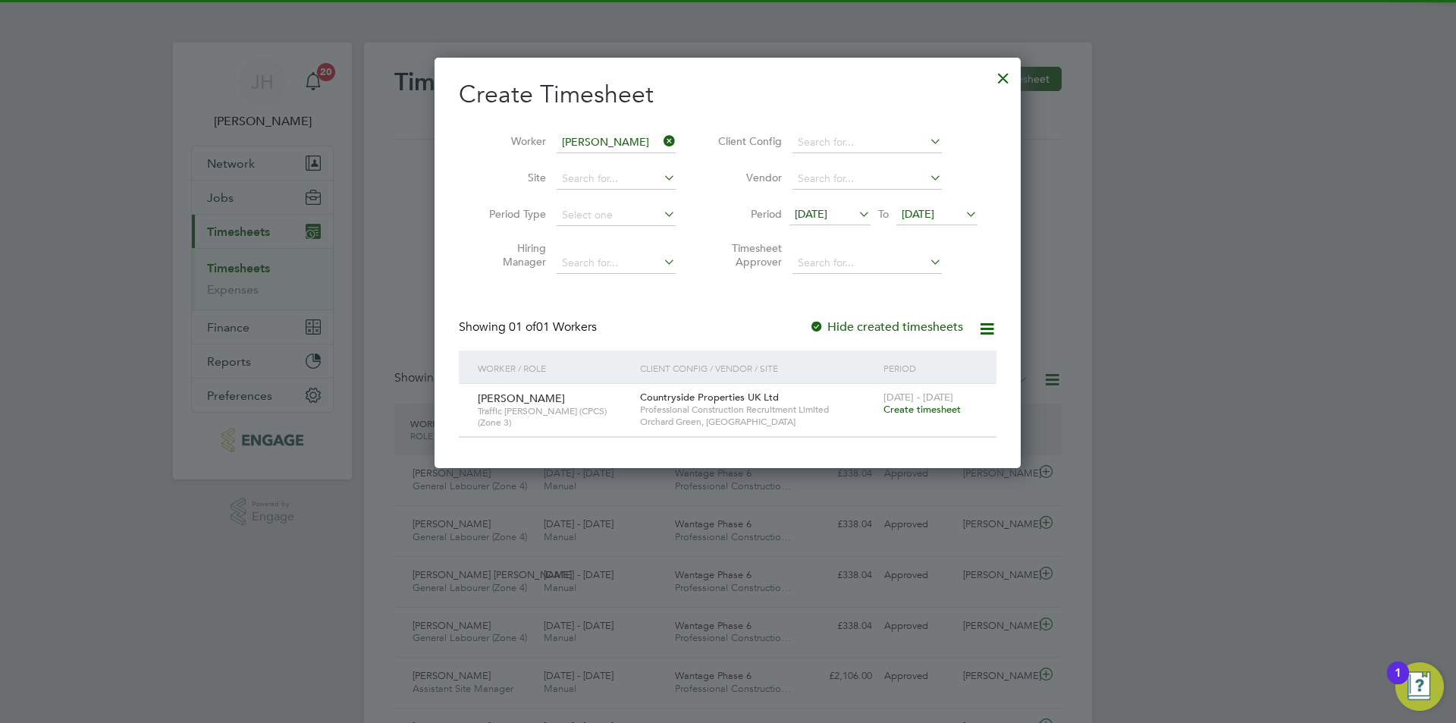
click at [915, 404] on span "Create timesheet" at bounding box center [922, 409] width 77 height 13
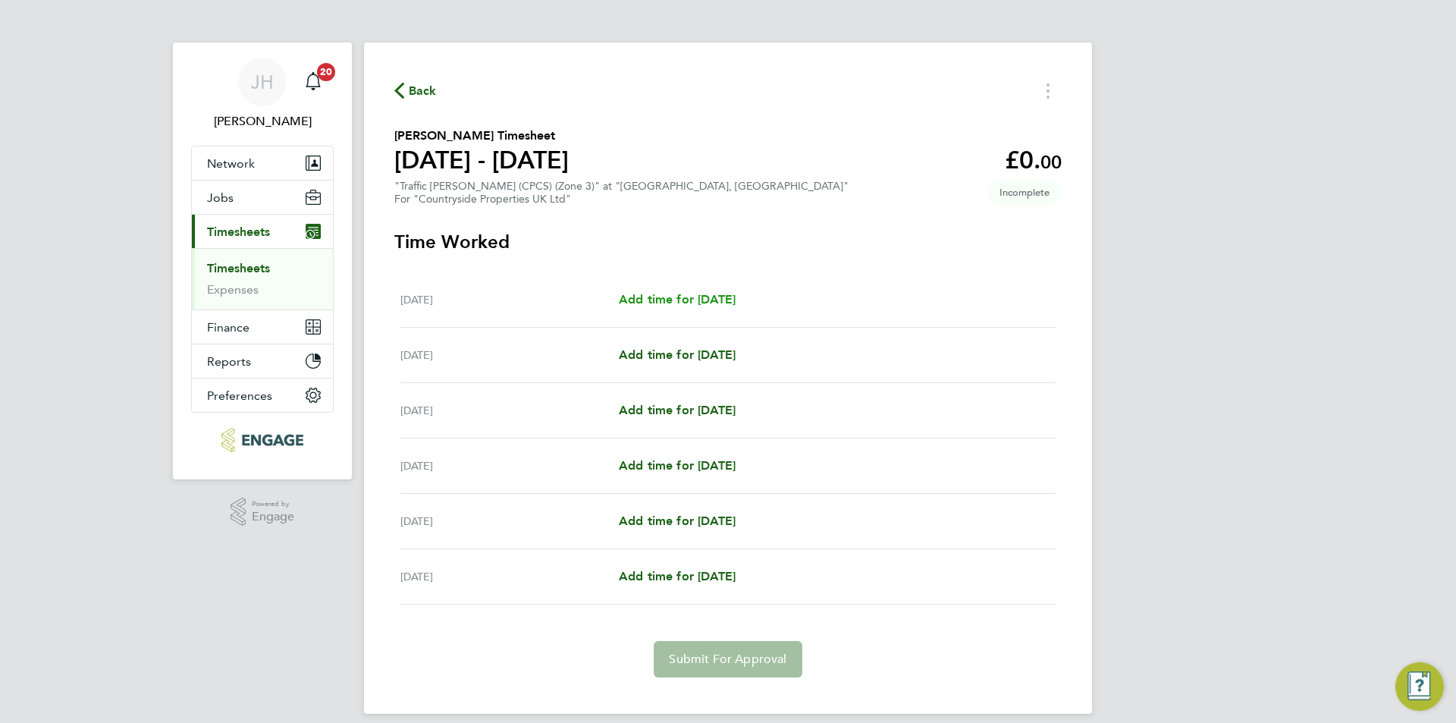
click at [719, 300] on span "Add time for Mon 22 Sep" at bounding box center [677, 299] width 117 height 14
select select "30"
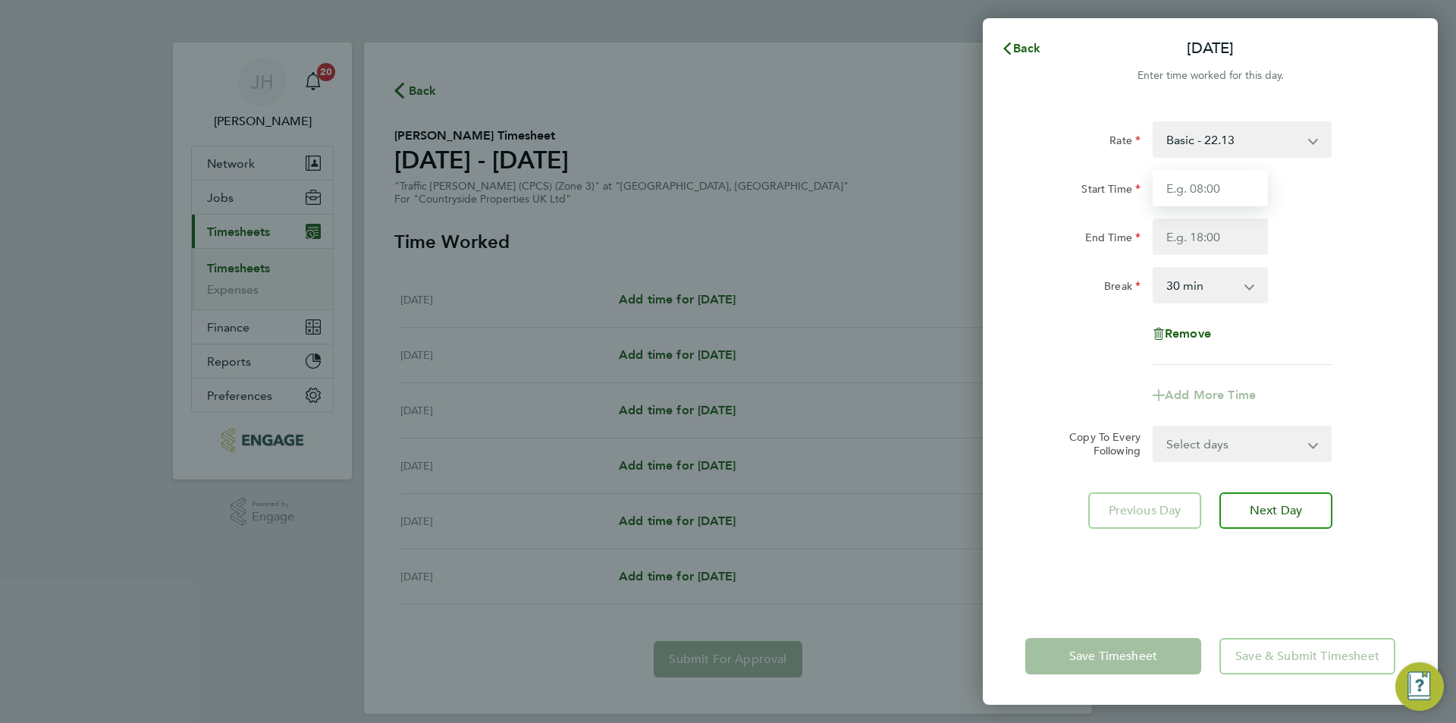
click at [1224, 191] on input "Start Time" at bounding box center [1210, 188] width 115 height 36
type input "047:30"
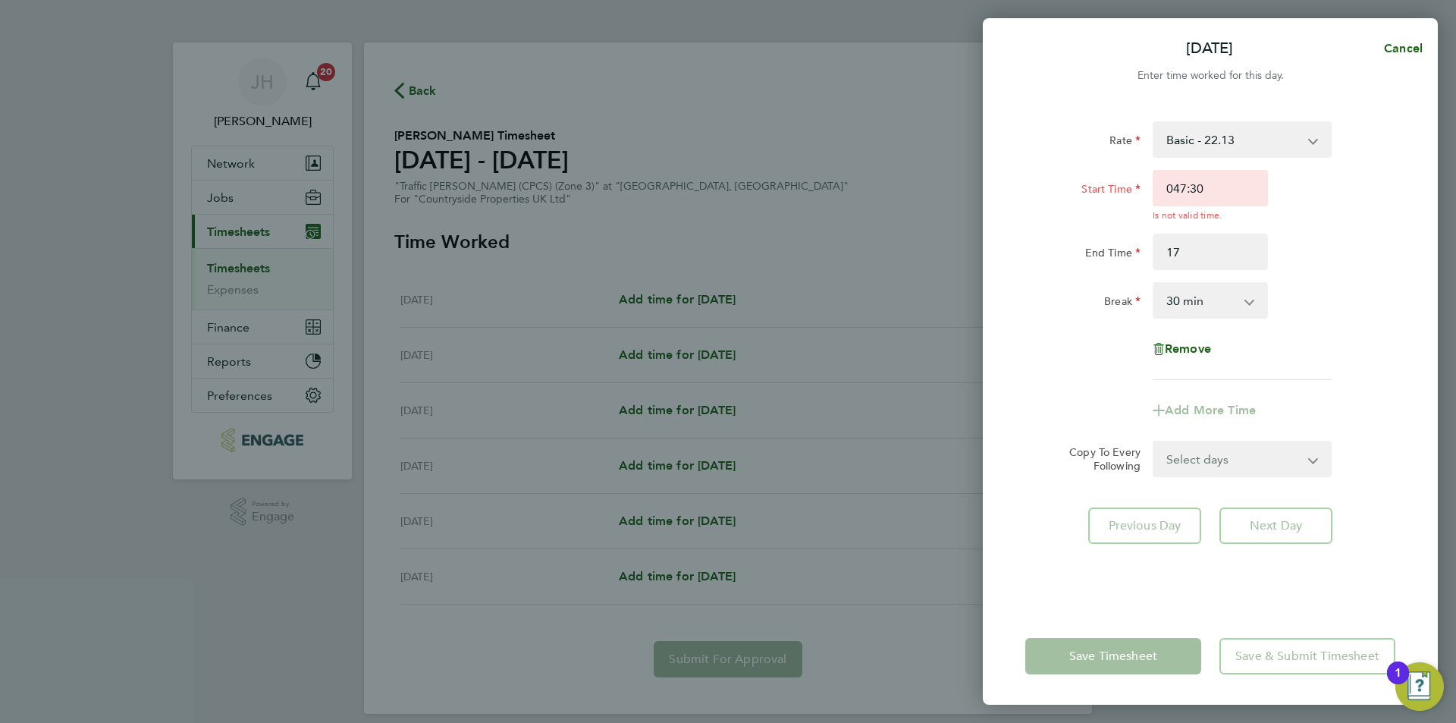
type input "17:00"
drag, startPoint x: 1226, startPoint y: 190, endPoint x: 984, endPoint y: 167, distance: 242.3
click at [984, 167] on div "Rate Basic - 22.13 Start Time 047:30 Is not valid time. End Time 17:00 Break 0 …" at bounding box center [1210, 355] width 455 height 504
type input "07:30"
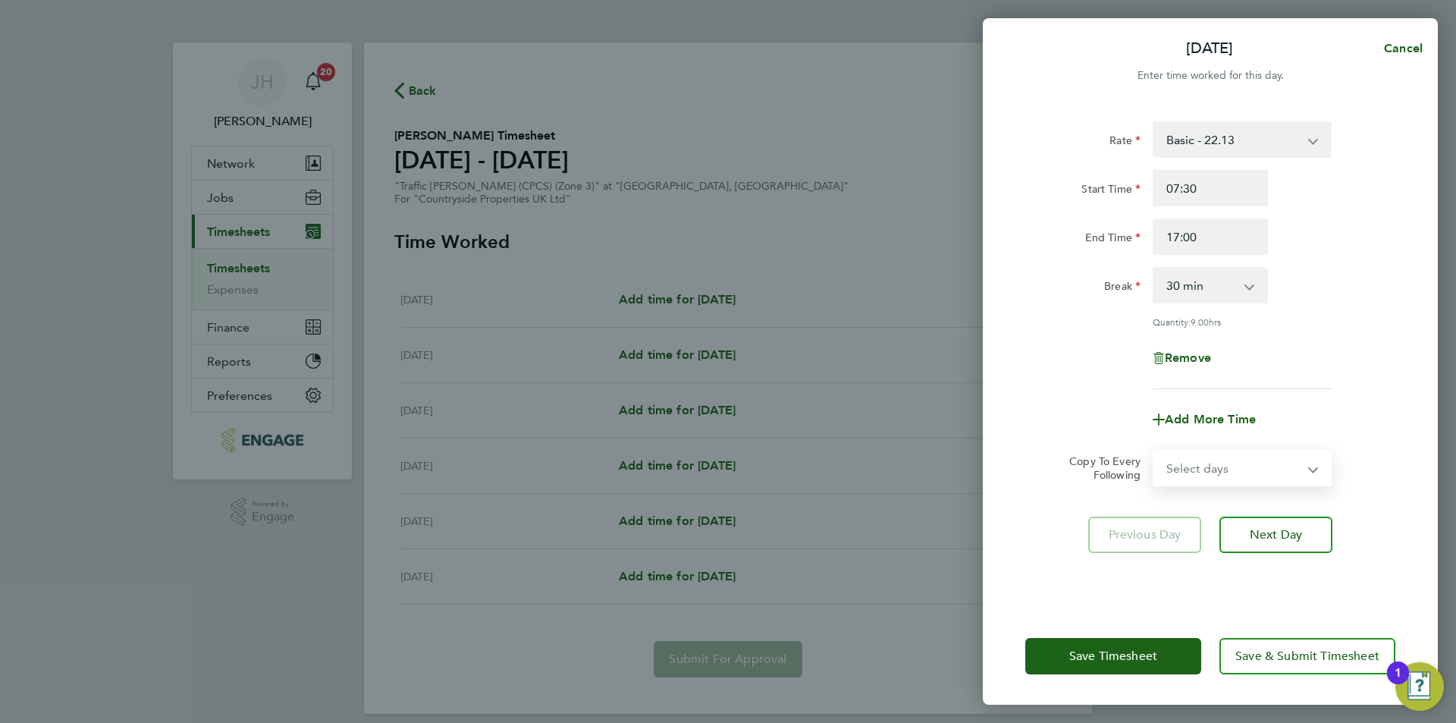
click at [1201, 466] on select "Select days Day Weekday (Mon-Fri) Tuesday Wednesday Thursday Friday Saturday" at bounding box center [1233, 467] width 159 height 33
select select "WEEKDAY"
click at [1154, 451] on select "Select days Day Weekday (Mon-Fri) Tuesday Wednesday Thursday Friday Saturday" at bounding box center [1233, 467] width 159 height 33
select select "2025-09-27"
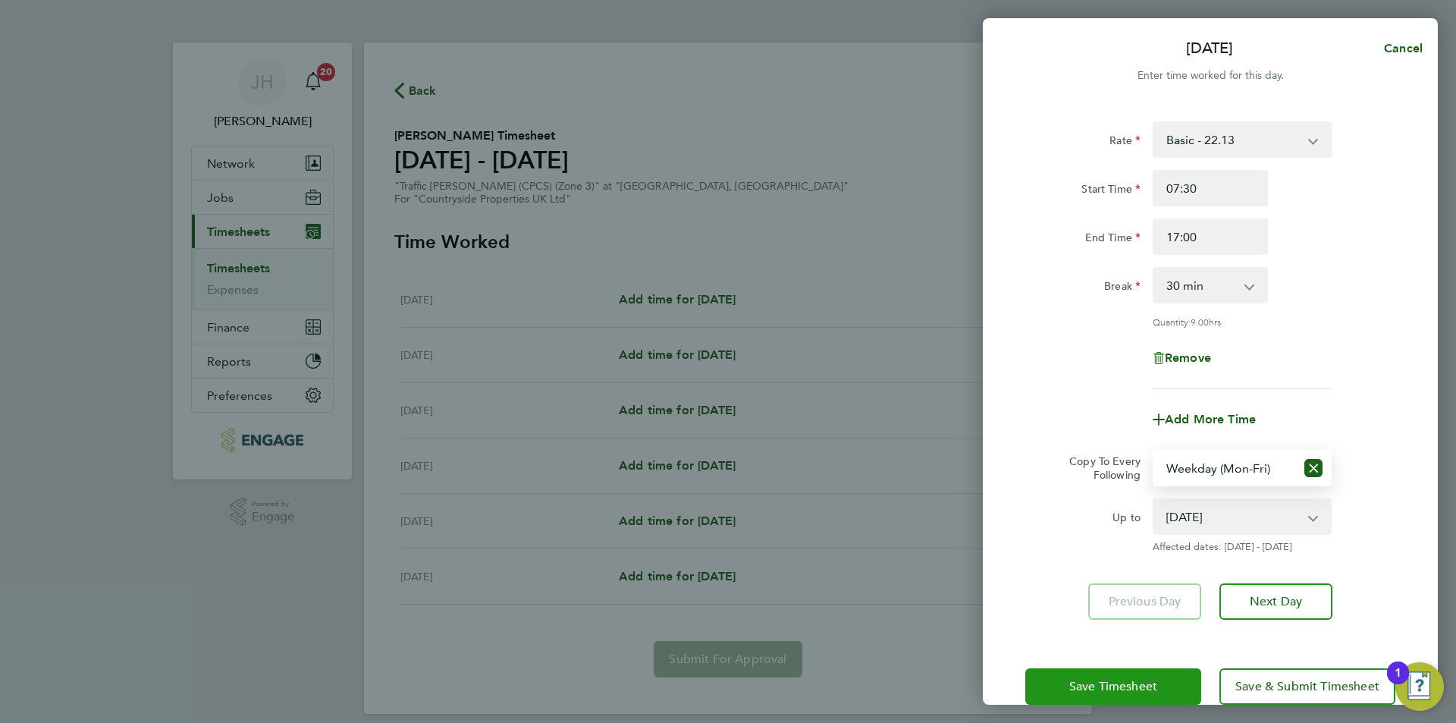
click at [1114, 677] on button "Save Timesheet" at bounding box center [1113, 686] width 176 height 36
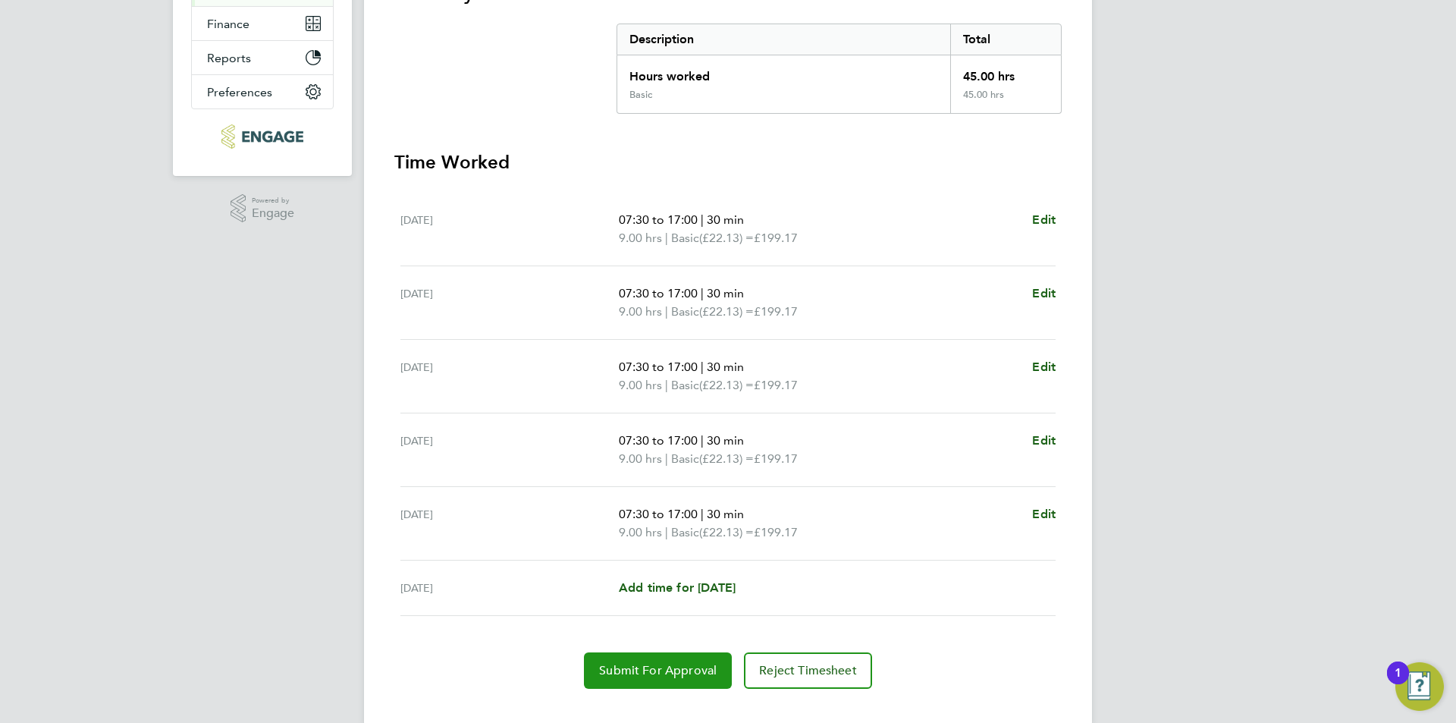
click at [646, 677] on span "Submit For Approval" at bounding box center [658, 670] width 118 height 15
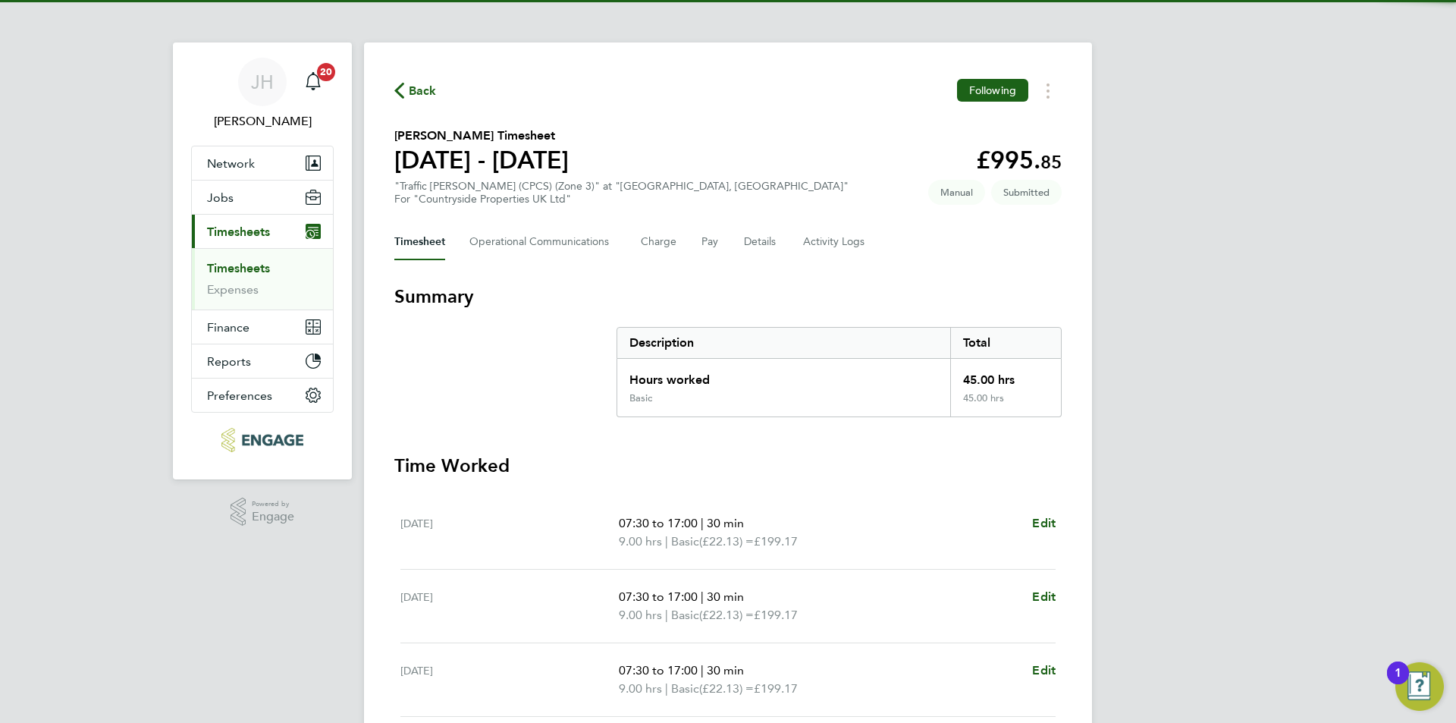
click at [420, 97] on span "Back" at bounding box center [423, 91] width 28 height 18
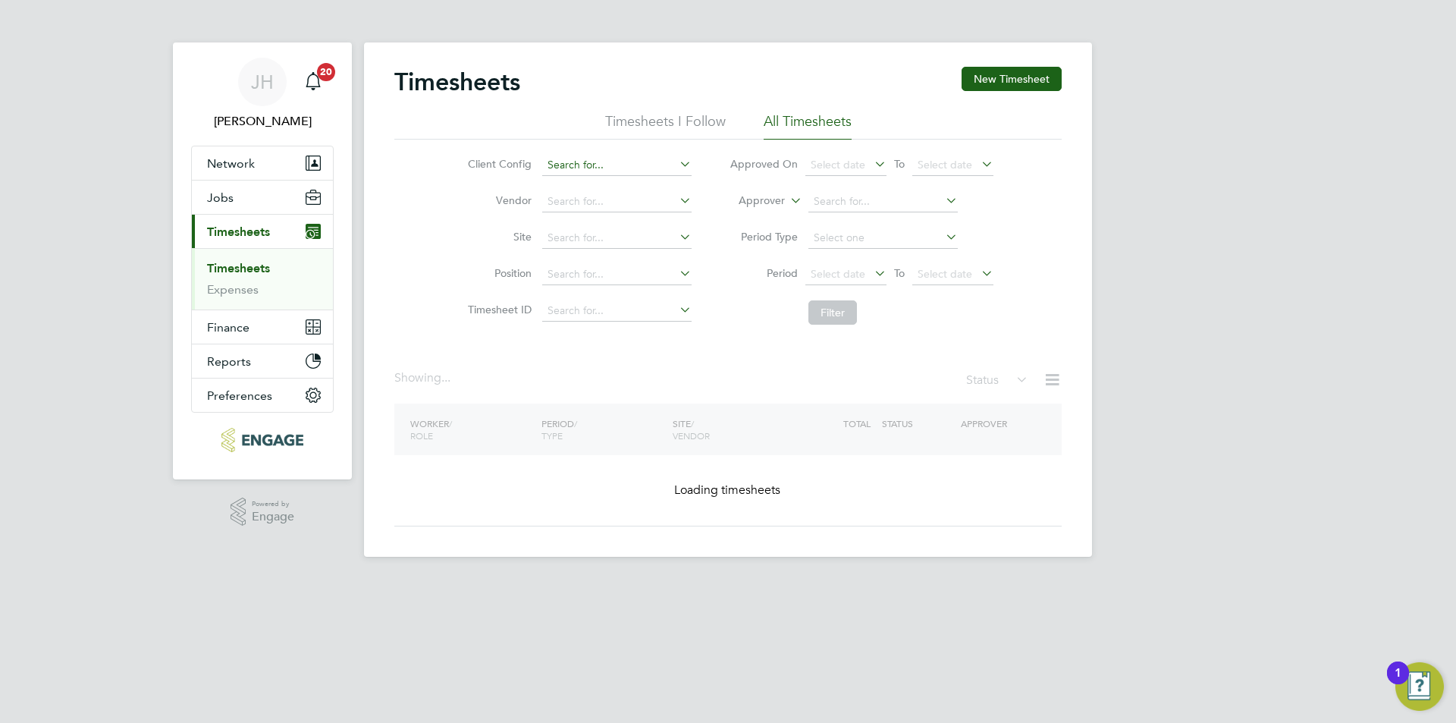
click at [999, 75] on button "New Timesheet" at bounding box center [1012, 79] width 100 height 24
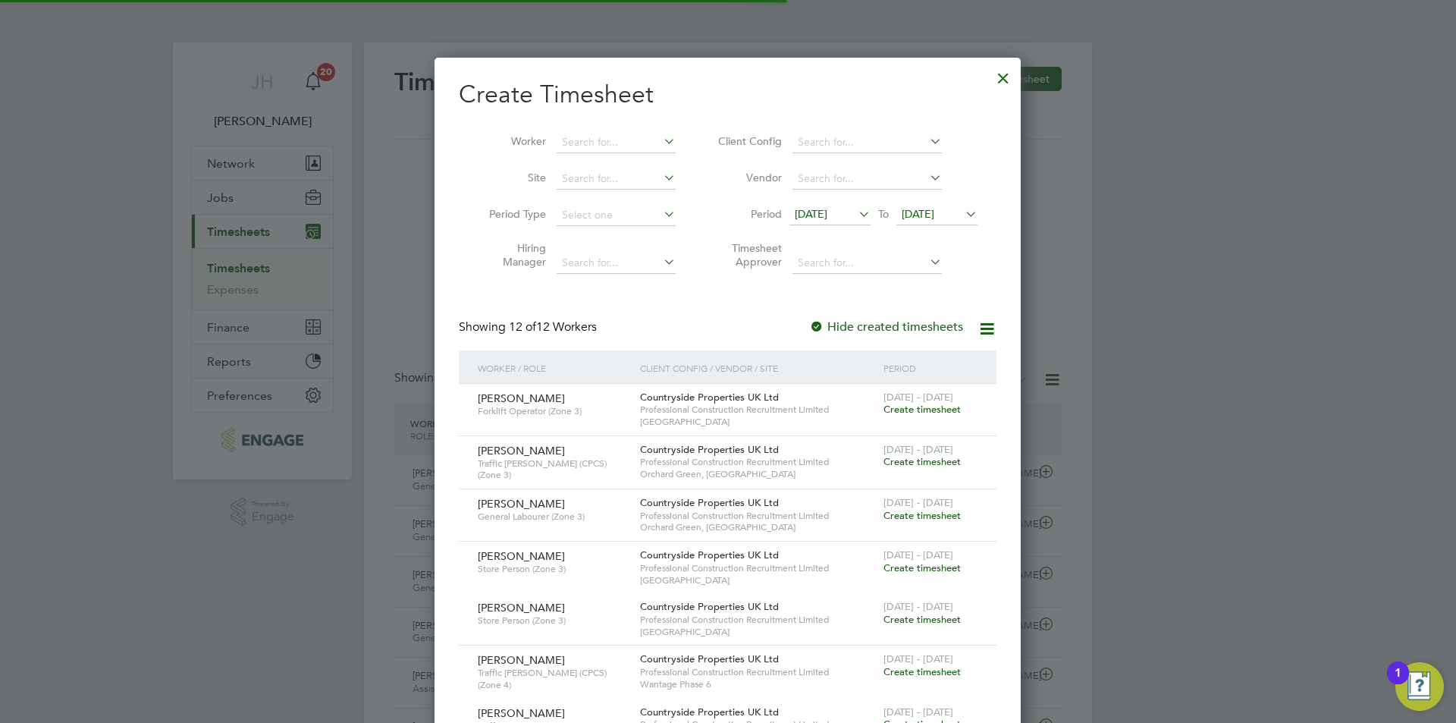
click at [586, 130] on li "Worker" at bounding box center [577, 142] width 236 height 36
click at [585, 133] on input at bounding box center [616, 142] width 119 height 21
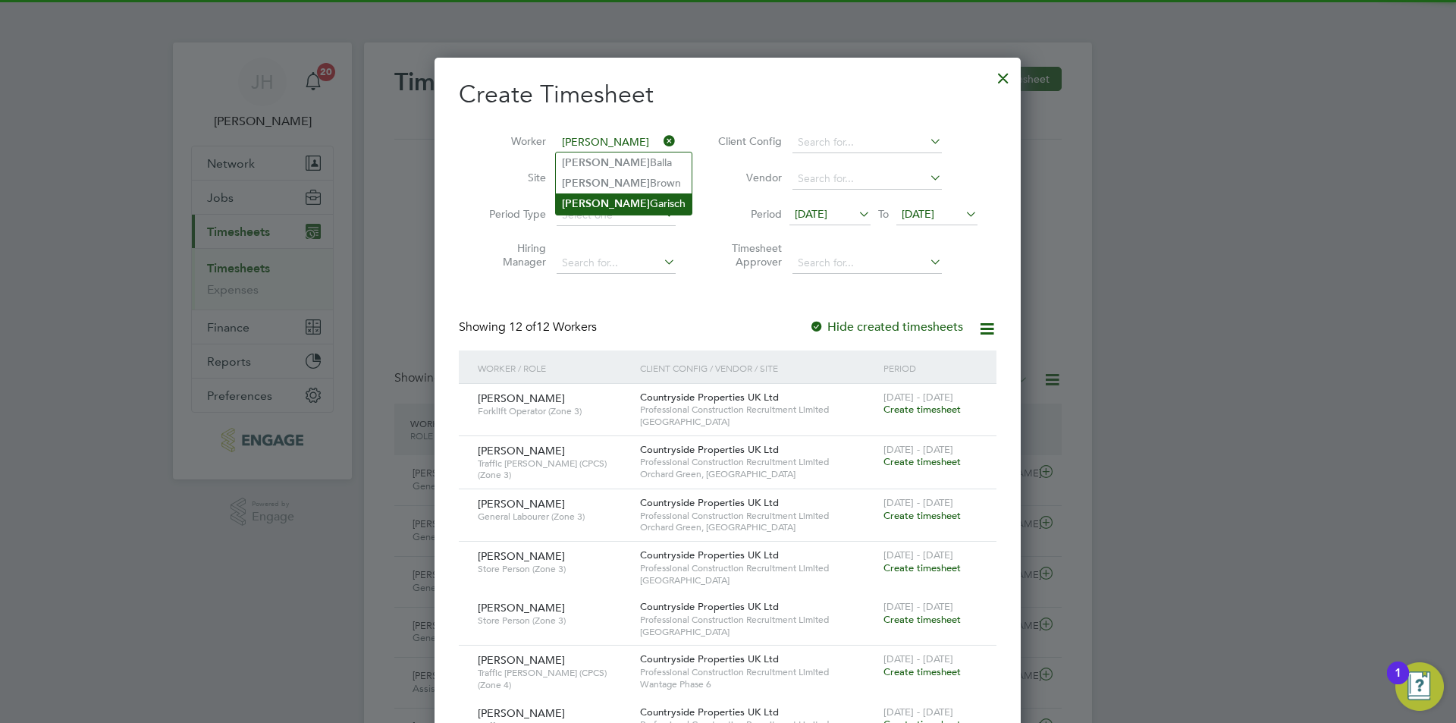
click at [636, 194] on li "Adam Garisch" at bounding box center [624, 203] width 136 height 20
type input "Adam Garisch"
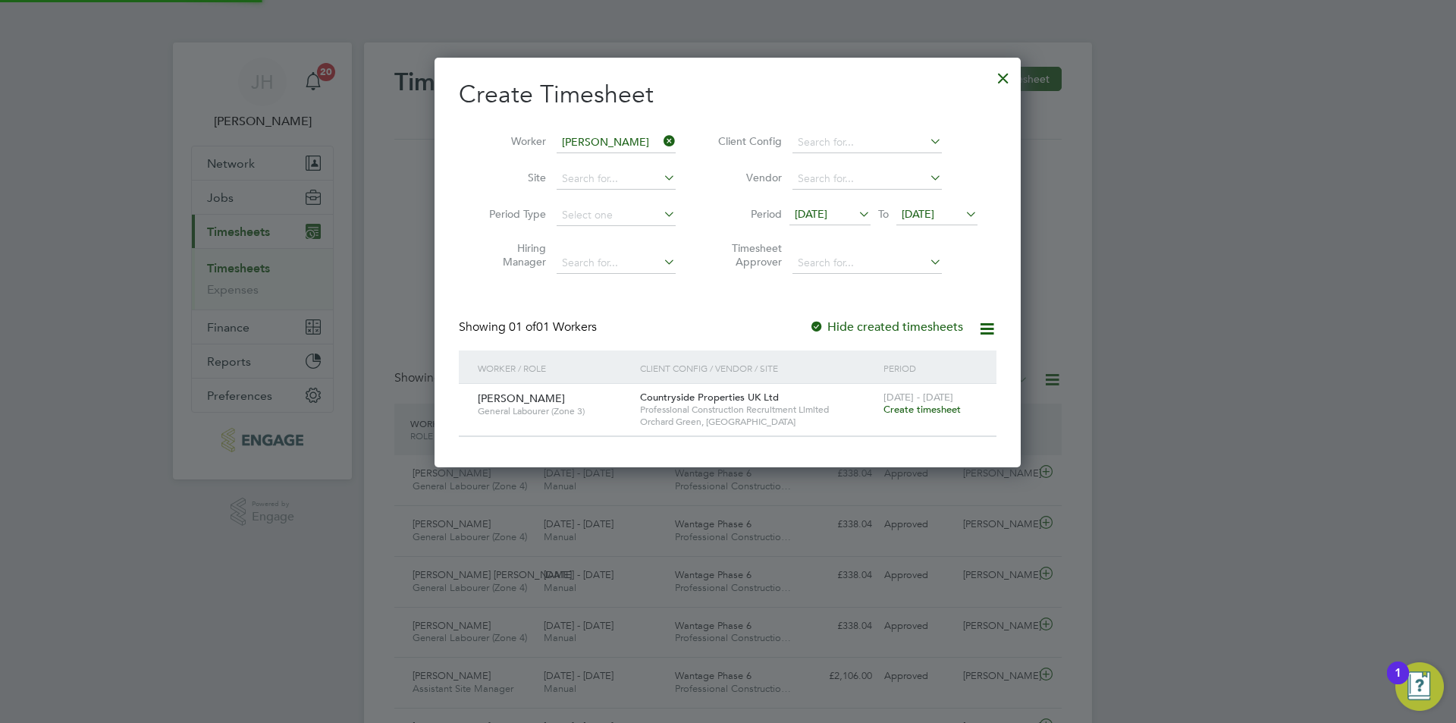
click at [963, 410] on div "22 - 28 Sep 2025 Create timesheet" at bounding box center [931, 404] width 102 height 41
click at [955, 408] on span "Create timesheet" at bounding box center [922, 409] width 77 height 13
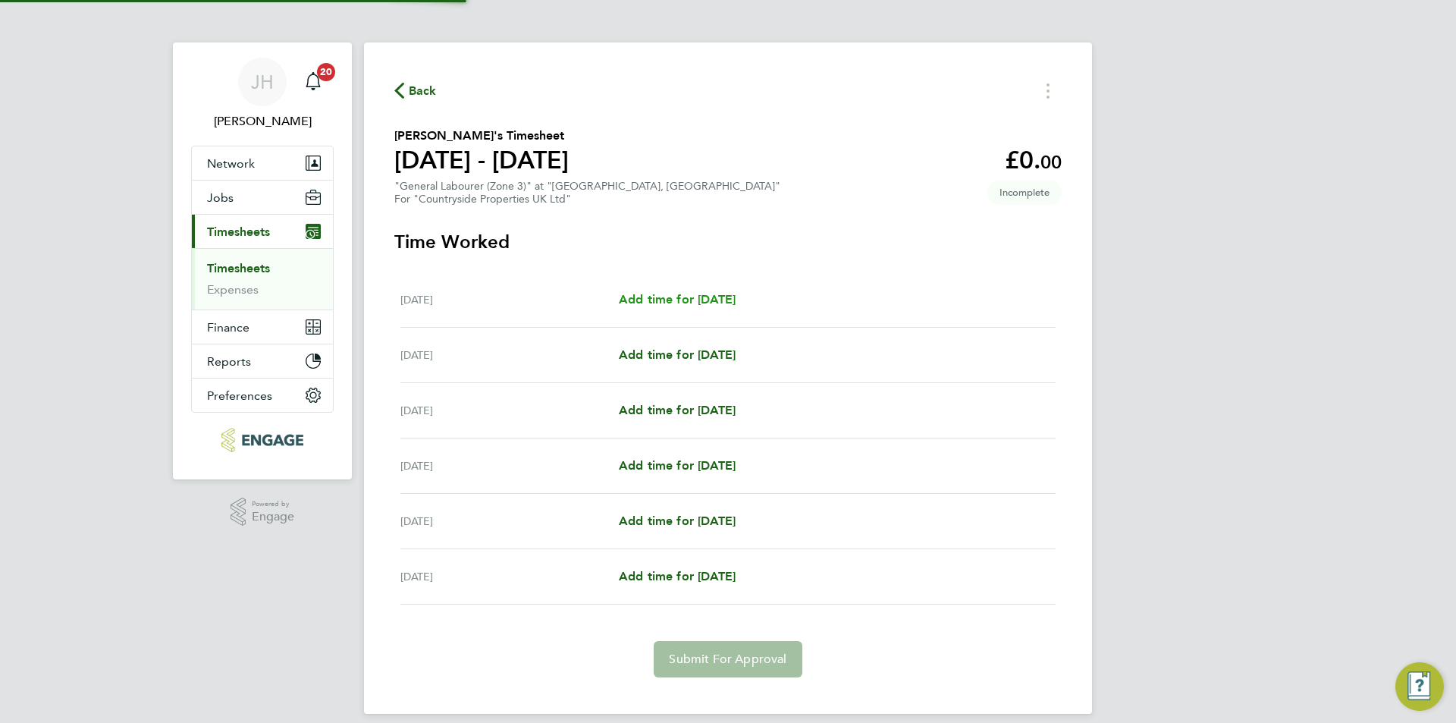
click at [733, 295] on span "Add time for Mon 22 Sep" at bounding box center [677, 299] width 117 height 14
select select "30"
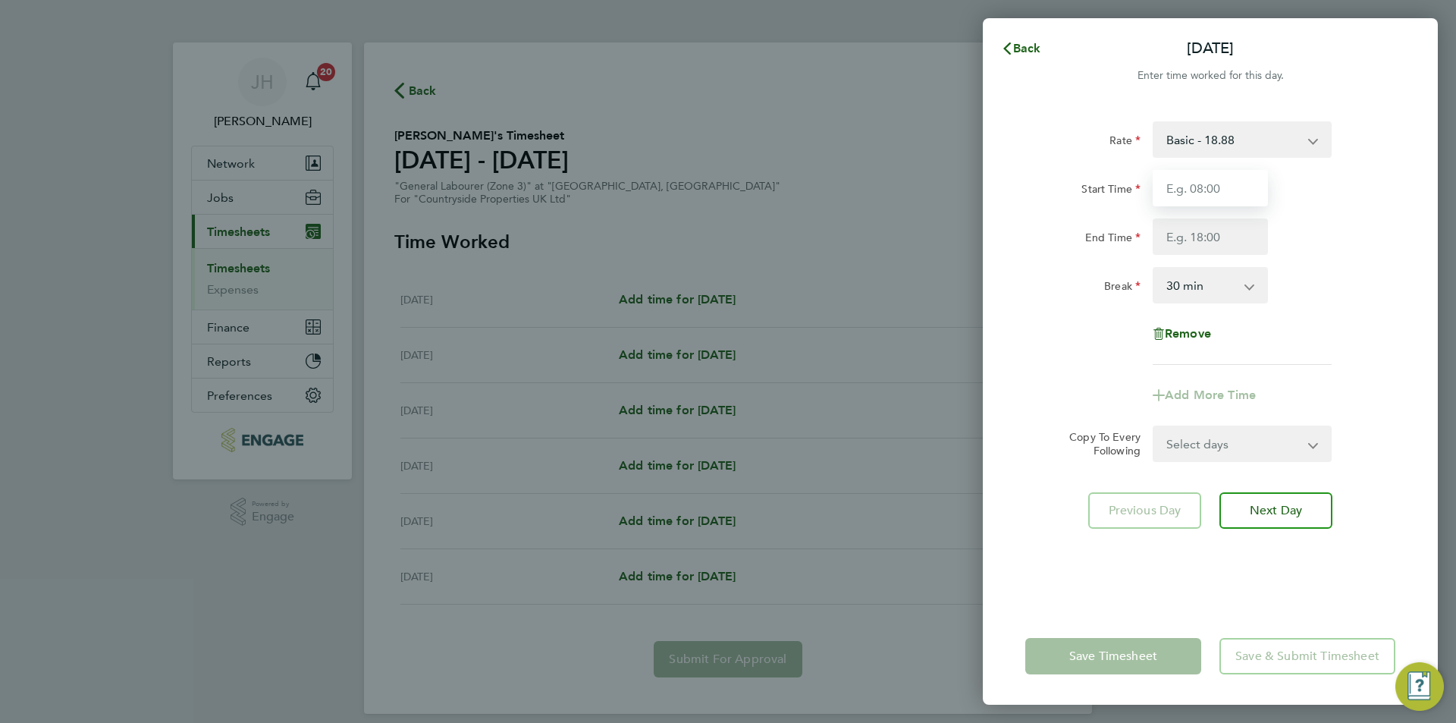
click at [1257, 192] on input "Start Time" at bounding box center [1210, 188] width 115 height 36
type input "07:30"
type input "17:00"
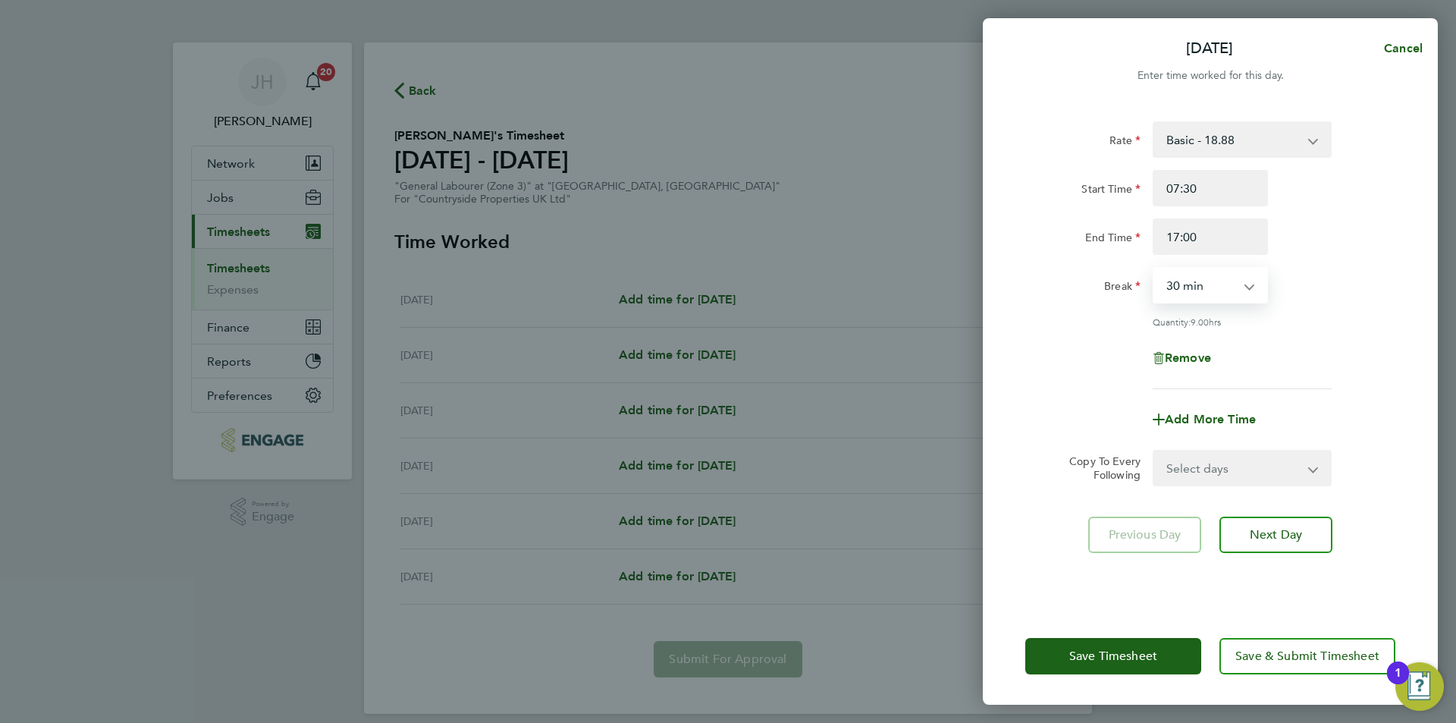
click at [1211, 469] on select "Select days Day Weekday (Mon-Fri) Tuesday Wednesday Thursday Friday Saturday" at bounding box center [1233, 467] width 159 height 33
select select "WEEKDAY"
click at [1154, 451] on select "Select days Day Weekday (Mon-Fri) Tuesday Wednesday Thursday Friday Saturday" at bounding box center [1233, 467] width 159 height 33
select select "2025-09-27"
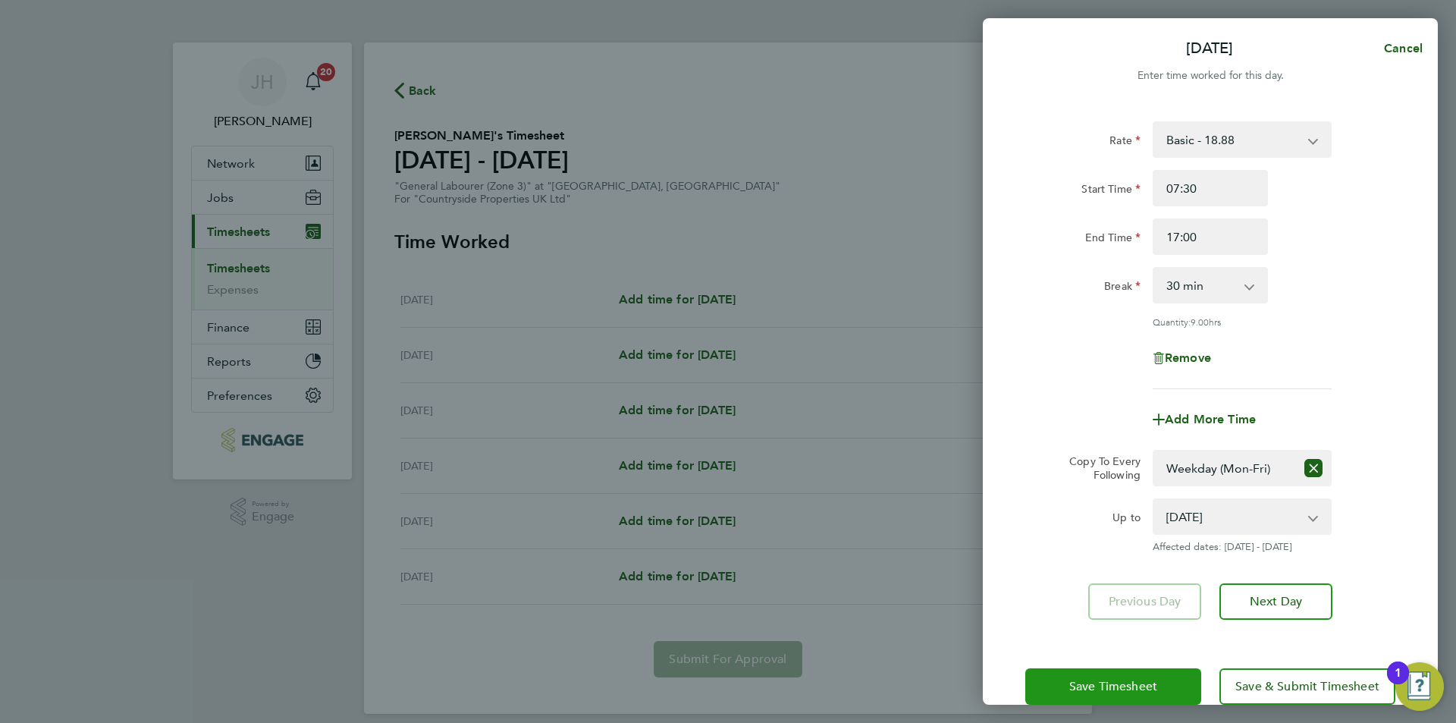
click at [1135, 689] on span "Save Timesheet" at bounding box center [1113, 686] width 88 height 15
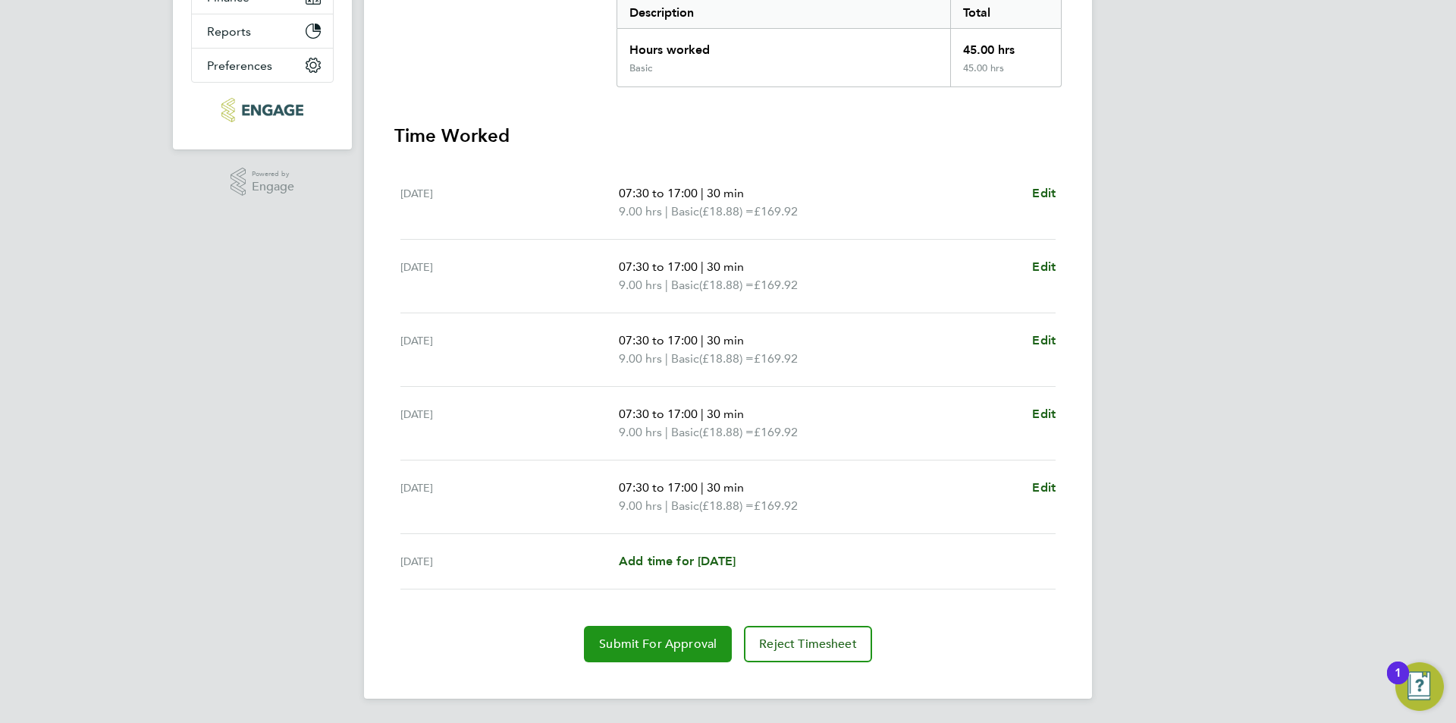
click at [649, 647] on span "Submit For Approval" at bounding box center [658, 643] width 118 height 15
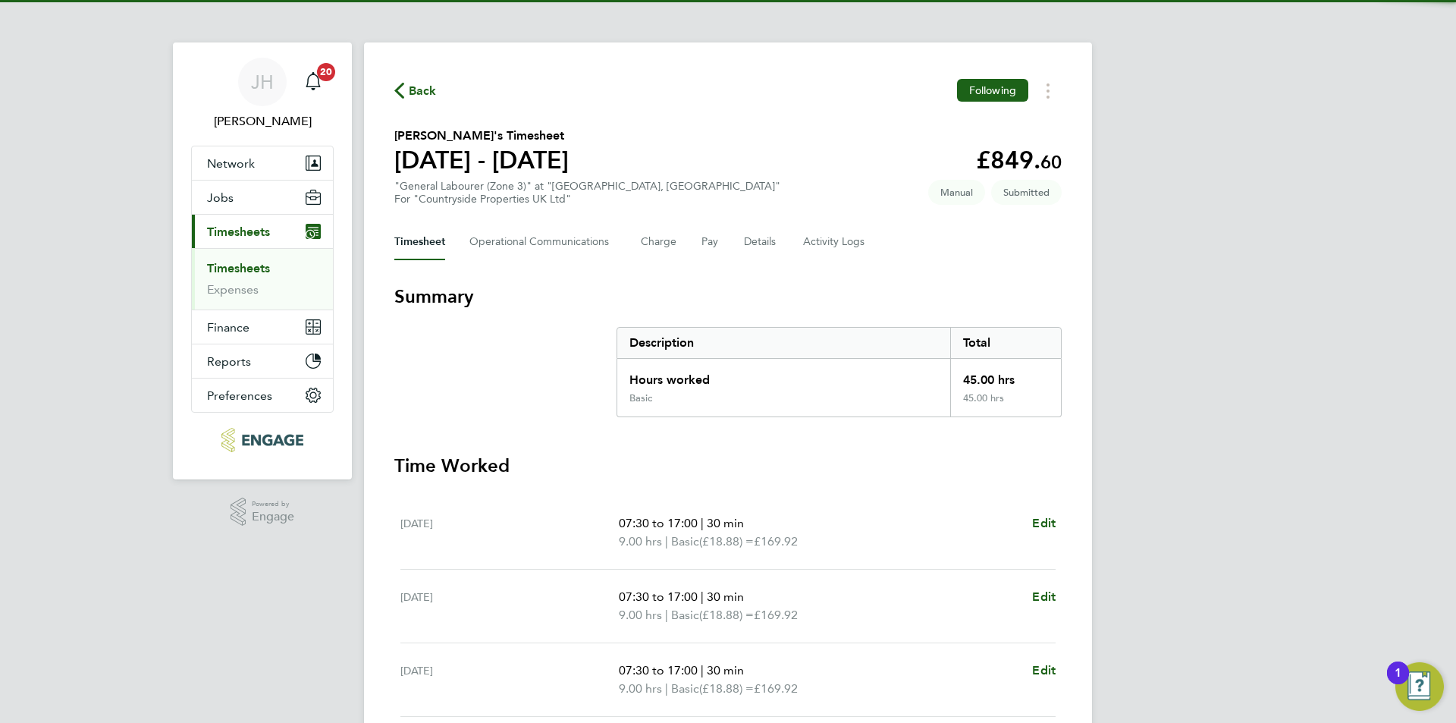
click at [421, 89] on span "Back" at bounding box center [423, 91] width 28 height 18
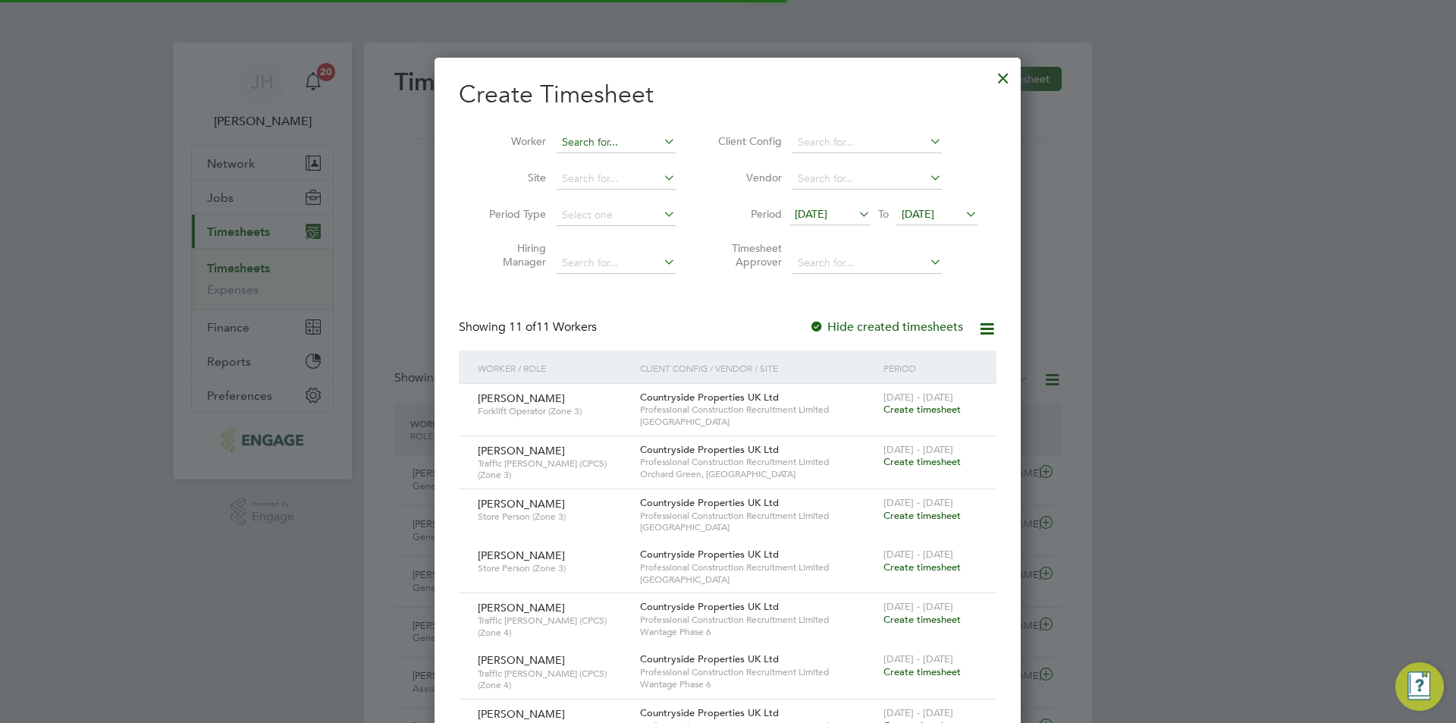
click at [600, 146] on input at bounding box center [616, 142] width 119 height 21
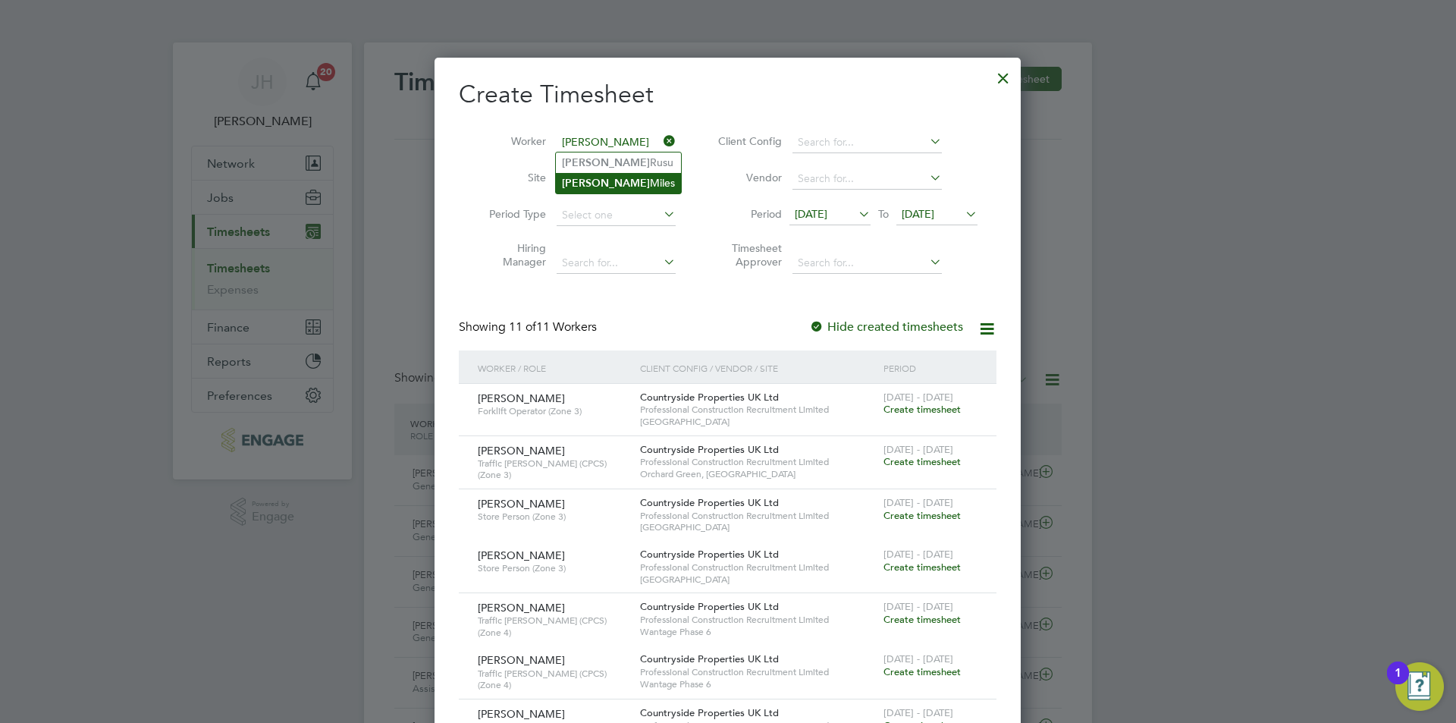
click at [622, 179] on li "Stefan Miles" at bounding box center [618, 183] width 125 height 20
type input "Stefan Miles"
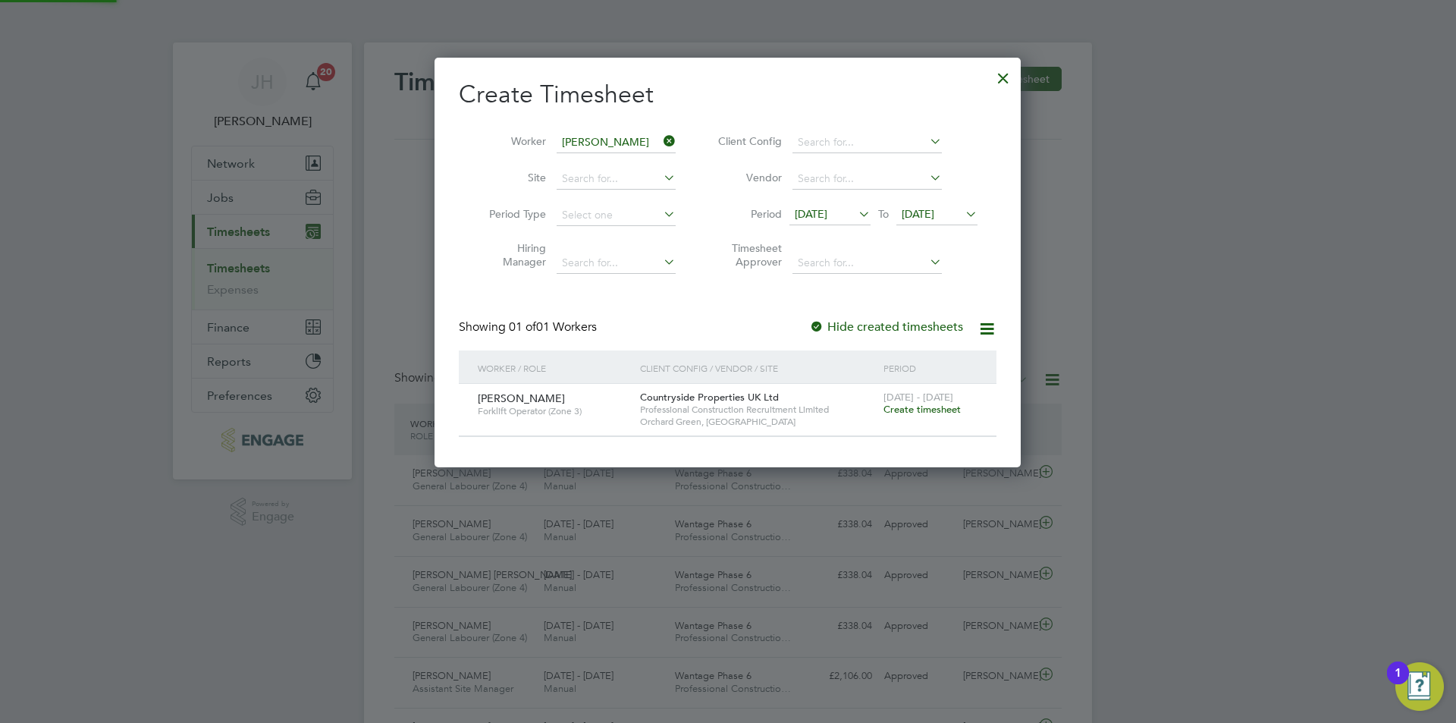
click at [909, 414] on span "Create timesheet" at bounding box center [922, 409] width 77 height 13
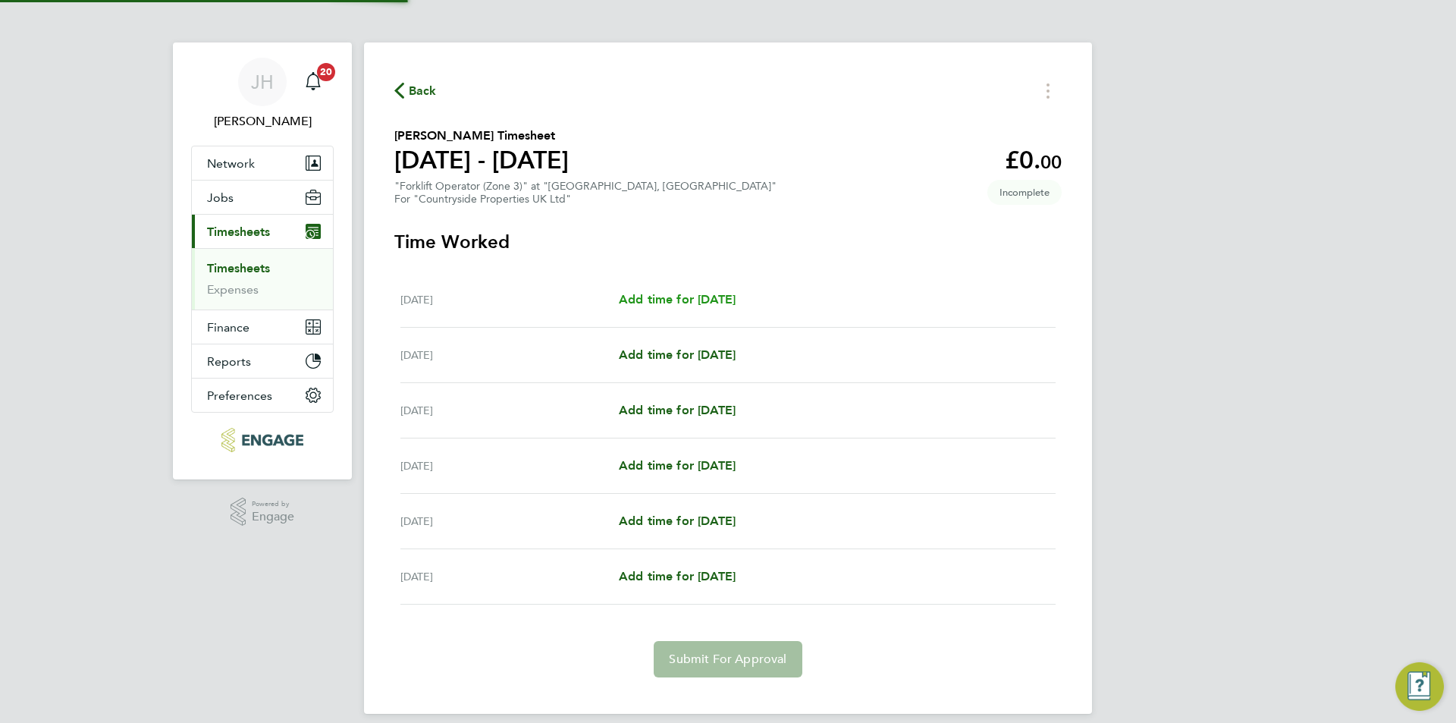
click at [703, 300] on span "Add time for Mon 22 Sep" at bounding box center [677, 299] width 117 height 14
select select "30"
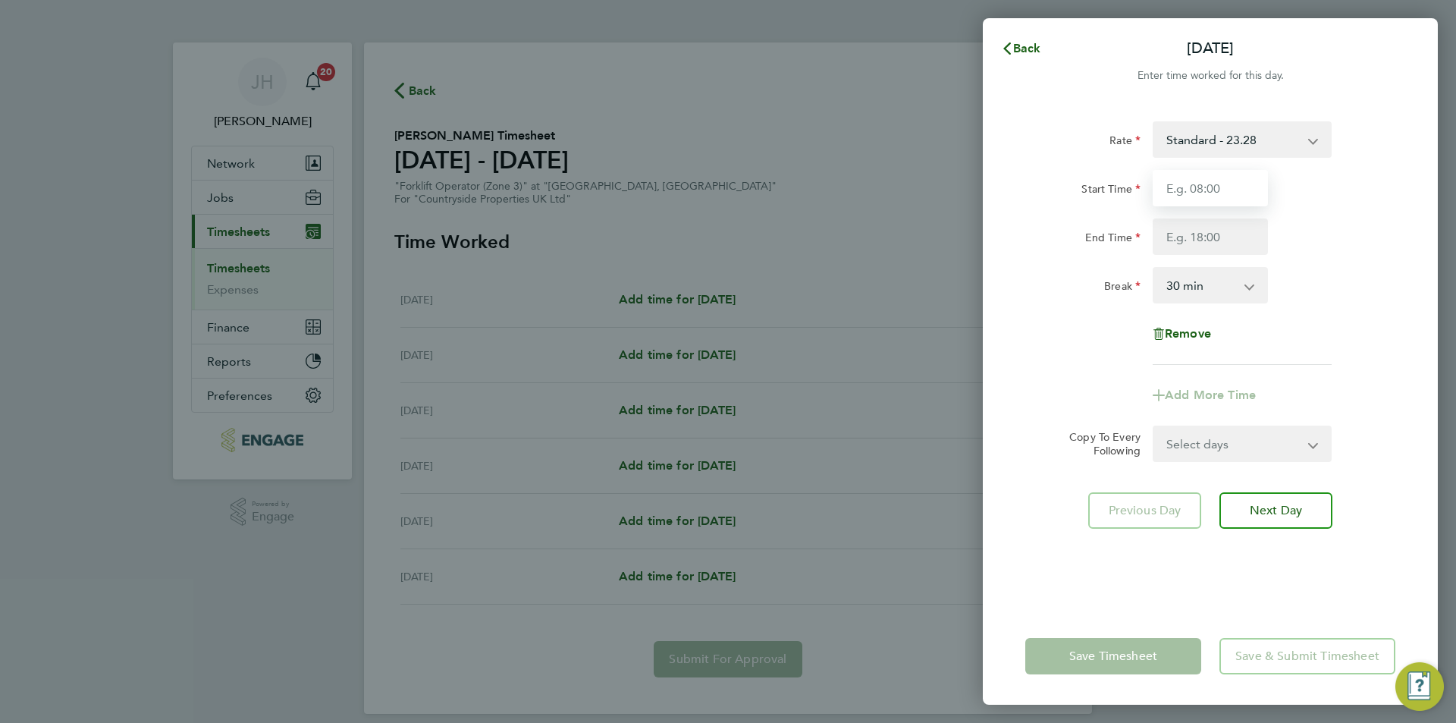
click at [1207, 170] on input "Start Time" at bounding box center [1210, 188] width 115 height 36
type input "07:30"
type input "17:00"
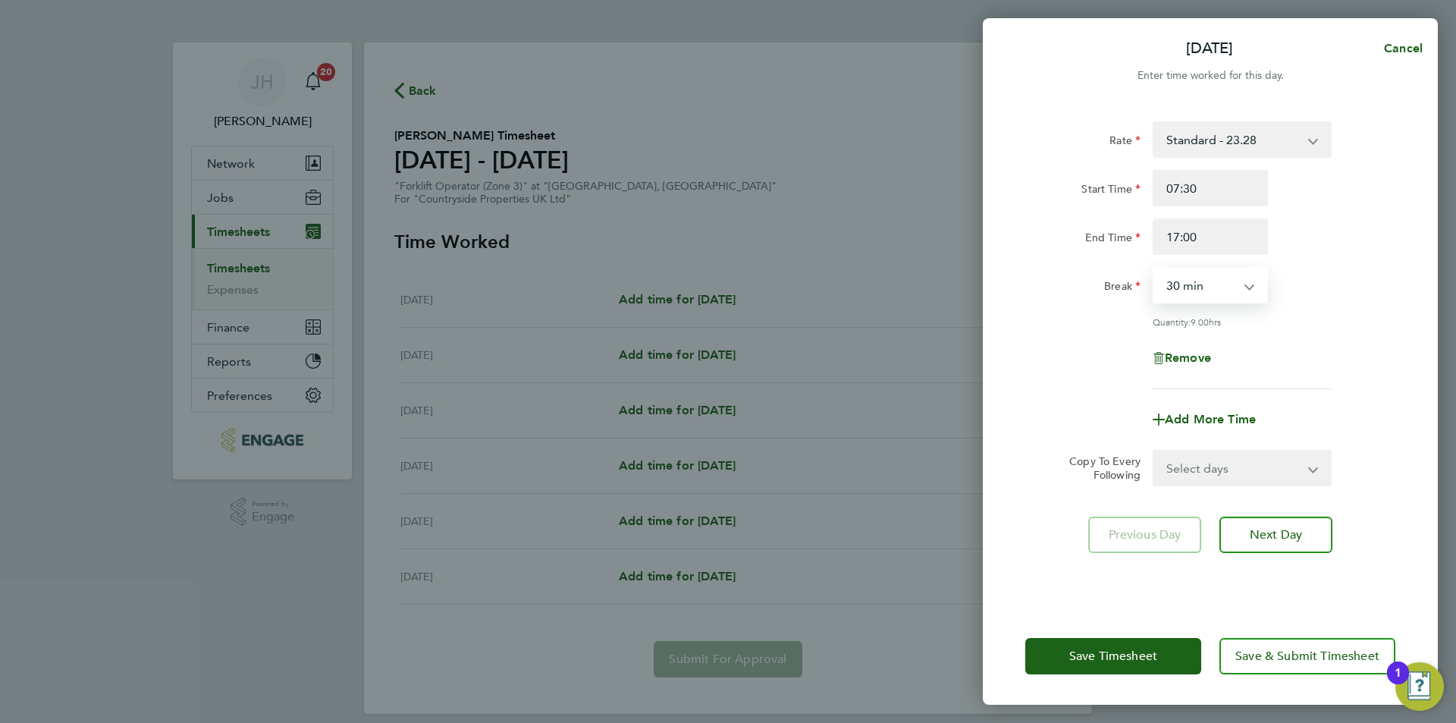
click at [1214, 471] on select "Select days Day Weekday (Mon-Fri) Tuesday Wednesday Thursday Friday Saturday" at bounding box center [1233, 467] width 159 height 33
select select "WEEKDAY"
click at [1154, 451] on select "Select days Day Weekday (Mon-Fri) Tuesday Wednesday Thursday Friday Saturday" at bounding box center [1233, 467] width 159 height 33
select select "2025-09-27"
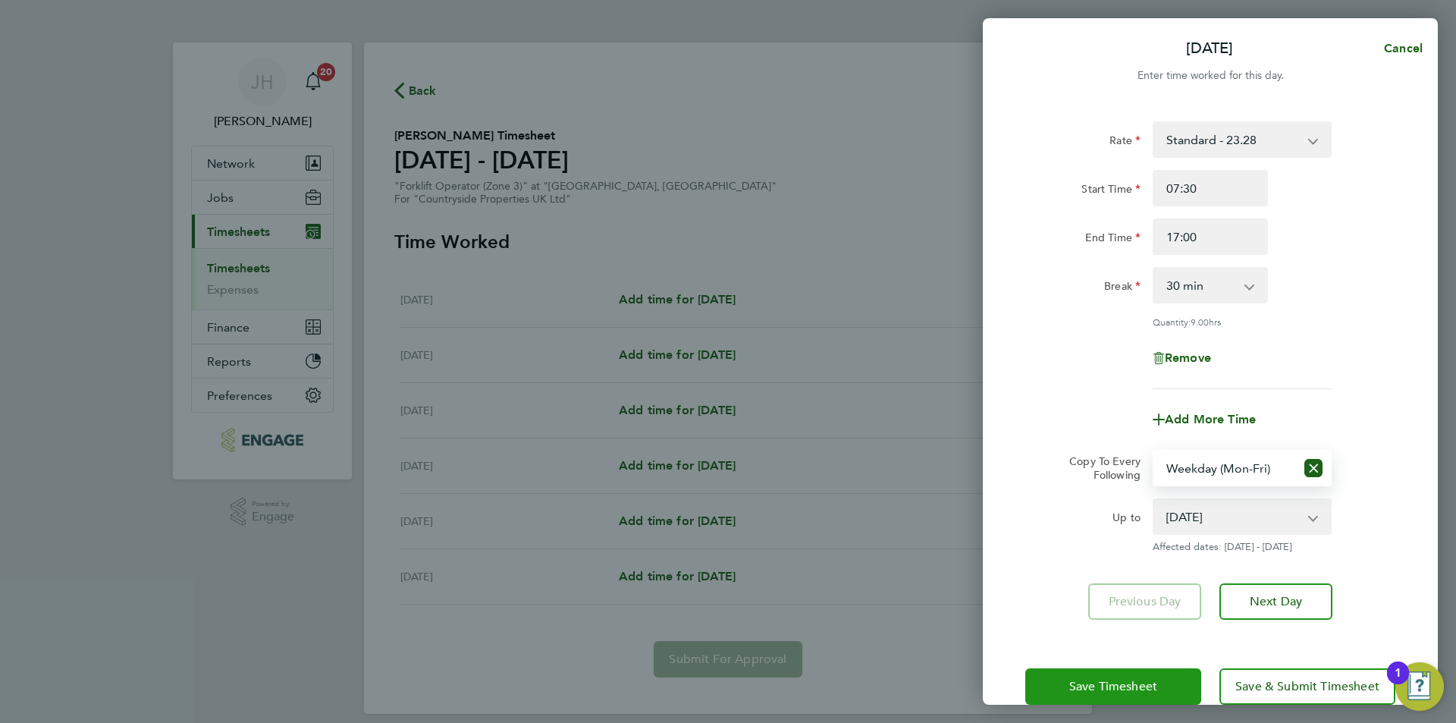
click at [1140, 688] on span "Save Timesheet" at bounding box center [1113, 686] width 88 height 15
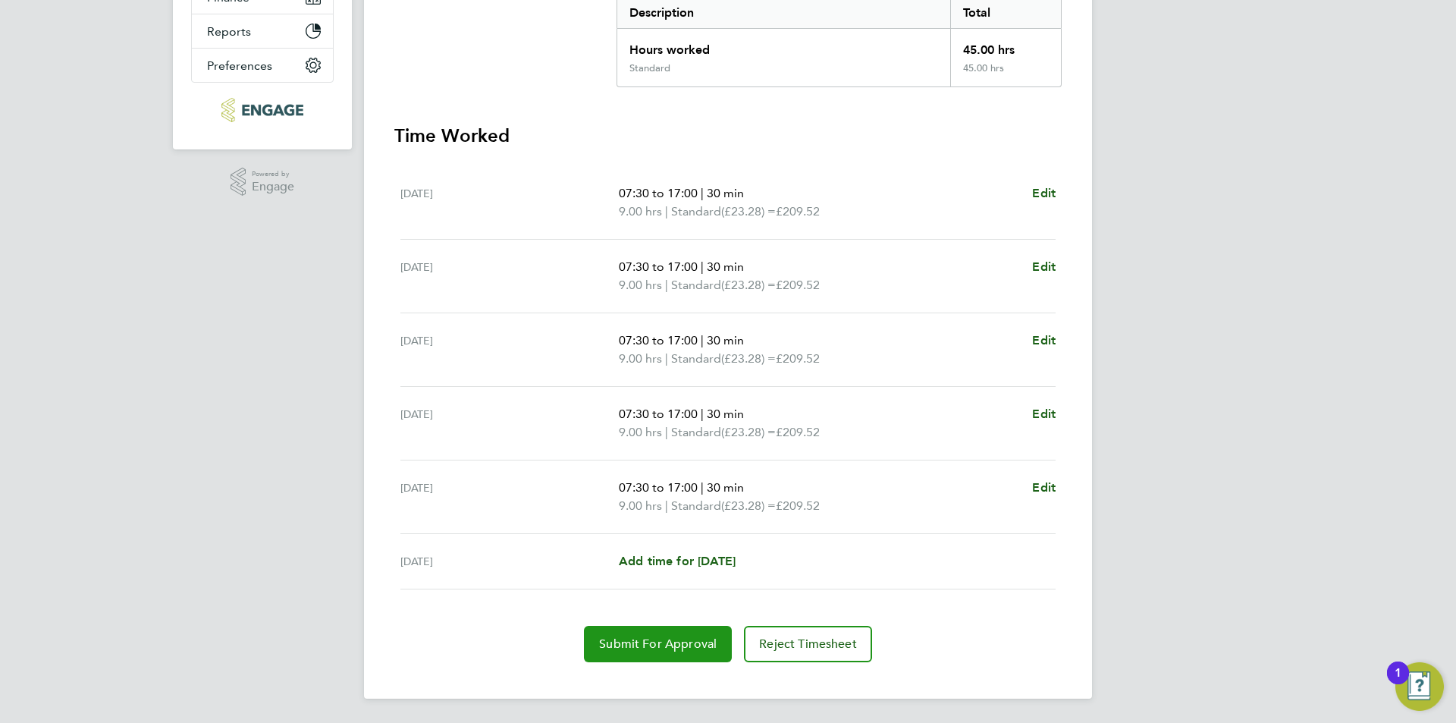
click at [677, 636] on span "Submit For Approval" at bounding box center [658, 643] width 118 height 15
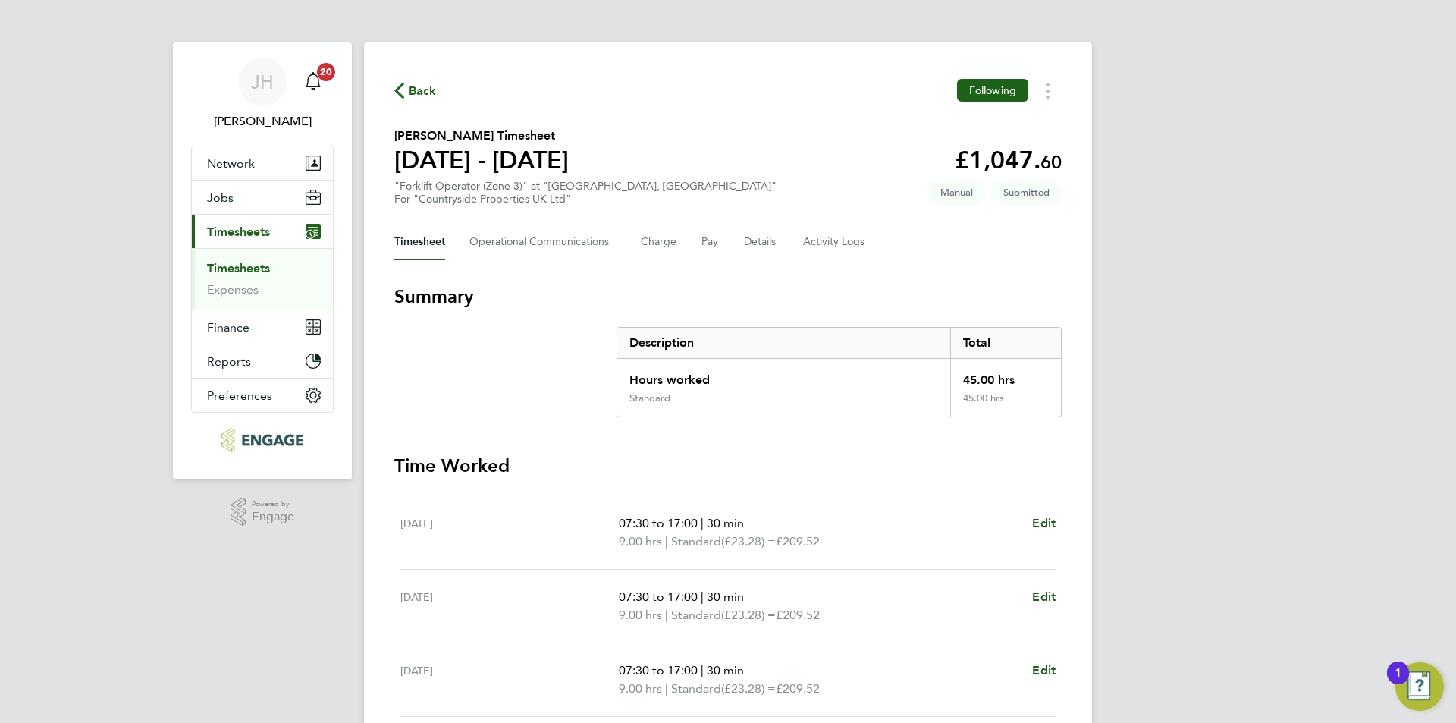
click at [416, 99] on span "Back" at bounding box center [423, 91] width 28 height 18
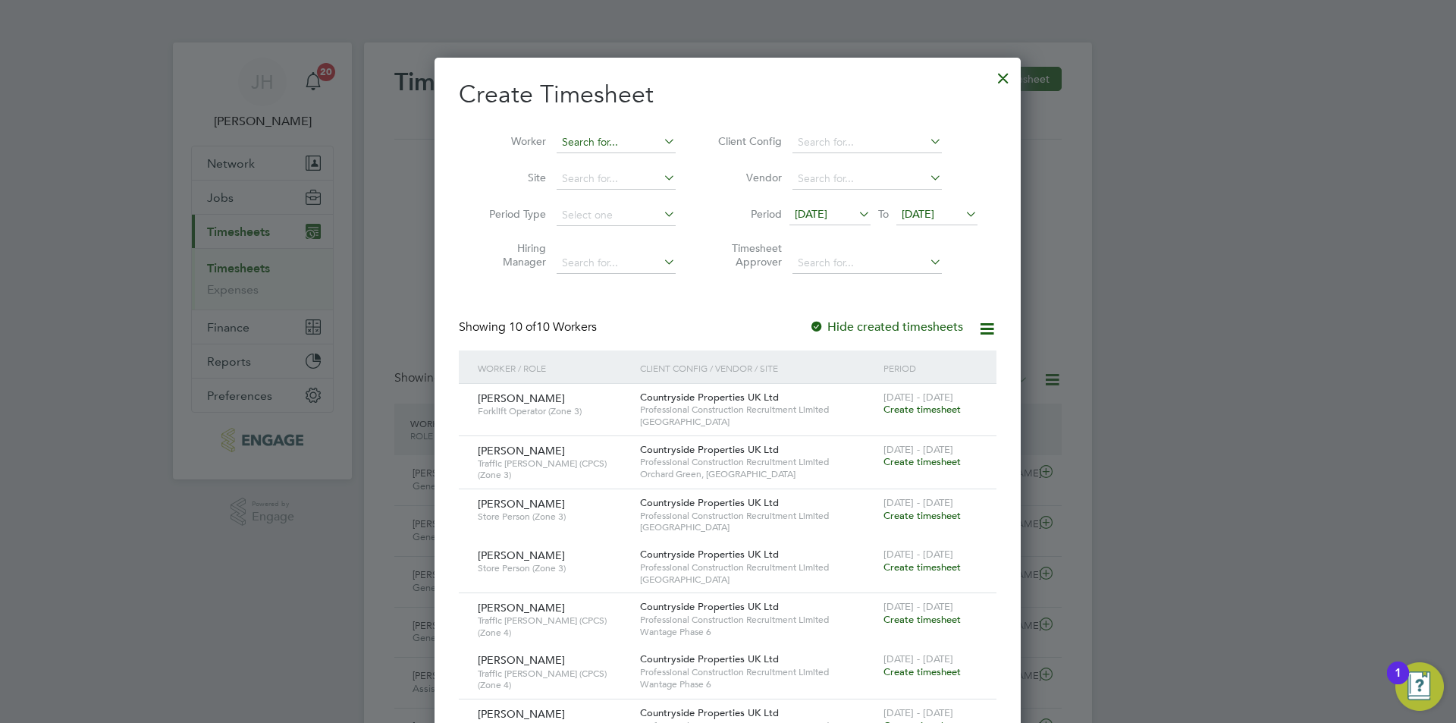
click at [593, 136] on input at bounding box center [616, 142] width 119 height 21
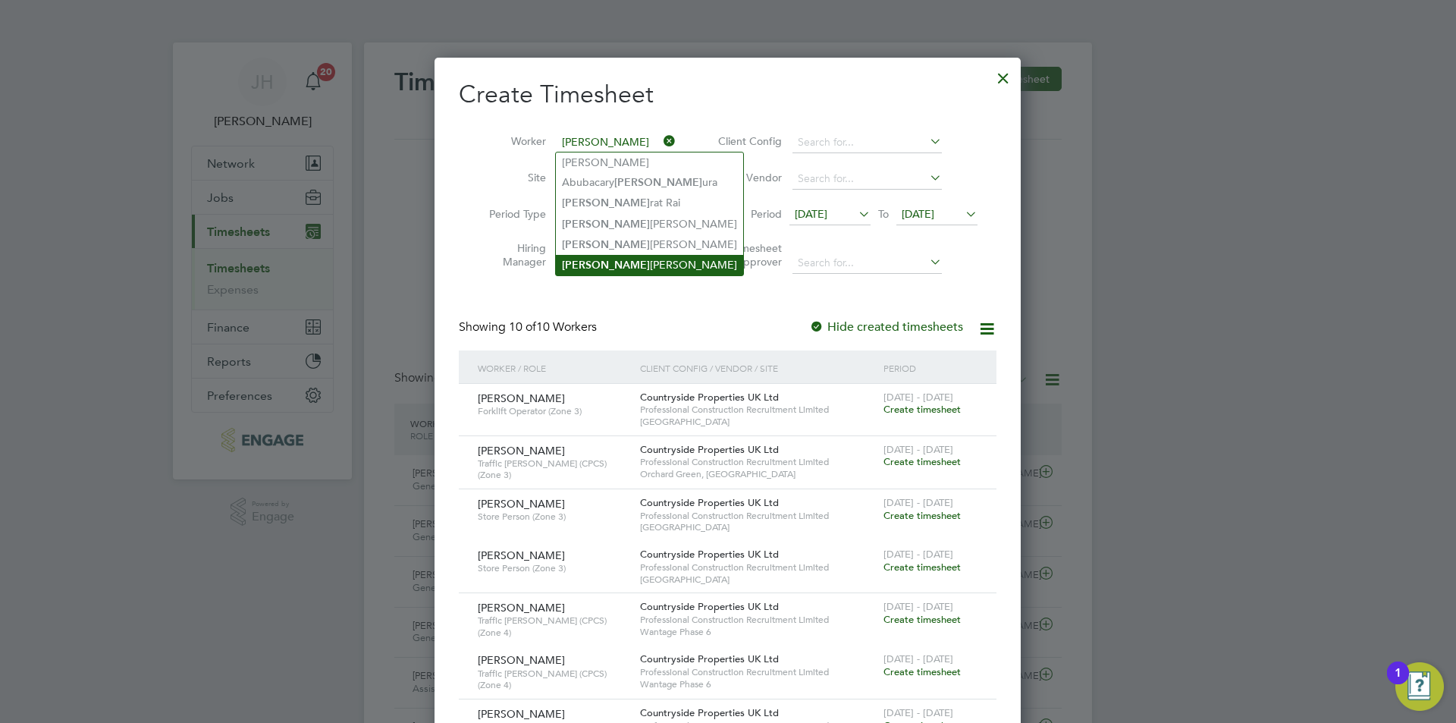
click at [607, 255] on li "Sam Drew" at bounding box center [649, 265] width 187 height 20
type input "Sam Drew"
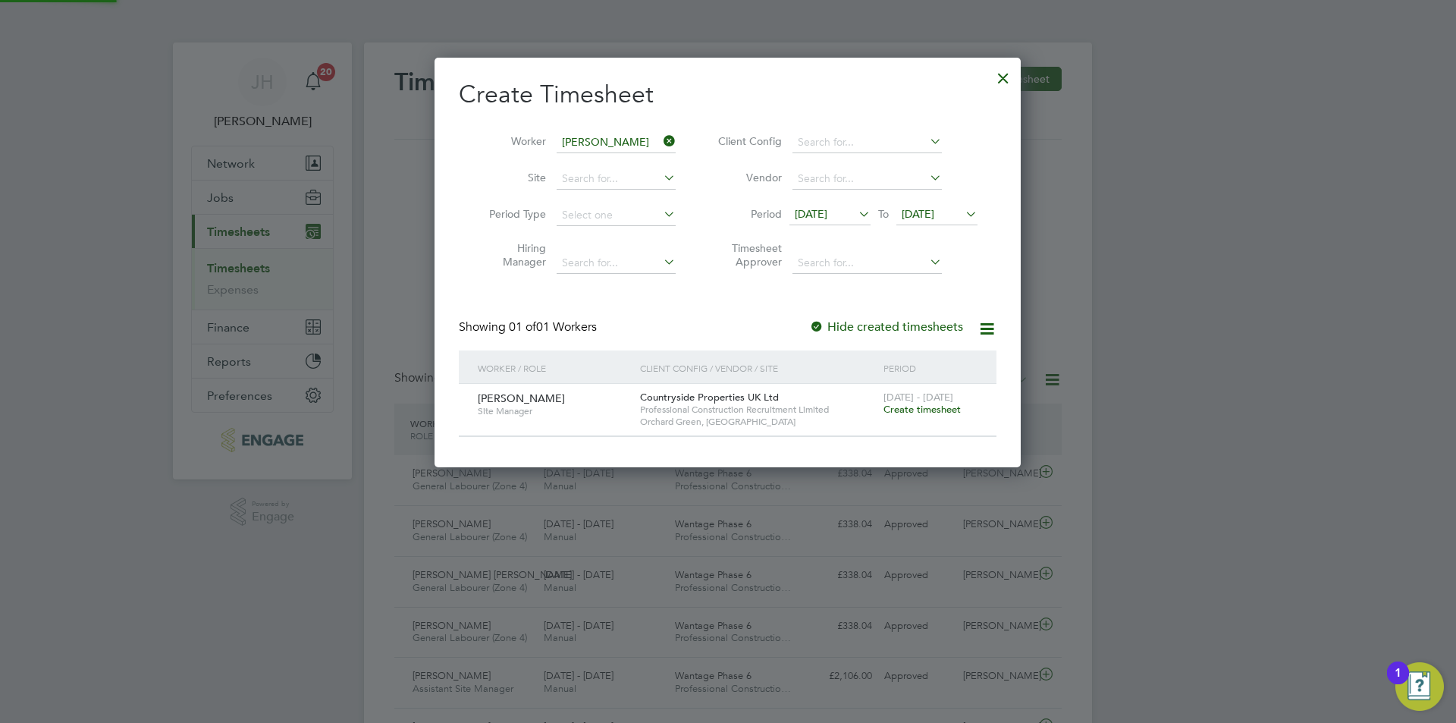
click at [897, 402] on span "22 - 28 Sep 2025" at bounding box center [919, 397] width 70 height 13
click at [899, 409] on span "Create timesheet" at bounding box center [922, 409] width 77 height 13
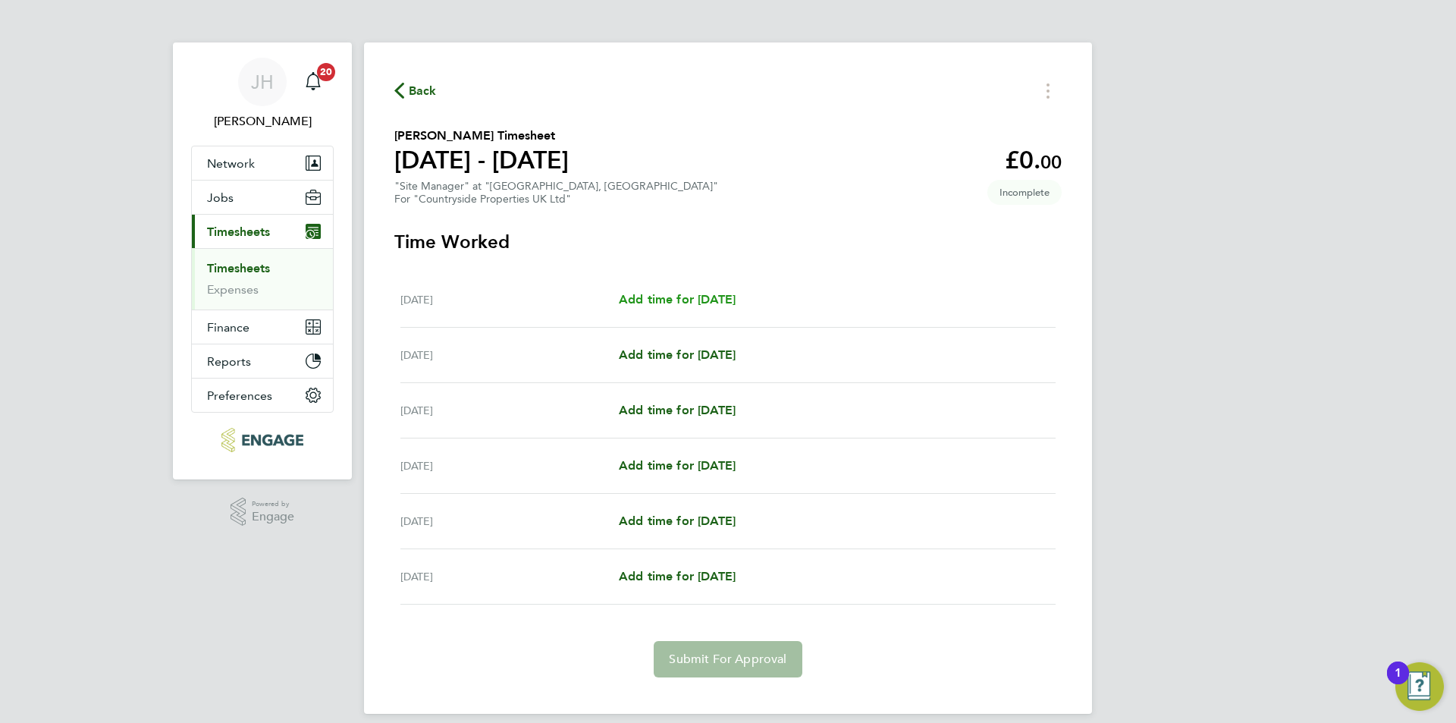
click at [713, 297] on span "Add time for Mon 22 Sep" at bounding box center [677, 299] width 117 height 14
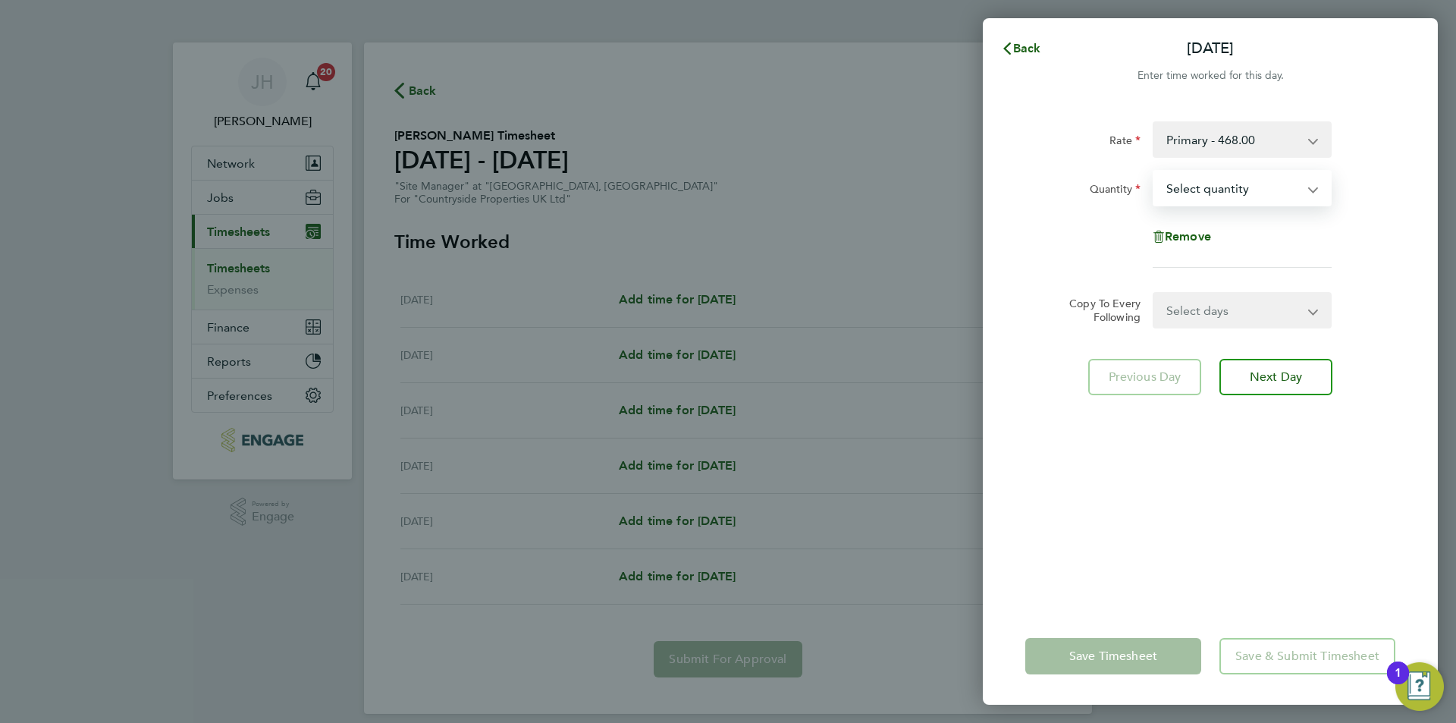
click at [1246, 179] on select "Select quantity 0.5 1" at bounding box center [1233, 187] width 158 height 33
select select "1"
click at [1154, 171] on select "Select quantity 0.5 1" at bounding box center [1233, 187] width 158 height 33
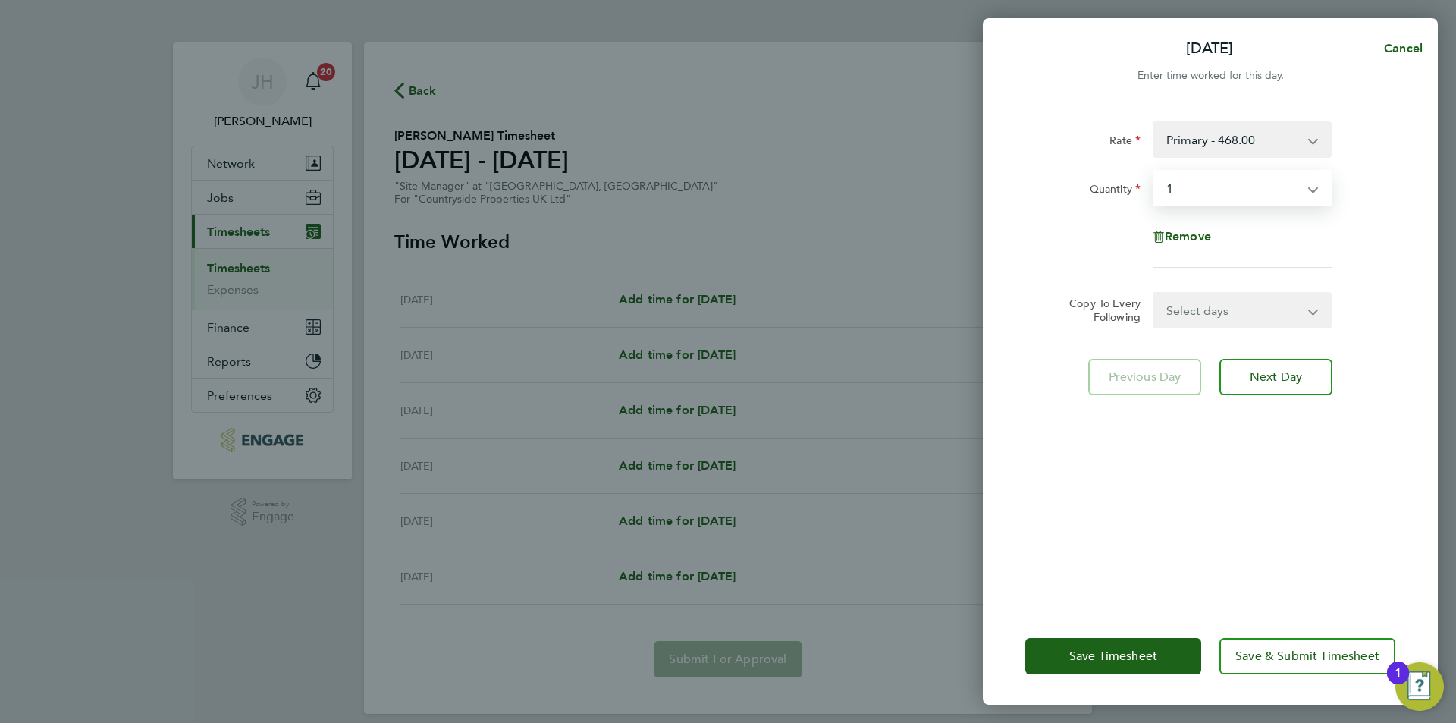
click at [1207, 311] on select "Select days Day Weekday (Mon-Fri) Tuesday Wednesday Thursday Friday Saturday" at bounding box center [1233, 310] width 159 height 33
select select "DAY"
click at [1154, 294] on select "Select days Day Weekday (Mon-Fri) Tuesday Wednesday Thursday Friday Saturday" at bounding box center [1233, 310] width 159 height 33
select select "2025-09-27"
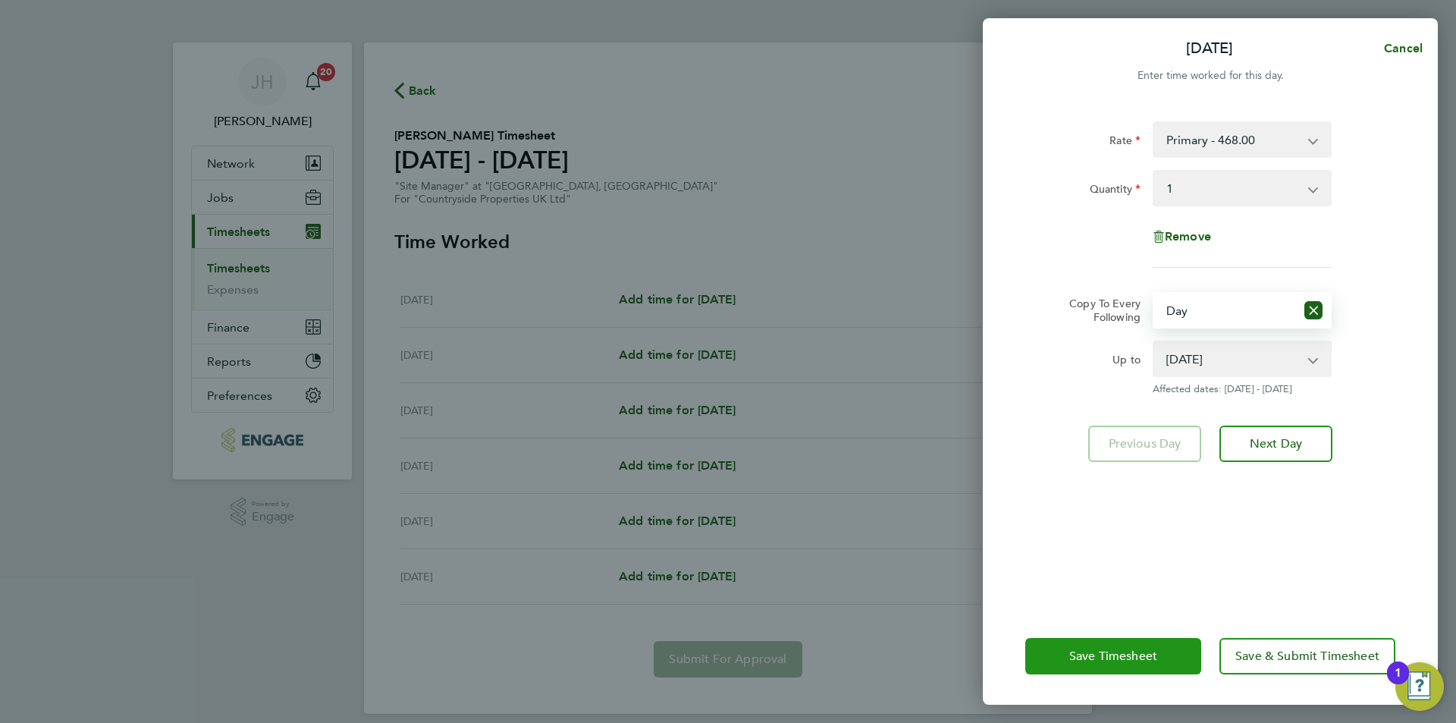
click at [1161, 653] on button "Save Timesheet" at bounding box center [1113, 656] width 176 height 36
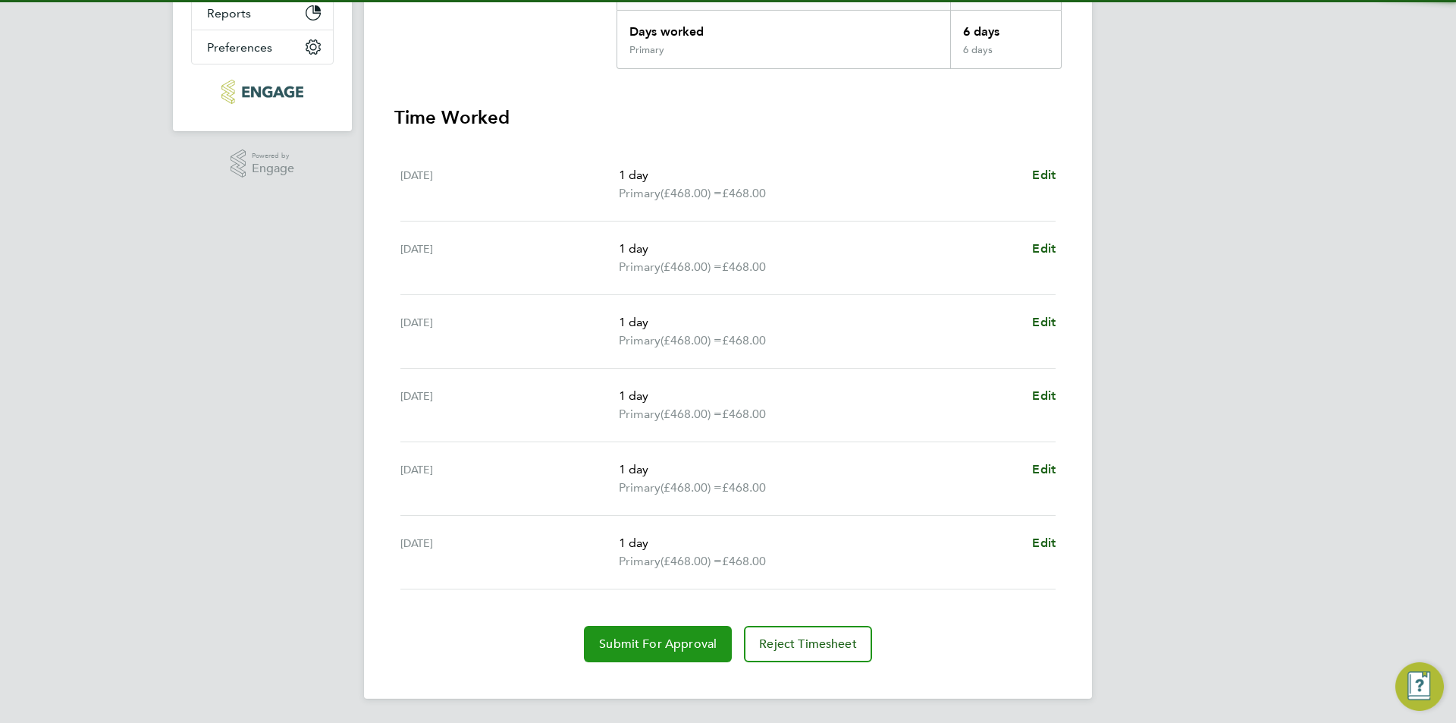
click at [644, 648] on span "Submit For Approval" at bounding box center [658, 643] width 118 height 15
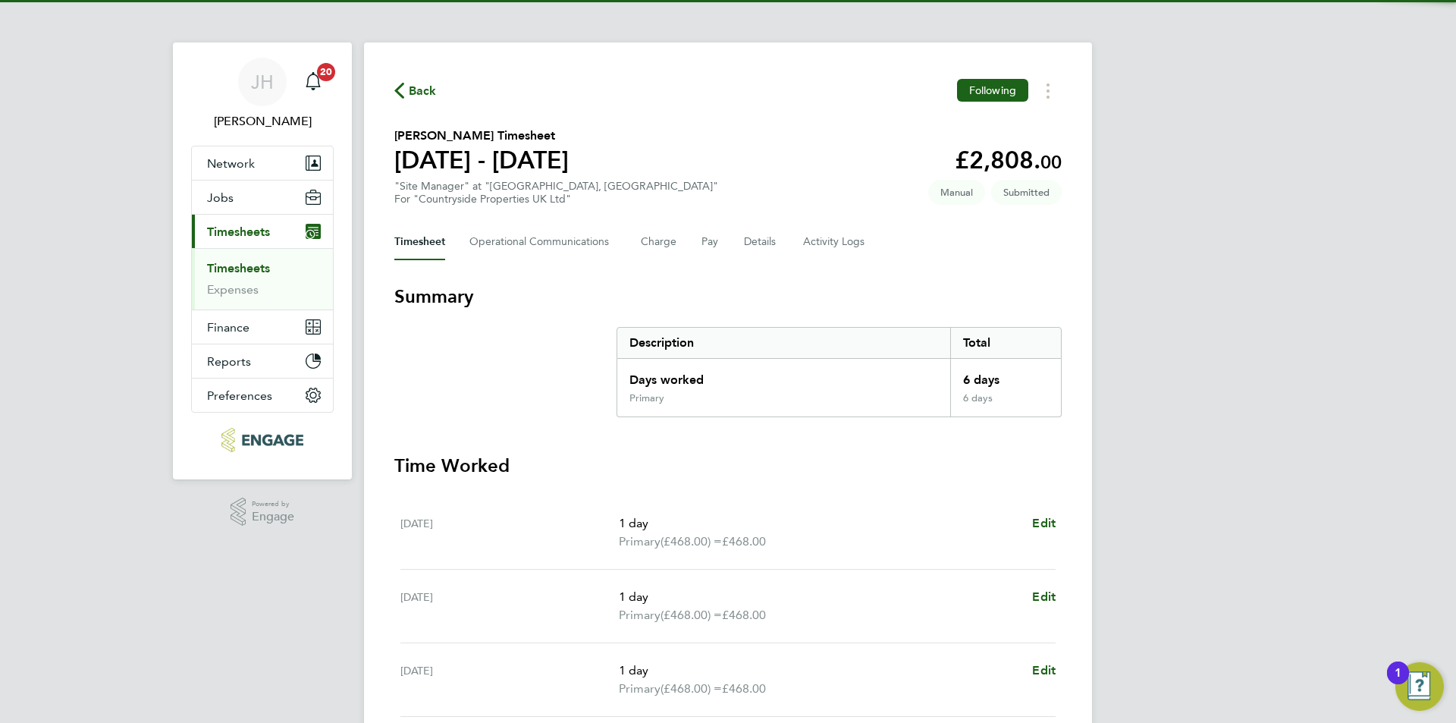
click at [414, 92] on span "Back" at bounding box center [423, 91] width 28 height 18
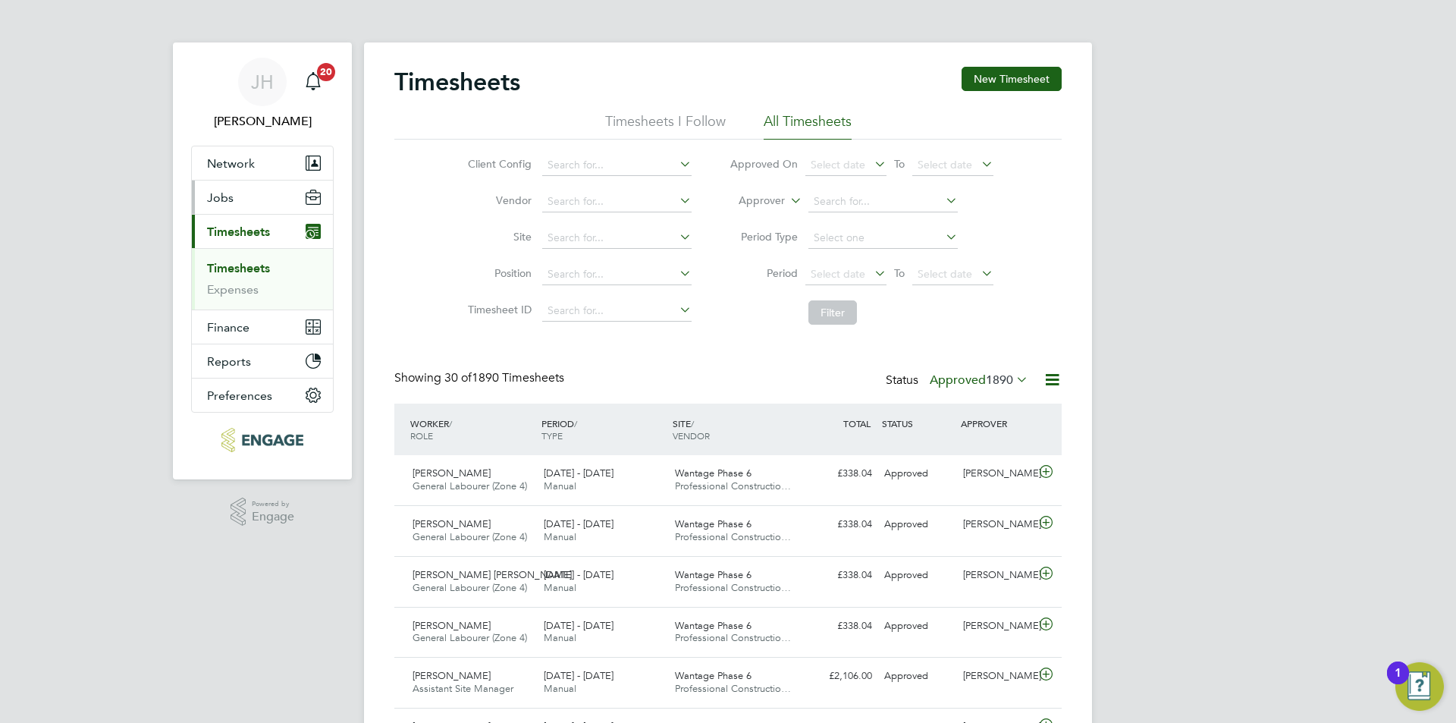
click at [259, 206] on button "Jobs" at bounding box center [262, 197] width 141 height 33
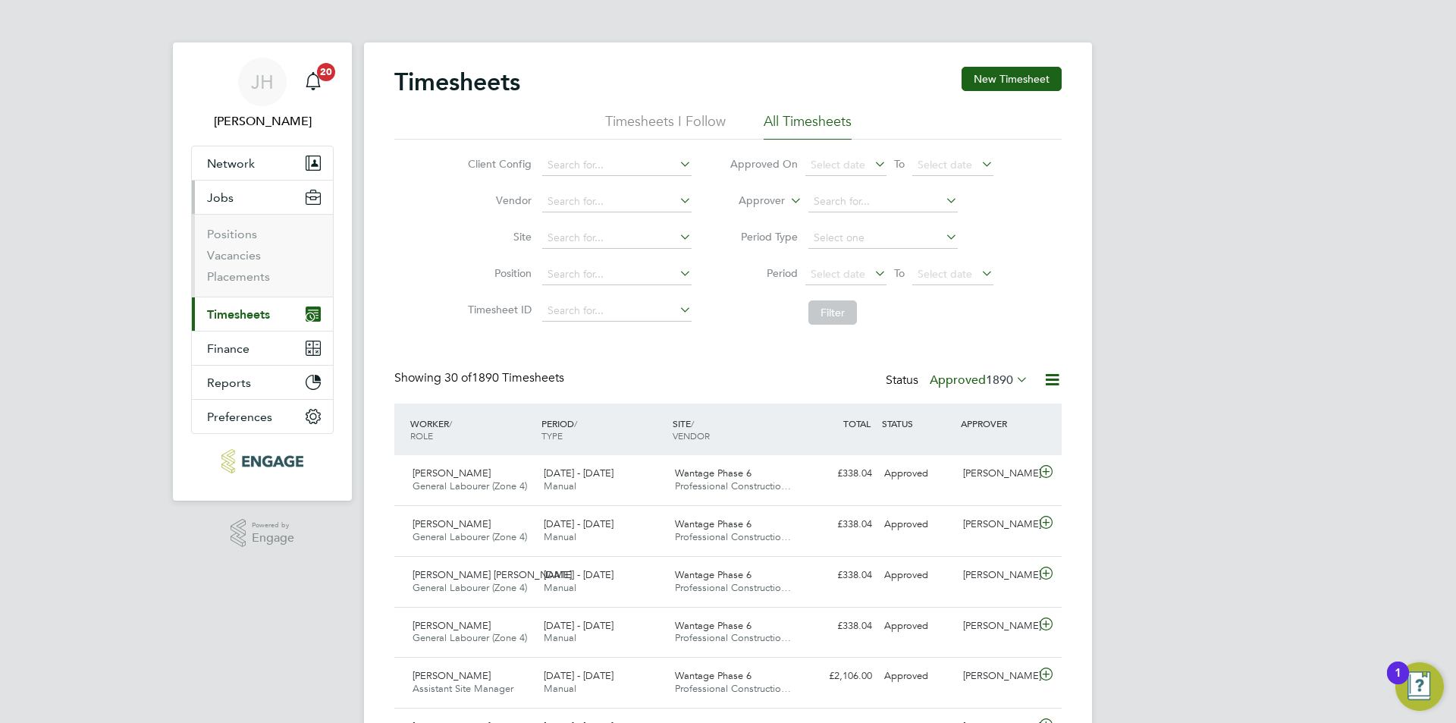
click at [239, 284] on ul "Positions Vacancies Placements" at bounding box center [262, 255] width 141 height 83
click at [239, 284] on li "Placements" at bounding box center [264, 276] width 114 height 15
click at [240, 279] on link "Placements" at bounding box center [238, 276] width 63 height 14
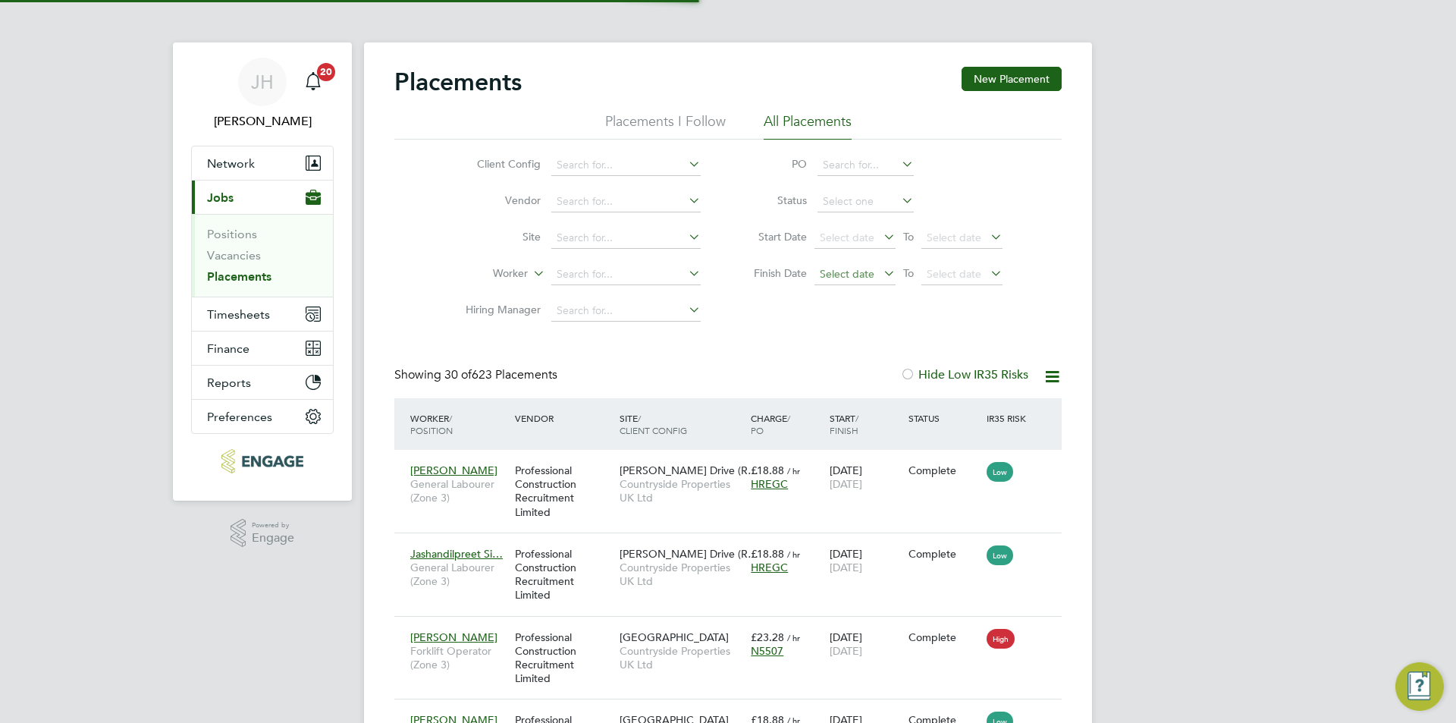
click at [858, 270] on span "Select date" at bounding box center [847, 274] width 55 height 14
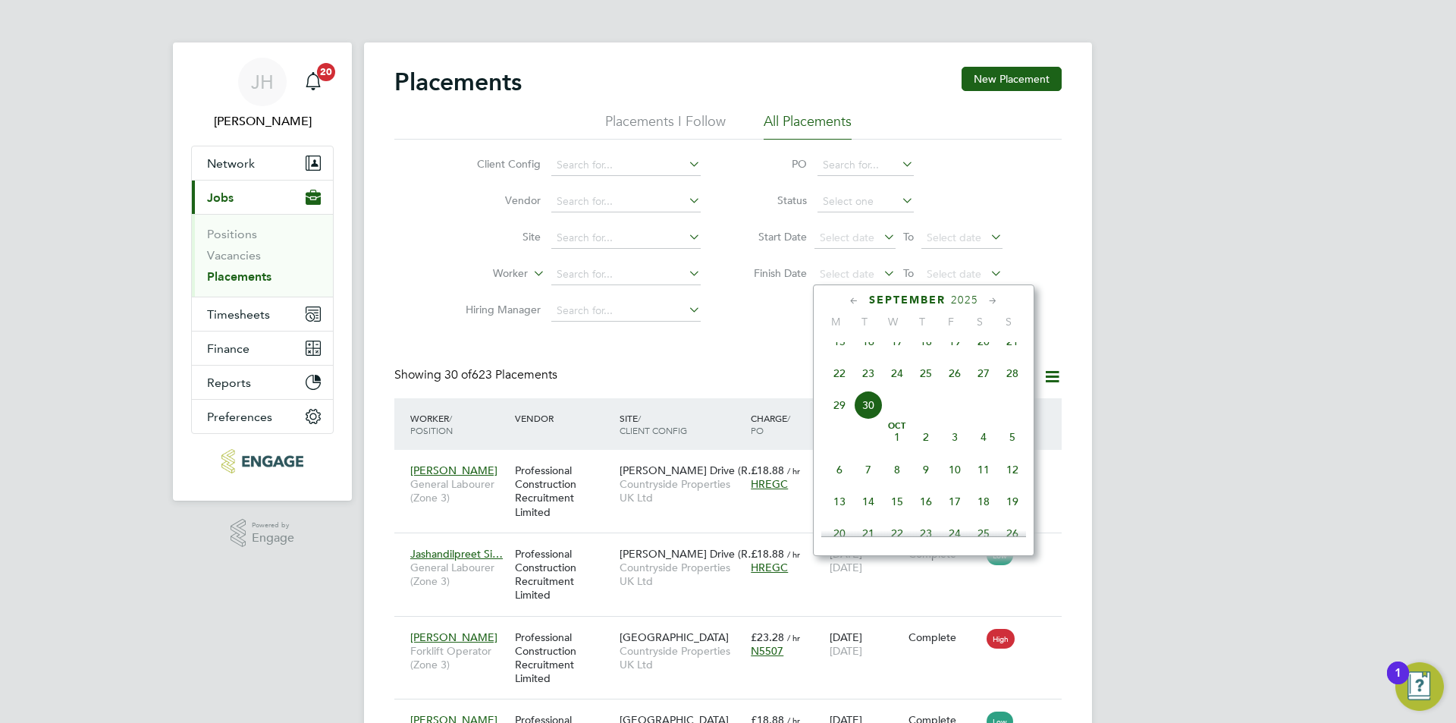
click at [865, 419] on span "30" at bounding box center [868, 405] width 29 height 29
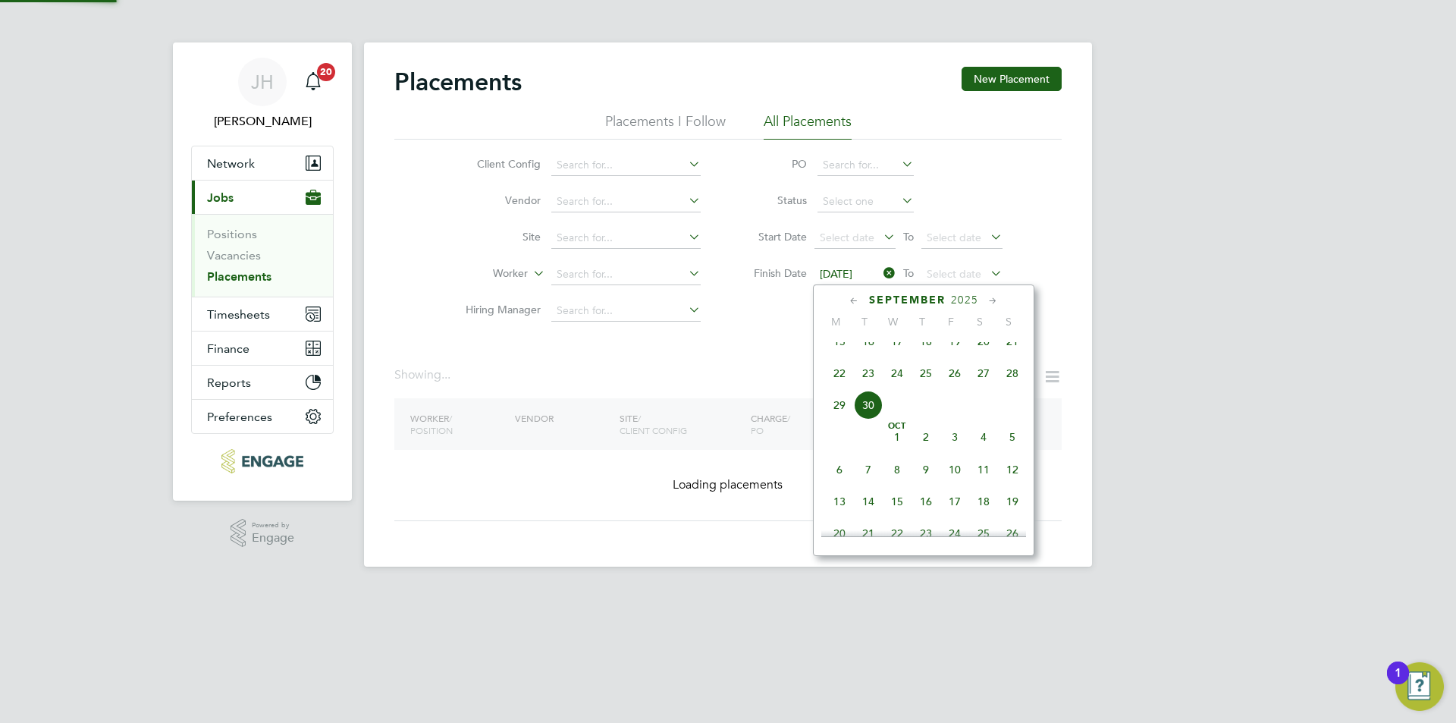
click at [853, 278] on span "30 Sep 2025" at bounding box center [836, 274] width 33 height 14
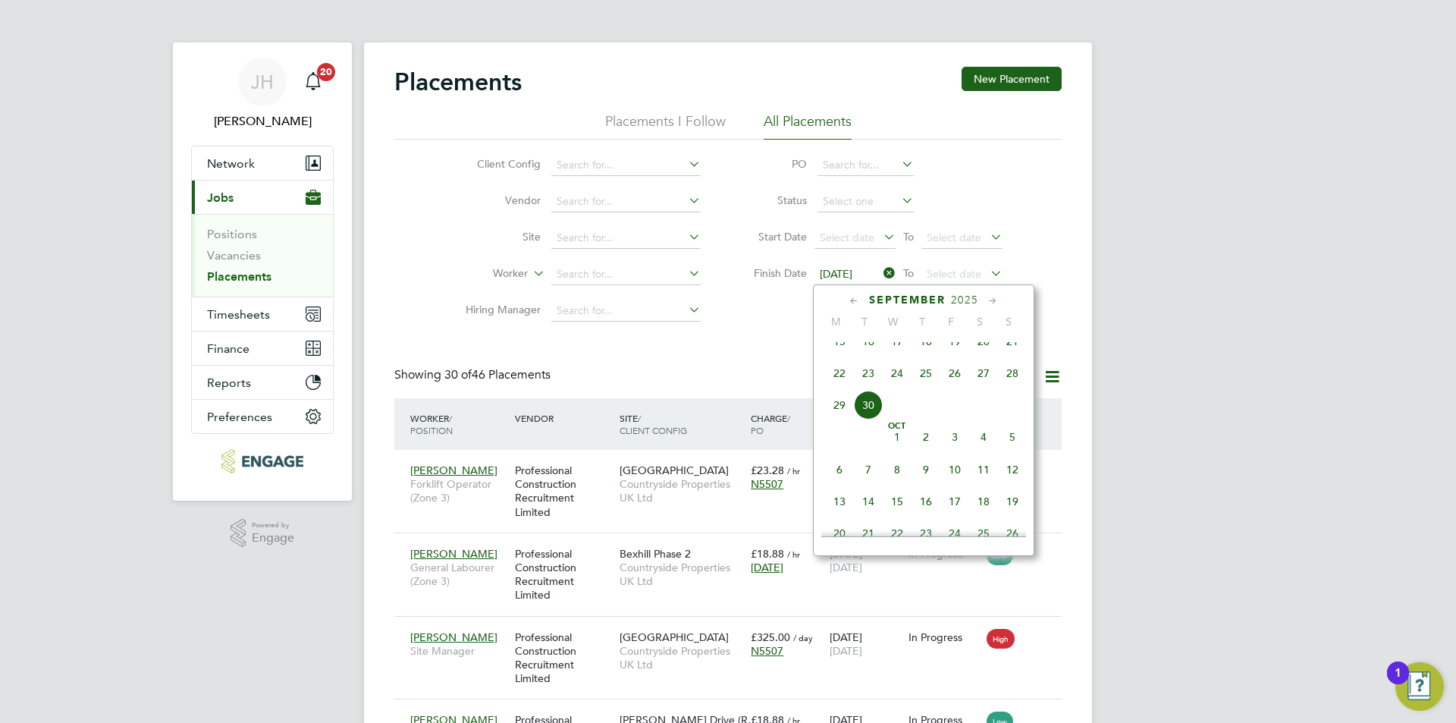
click at [869, 484] on span "7" at bounding box center [868, 469] width 29 height 29
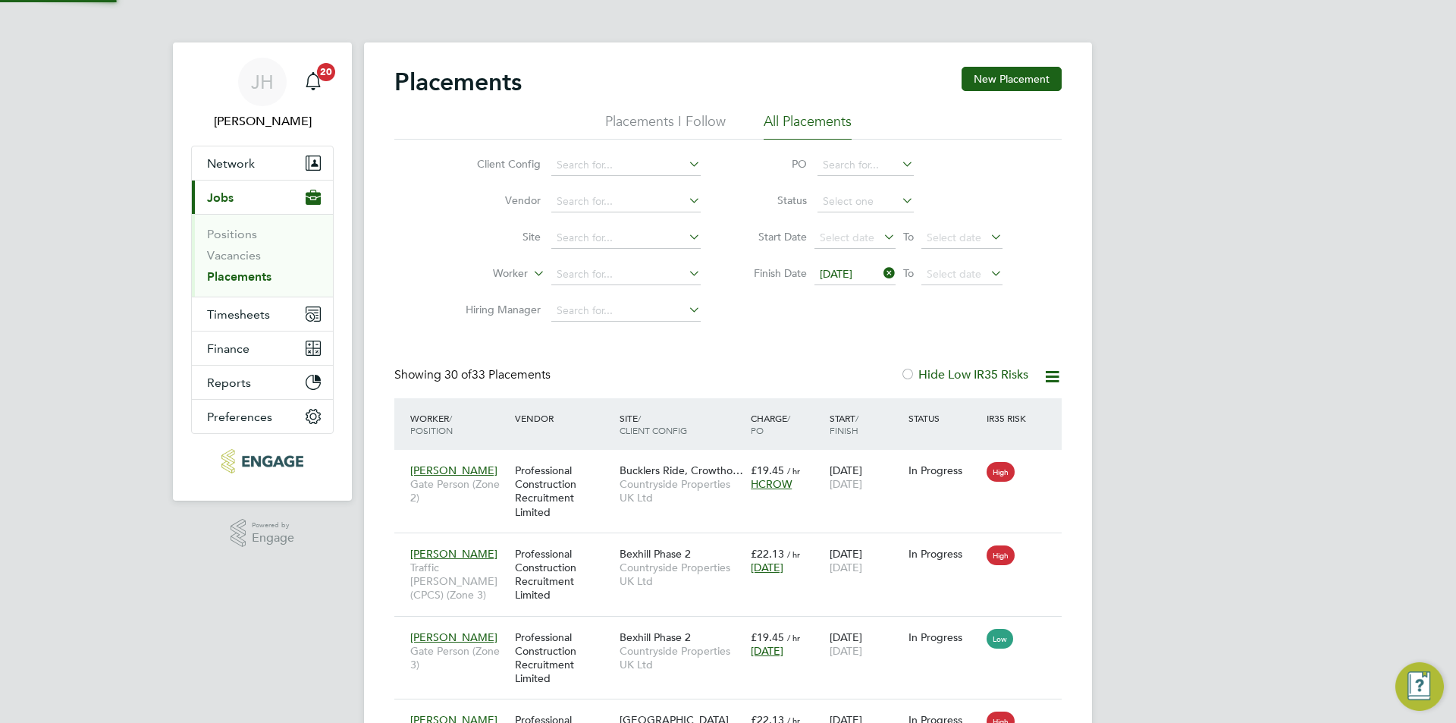
click at [848, 278] on span "07 Oct 2025" at bounding box center [836, 274] width 33 height 14
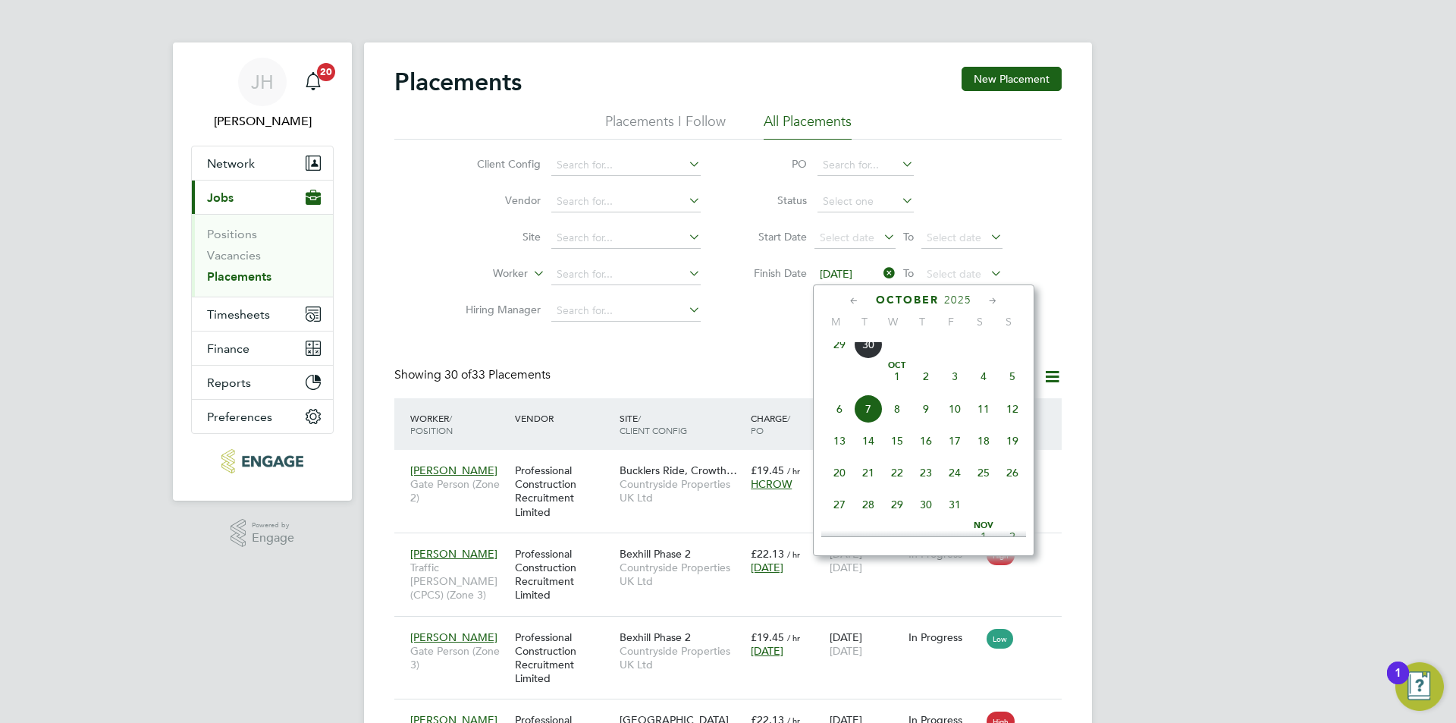
click at [871, 354] on span "30" at bounding box center [868, 344] width 29 height 29
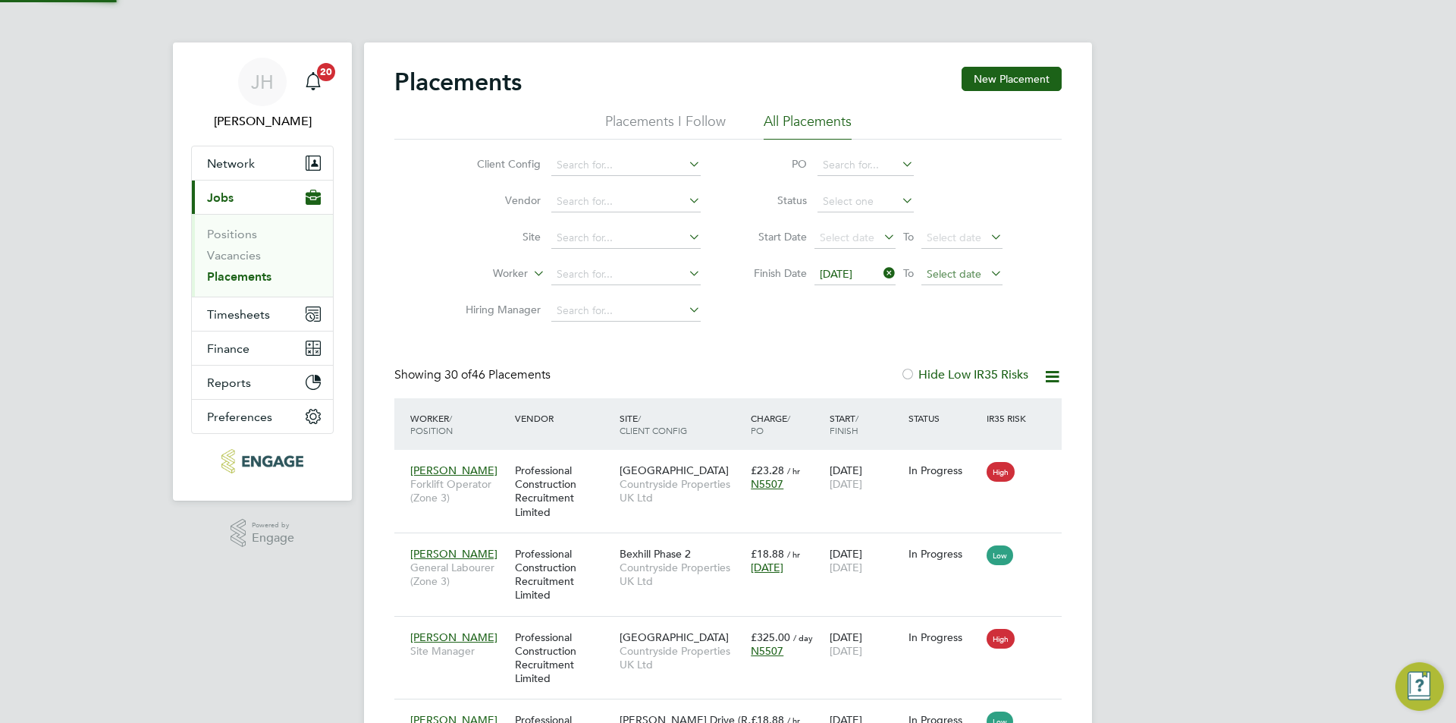
click at [947, 277] on span "Select date" at bounding box center [954, 274] width 55 height 14
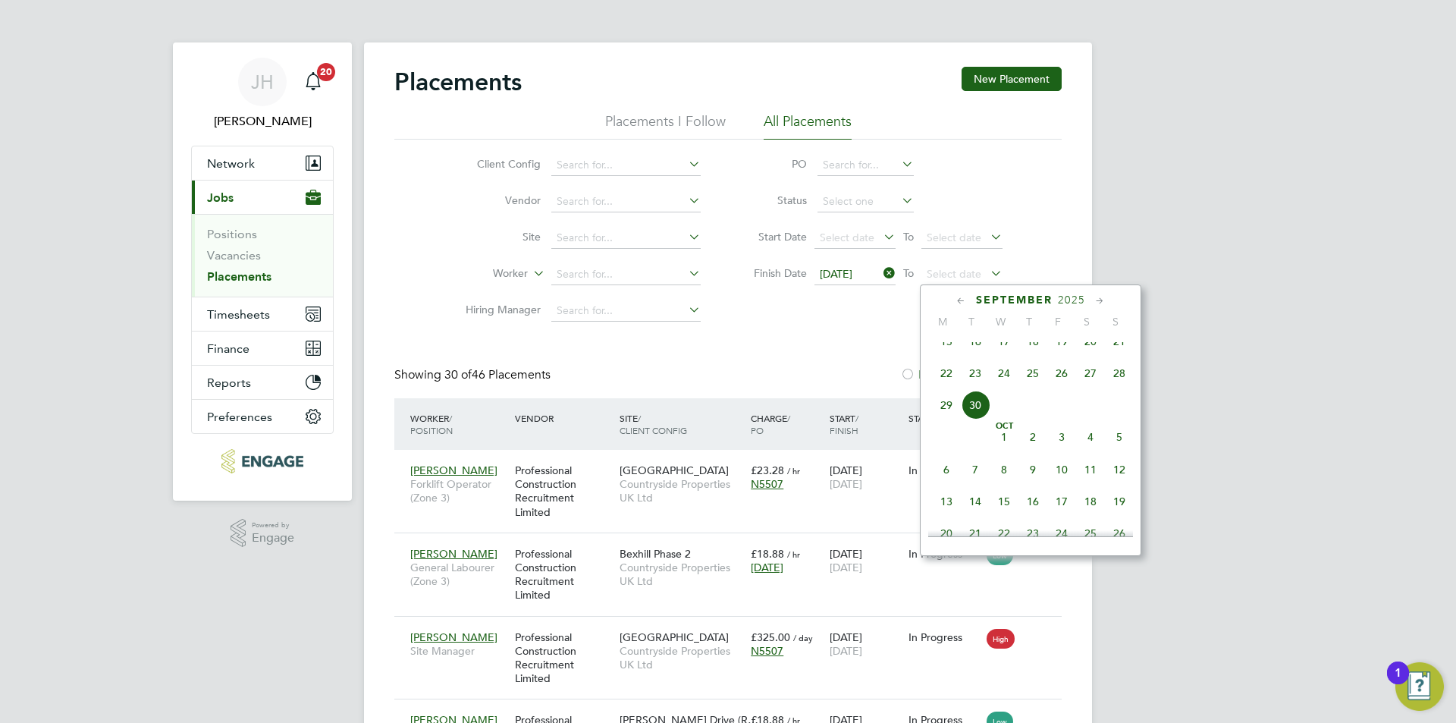
click at [982, 484] on span "7" at bounding box center [975, 469] width 29 height 29
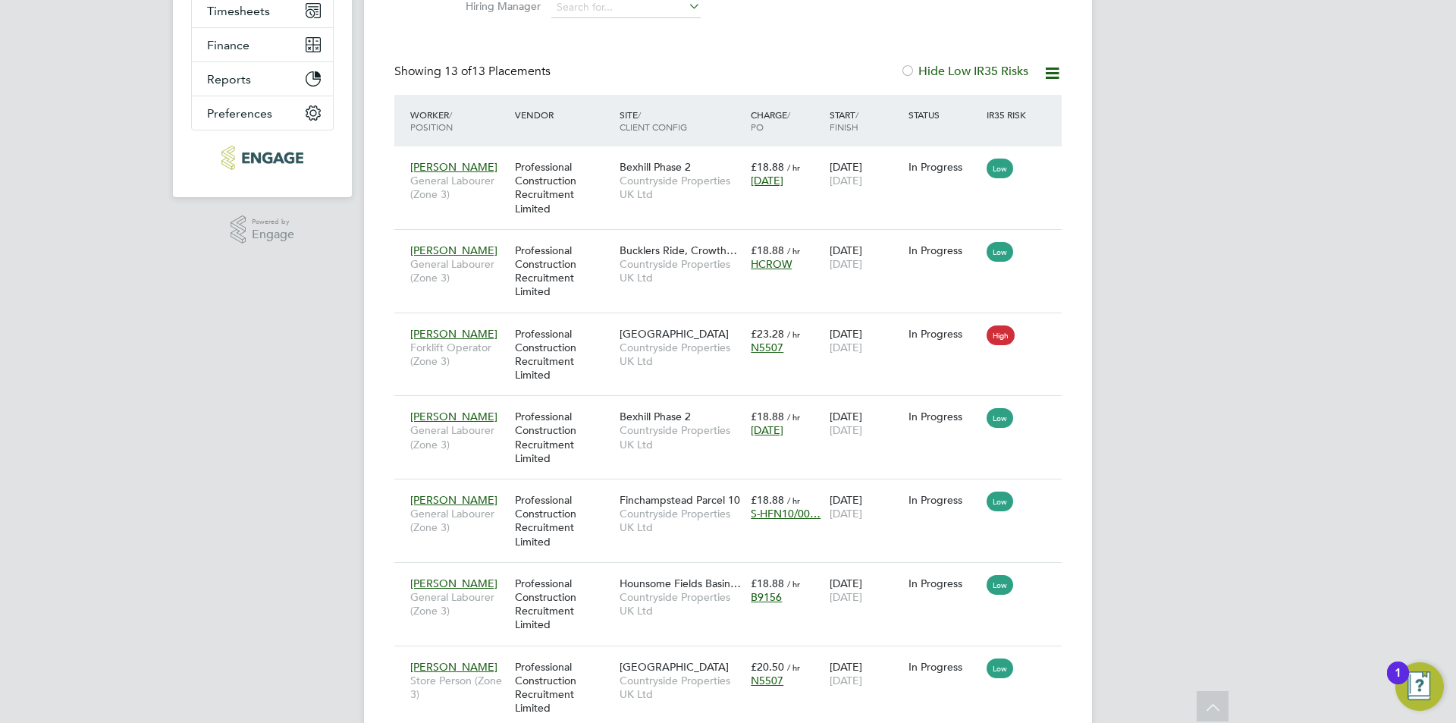
click at [1178, 491] on div "JH Jess Hogan Notifications 20 Applications: Network Team Members Businesses Si…" at bounding box center [728, 498] width 1456 height 1602
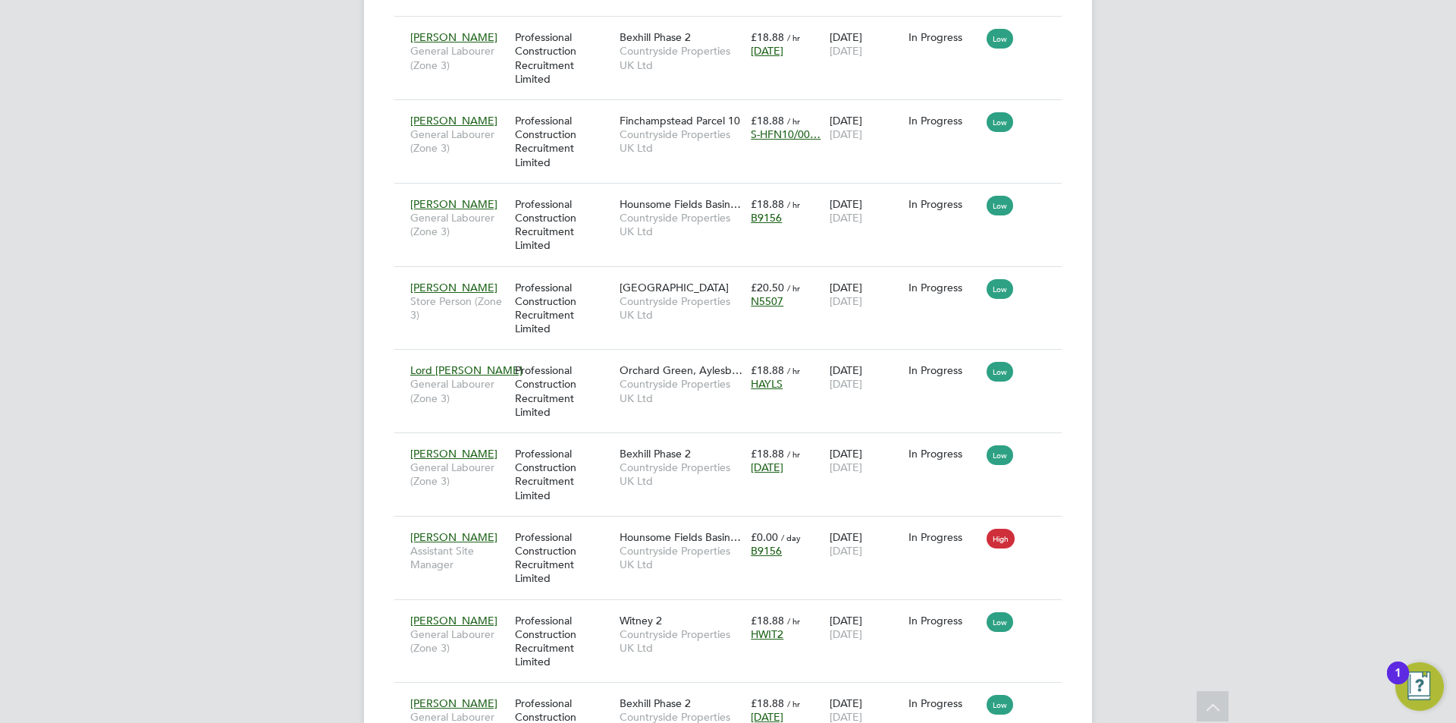
click at [1294, 454] on div "JH Jess Hogan Notifications 20 Applications: Network Team Members Businesses Si…" at bounding box center [728, 118] width 1456 height 1602
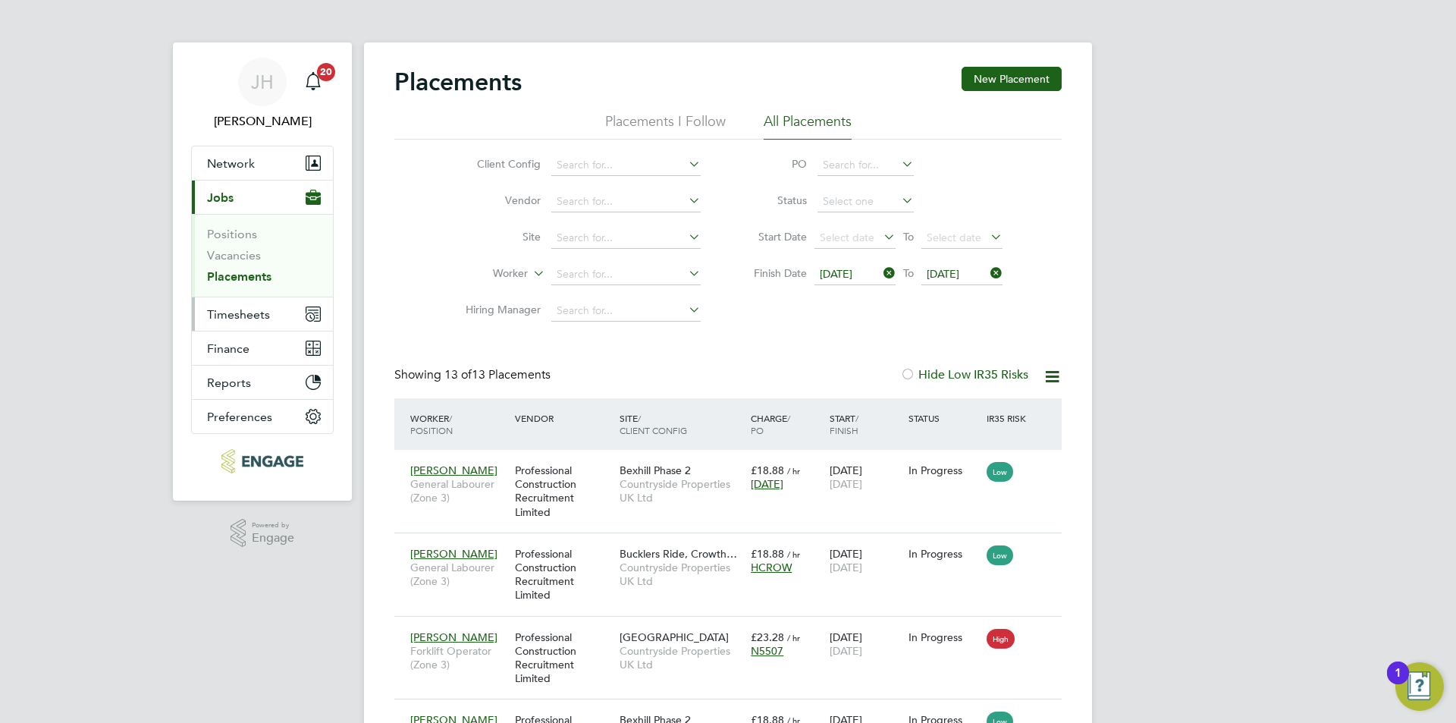
click at [206, 321] on button "Timesheets" at bounding box center [262, 313] width 141 height 33
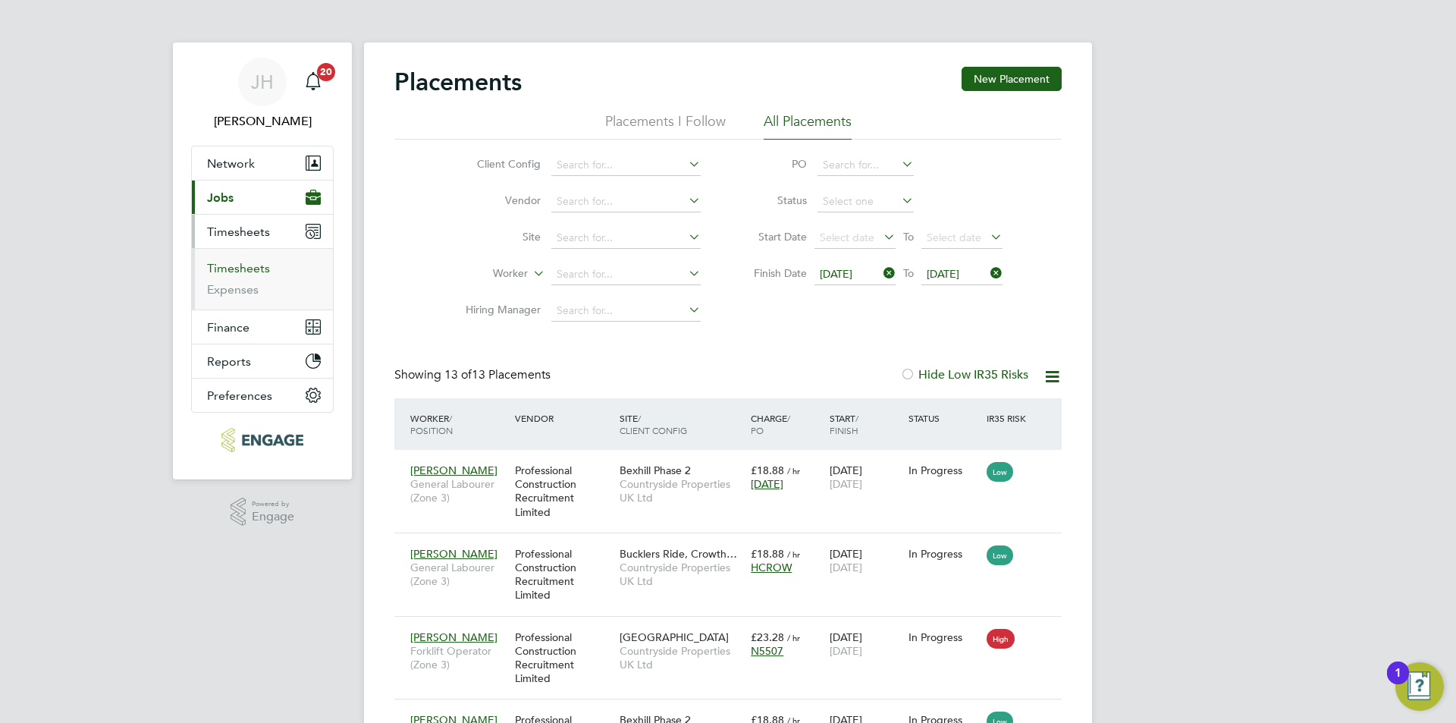
click at [255, 263] on link "Timesheets" at bounding box center [238, 268] width 63 height 14
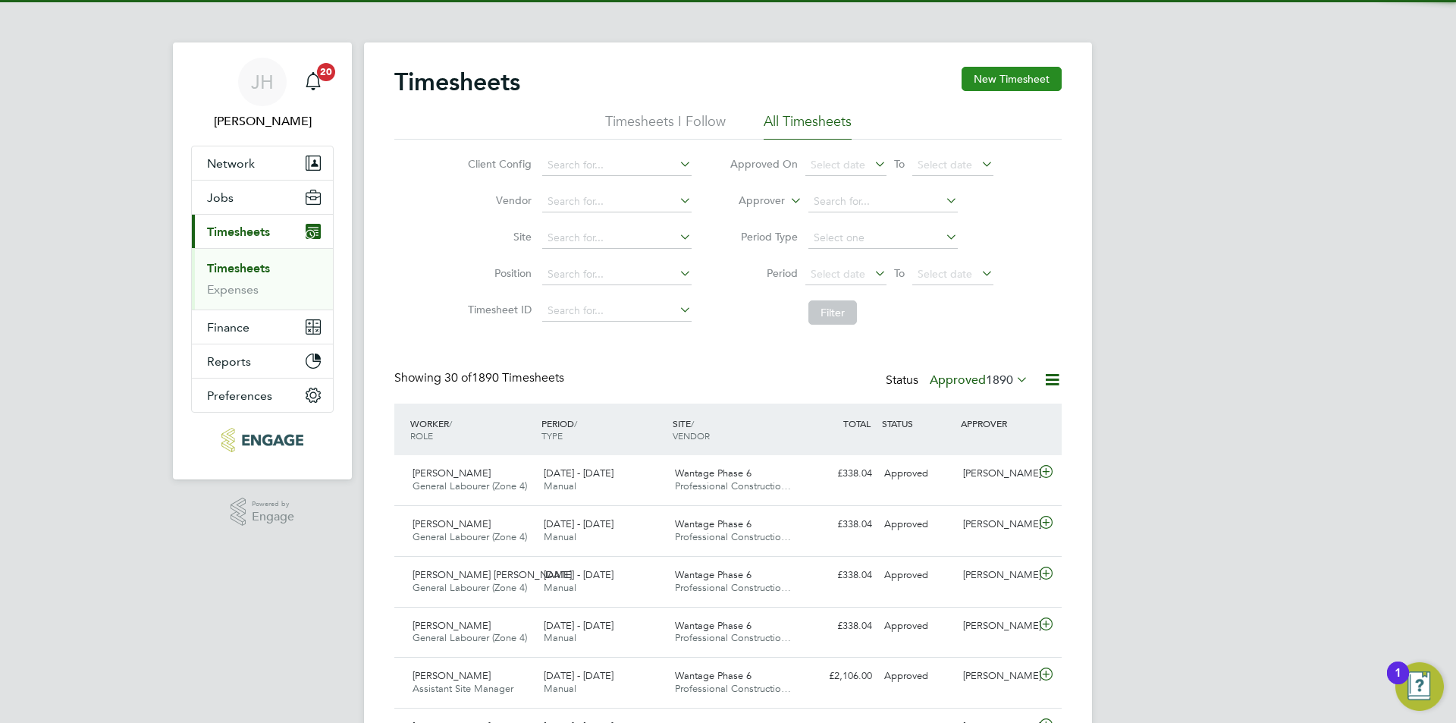
click at [1012, 77] on button "New Timesheet" at bounding box center [1012, 79] width 100 height 24
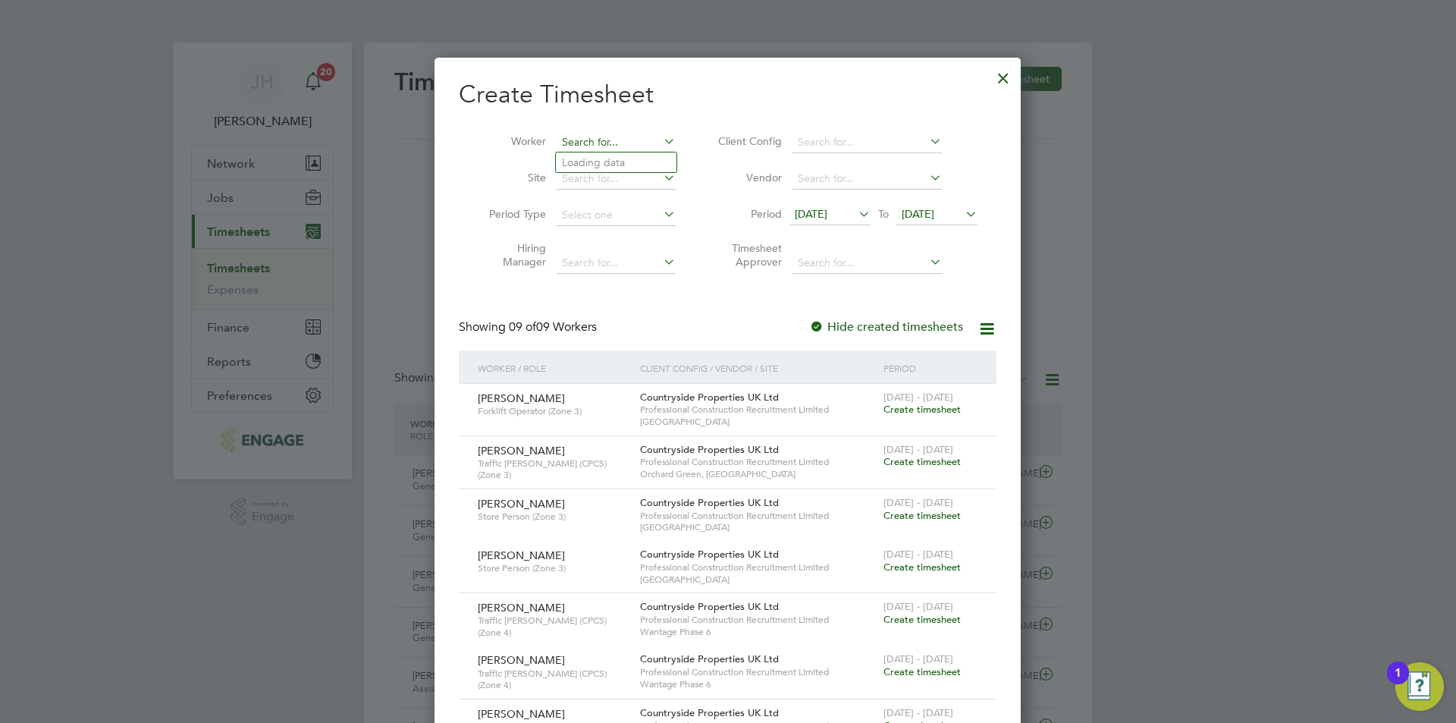
click at [605, 144] on input at bounding box center [616, 142] width 119 height 21
click at [620, 177] on li "Dave Jones" at bounding box center [649, 183] width 187 height 20
type input "Dave Jones"
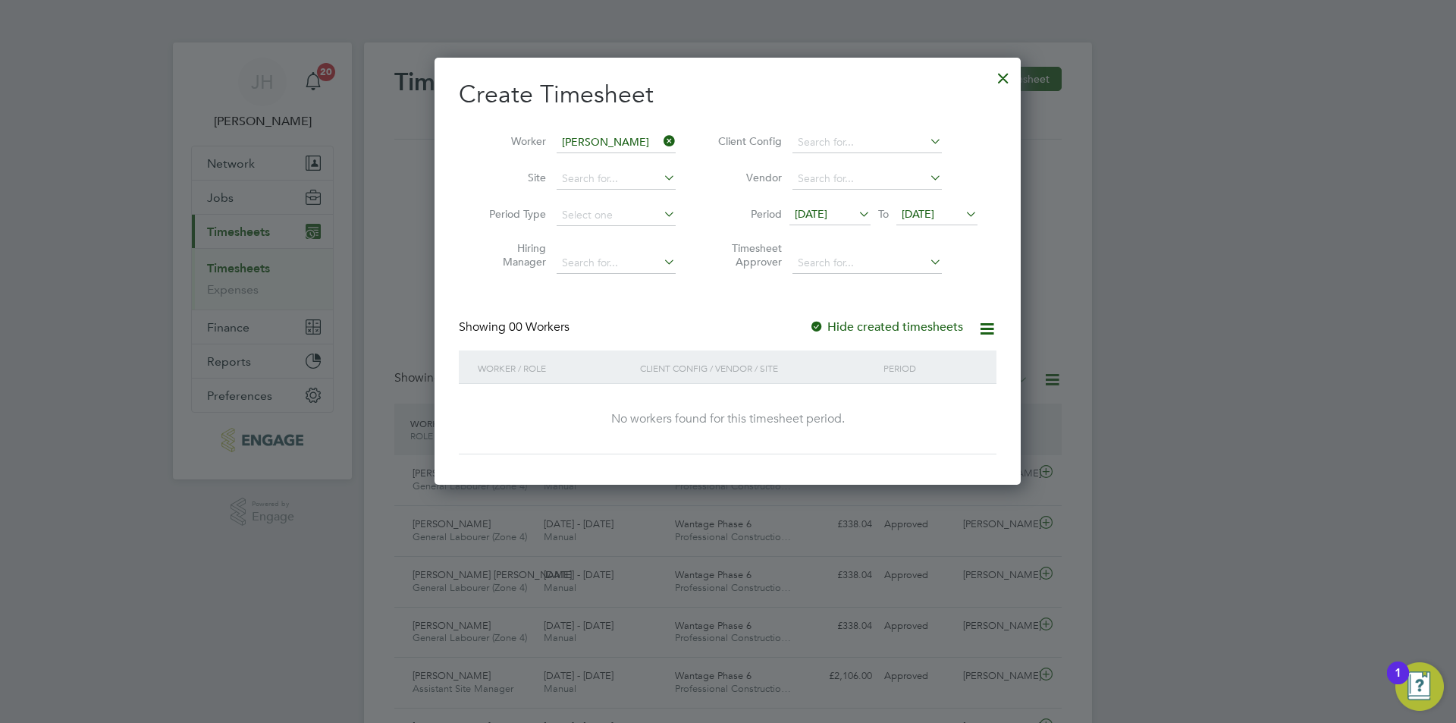
click at [856, 218] on icon at bounding box center [856, 213] width 0 height 21
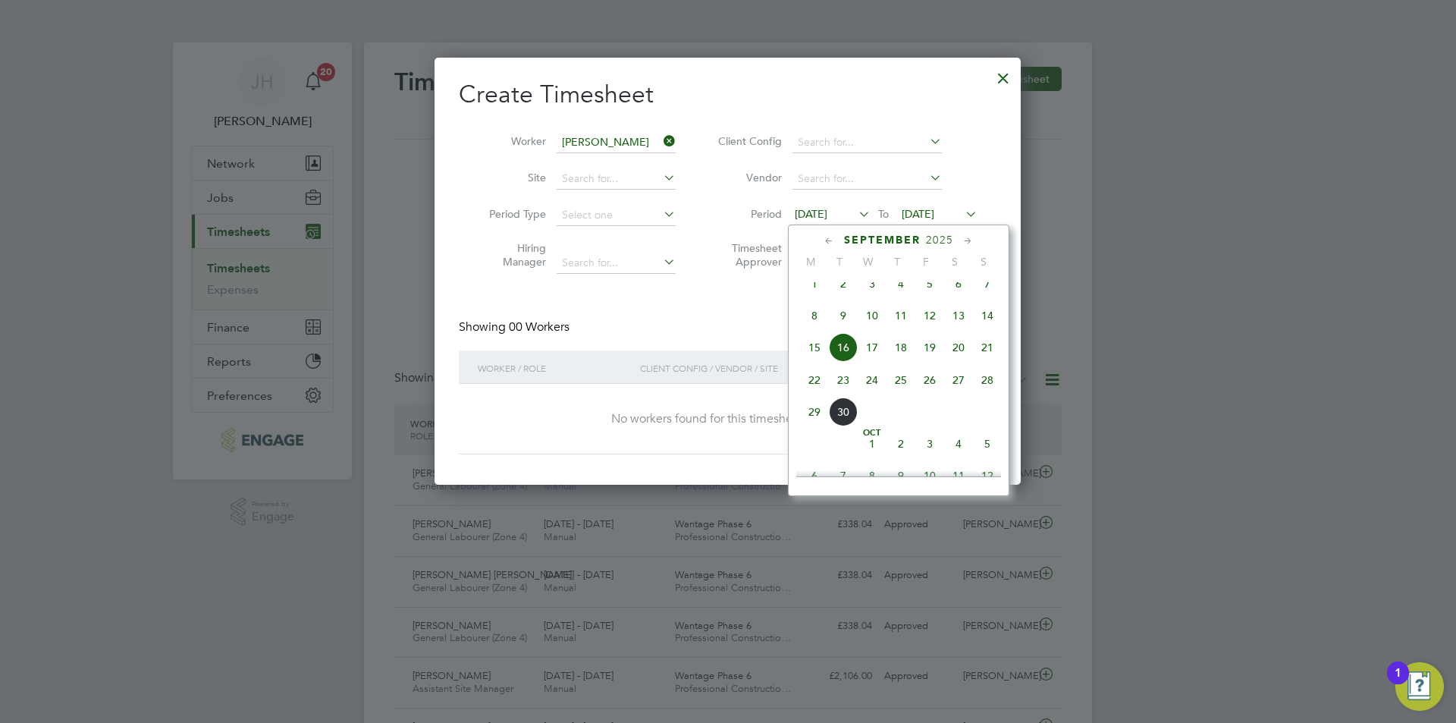
click at [821, 394] on span "22" at bounding box center [814, 380] width 29 height 29
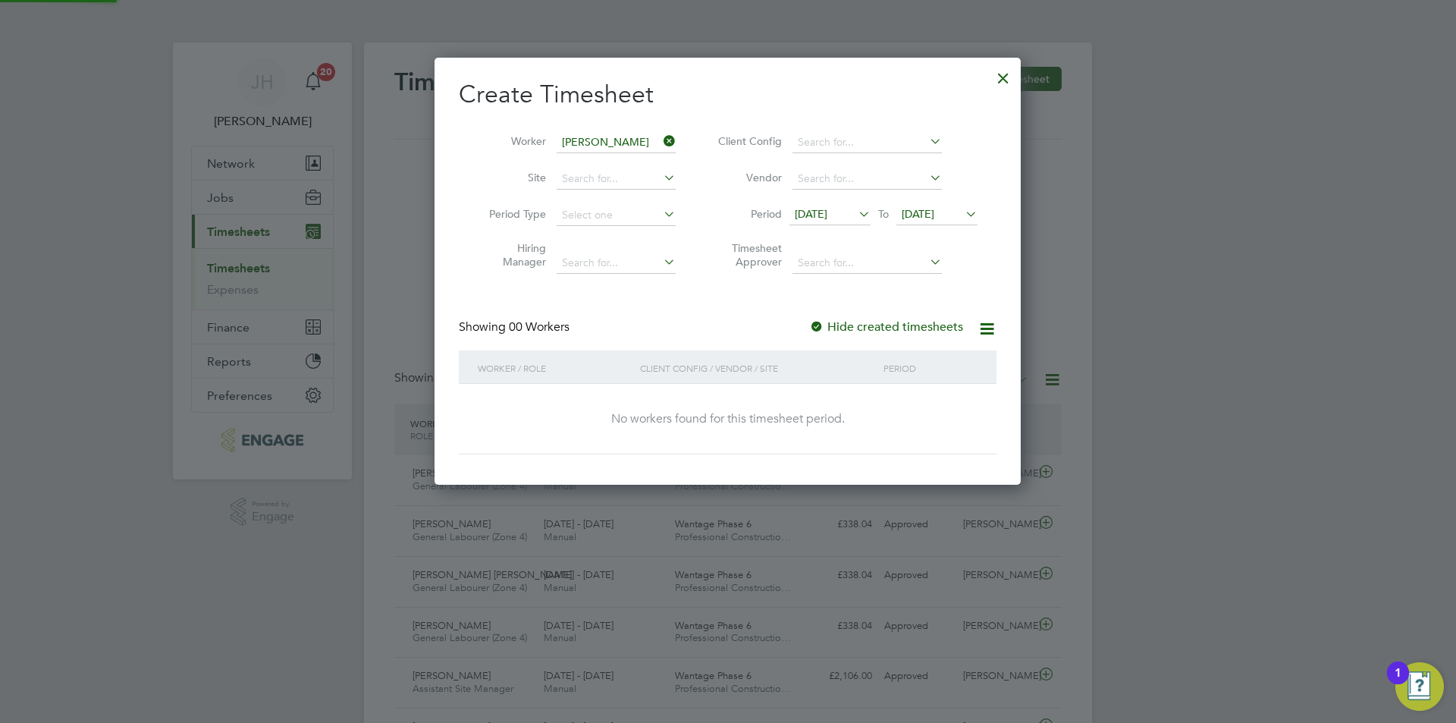
click at [934, 218] on span "23 Sep 2025" at bounding box center [918, 214] width 33 height 14
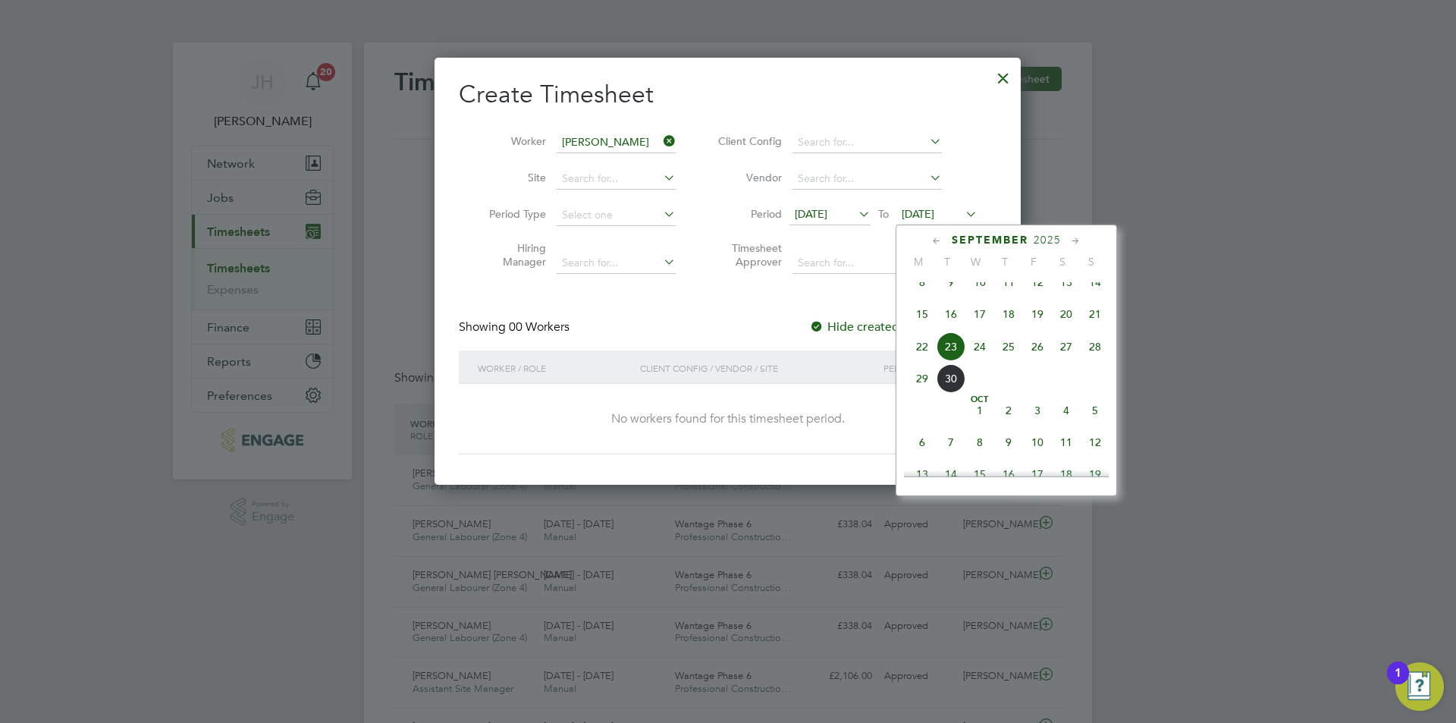
click at [1098, 353] on span "28" at bounding box center [1095, 346] width 29 height 29
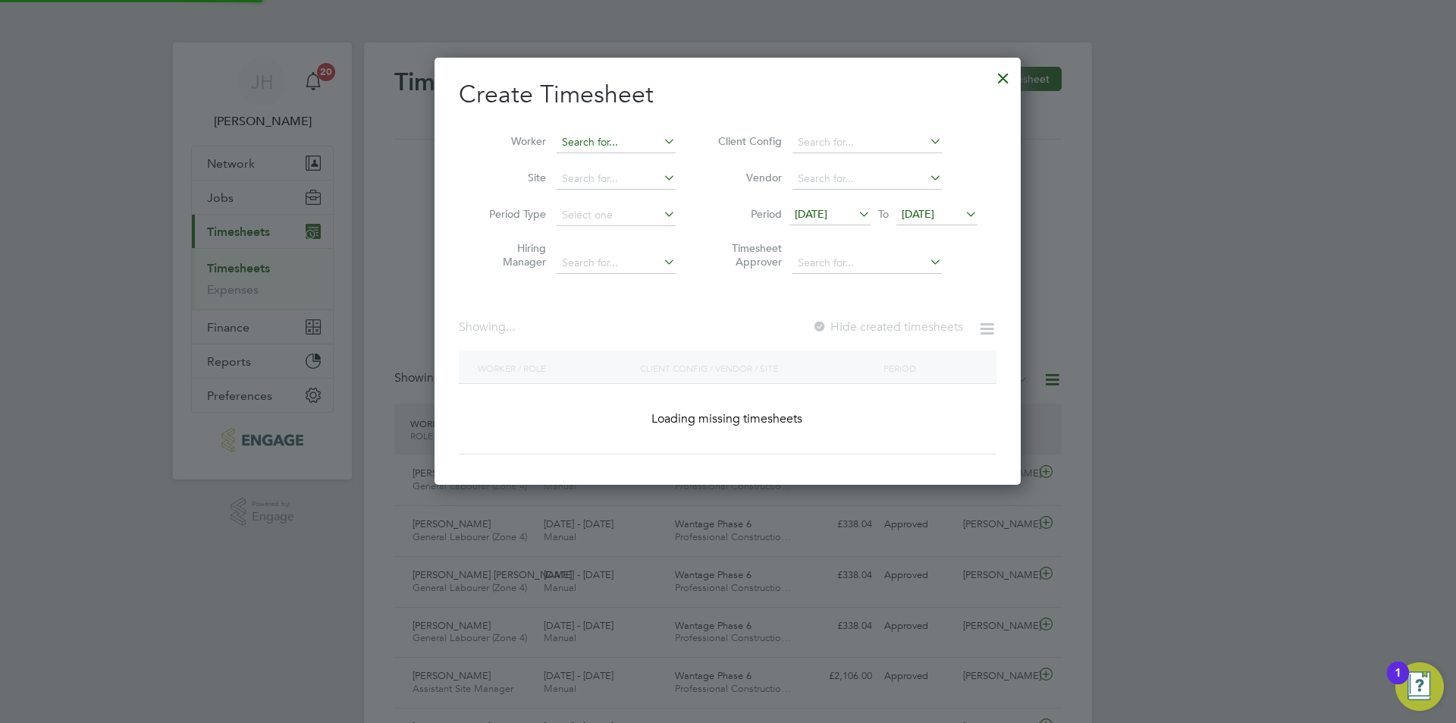
click at [618, 149] on input at bounding box center [616, 142] width 119 height 21
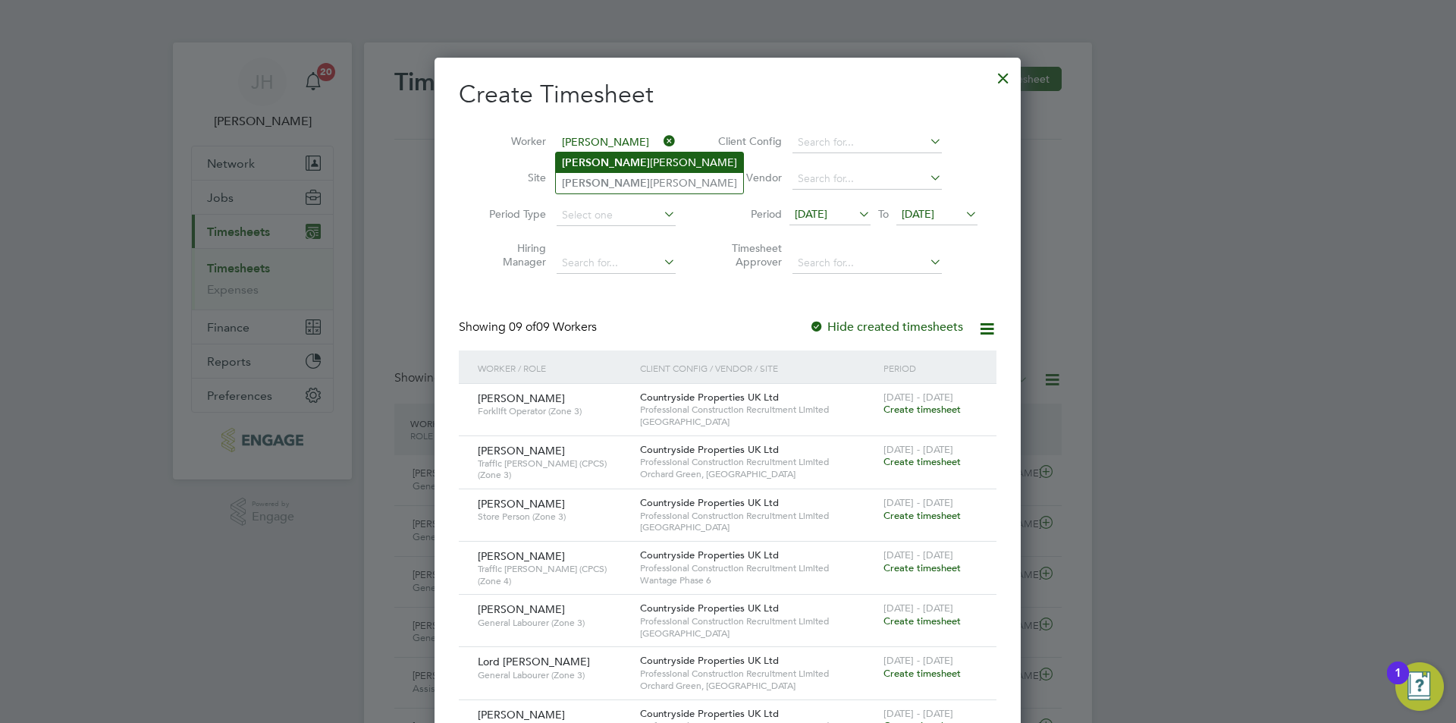
click at [619, 159] on li "Dave Jones" at bounding box center [649, 162] width 187 height 20
type input "Dave Jones"
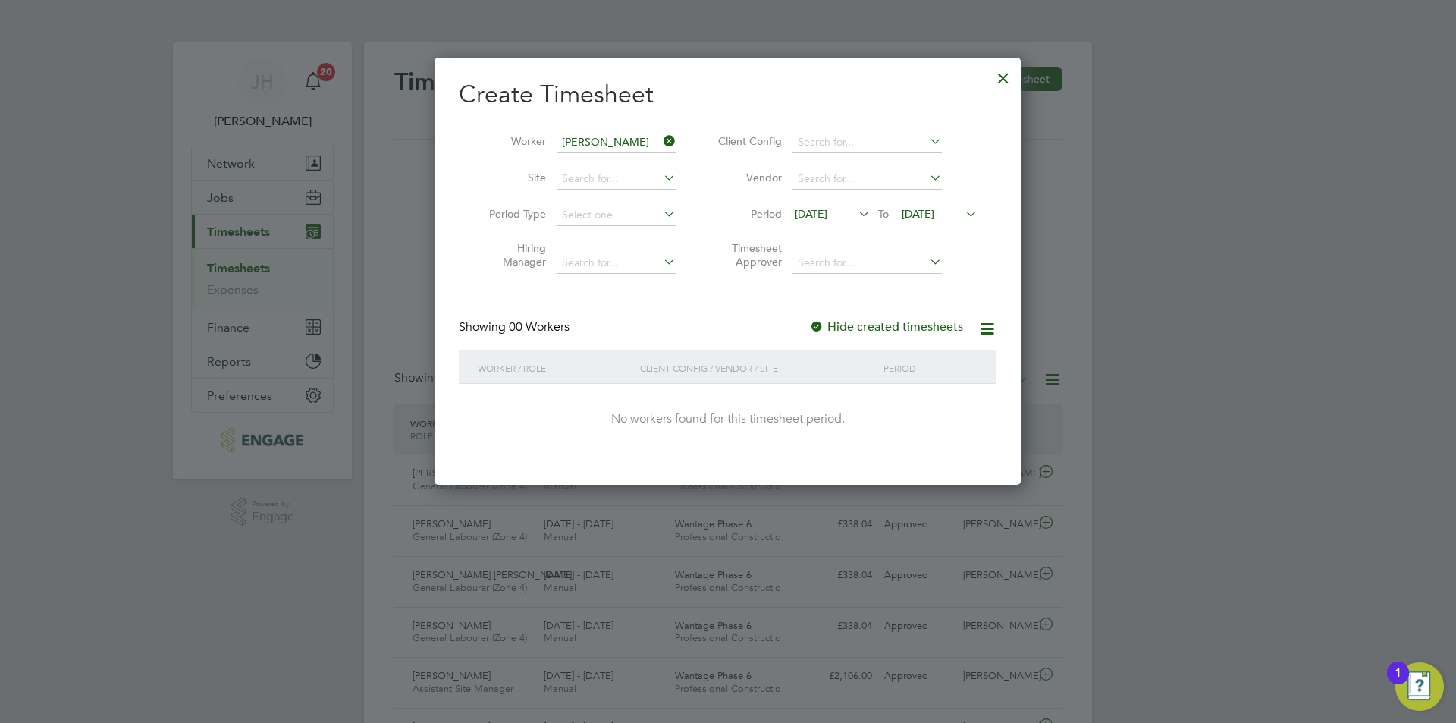
click at [617, 141] on input "Dave Jones" at bounding box center [616, 142] width 119 height 21
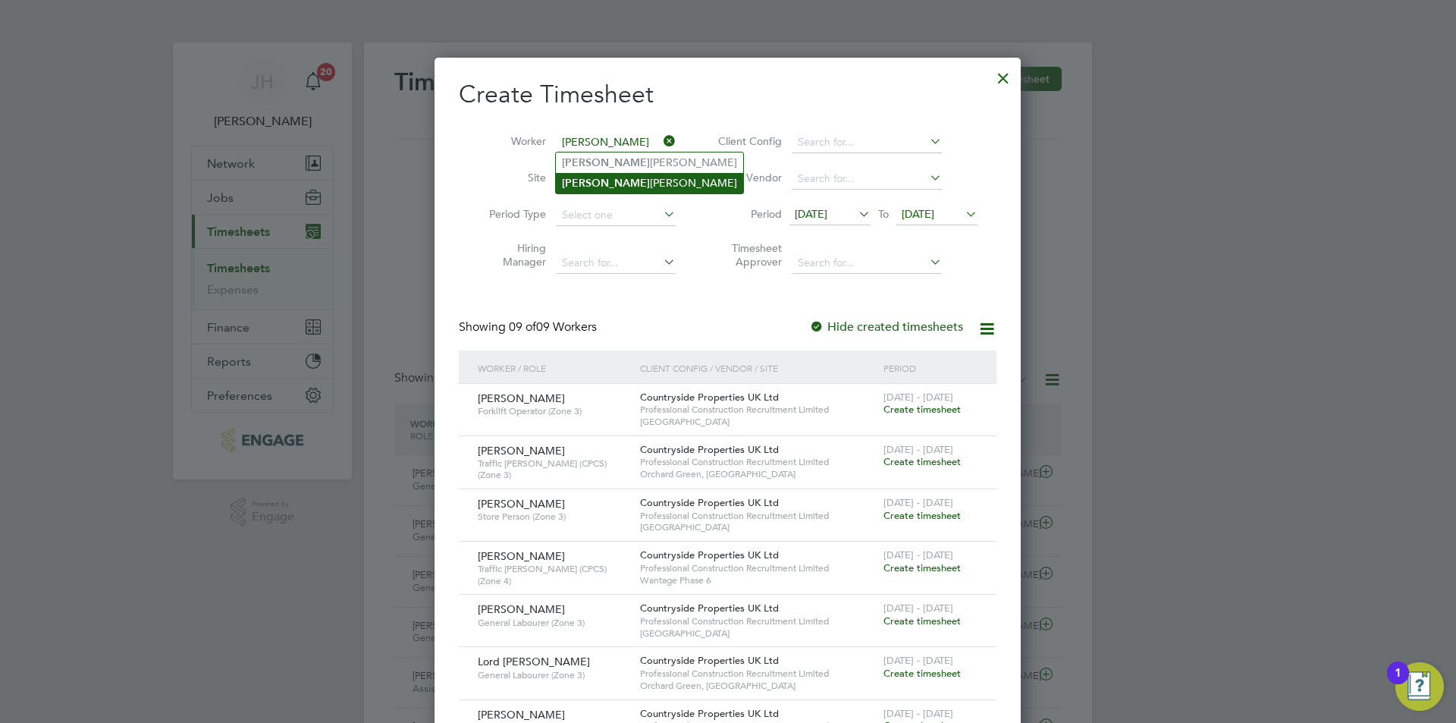
click at [617, 179] on li "Dave Jones" at bounding box center [649, 183] width 187 height 20
type input "Dave Jones"
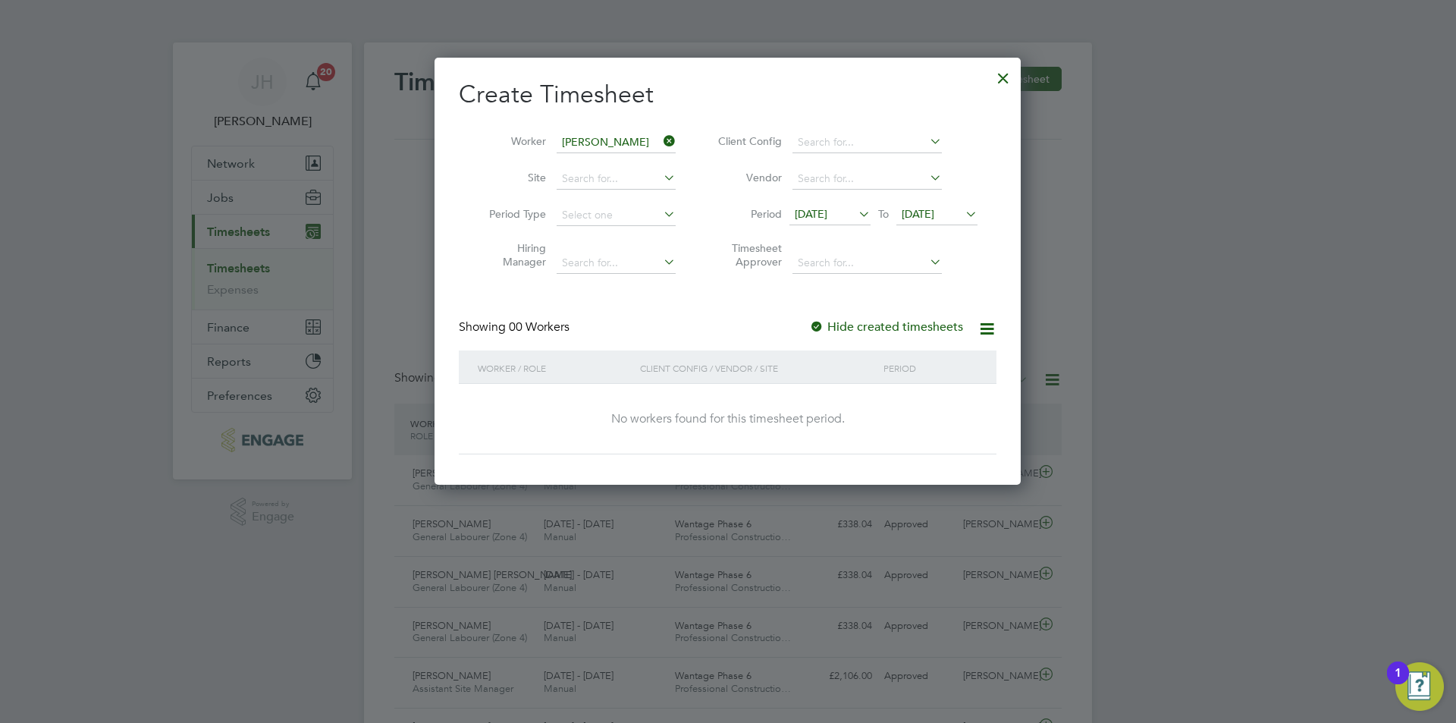
click at [996, 81] on div at bounding box center [1003, 74] width 27 height 27
click at [1198, 251] on div at bounding box center [728, 361] width 1456 height 723
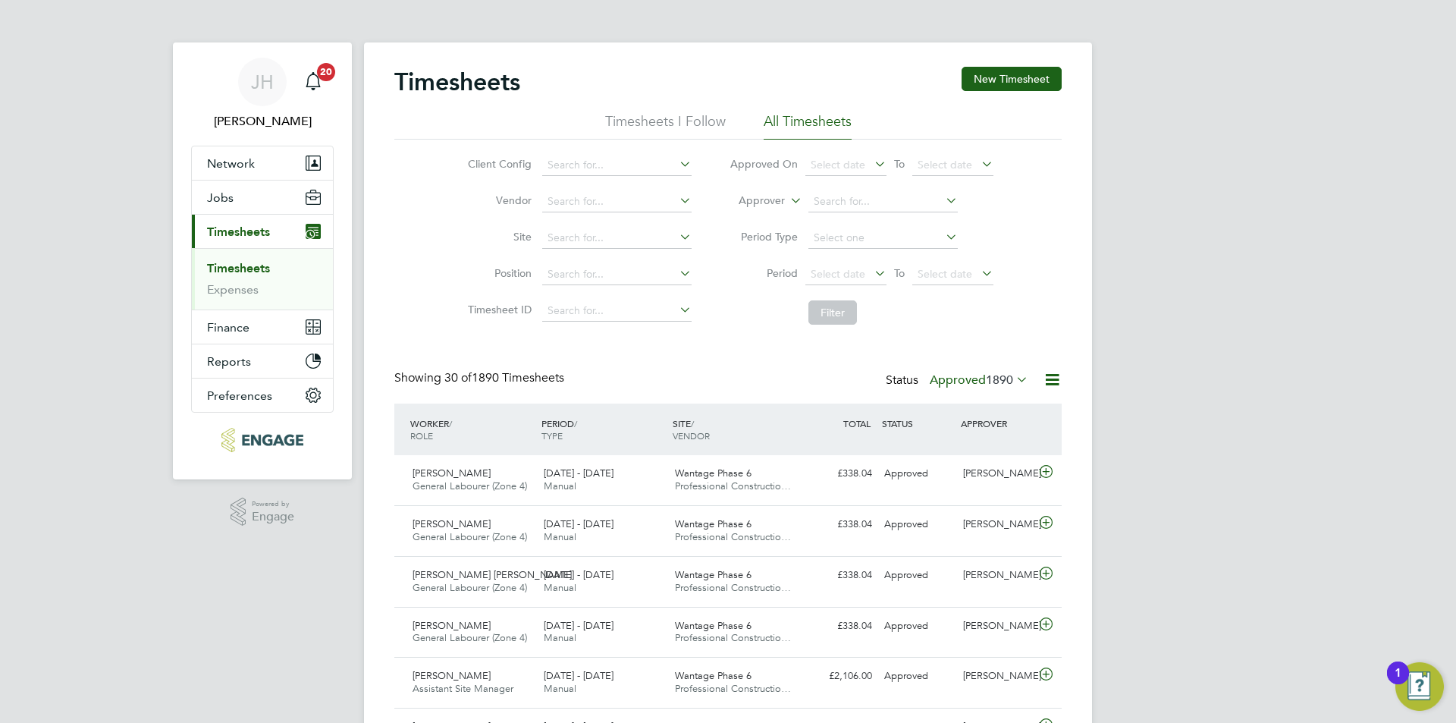
click at [995, 375] on span "1890" at bounding box center [999, 379] width 27 height 15
click at [984, 432] on li "Saved" at bounding box center [960, 427] width 70 height 21
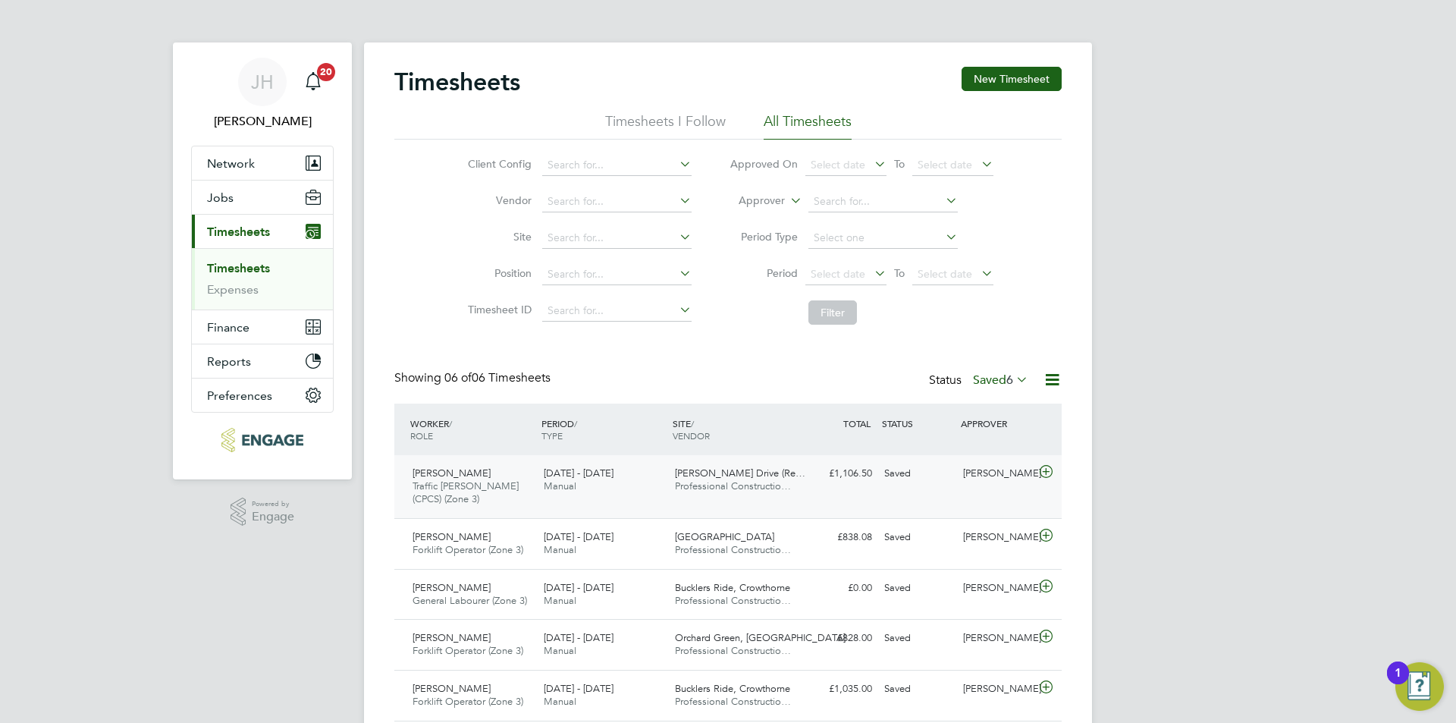
click at [976, 481] on div "Dan Knowles" at bounding box center [996, 473] width 79 height 25
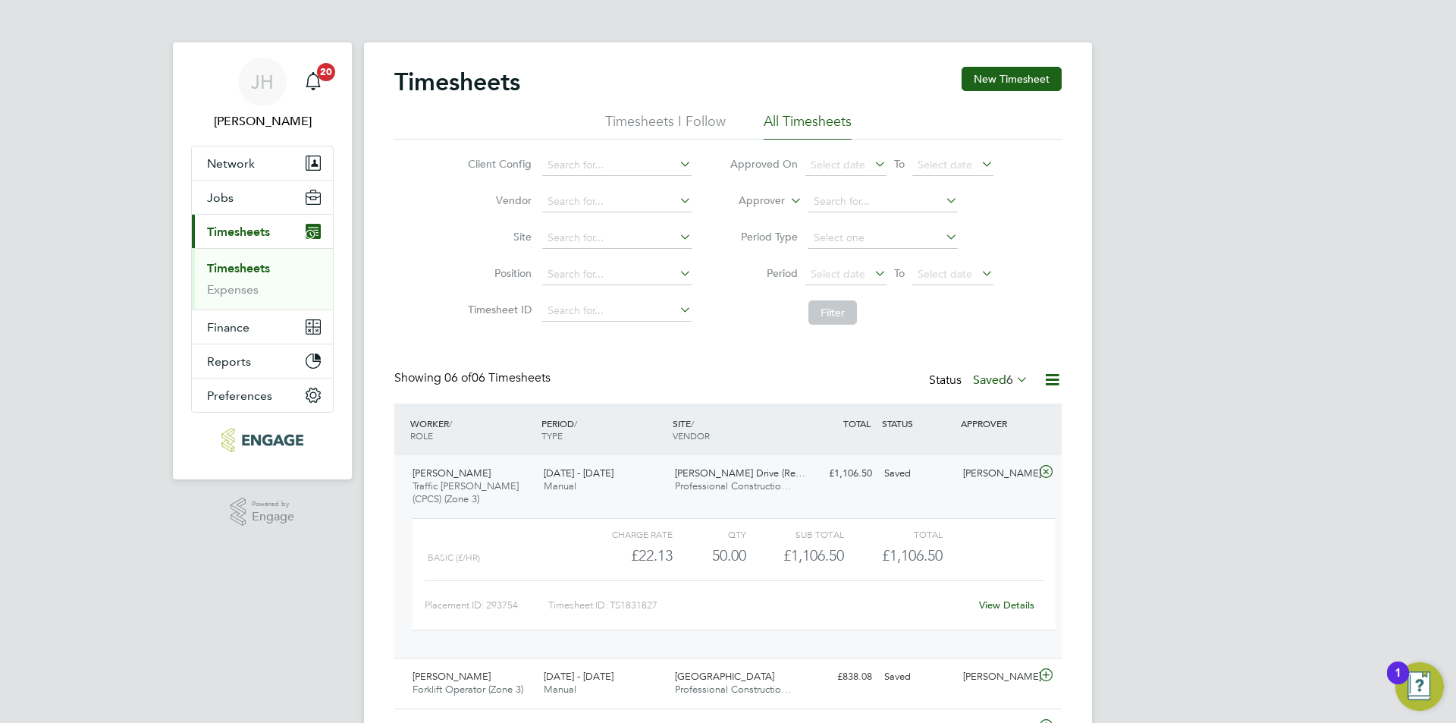
click at [990, 602] on link "View Details" at bounding box center [1006, 604] width 55 height 13
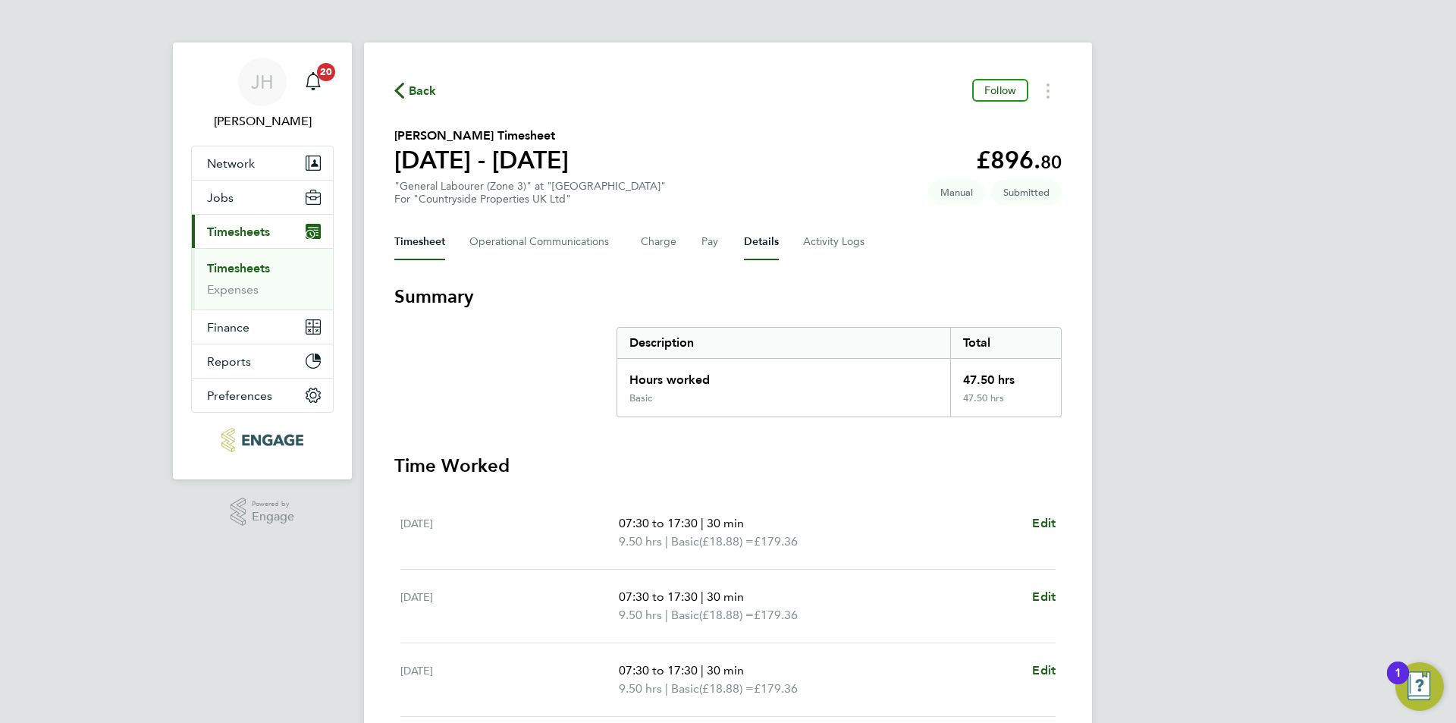
click at [744, 244] on button "Details" at bounding box center [761, 242] width 35 height 36
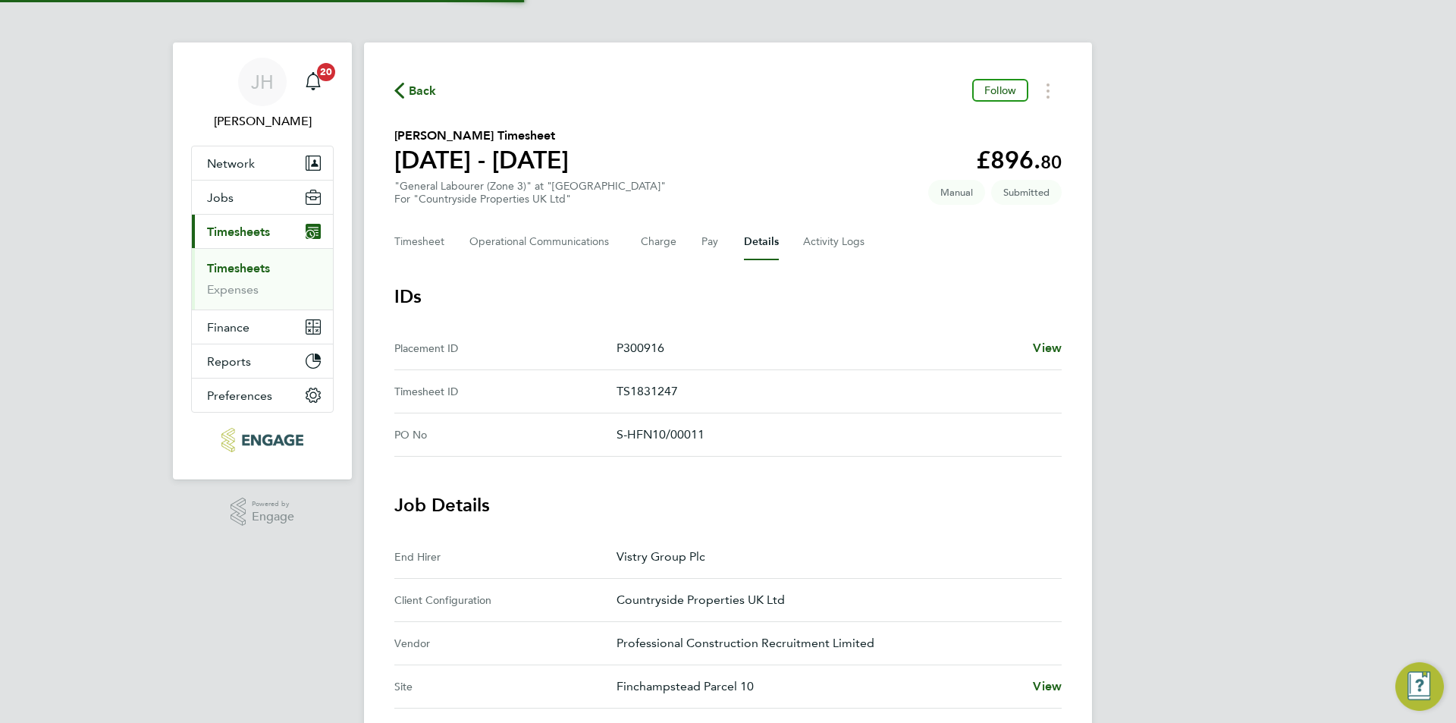
scroll to position [379, 0]
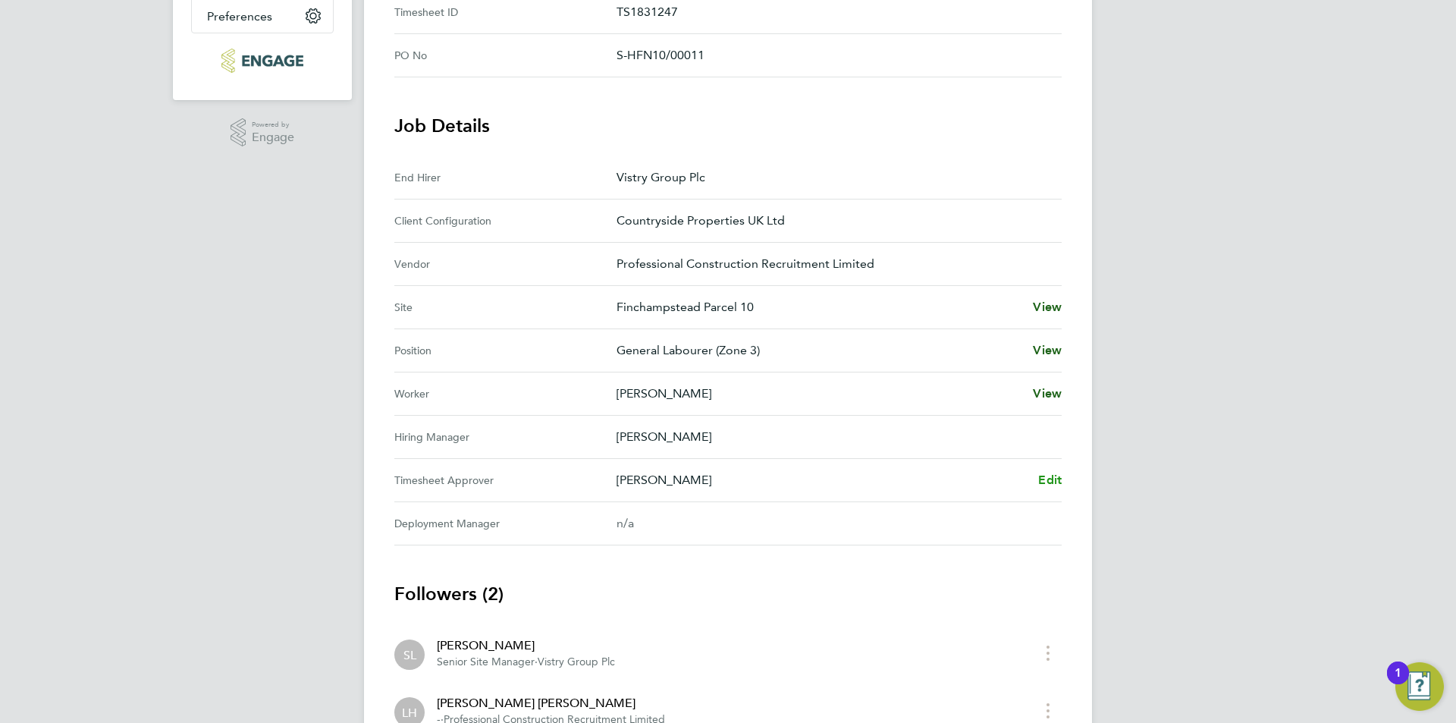
click at [1050, 473] on span "Edit" at bounding box center [1050, 480] width 24 height 14
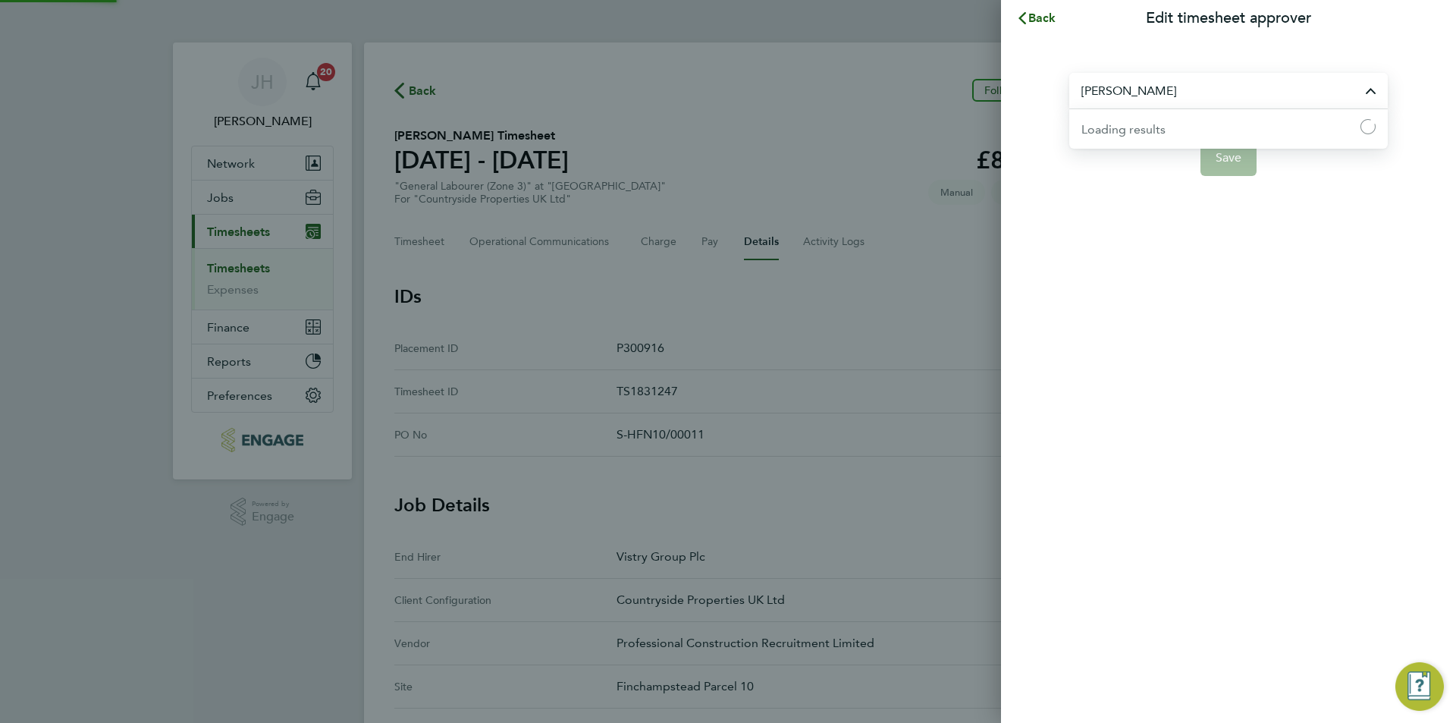
click at [1210, 95] on input "[PERSON_NAME]" at bounding box center [1228, 91] width 319 height 36
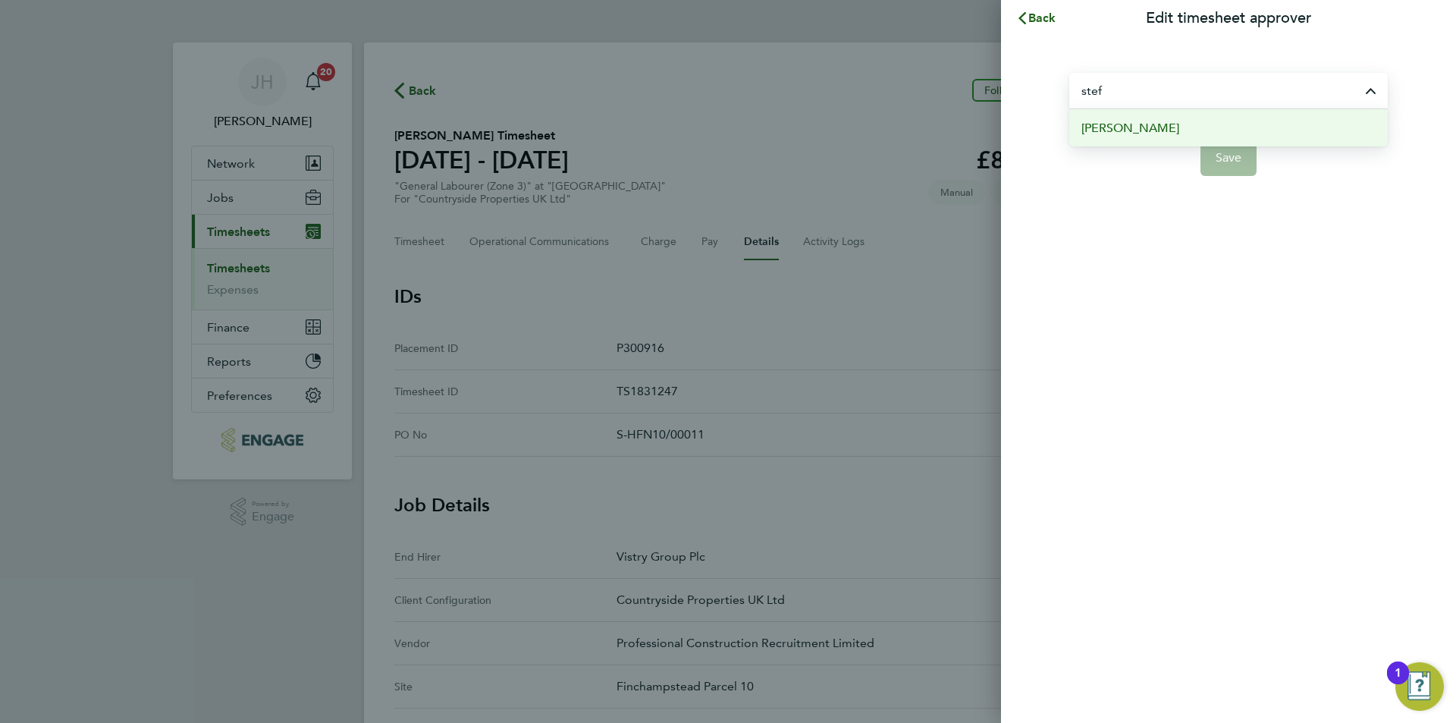
click at [1181, 139] on li "Stefan Turton" at bounding box center [1228, 127] width 319 height 37
type input "Stefan Turton"
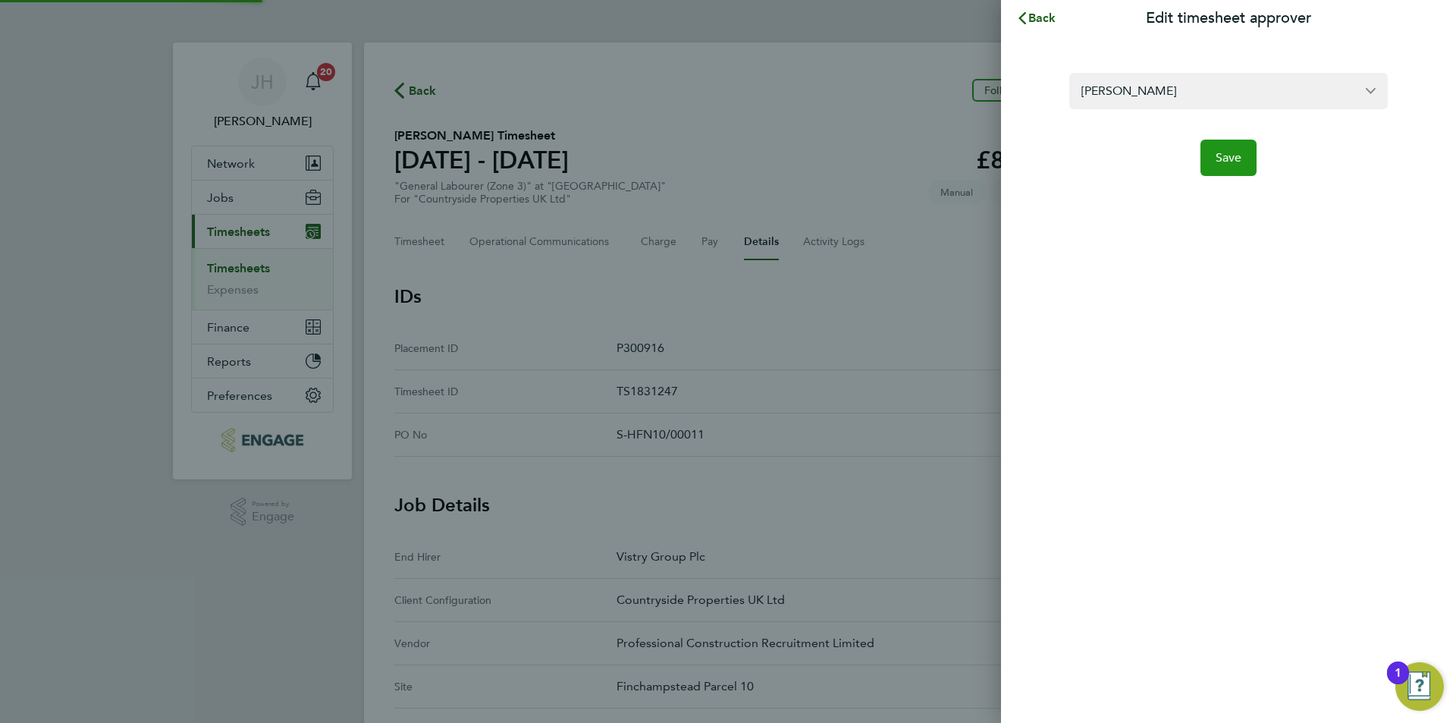
click at [1220, 165] on button "Save" at bounding box center [1229, 158] width 57 height 36
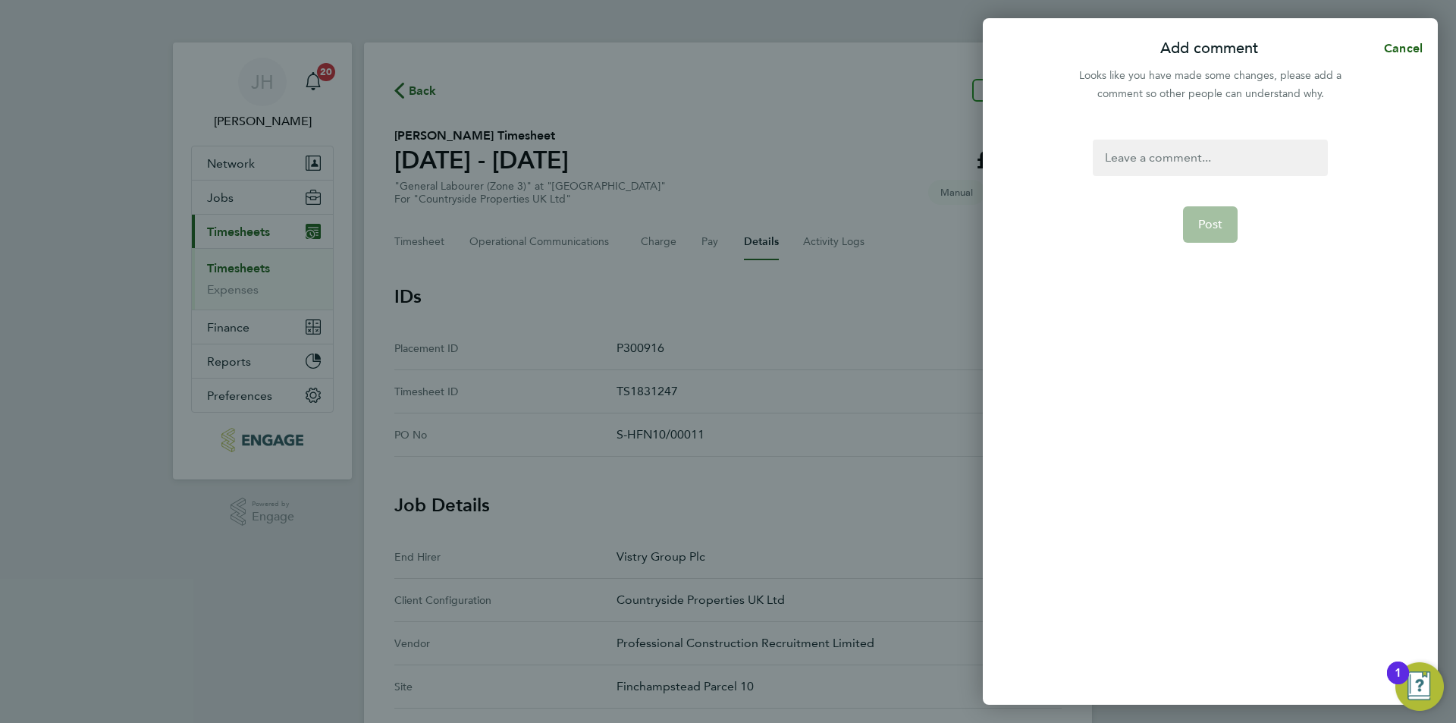
click at [1178, 168] on div at bounding box center [1210, 158] width 234 height 36
click at [1175, 163] on div at bounding box center [1210, 158] width 234 height 36
click at [1223, 224] on button "Post" at bounding box center [1210, 224] width 55 height 36
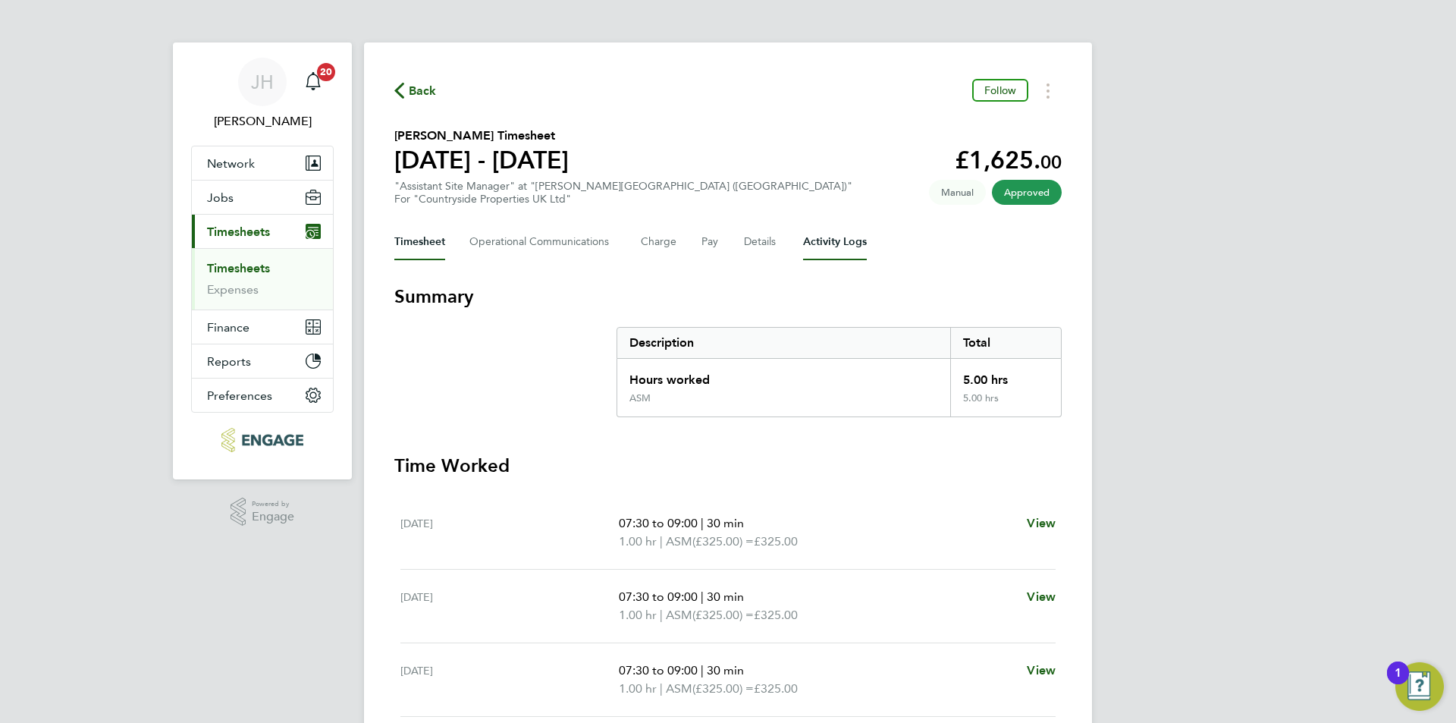
click at [834, 250] on Logs-tab "Activity Logs" at bounding box center [835, 242] width 64 height 36
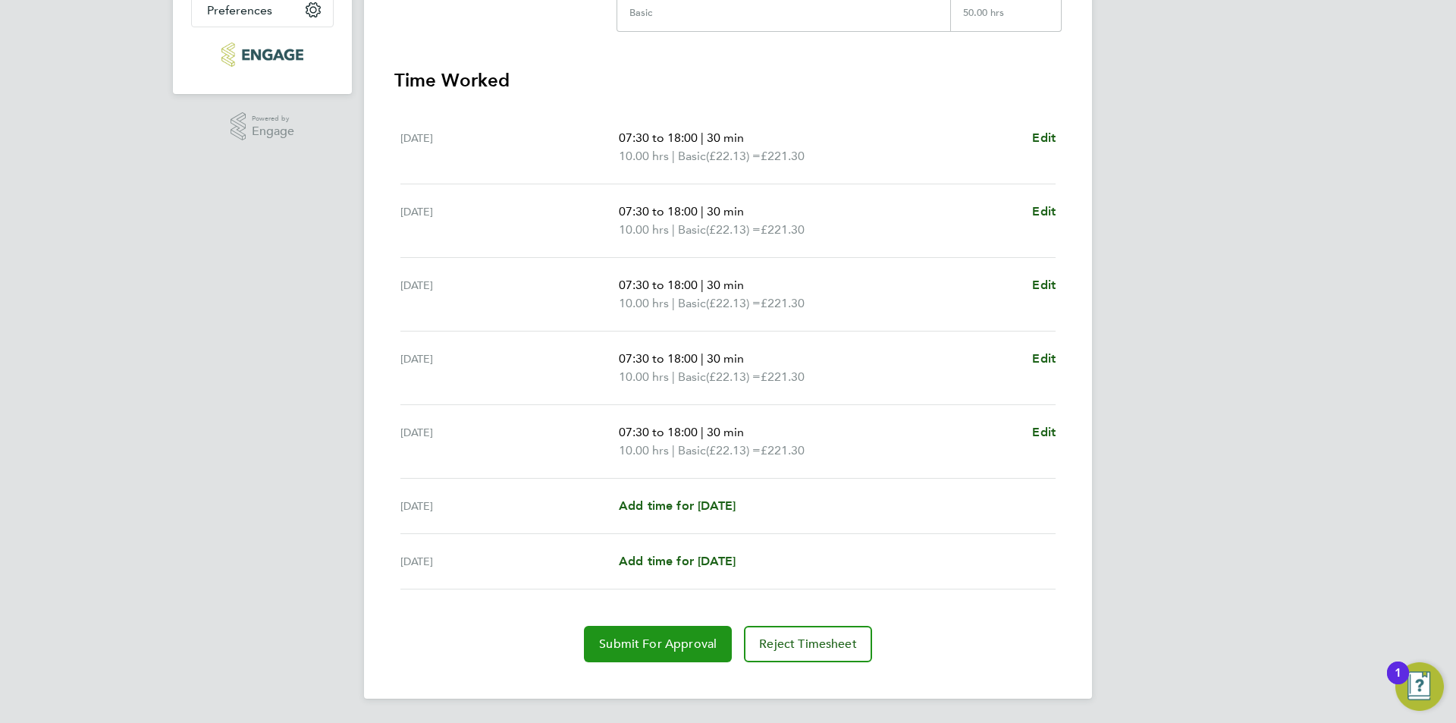
click at [678, 644] on span "Submit For Approval" at bounding box center [658, 643] width 118 height 15
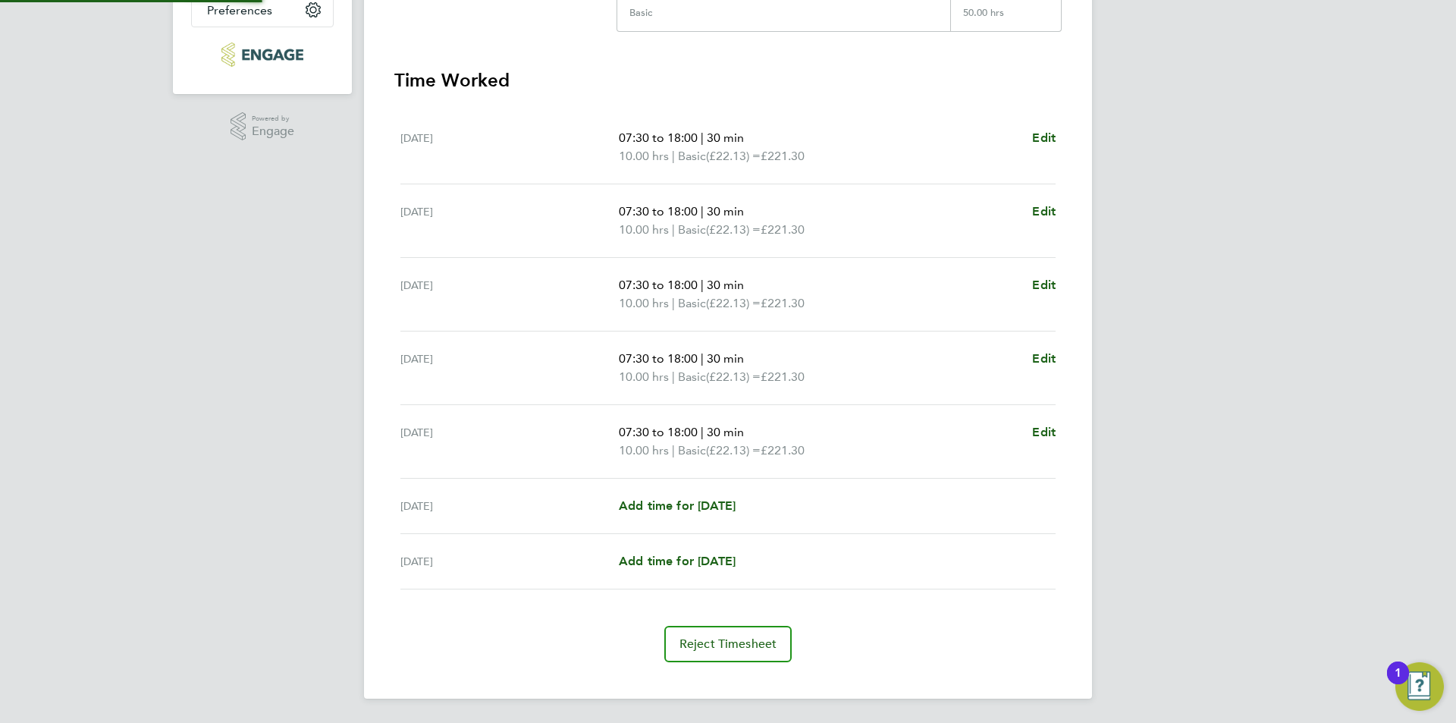
scroll to position [6, 0]
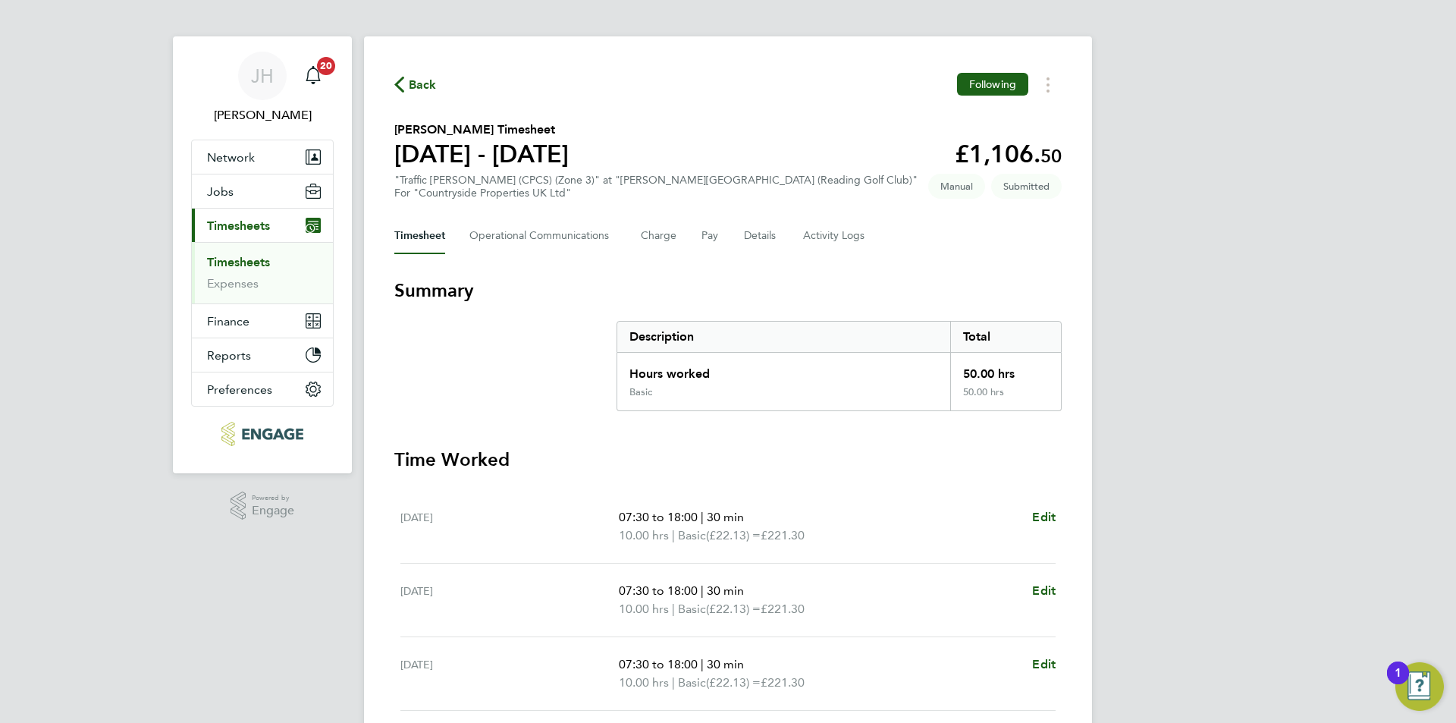
click at [413, 89] on span "Back" at bounding box center [423, 85] width 28 height 18
